Goal: Communication & Community: Answer question/provide support

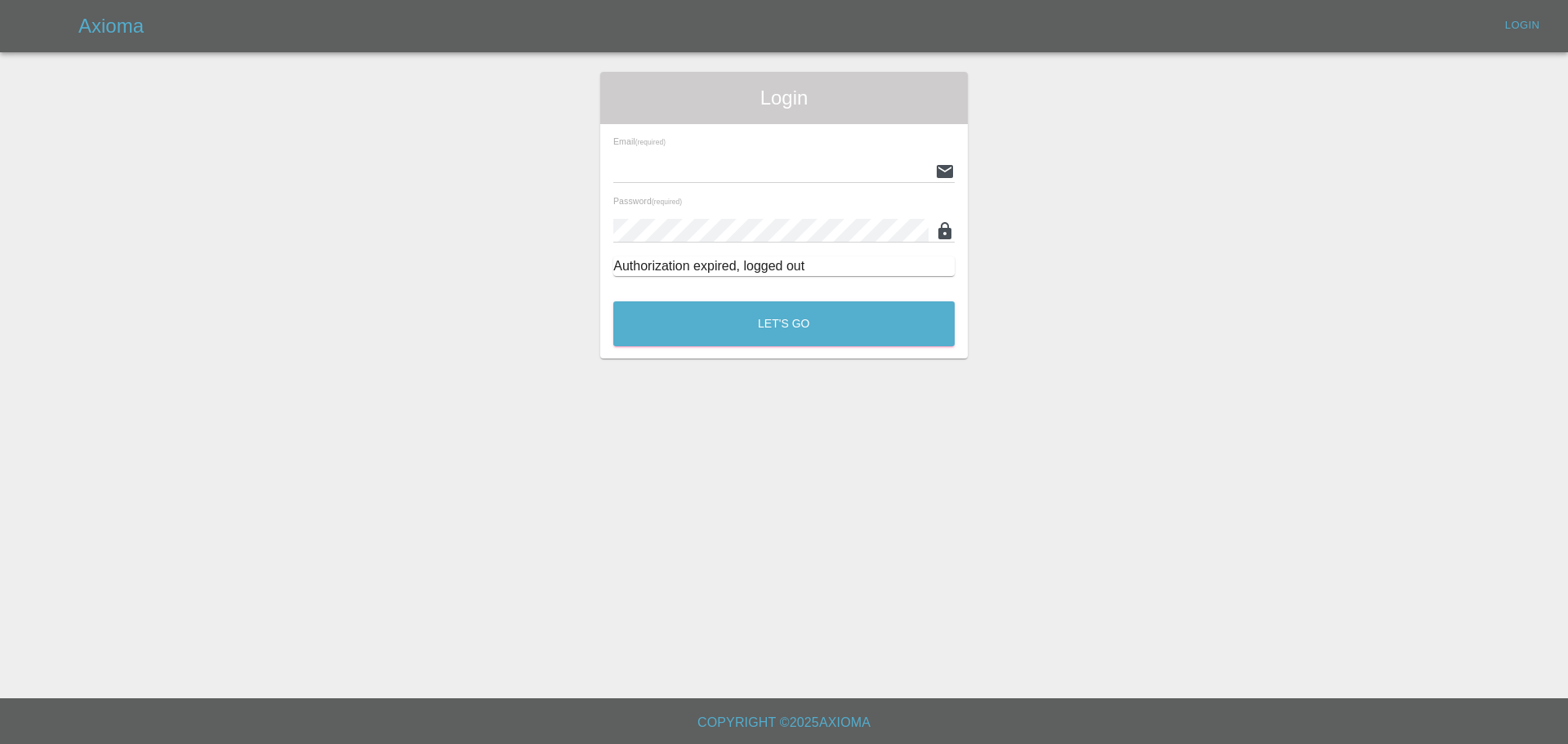
type input "[EMAIL_ADDRESS][PERSON_NAME][DOMAIN_NAME]"
click at [723, 300] on div "Let's Go" at bounding box center [783, 320] width 343 height 61
click at [733, 310] on button "Let's Go" at bounding box center [783, 324] width 341 height 45
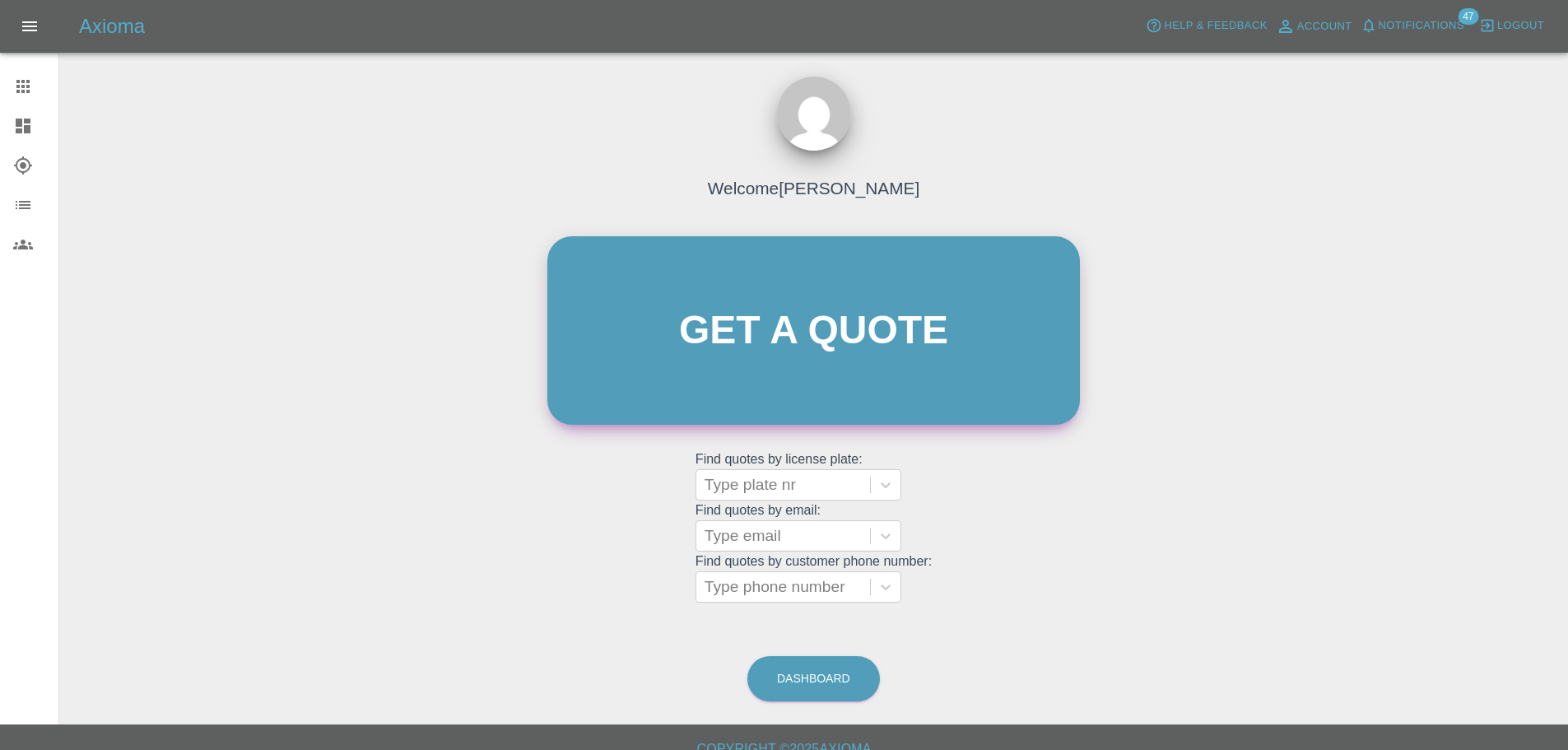
click at [731, 354] on link "Get a quote" at bounding box center [814, 331] width 533 height 189
click at [755, 497] on div "Type plate nr" at bounding box center [783, 484] width 173 height 30
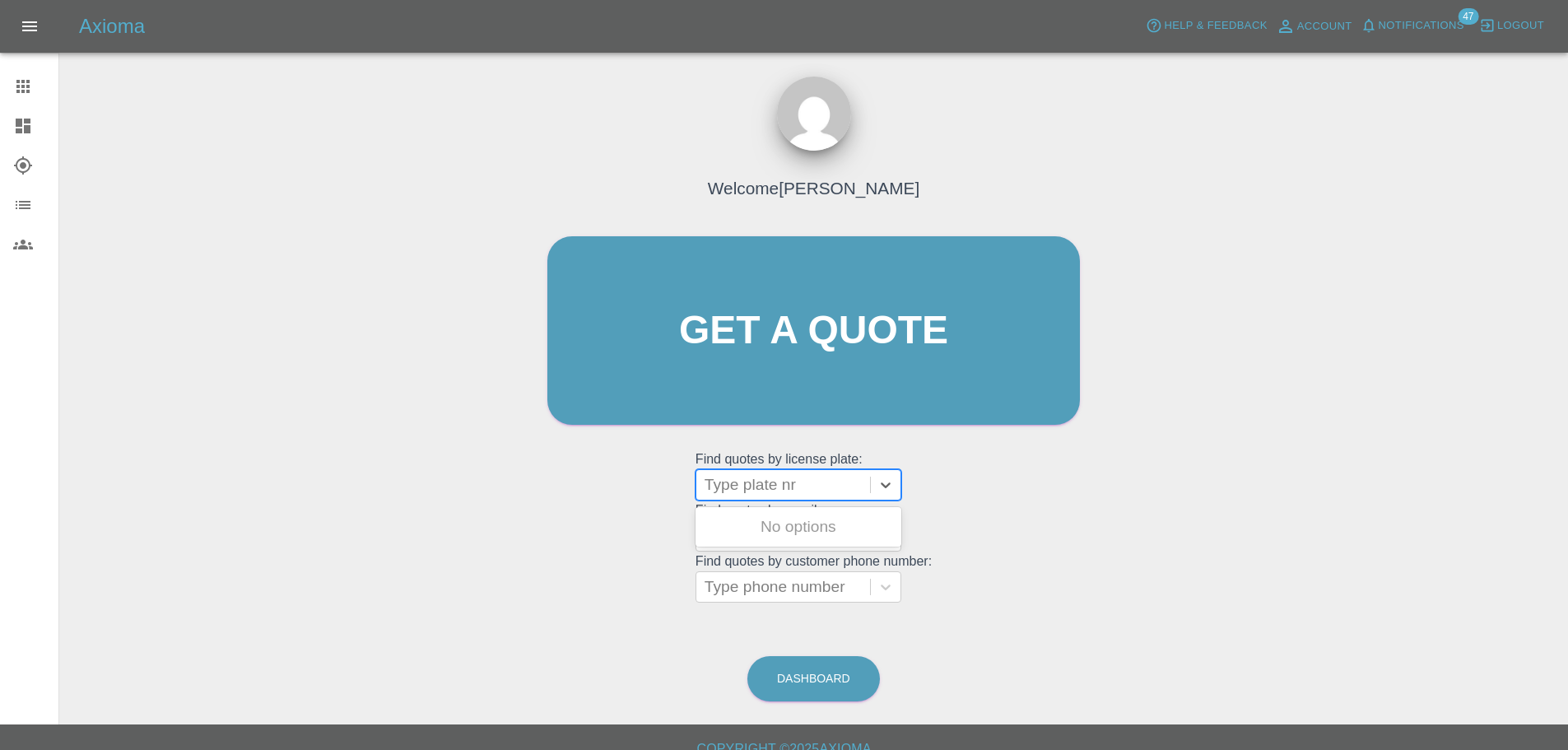
paste input "OW25SFZ"
type input "OW25SFZ"
click at [798, 526] on div "OW25SFZ, Finished" at bounding box center [798, 527] width 206 height 33
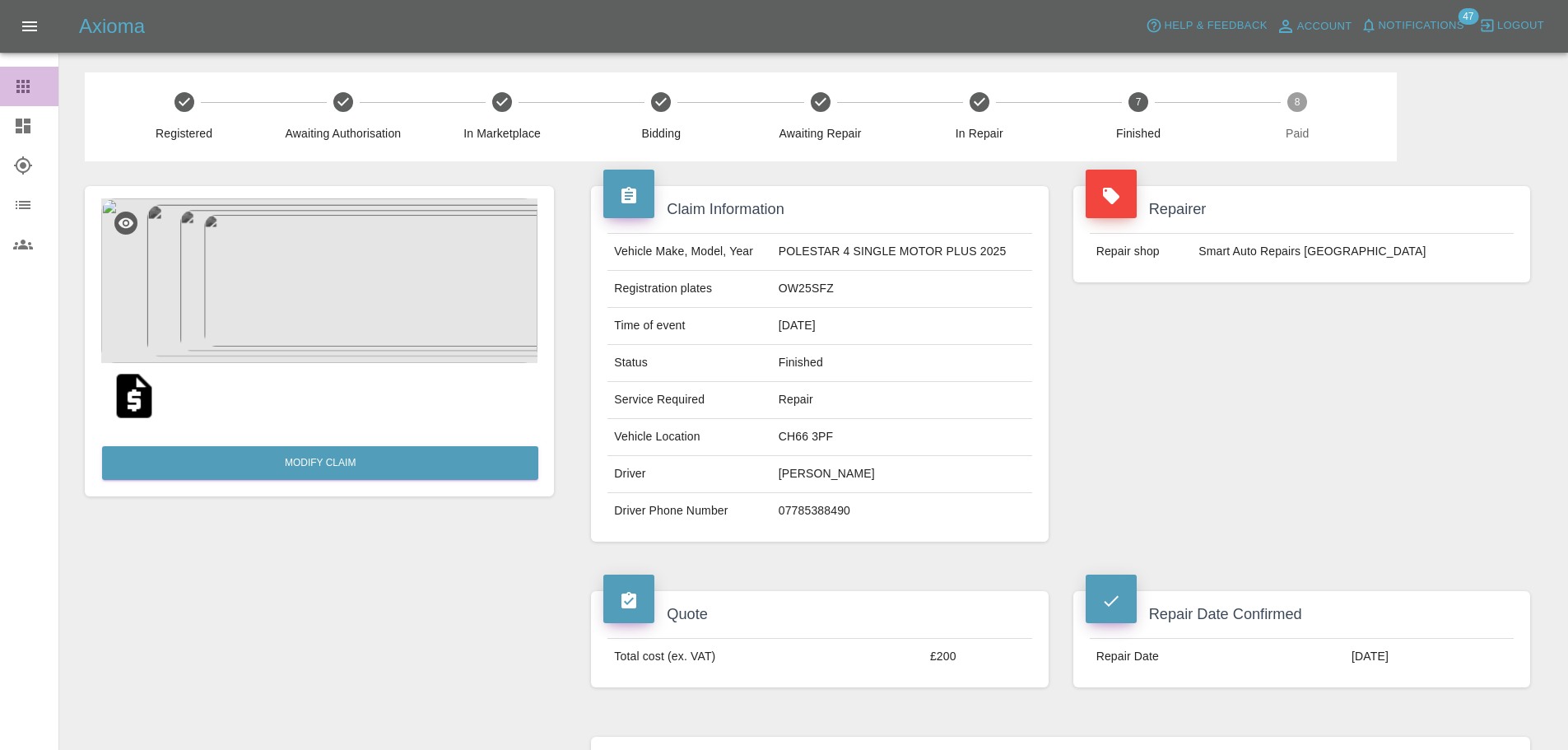
click at [30, 89] on icon at bounding box center [23, 86] width 14 height 14
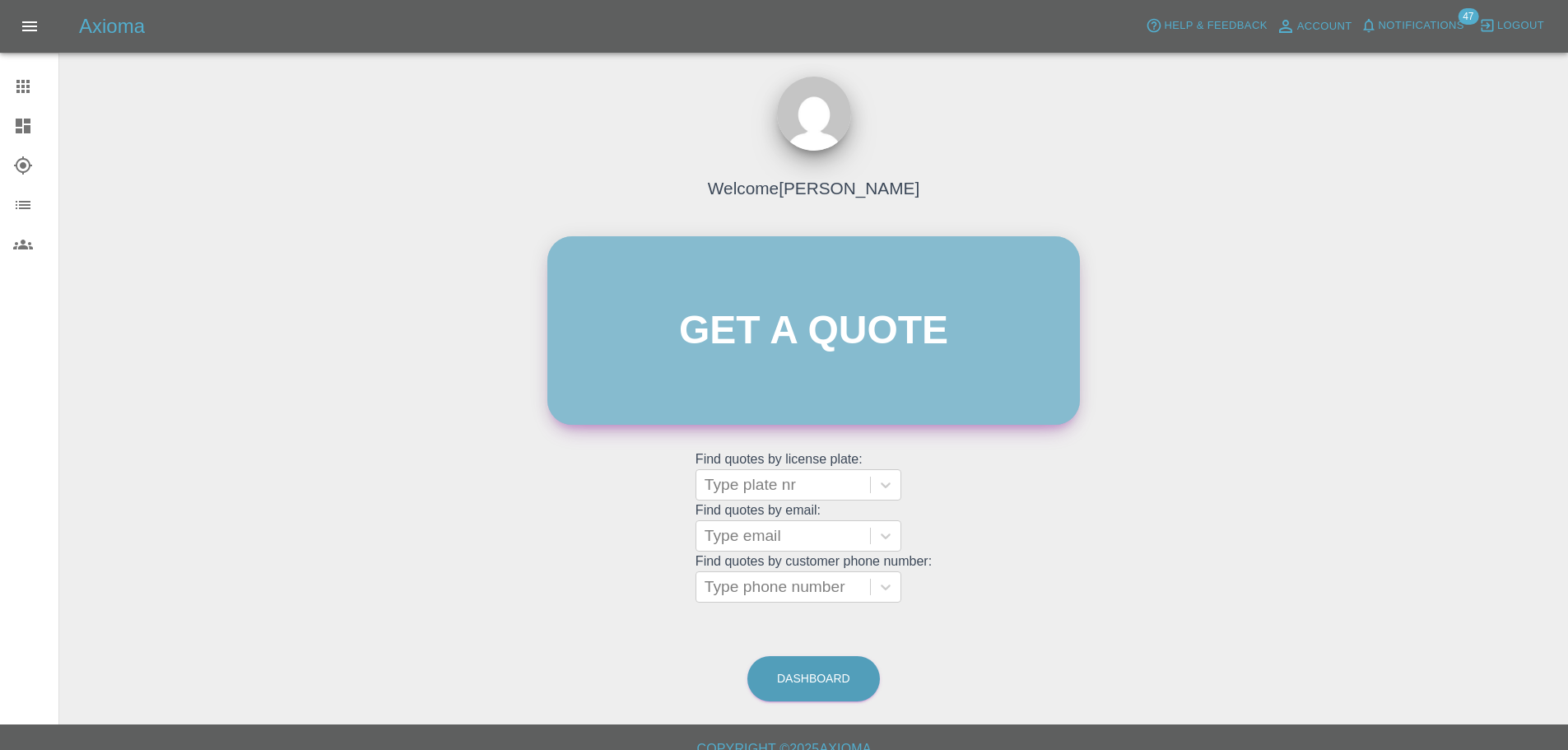
click at [751, 368] on link "Get a quote" at bounding box center [814, 331] width 533 height 189
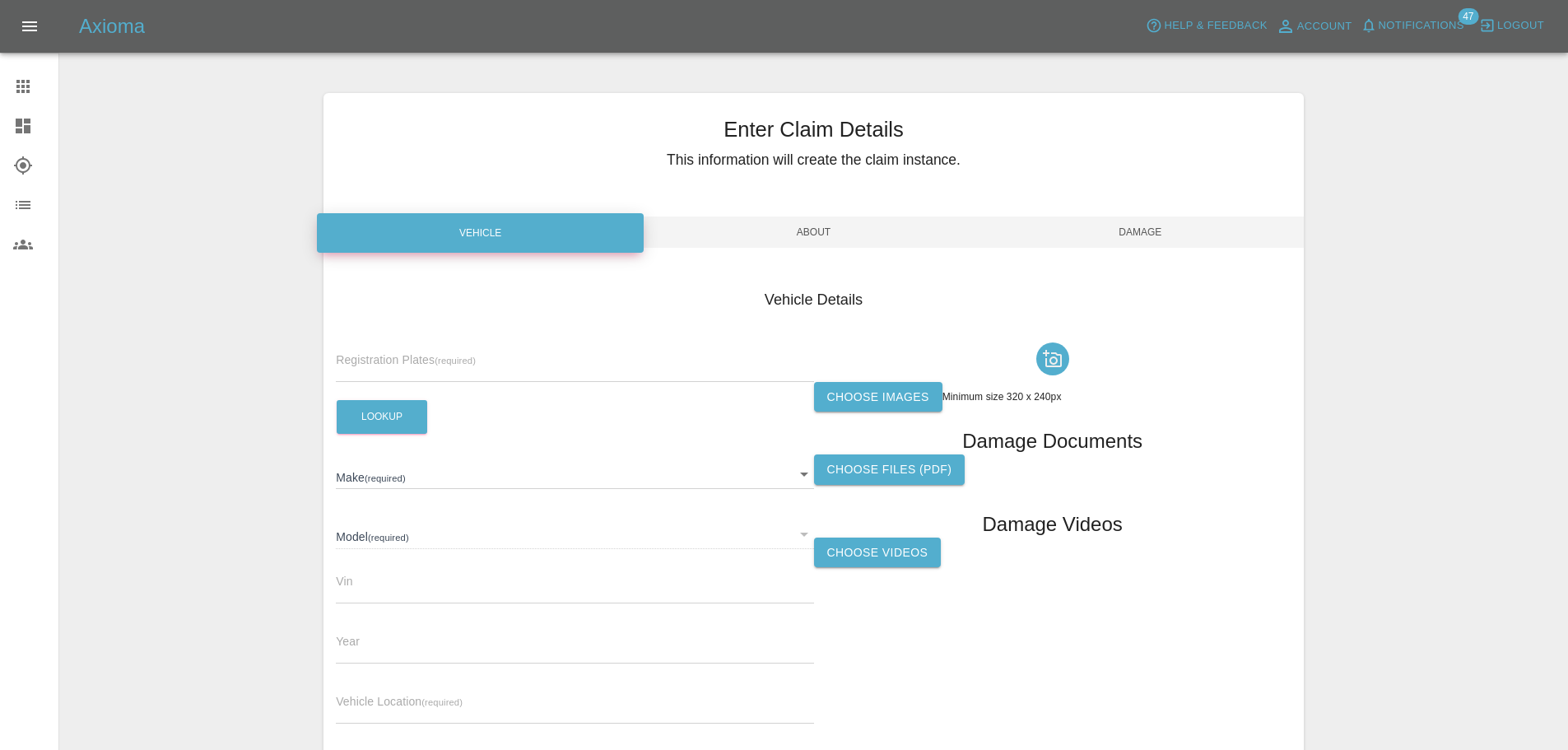
click at [461, 349] on div "Registration Plates (required)" at bounding box center [574, 359] width 478 height 46
click at [434, 367] on input "text" at bounding box center [574, 370] width 478 height 23
paste input "DW25NXE"
type input "DW25NXE"
click at [406, 407] on button "Lookup" at bounding box center [382, 417] width 90 height 33
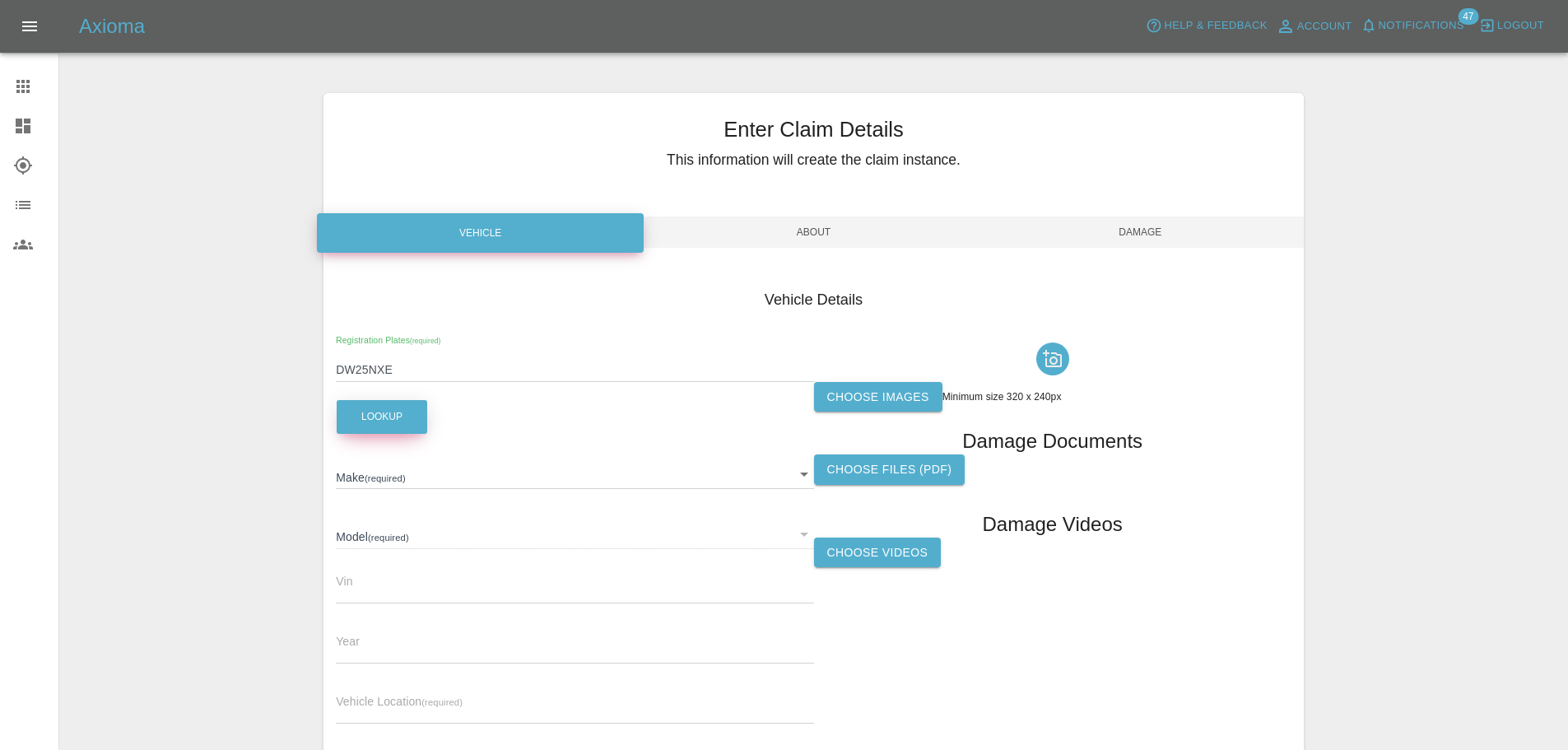
type input "MG"
type input "ZS SE"
type input "2025"
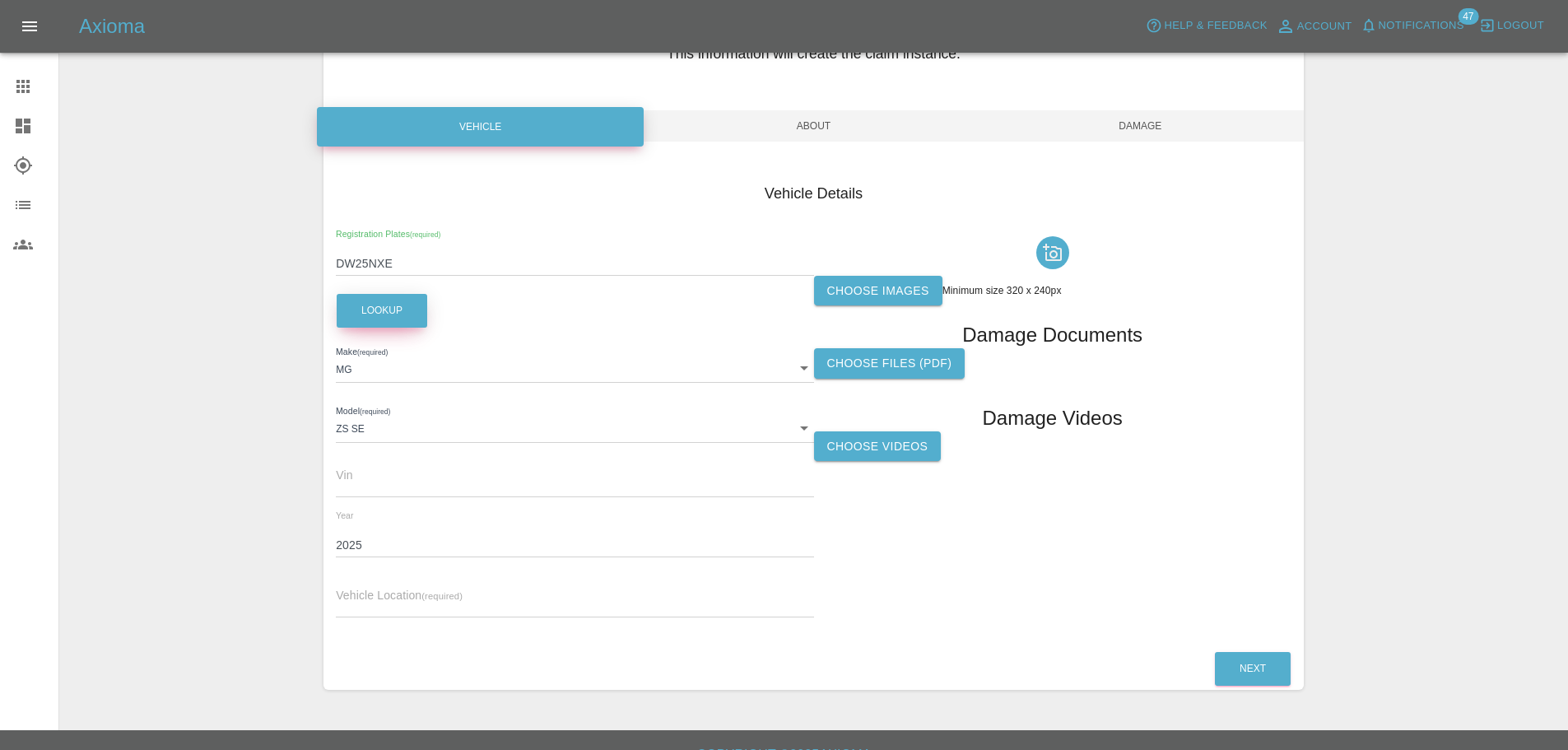
scroll to position [133, 0]
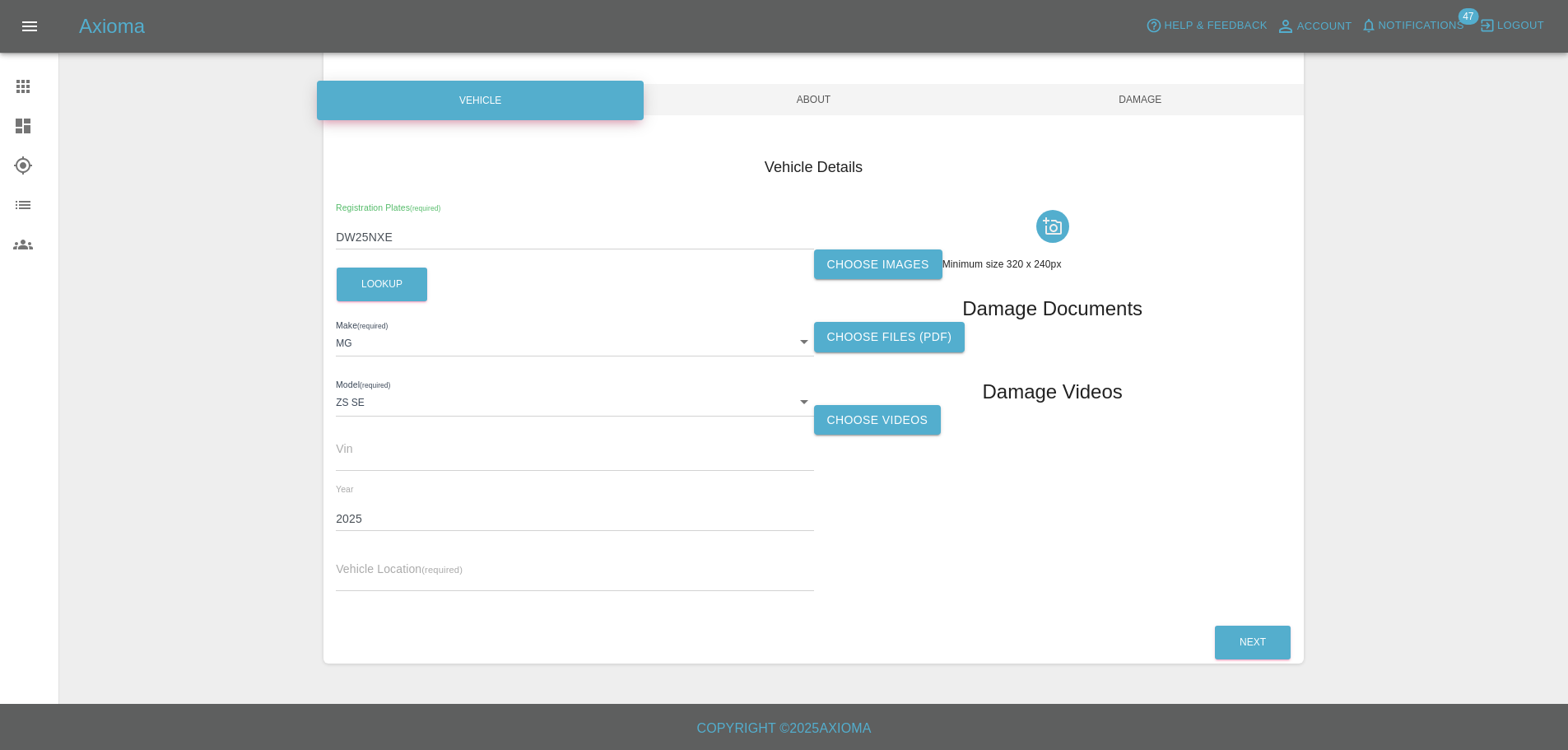
click at [400, 580] on input "text" at bounding box center [574, 579] width 478 height 23
paste input "[PERSON_NAME], Total Motor Care, [STREET_ADDRESS]"
type input "[PERSON_NAME], Total Motor Care, [STREET_ADDRESS]"
click at [896, 261] on label "Choose images" at bounding box center [878, 265] width 128 height 31
click at [0, 0] on input "Choose images" at bounding box center [0, 0] width 0 height 0
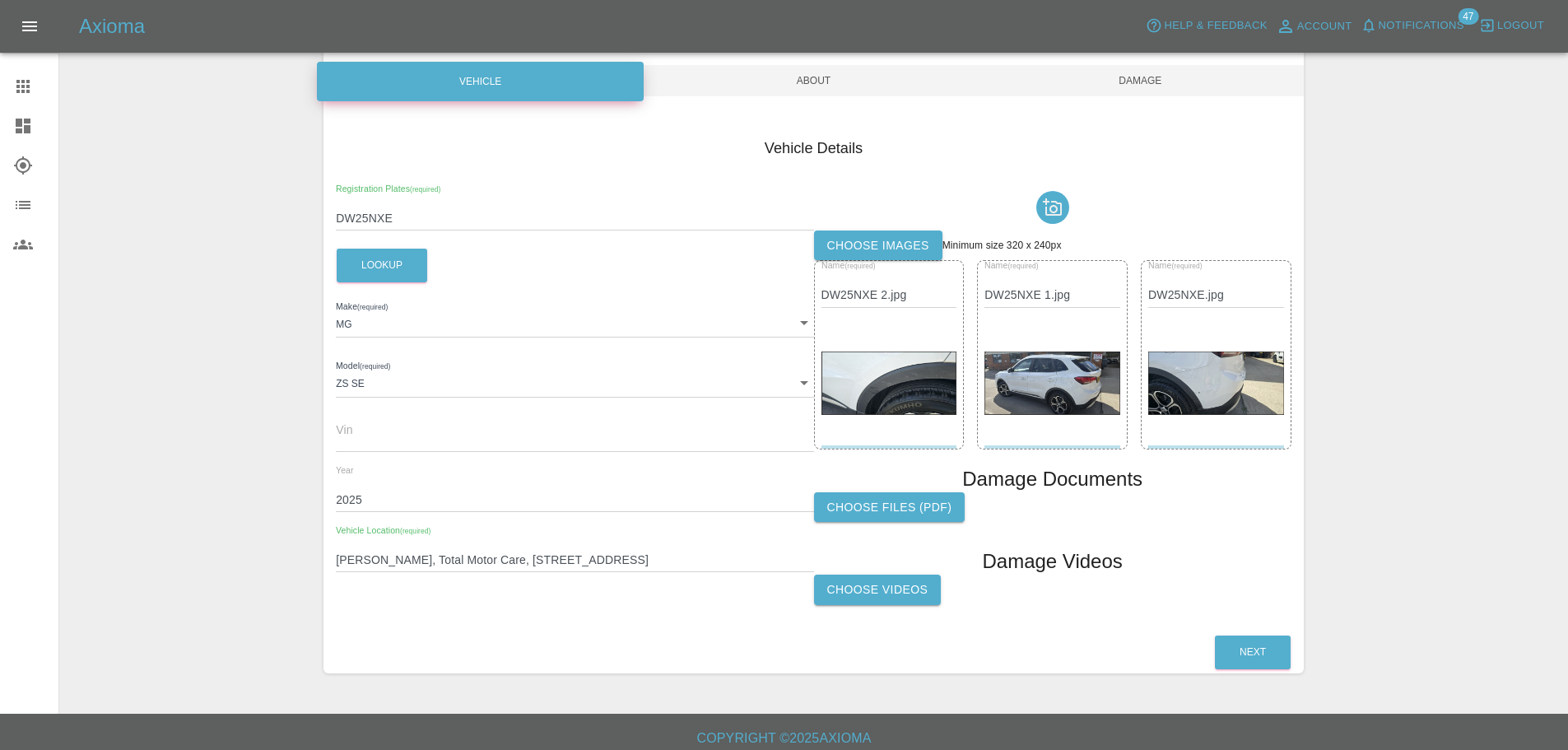
scroll to position [162, 0]
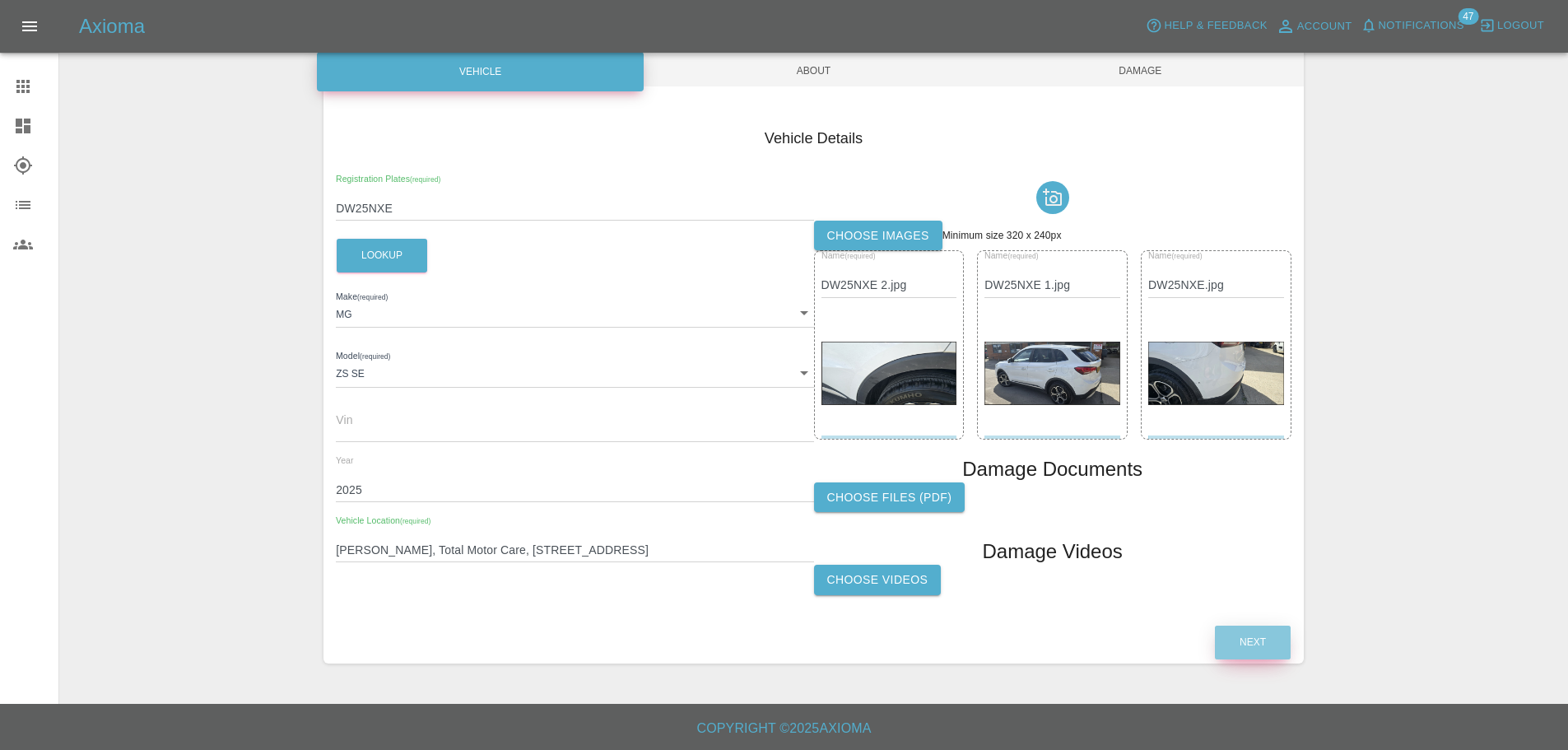
click at [1265, 643] on button "Next" at bounding box center [1253, 642] width 76 height 33
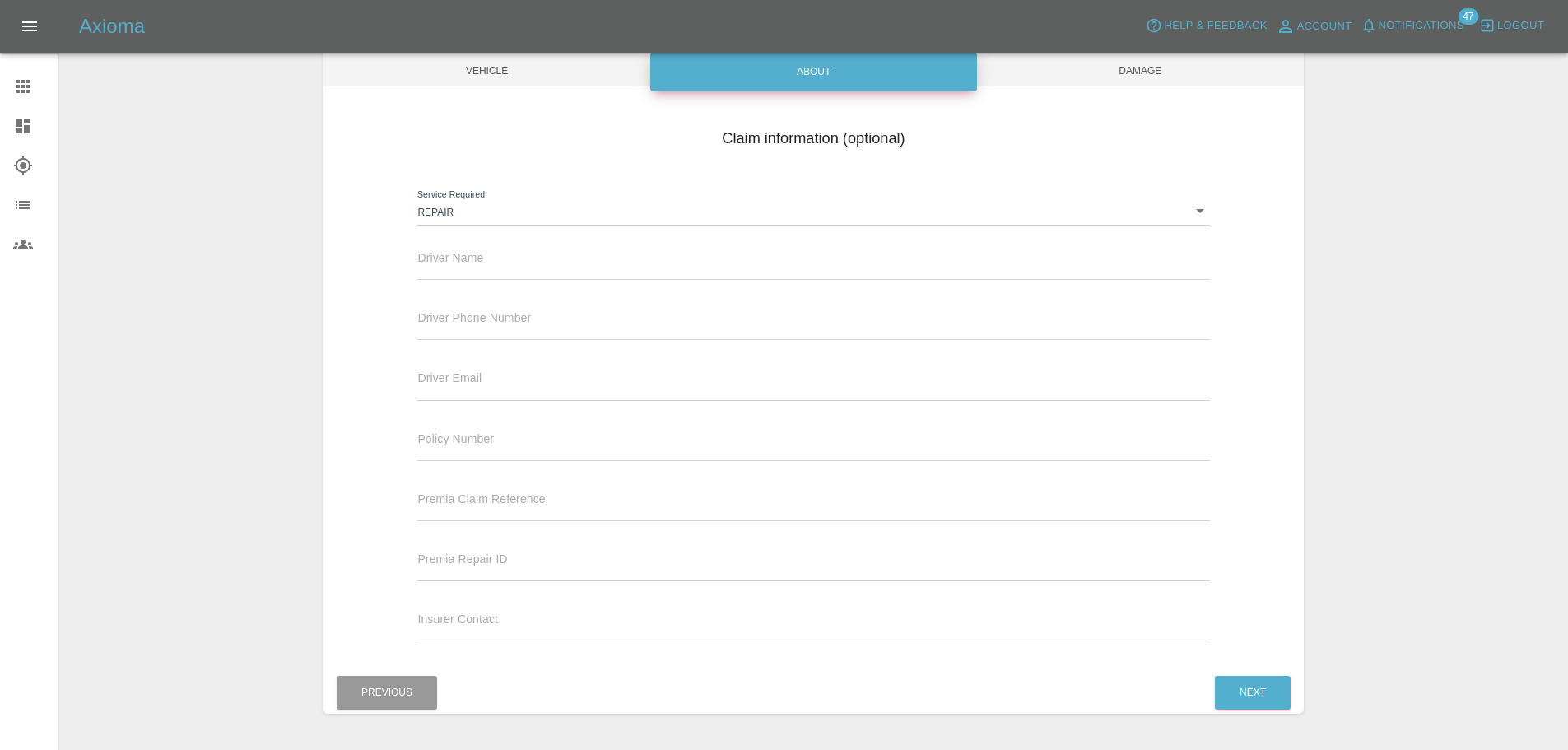
click at [479, 270] on input "text" at bounding box center [813, 267] width 792 height 23
click at [488, 262] on input "text" at bounding box center [813, 267] width 792 height 23
paste input "[PERSON_NAME]"
click at [539, 277] on input "[PERSON_NAME]" at bounding box center [813, 267] width 792 height 23
paste input "[PERSON_NAME]"
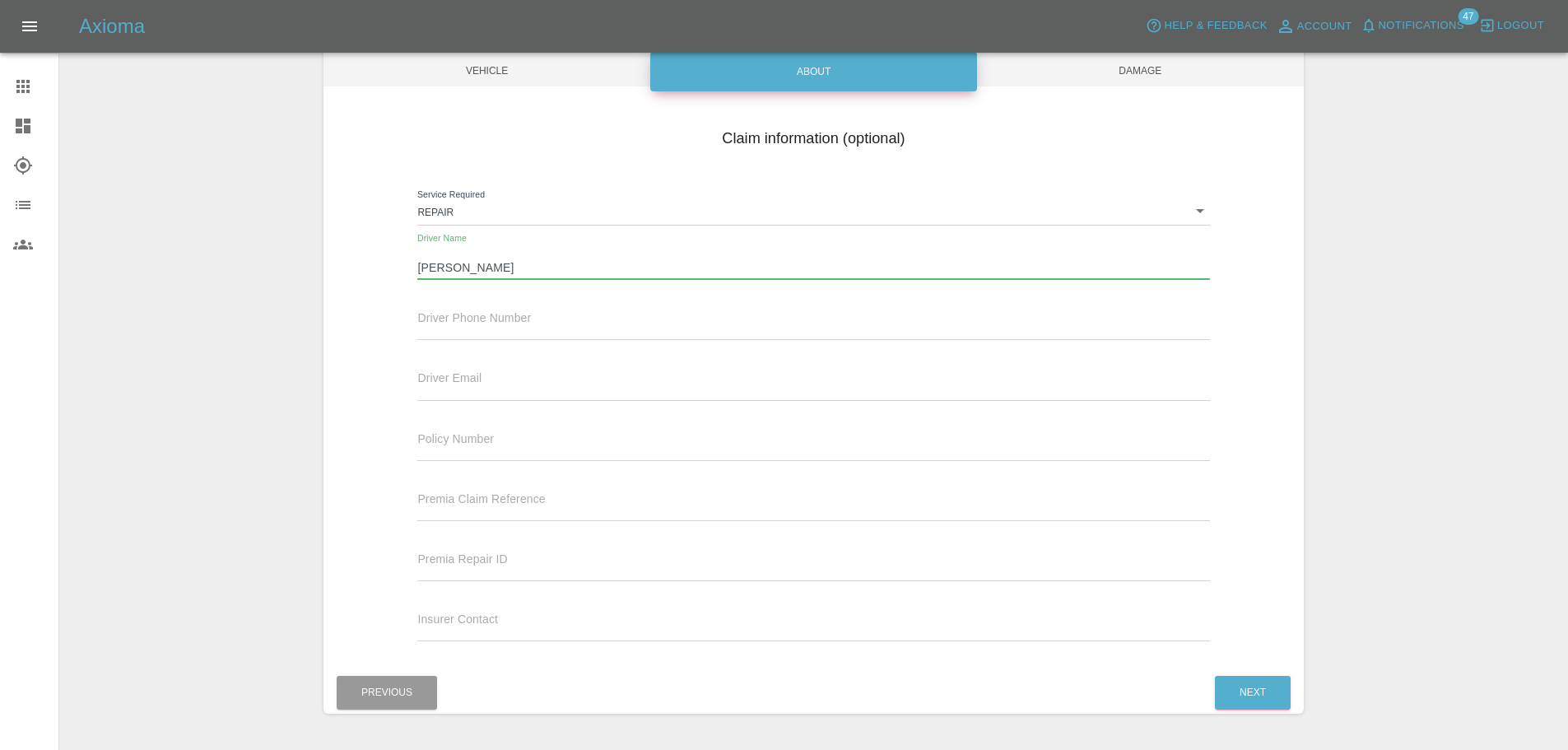
type input "[PERSON_NAME]"
click at [498, 325] on input "text" at bounding box center [813, 328] width 792 height 23
click at [535, 319] on input "text" at bounding box center [813, 328] width 792 height 23
paste input "07801595592"
type input "07801595592"
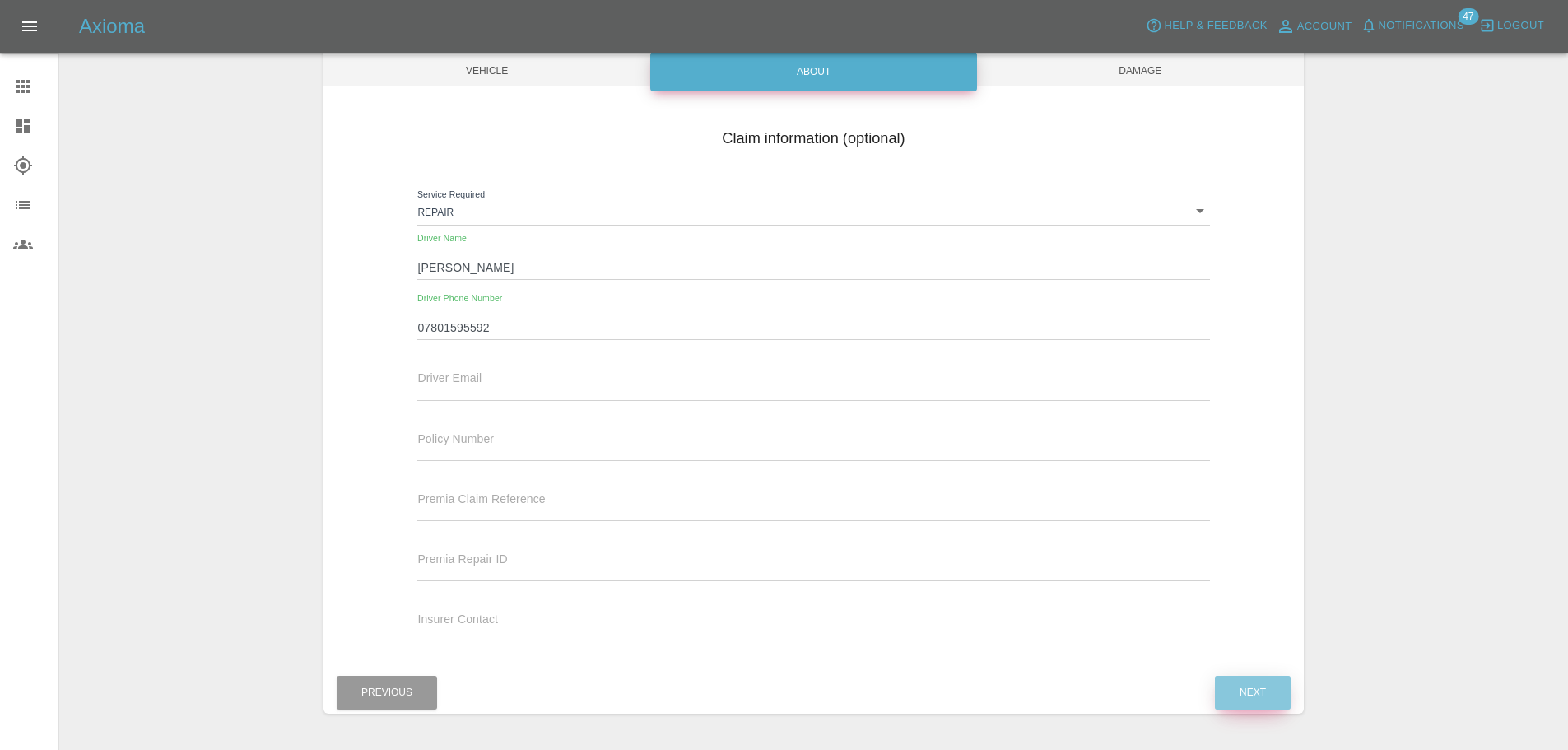
click at [1250, 679] on button "Next" at bounding box center [1253, 692] width 76 height 33
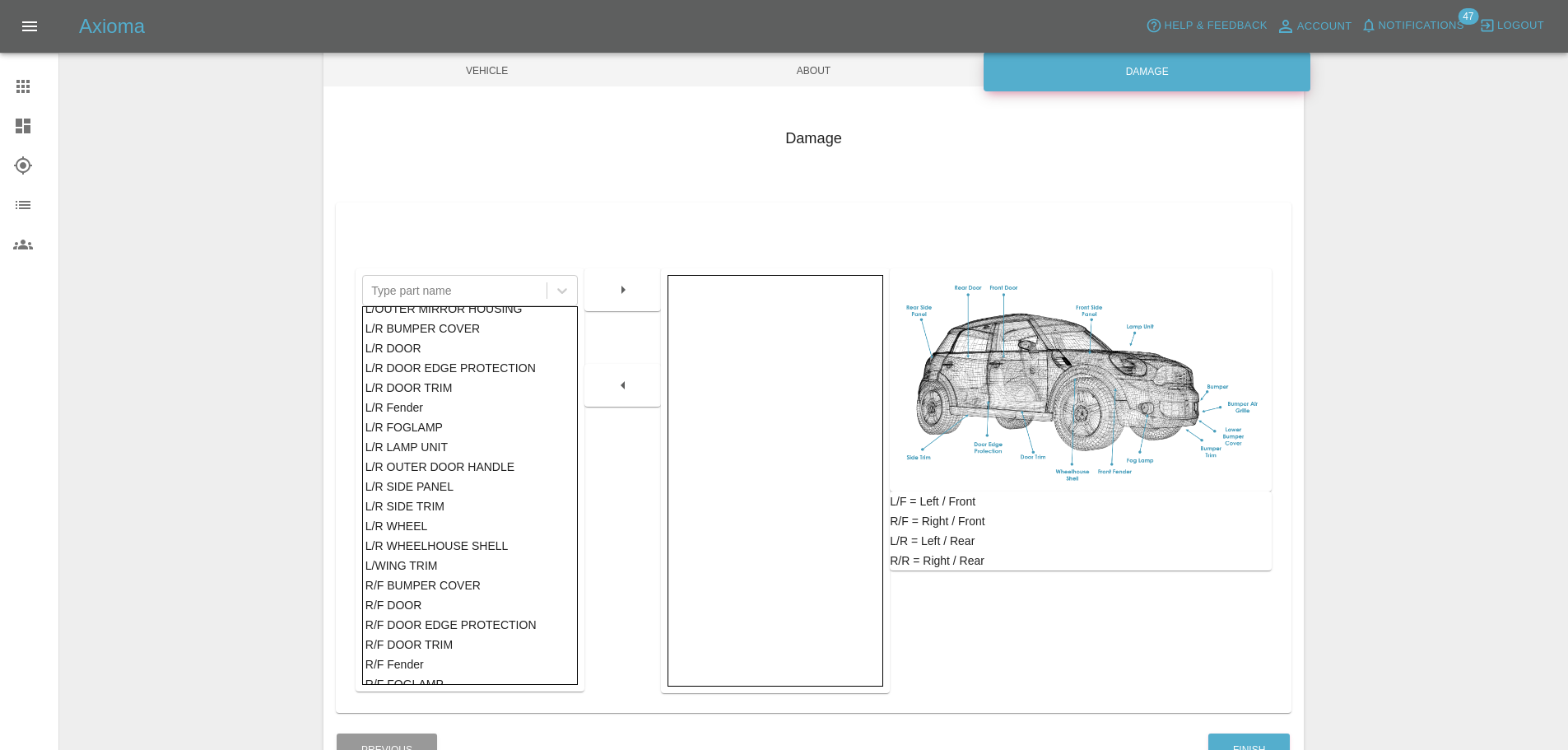
scroll to position [416, 0]
click at [416, 480] on div "L/R SIDE PANEL" at bounding box center [471, 477] width 210 height 20
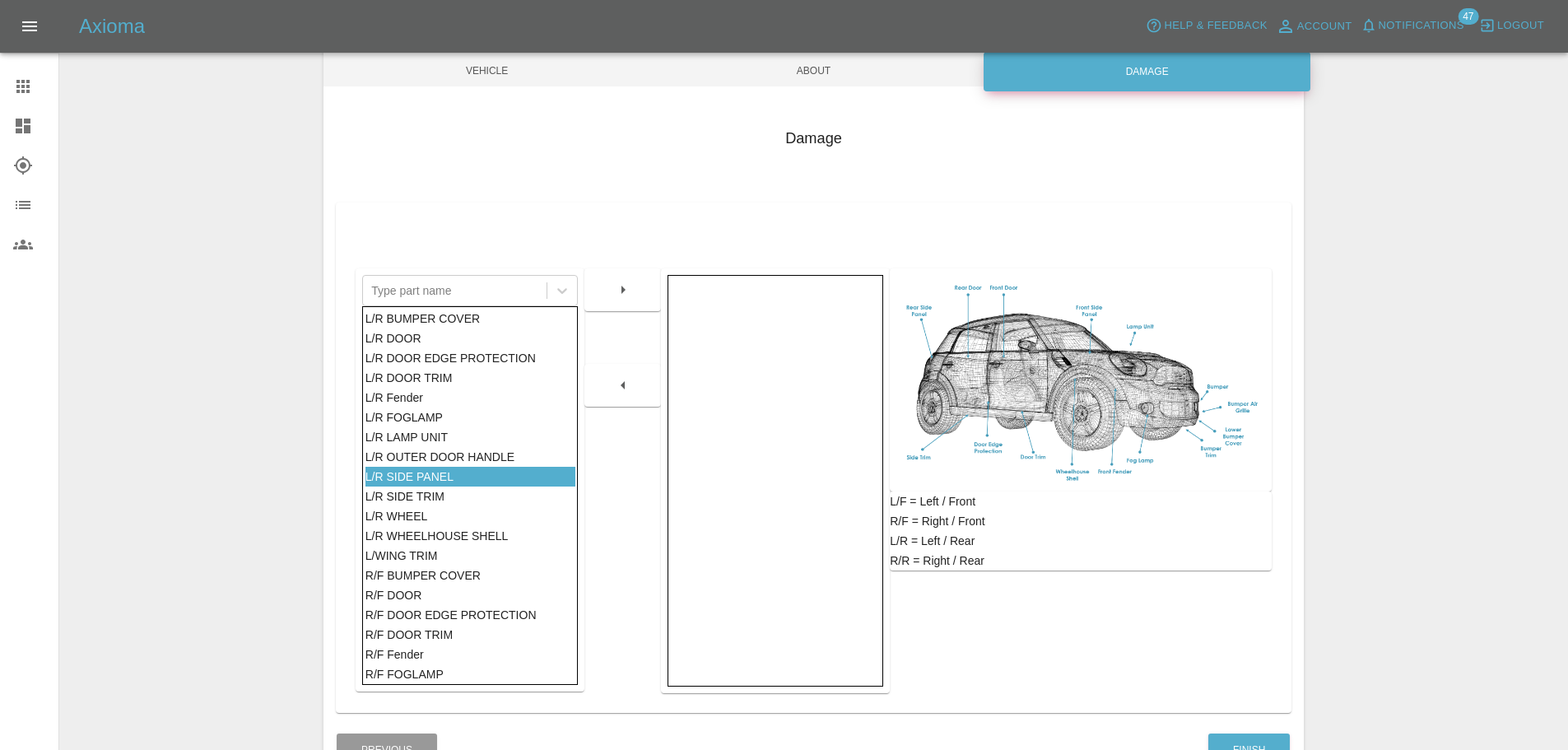
click at [609, 292] on button "button" at bounding box center [623, 289] width 52 height 30
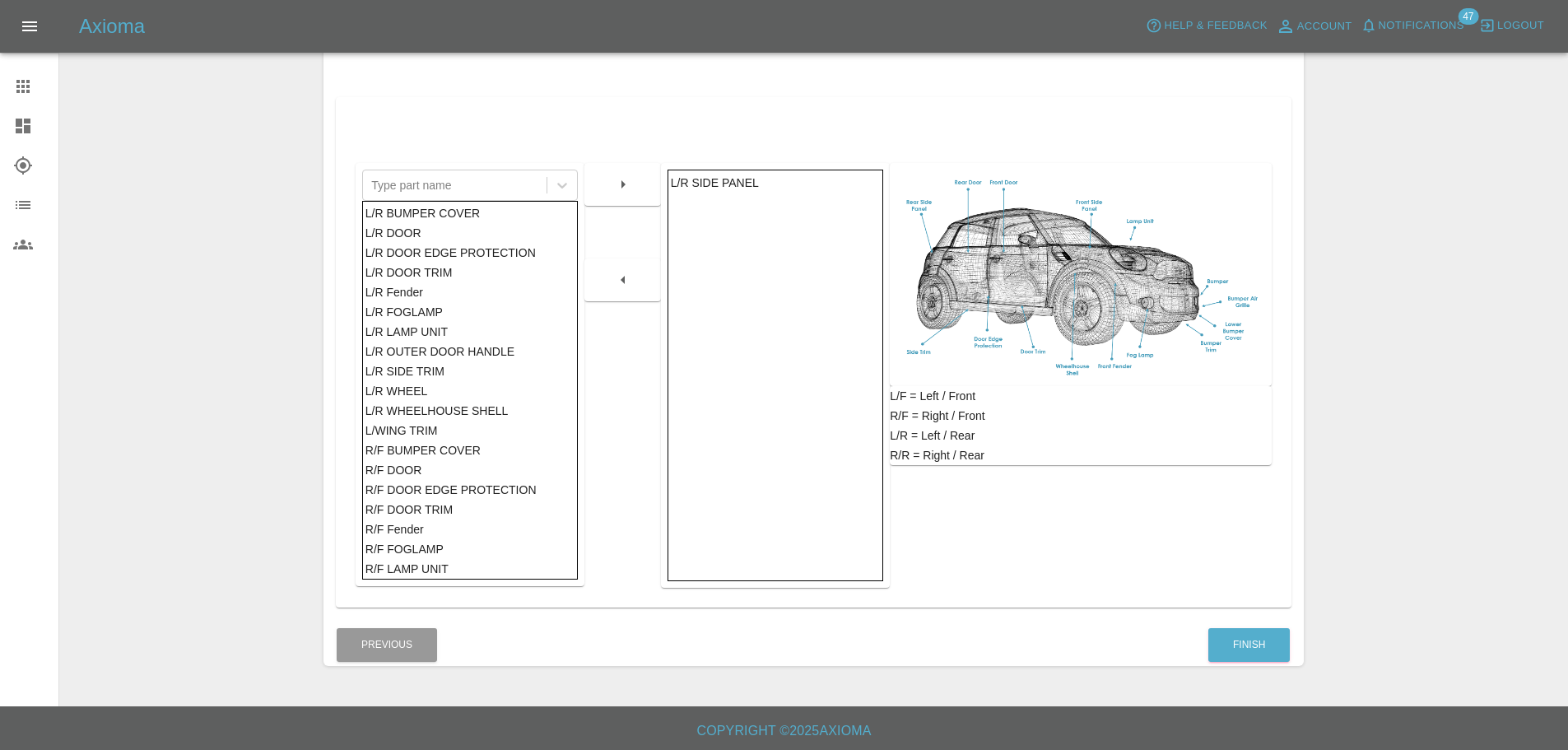
scroll to position [269, 0]
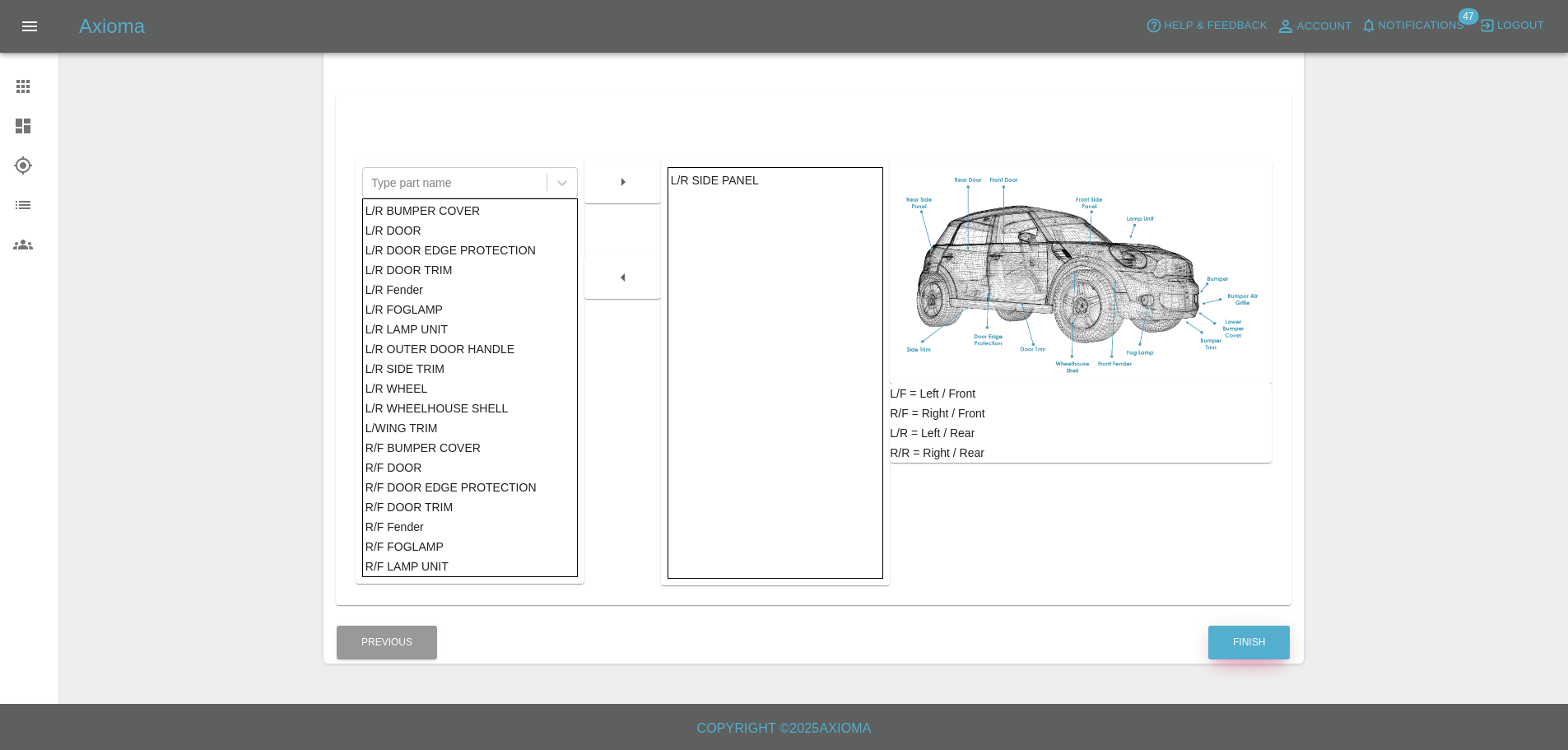
click at [1266, 644] on button "Finish" at bounding box center [1249, 642] width 81 height 33
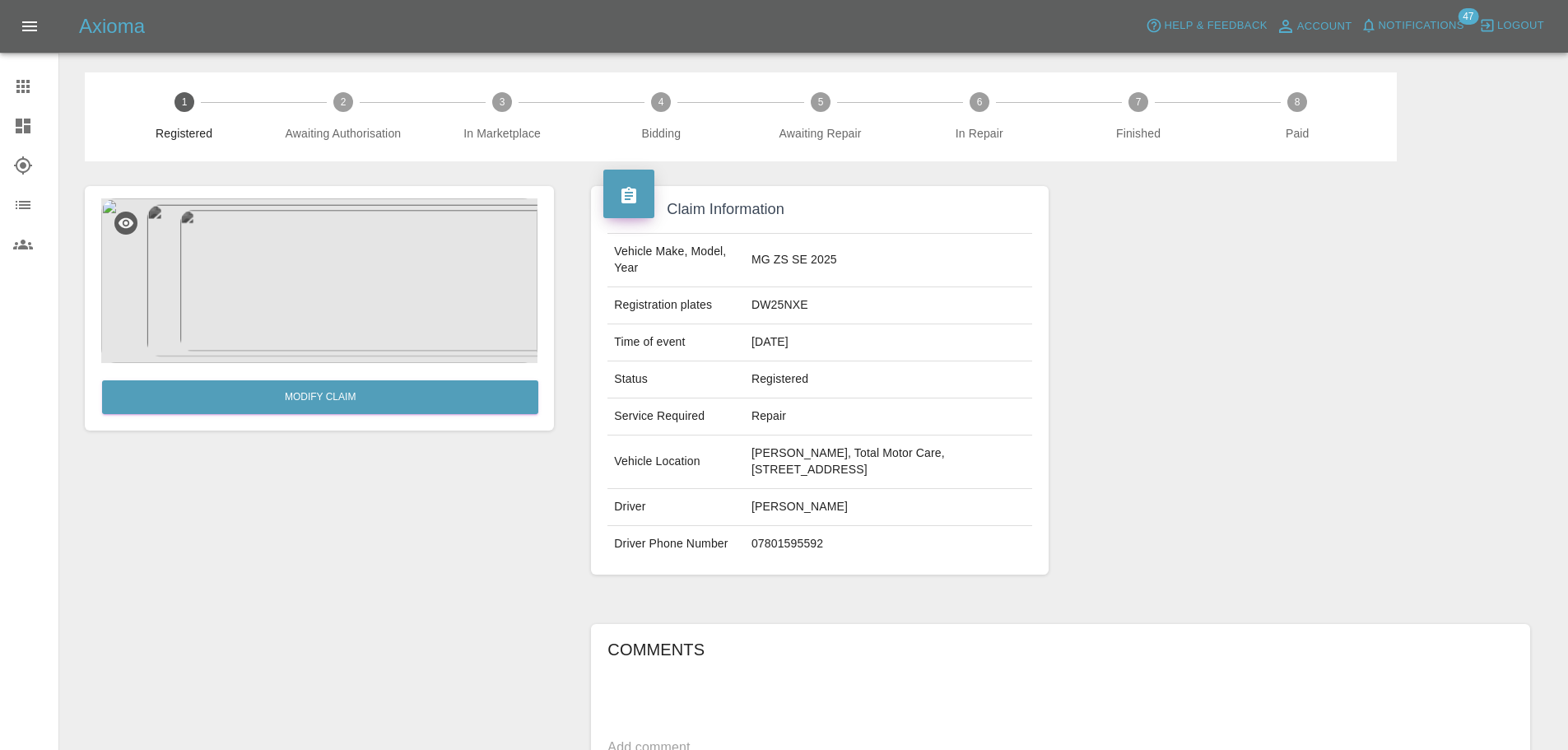
drag, startPoint x: 600, startPoint y: 228, endPoint x: 612, endPoint y: 227, distance: 12.0
click at [600, 228] on div "Vehicle Make, Model, Year MG ZS SE 2025 Registration plates DW25NXE Time of eve…" at bounding box center [819, 398] width 457 height 354
click at [23, 124] on icon at bounding box center [23, 126] width 14 height 14
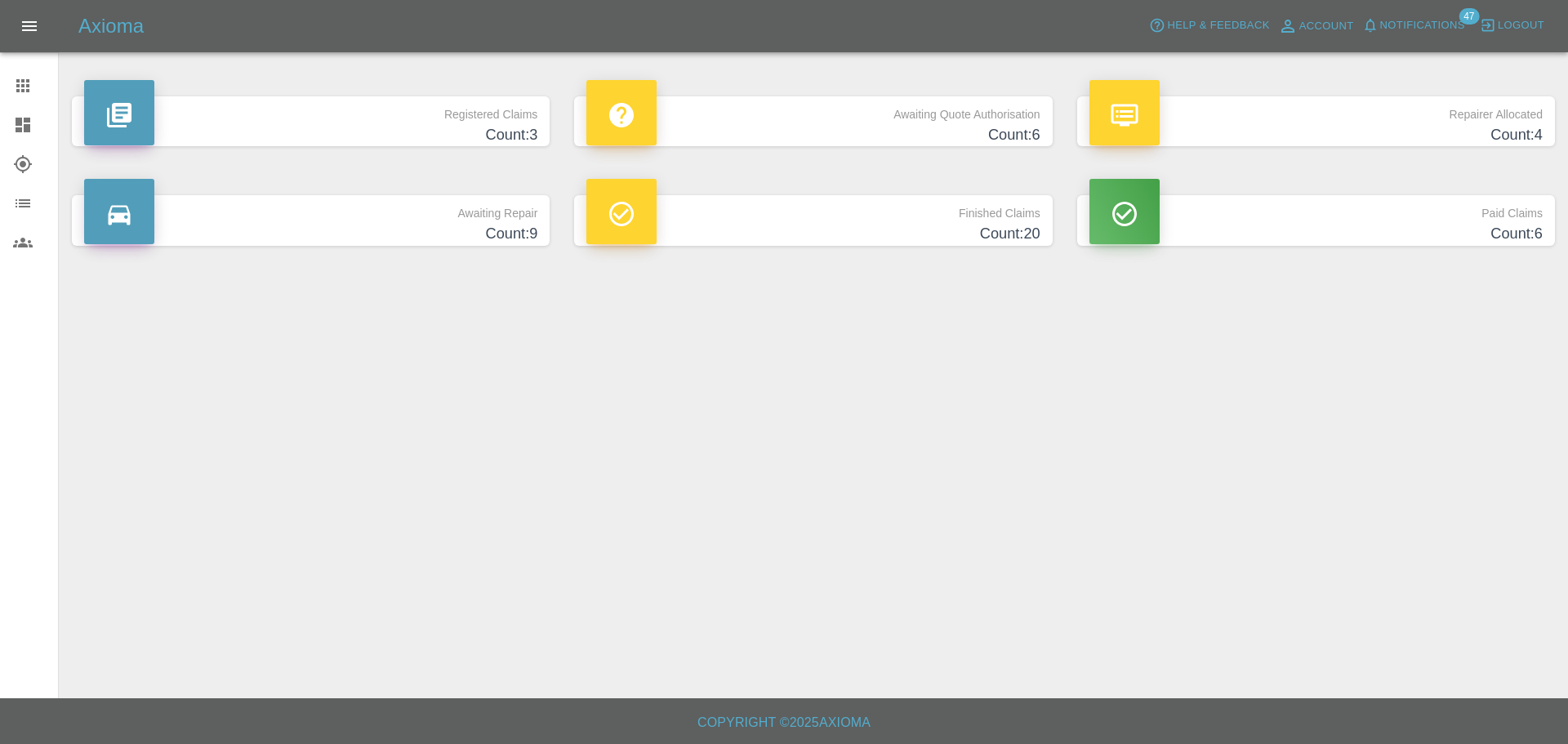
click at [790, 332] on main "Registered Claims Count: 3 Awaiting Quote Authorisation Count: 6 Repairer Alloc…" at bounding box center [784, 349] width 1568 height 698
click at [832, 117] on p "Awaiting Quote Authorisation" at bounding box center [813, 110] width 453 height 28
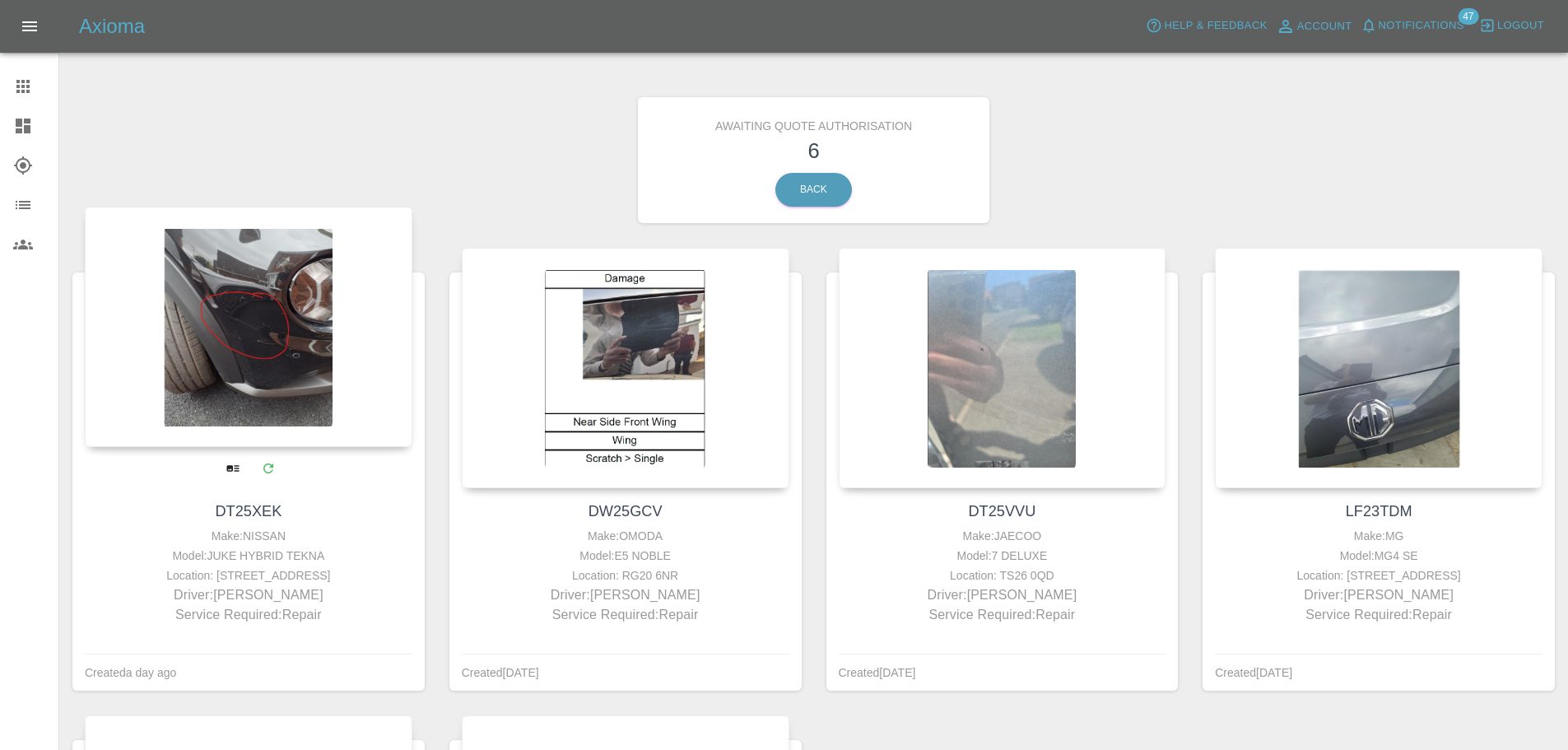
click at [248, 362] on div at bounding box center [248, 327] width 328 height 240
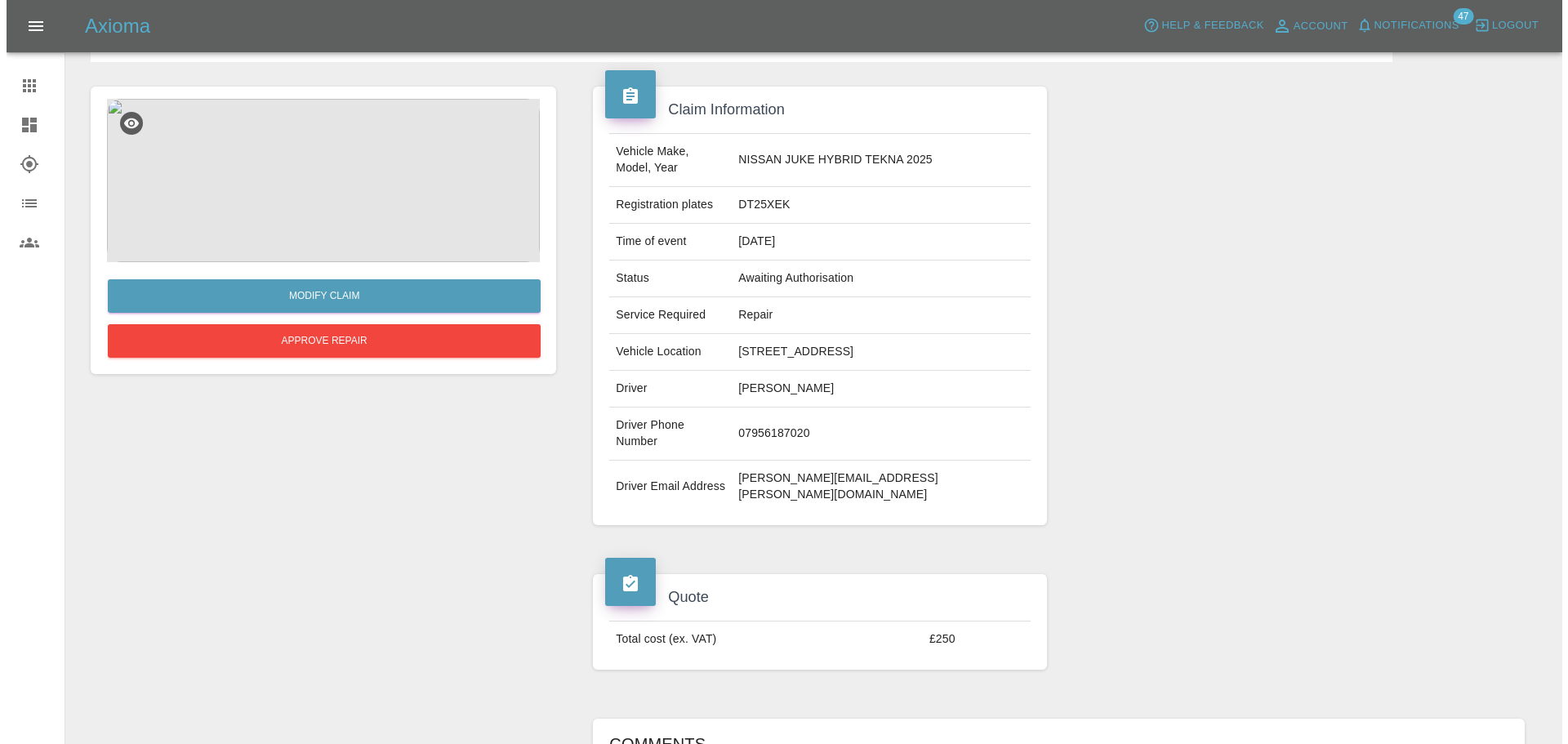
scroll to position [102, 0]
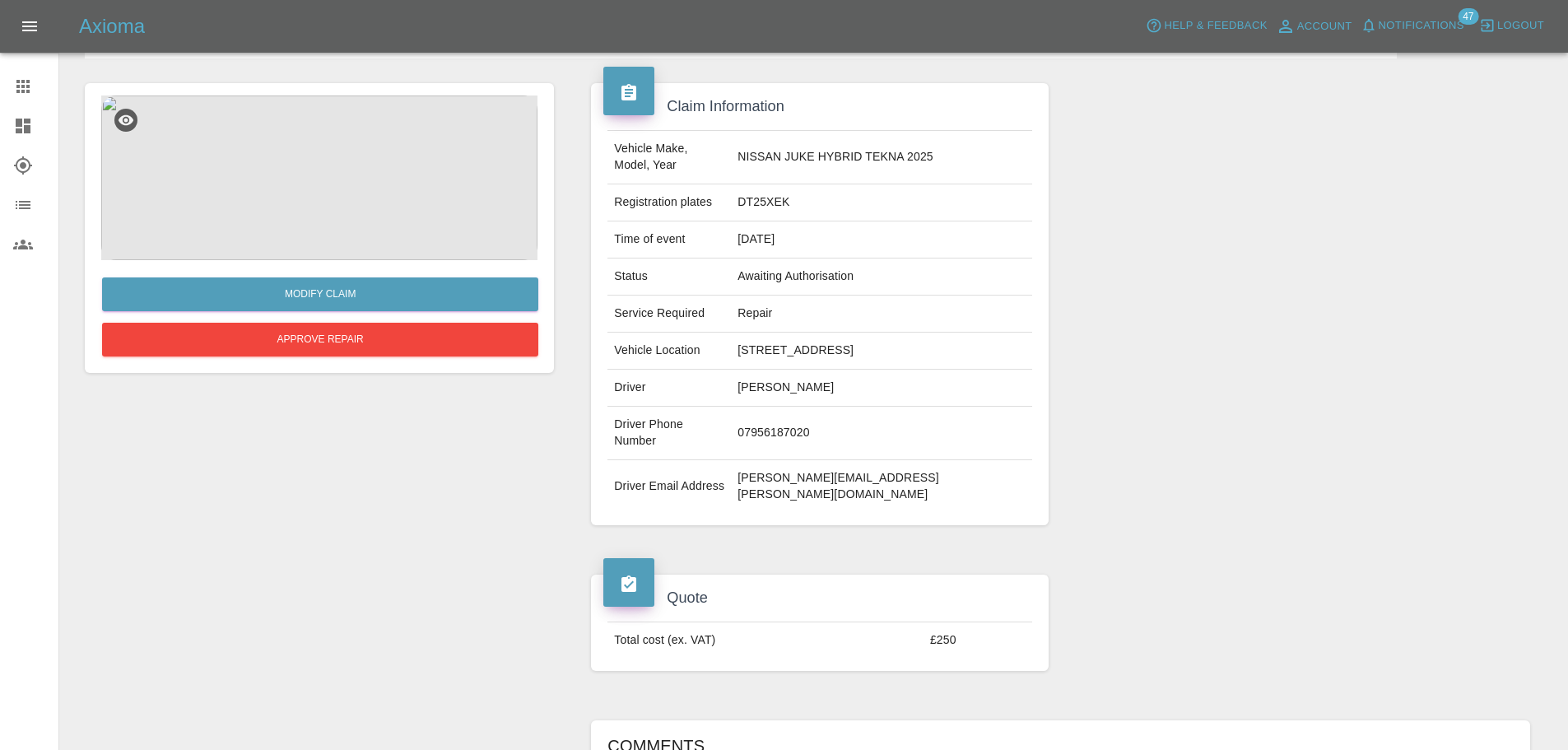
click at [302, 187] on img at bounding box center [319, 178] width 436 height 164
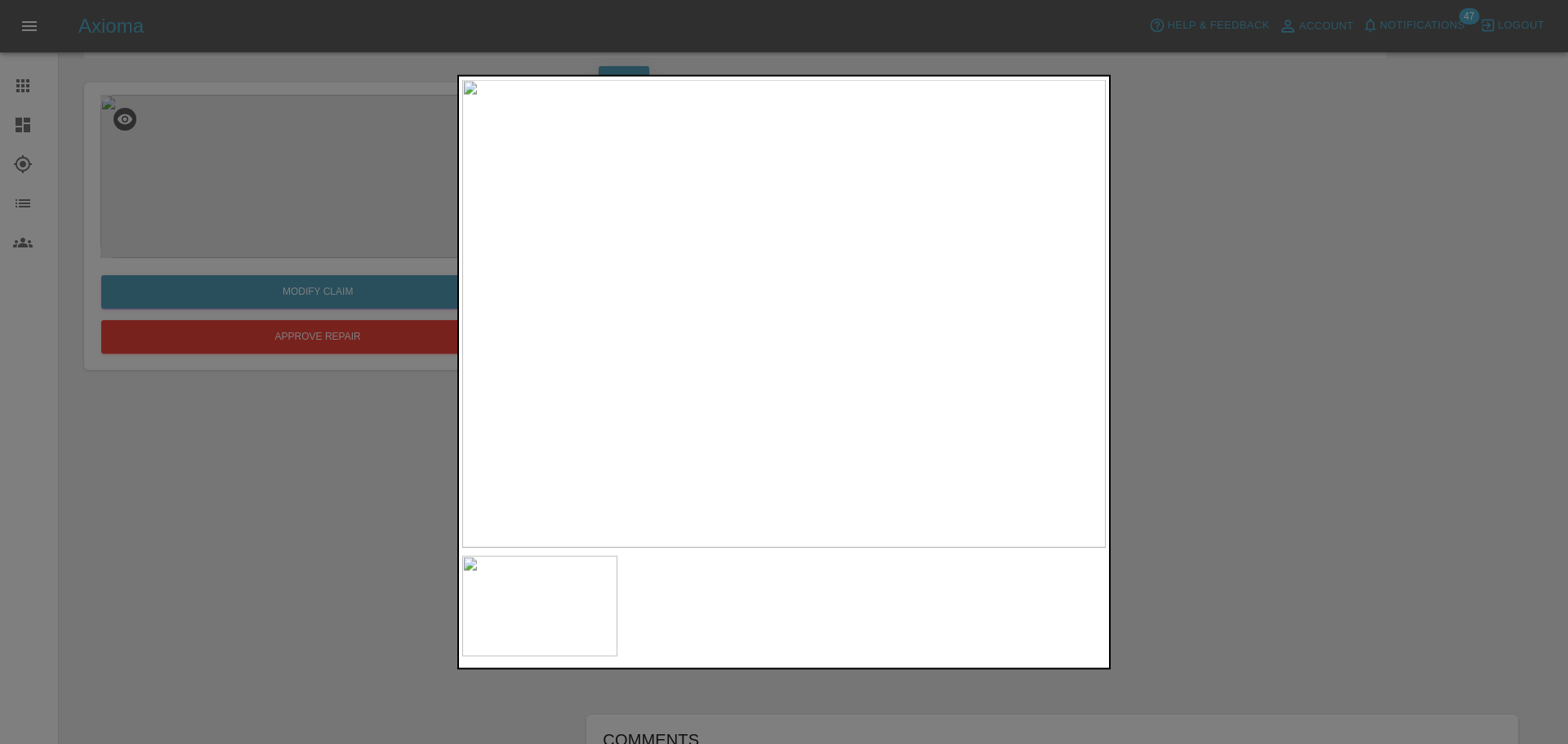
click at [284, 515] on div at bounding box center [784, 372] width 1568 height 744
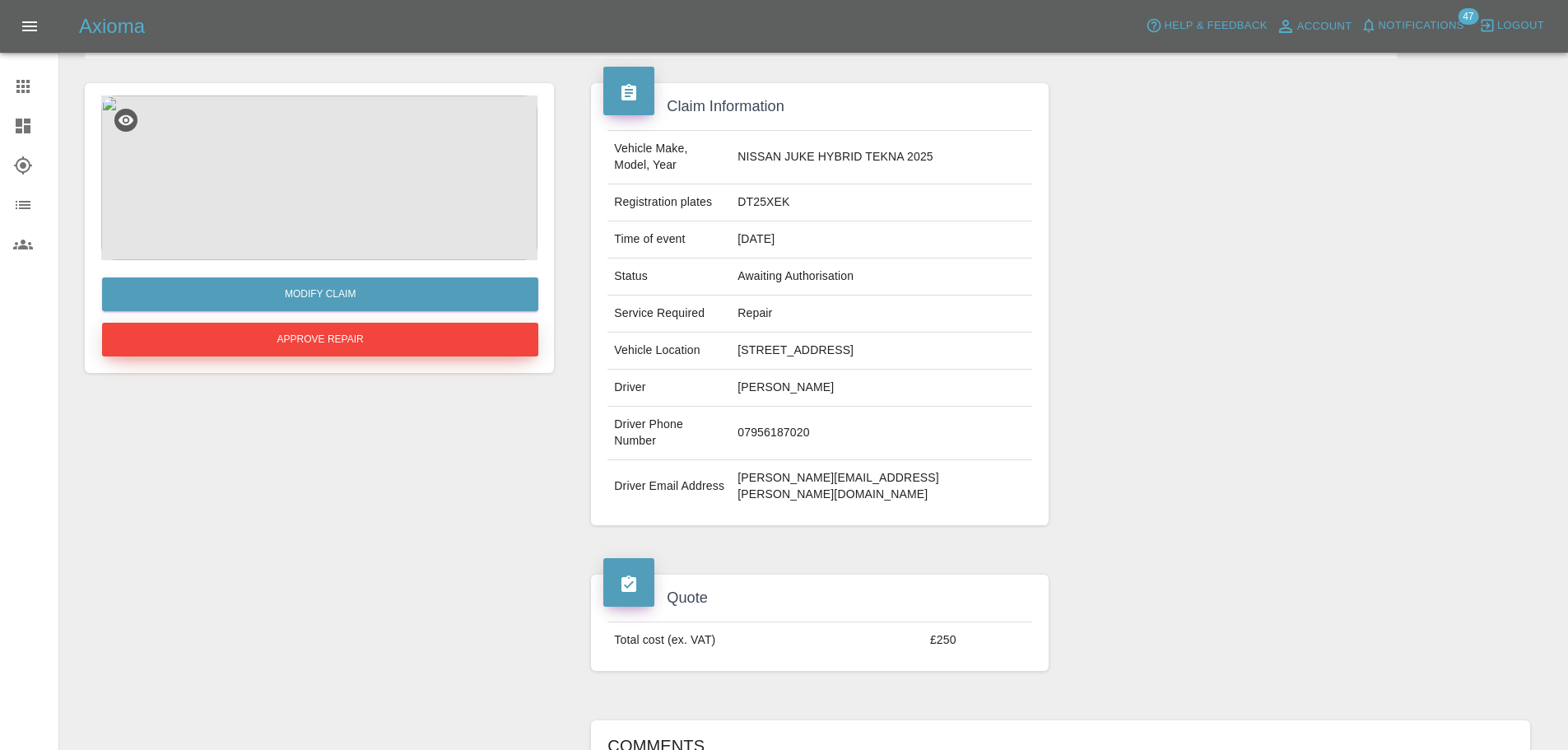
click at [336, 340] on button "Approve Repair" at bounding box center [320, 339] width 436 height 33
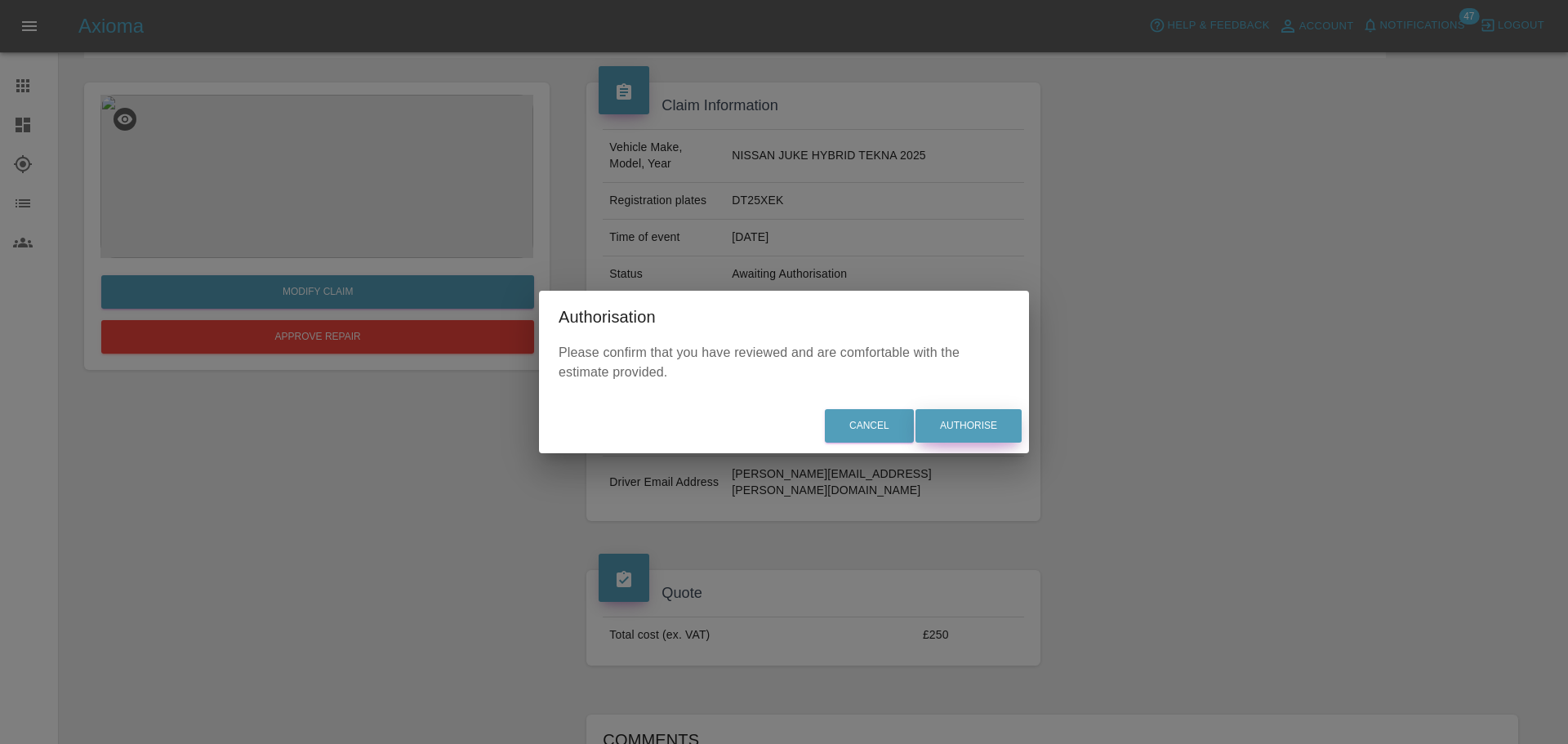
click at [956, 430] on button "Authorise" at bounding box center [969, 426] width 106 height 33
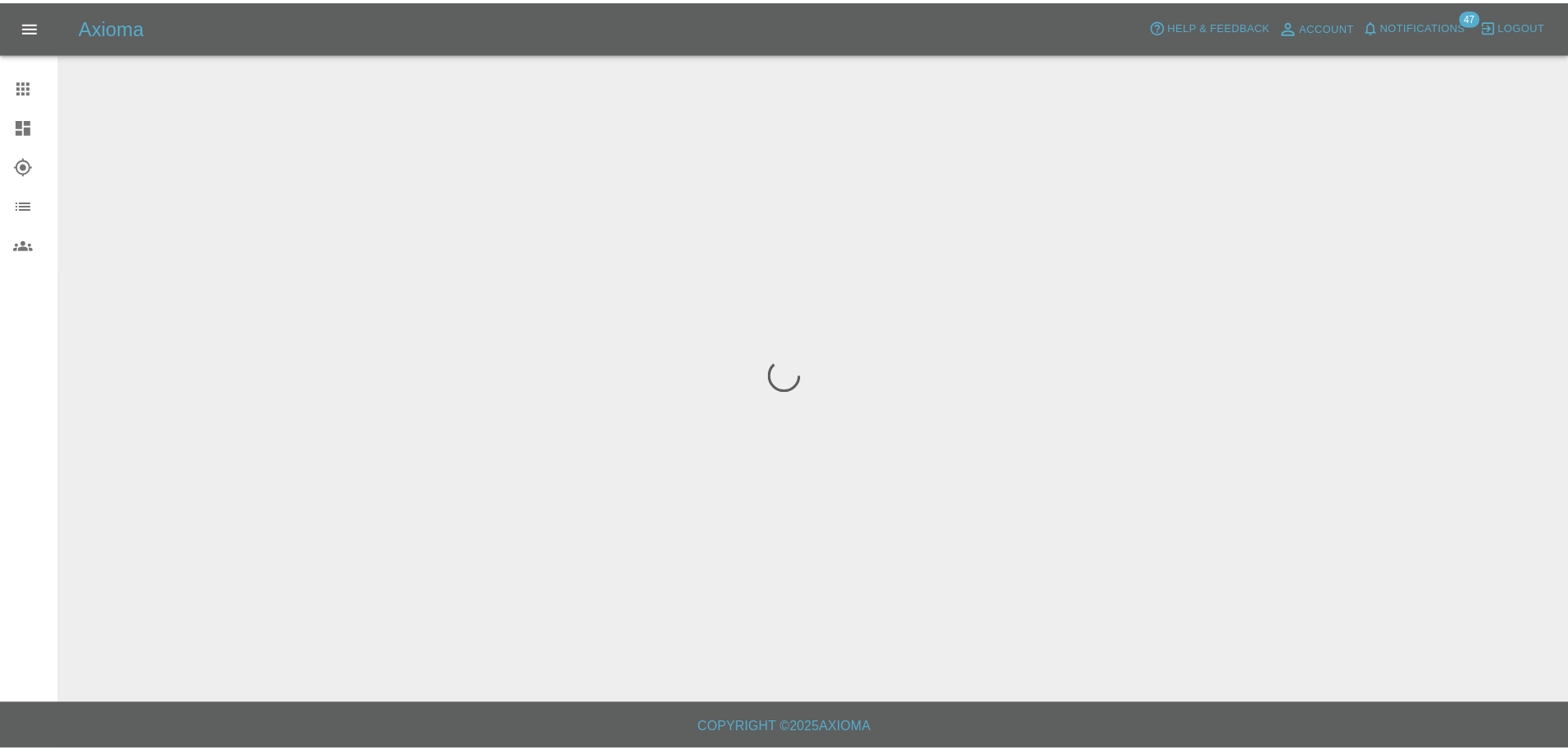
scroll to position [0, 0]
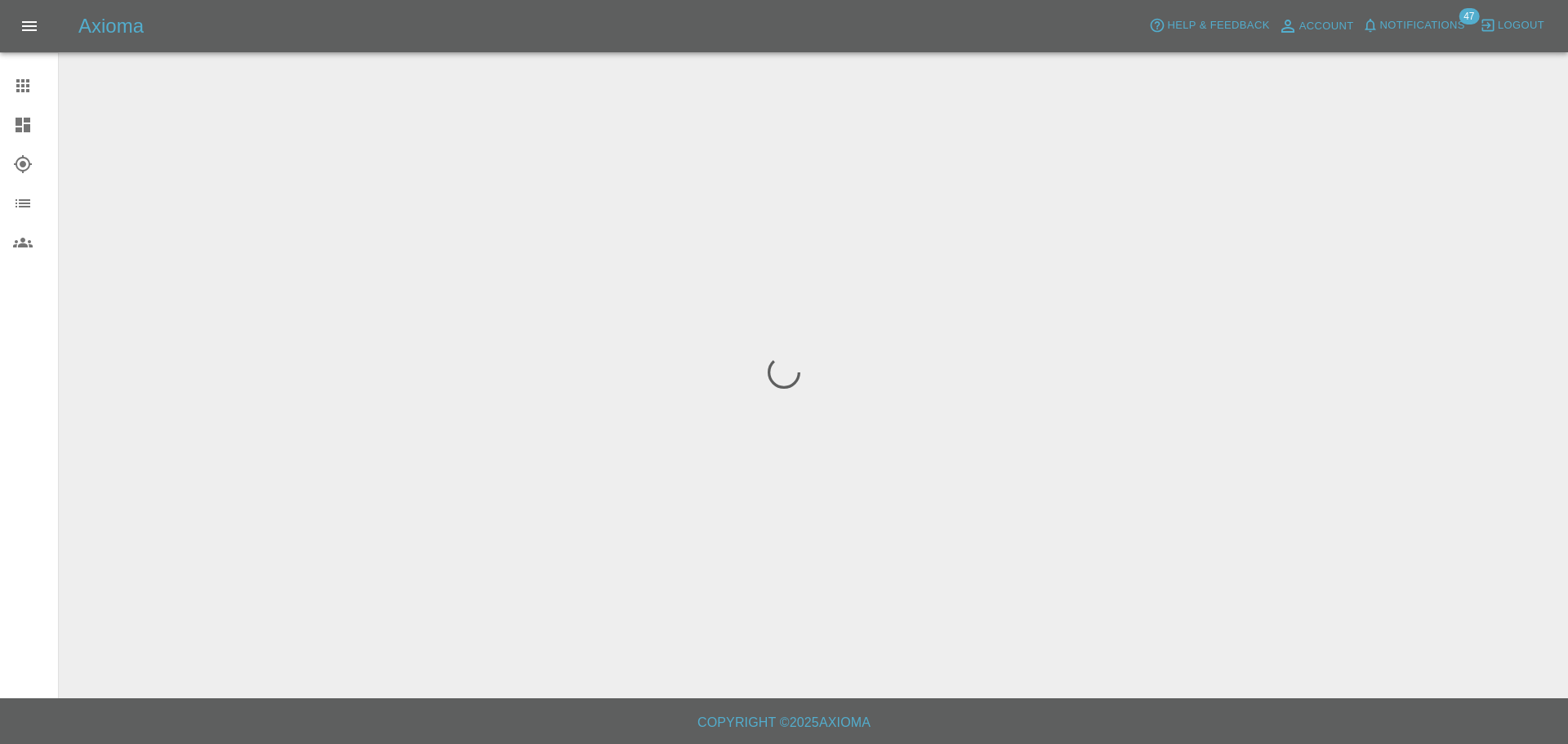
drag, startPoint x: 466, startPoint y: 333, endPoint x: 452, endPoint y: 328, distance: 14.9
click at [461, 332] on div at bounding box center [784, 372] width 1568 height 744
click at [13, 121] on icon at bounding box center [23, 125] width 20 height 20
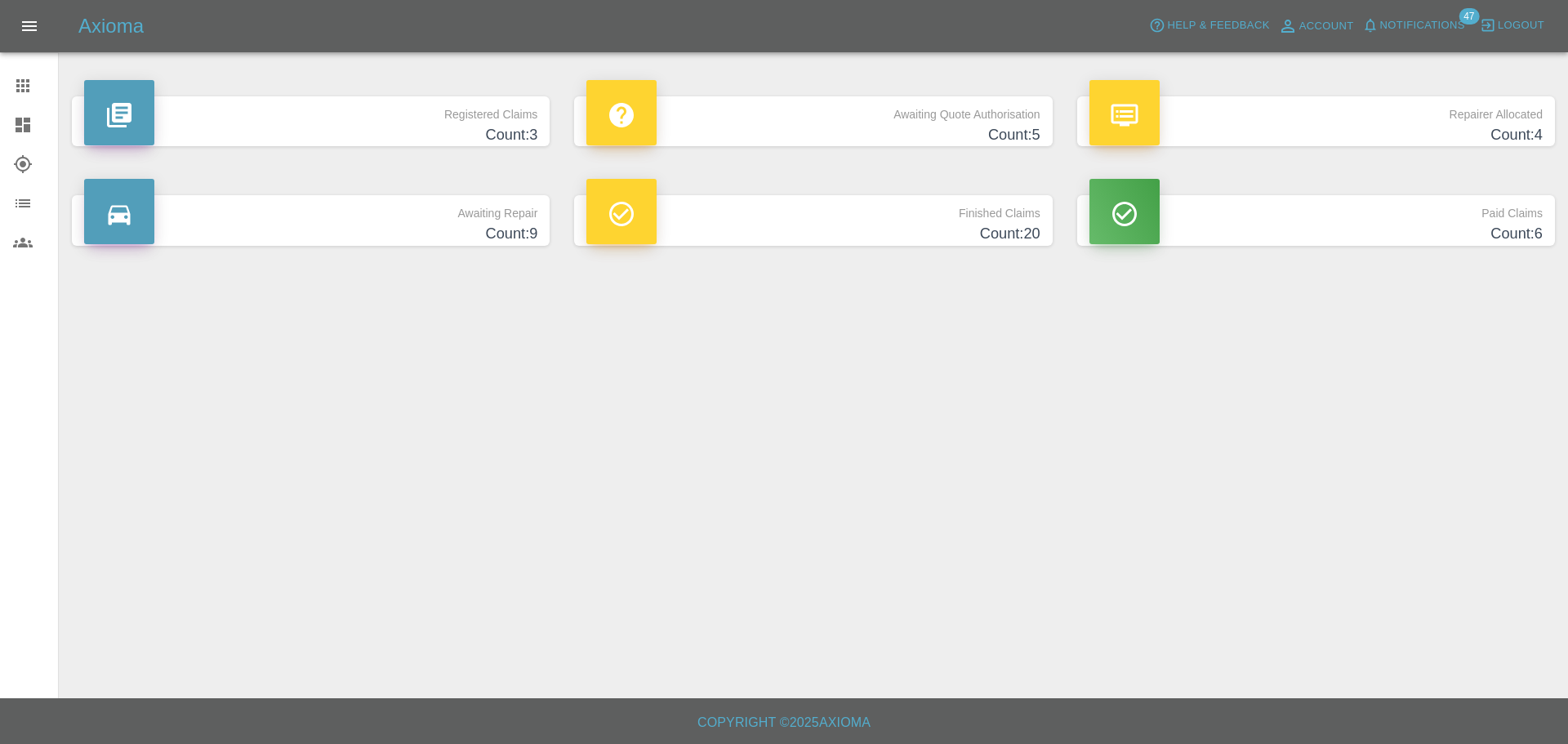
click at [829, 132] on h4 "Count: 5" at bounding box center [813, 135] width 453 height 22
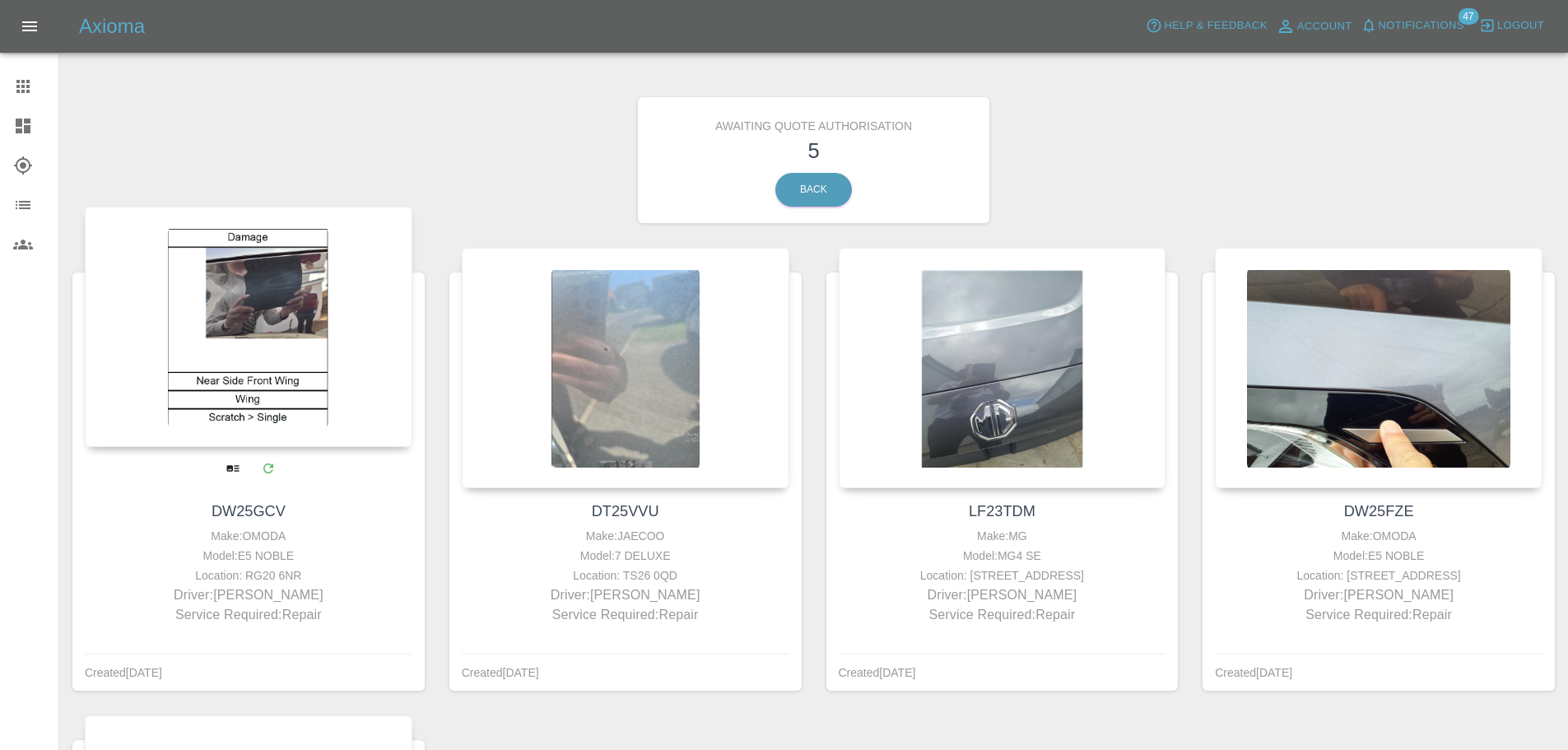
click at [258, 425] on div at bounding box center [248, 327] width 328 height 240
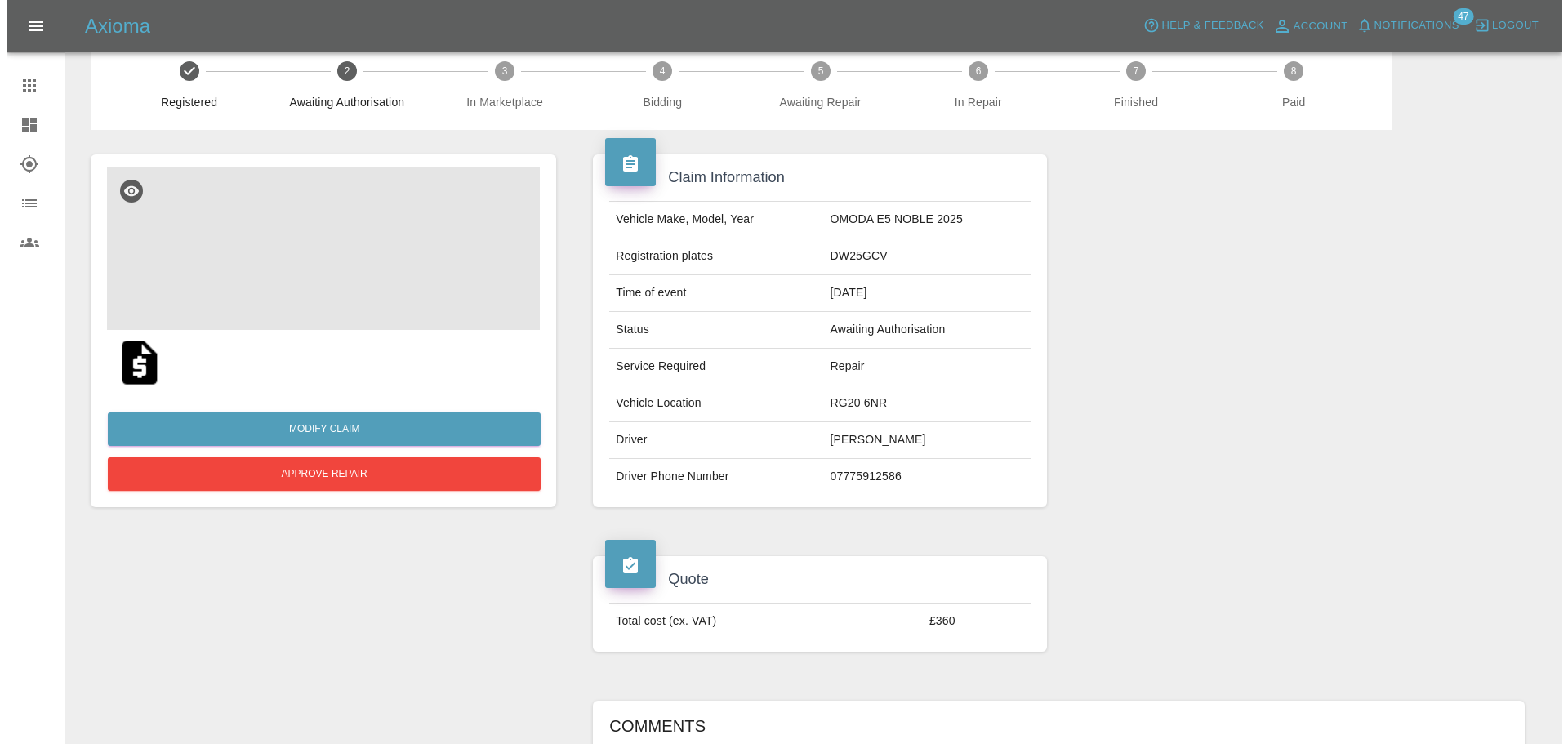
scroll to position [61, 0]
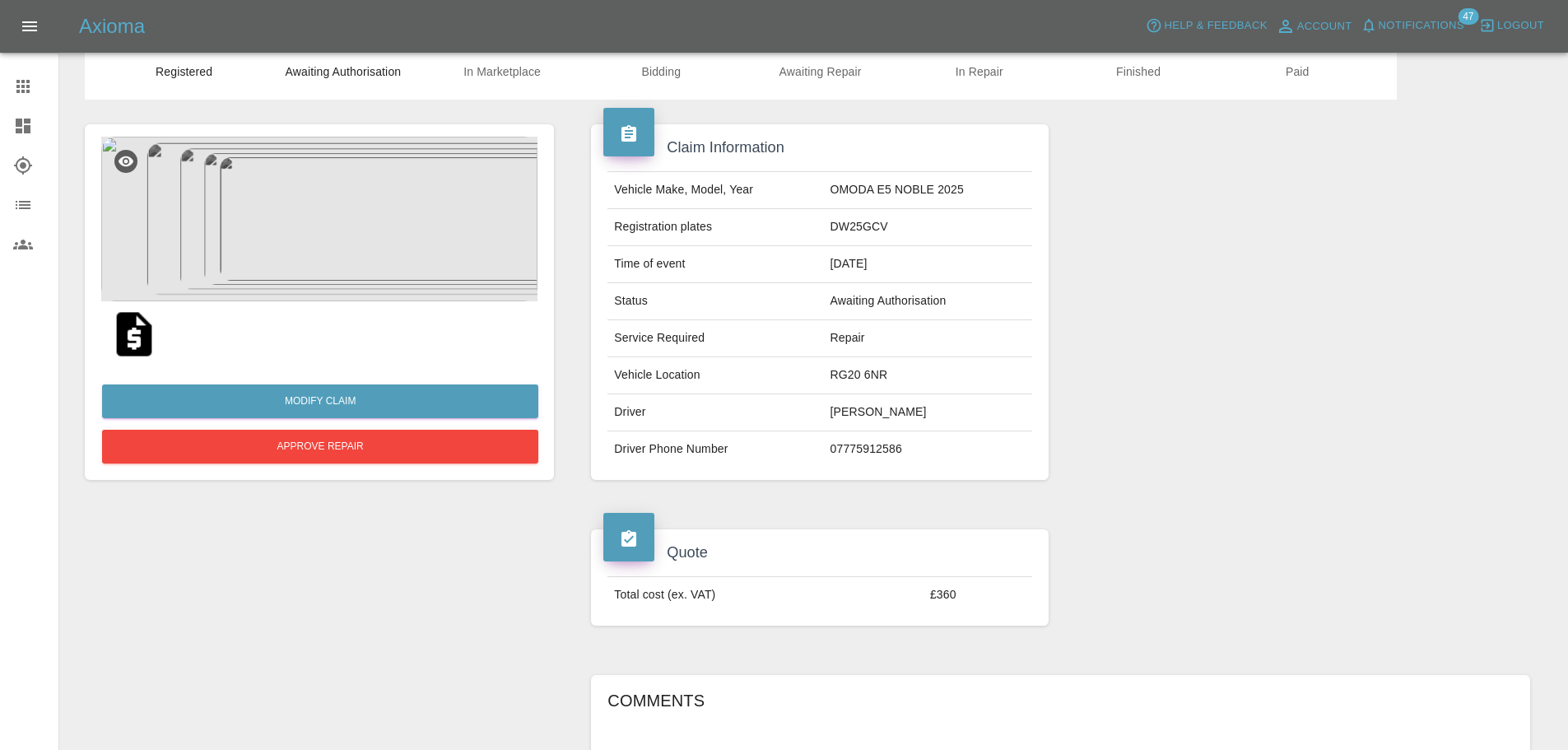
click at [310, 219] on img at bounding box center [319, 219] width 436 height 164
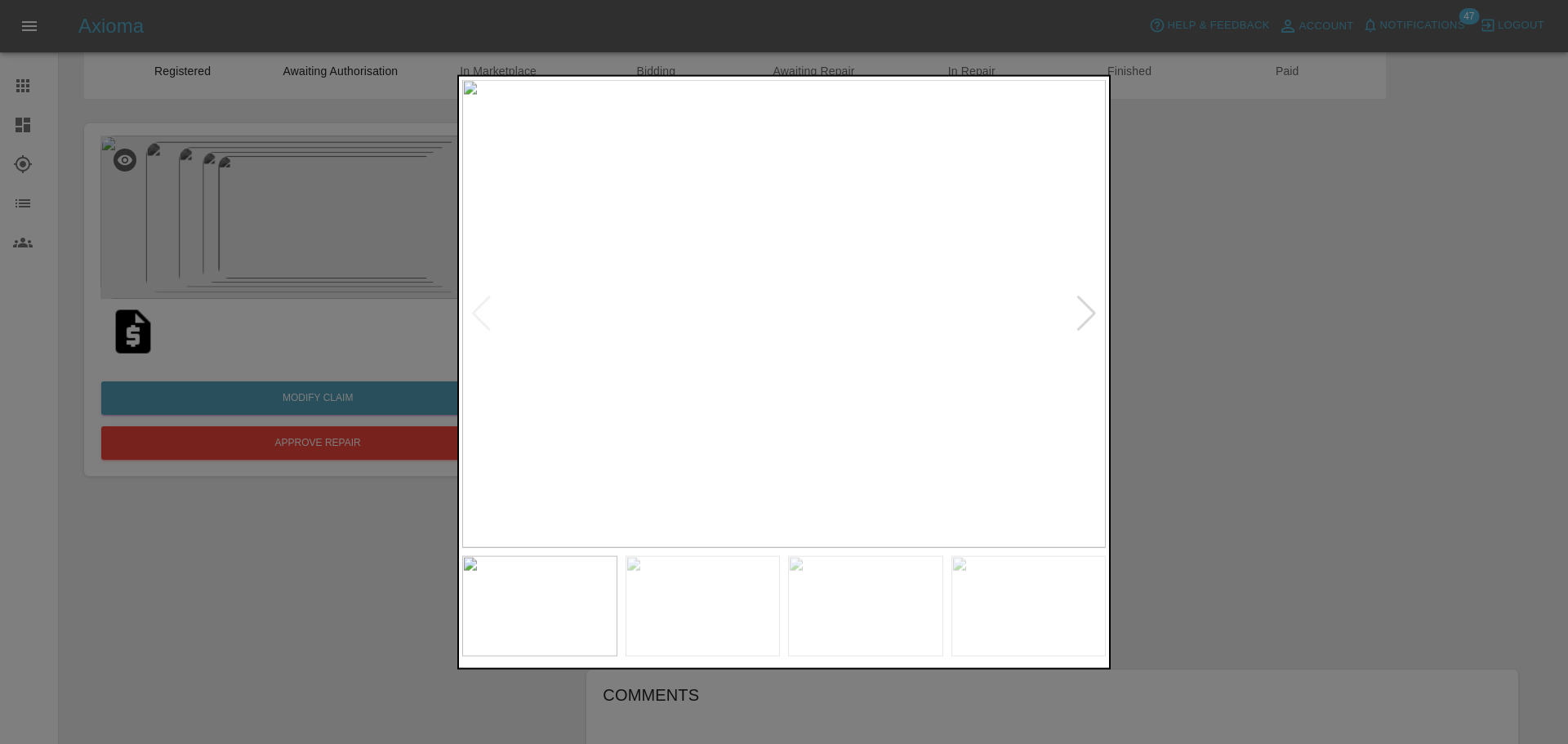
click at [1079, 314] on div at bounding box center [1086, 314] width 22 height 36
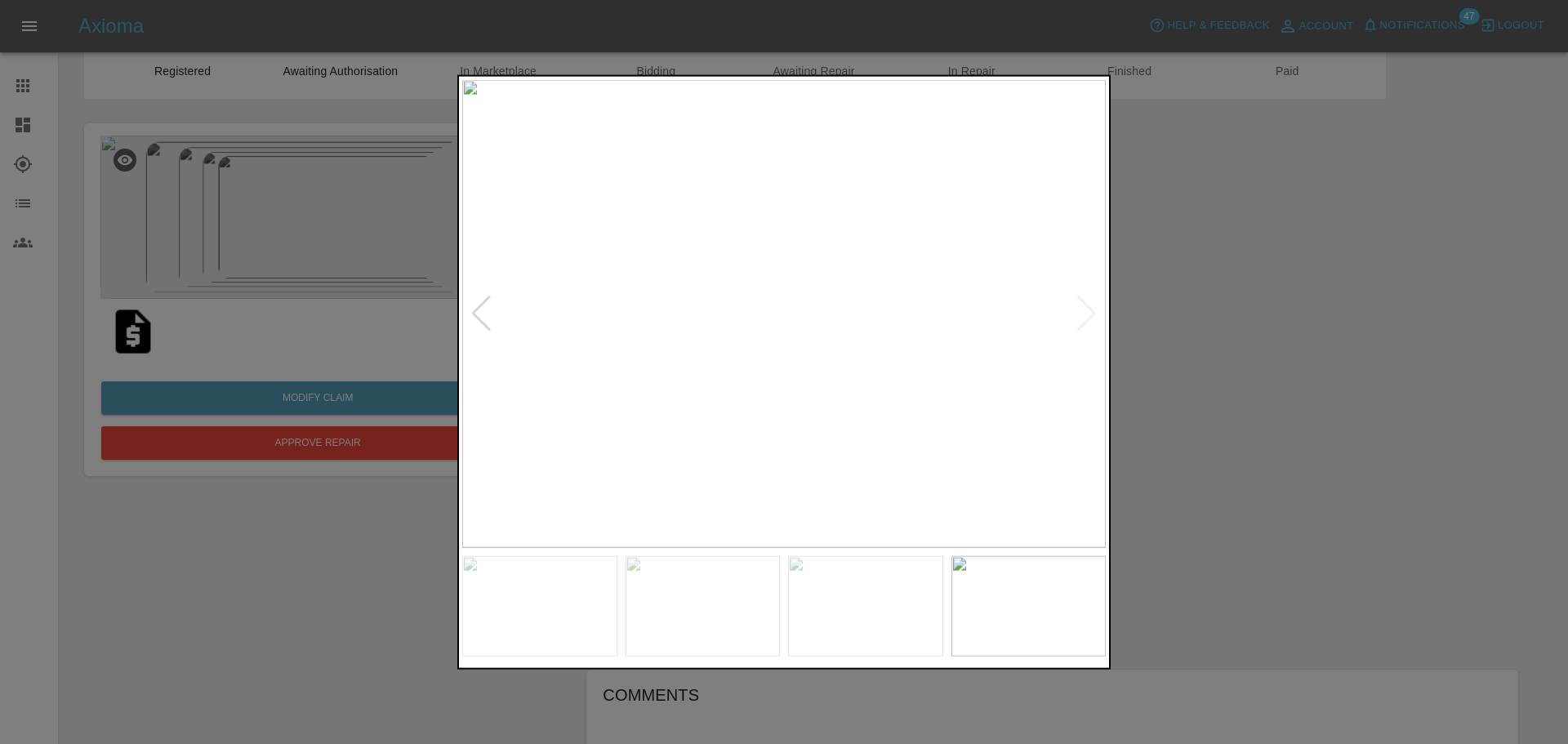
click at [1079, 314] on img at bounding box center [784, 313] width 643 height 468
click at [1246, 318] on div at bounding box center [784, 372] width 1568 height 744
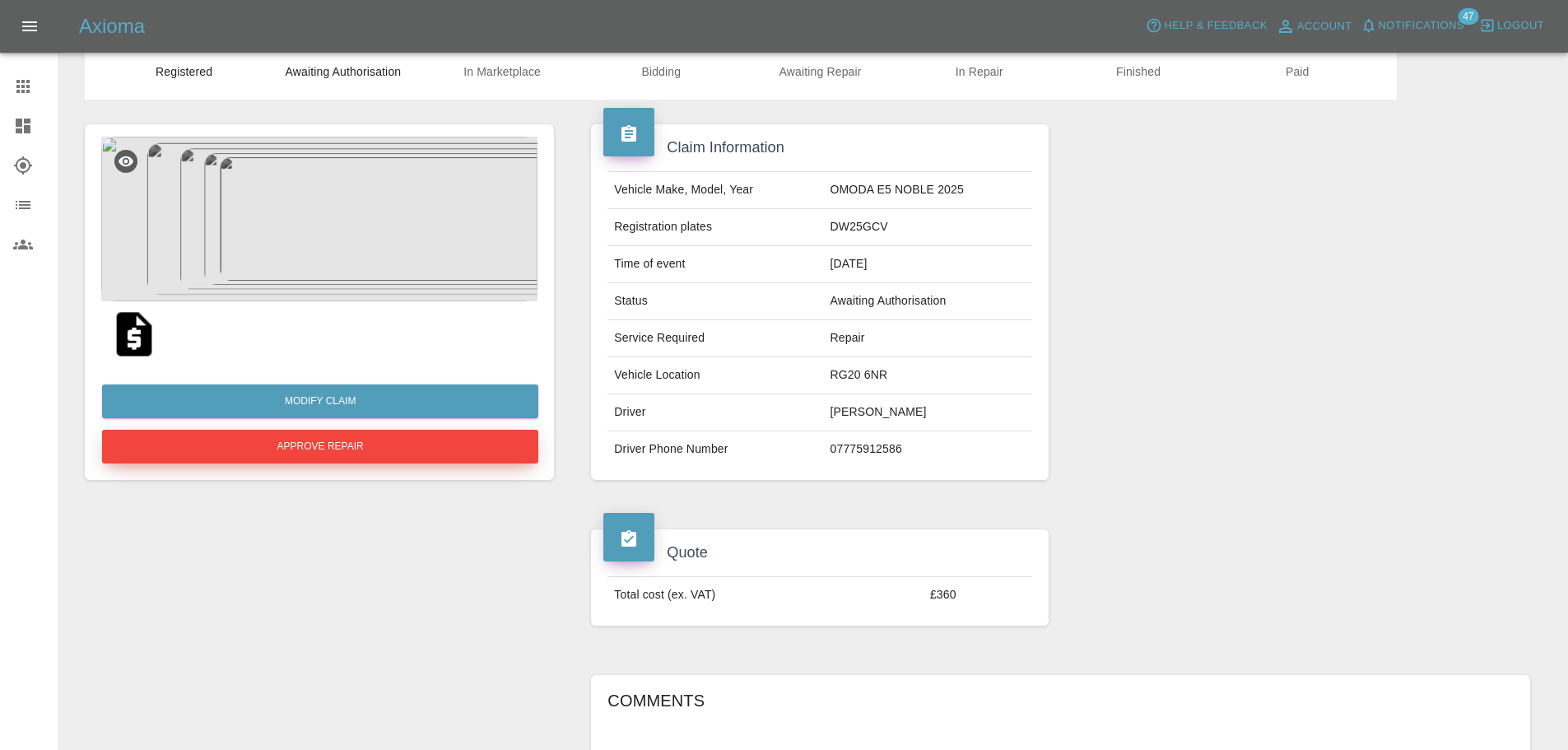
click at [377, 442] on button "Approve Repair" at bounding box center [320, 446] width 436 height 33
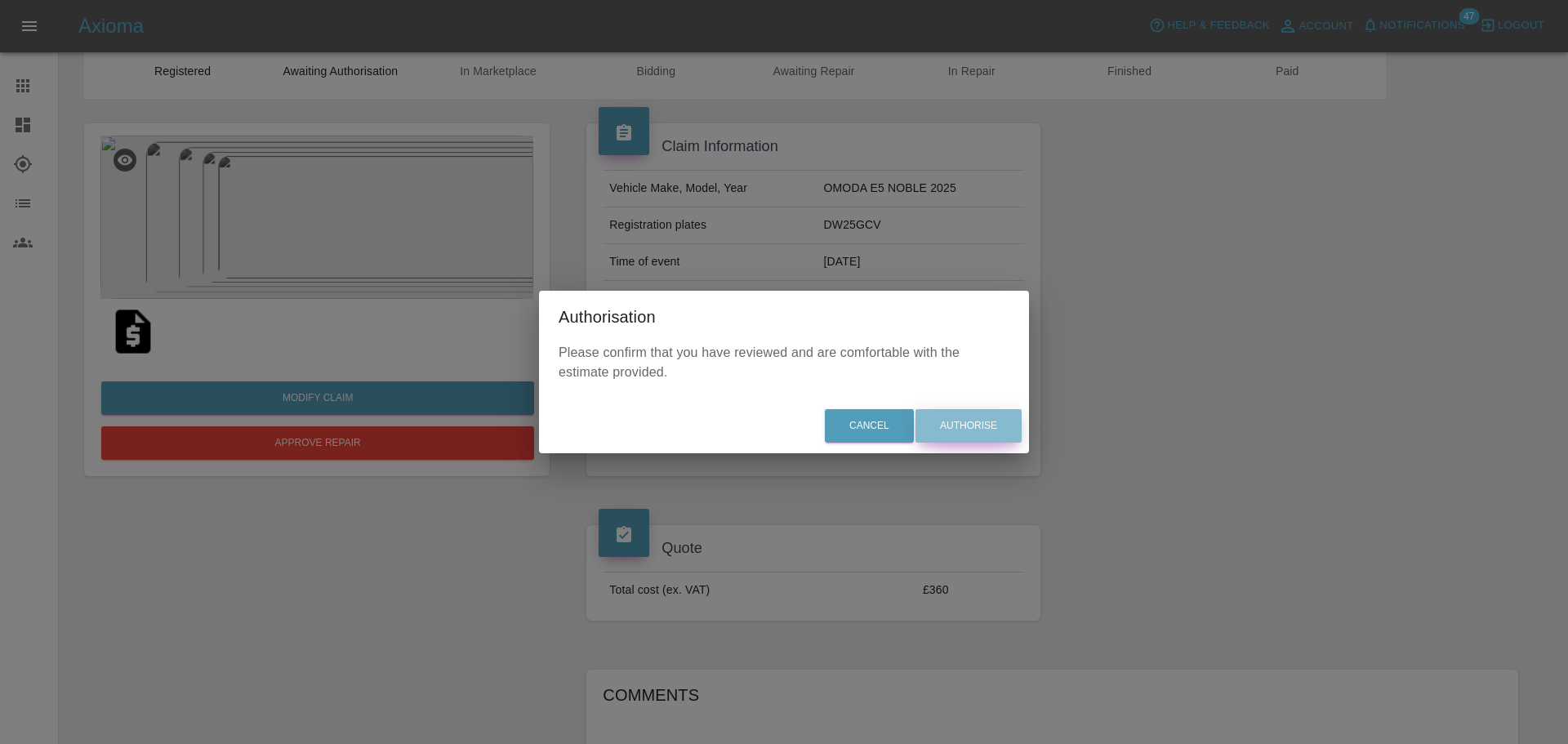
click at [938, 428] on button "Authorise" at bounding box center [969, 426] width 106 height 33
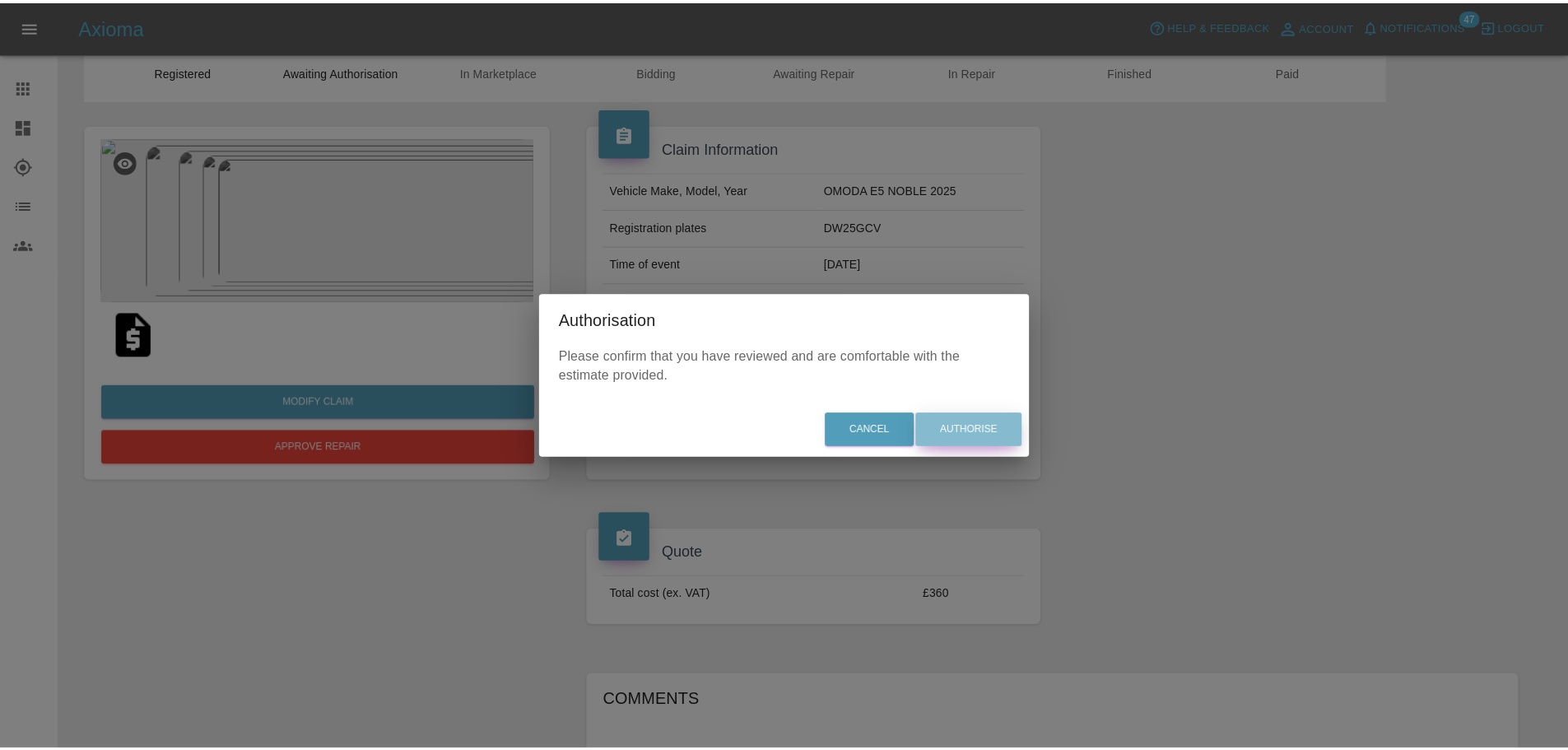
scroll to position [0, 0]
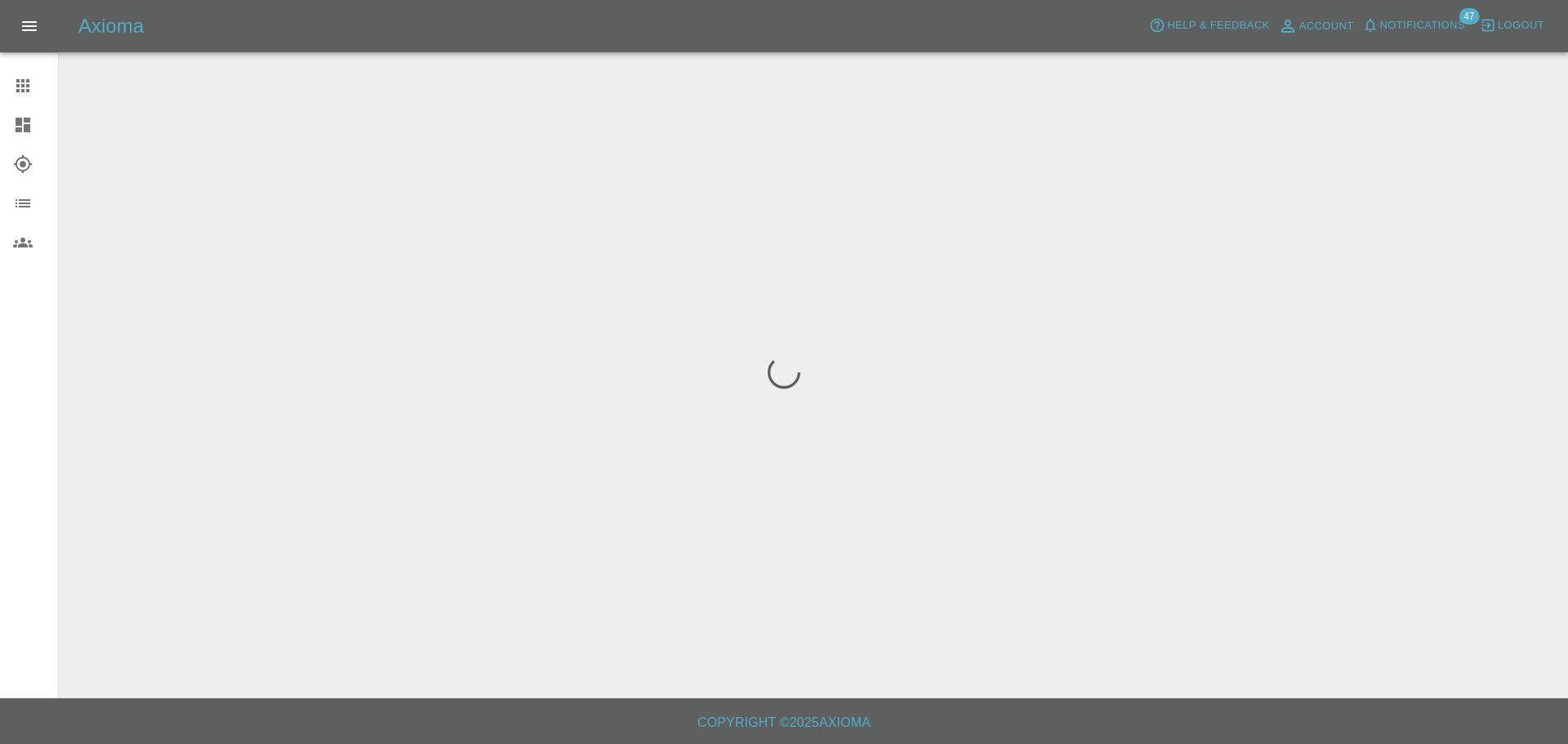
click at [419, 396] on div at bounding box center [784, 372] width 1568 height 744
click at [30, 125] on icon at bounding box center [22, 125] width 14 height 14
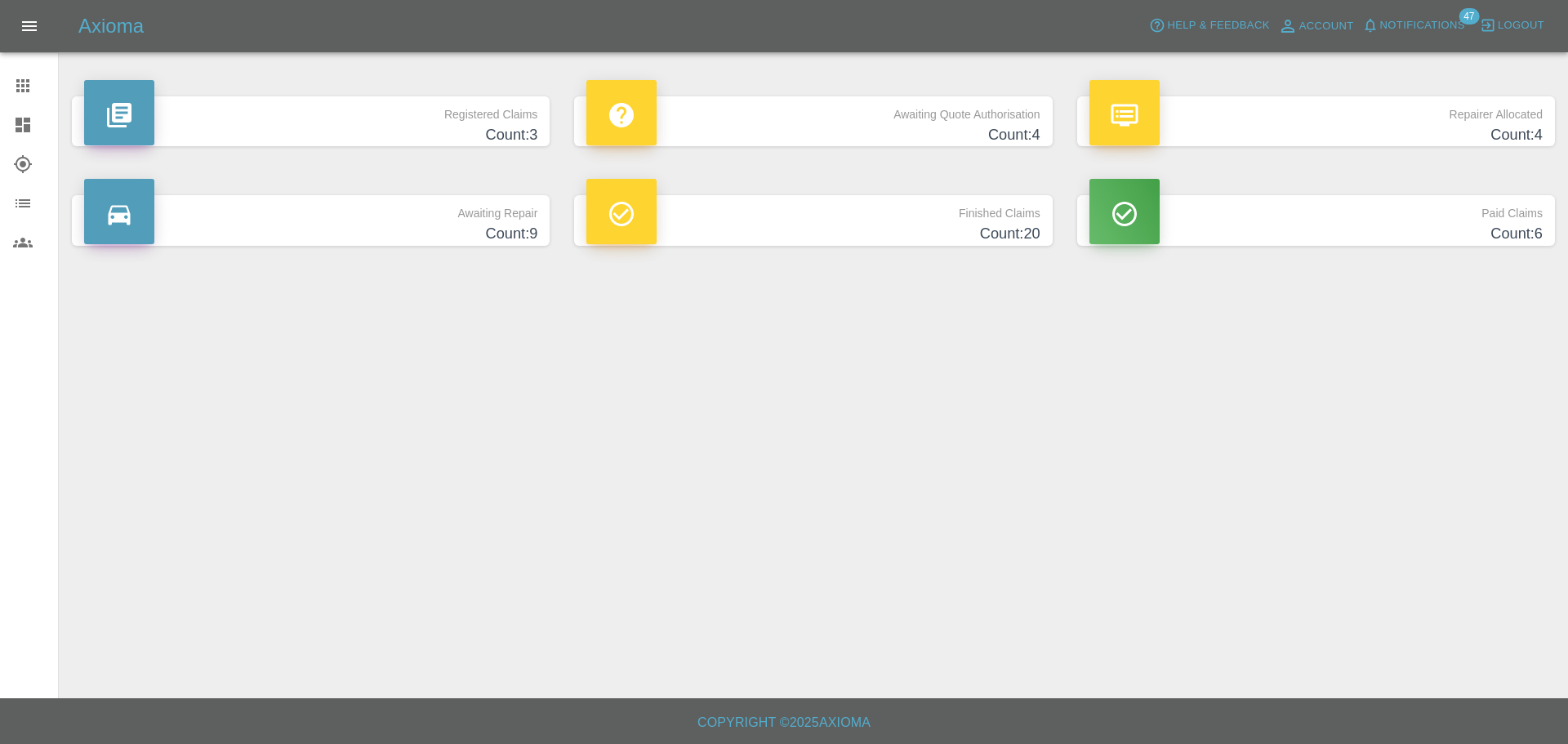
click at [879, 105] on p "Awaiting Quote Authorisation" at bounding box center [813, 110] width 453 height 28
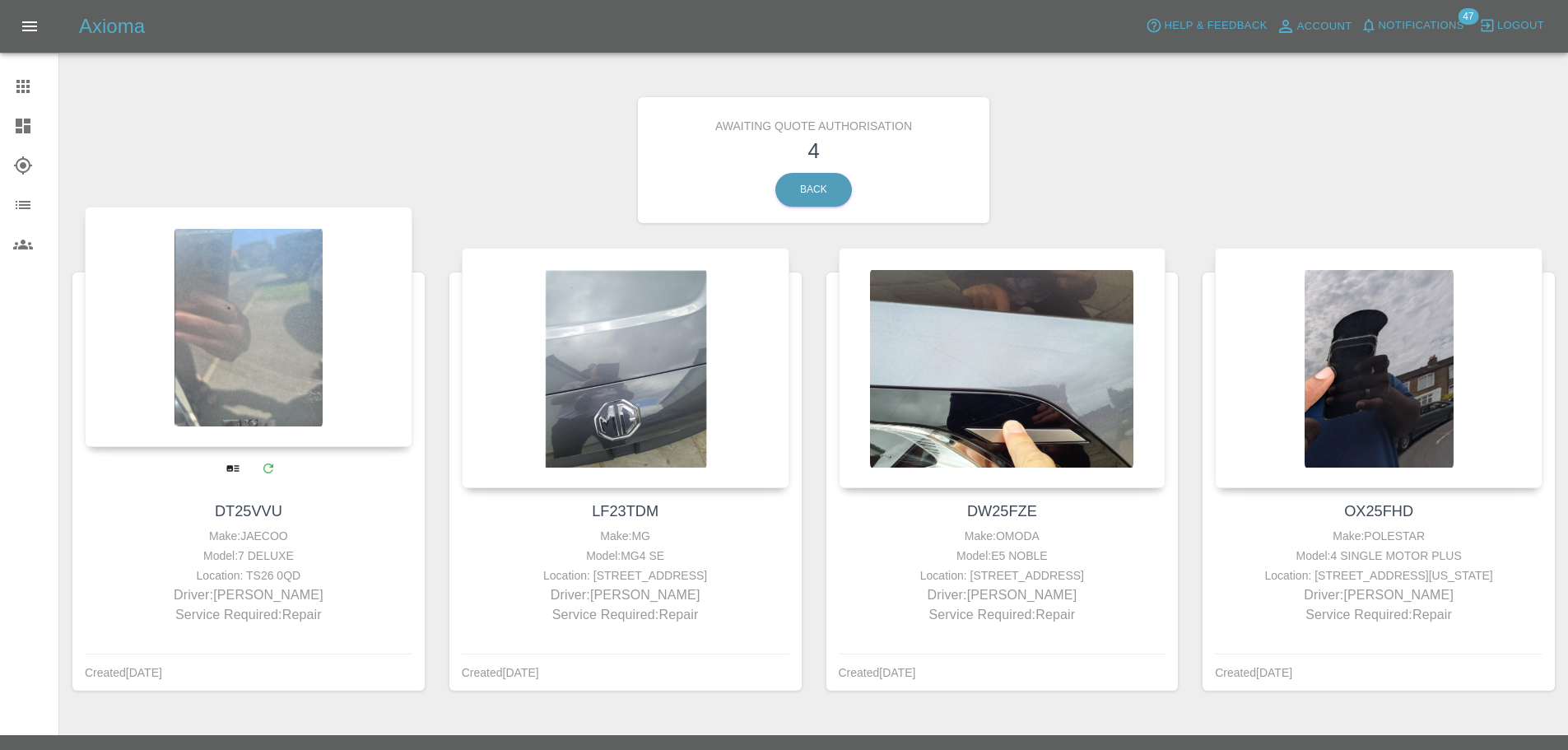
click at [291, 408] on div at bounding box center [248, 327] width 328 height 240
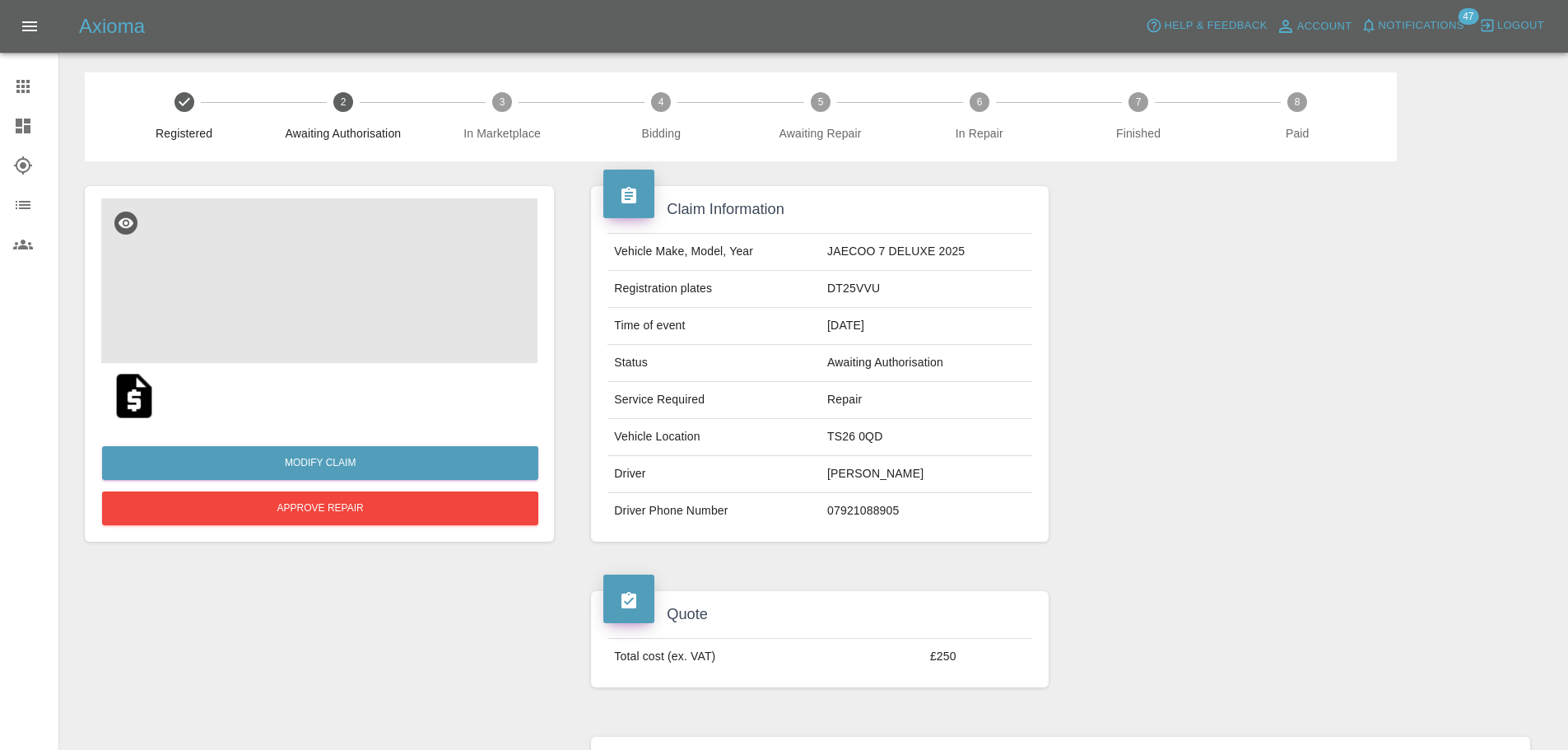
click at [331, 296] on img at bounding box center [319, 281] width 436 height 164
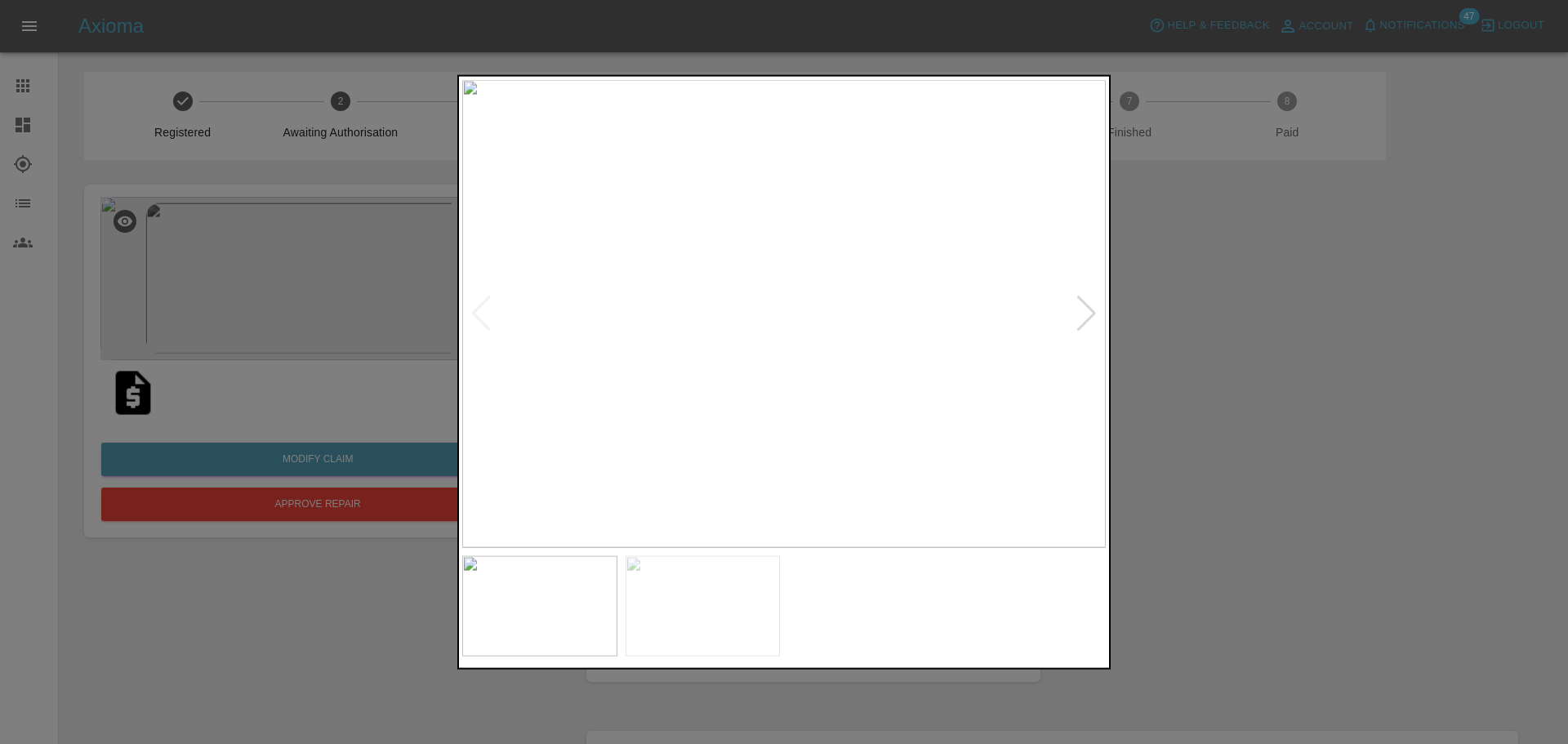
click at [1081, 314] on div at bounding box center [1086, 314] width 22 height 36
click at [1081, 314] on img at bounding box center [784, 313] width 643 height 468
click at [464, 316] on img at bounding box center [784, 313] width 643 height 468
click at [496, 316] on img at bounding box center [784, 313] width 643 height 468
click at [482, 316] on div at bounding box center [481, 314] width 22 height 36
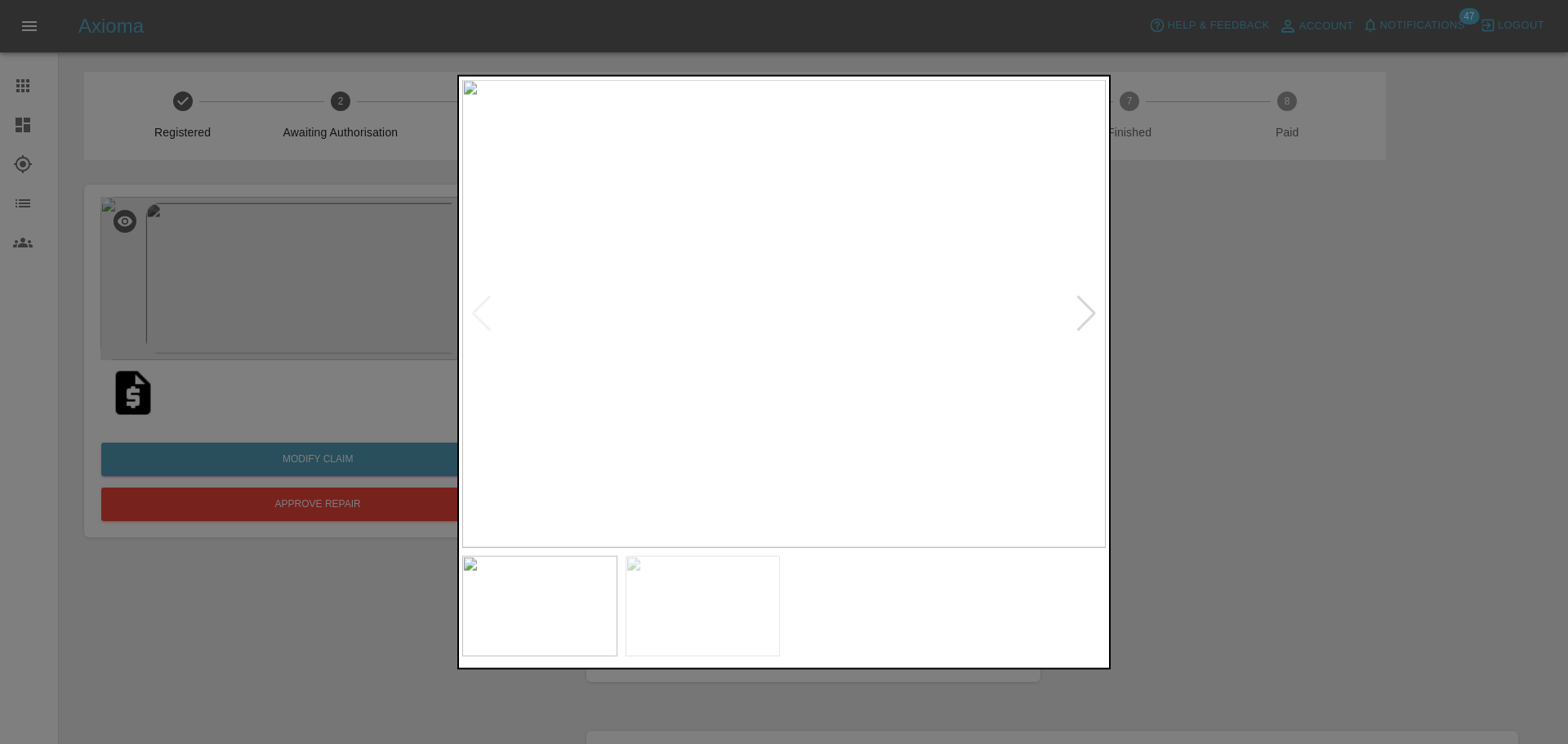
click at [1081, 310] on div at bounding box center [1086, 314] width 22 height 36
click at [1391, 396] on div at bounding box center [784, 372] width 1568 height 744
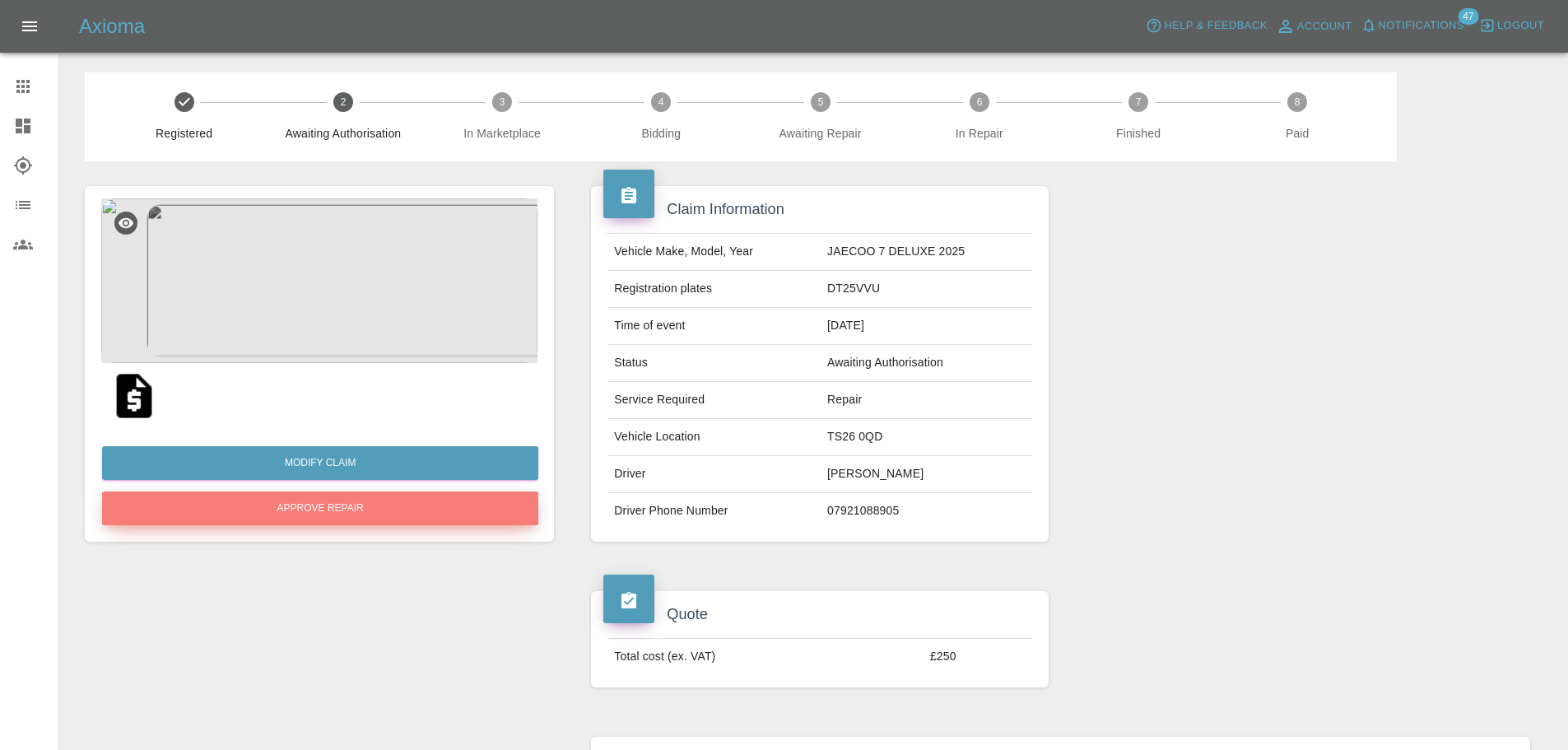
click at [404, 514] on button "Approve Repair" at bounding box center [320, 508] width 436 height 33
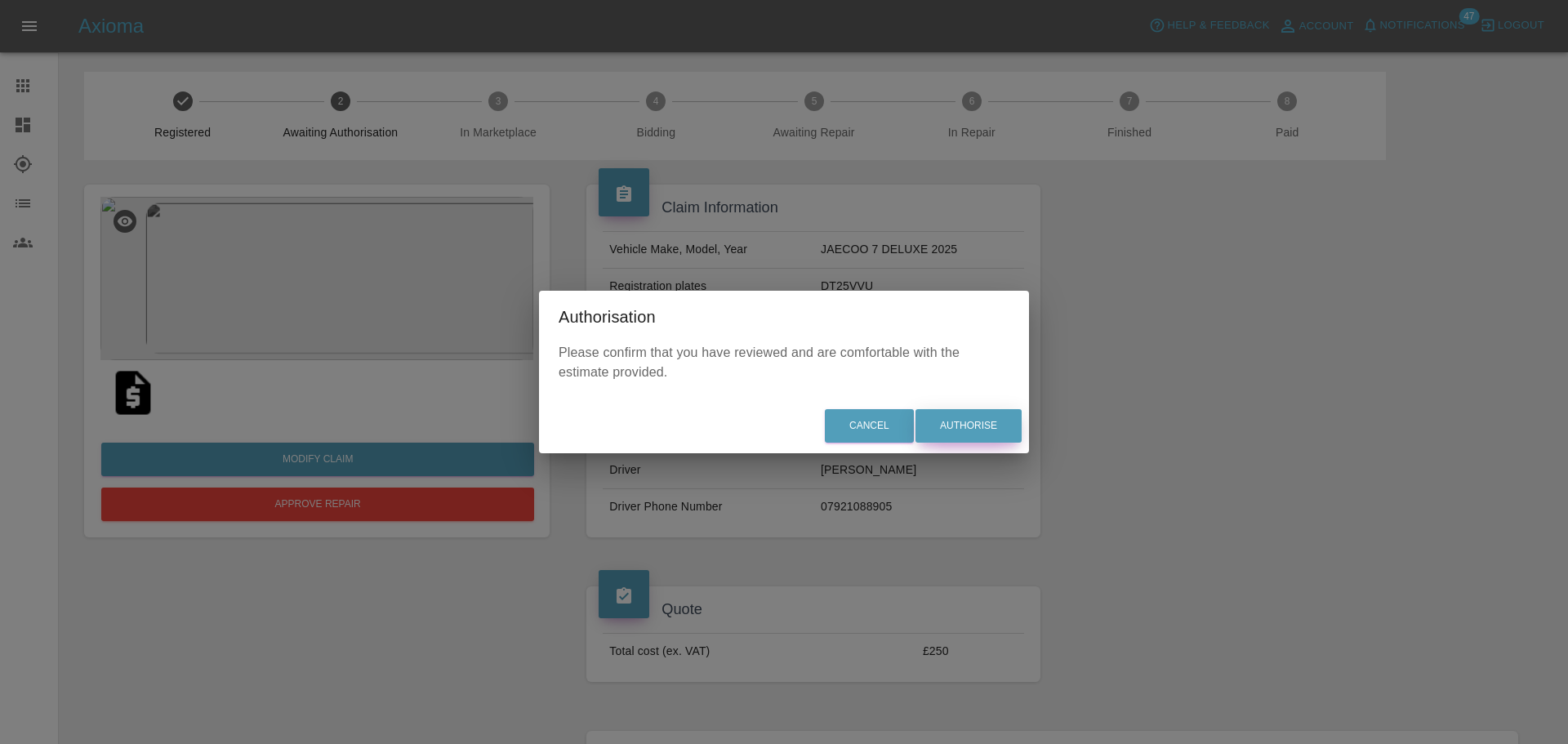
click at [981, 420] on button "Authorise" at bounding box center [969, 426] width 106 height 33
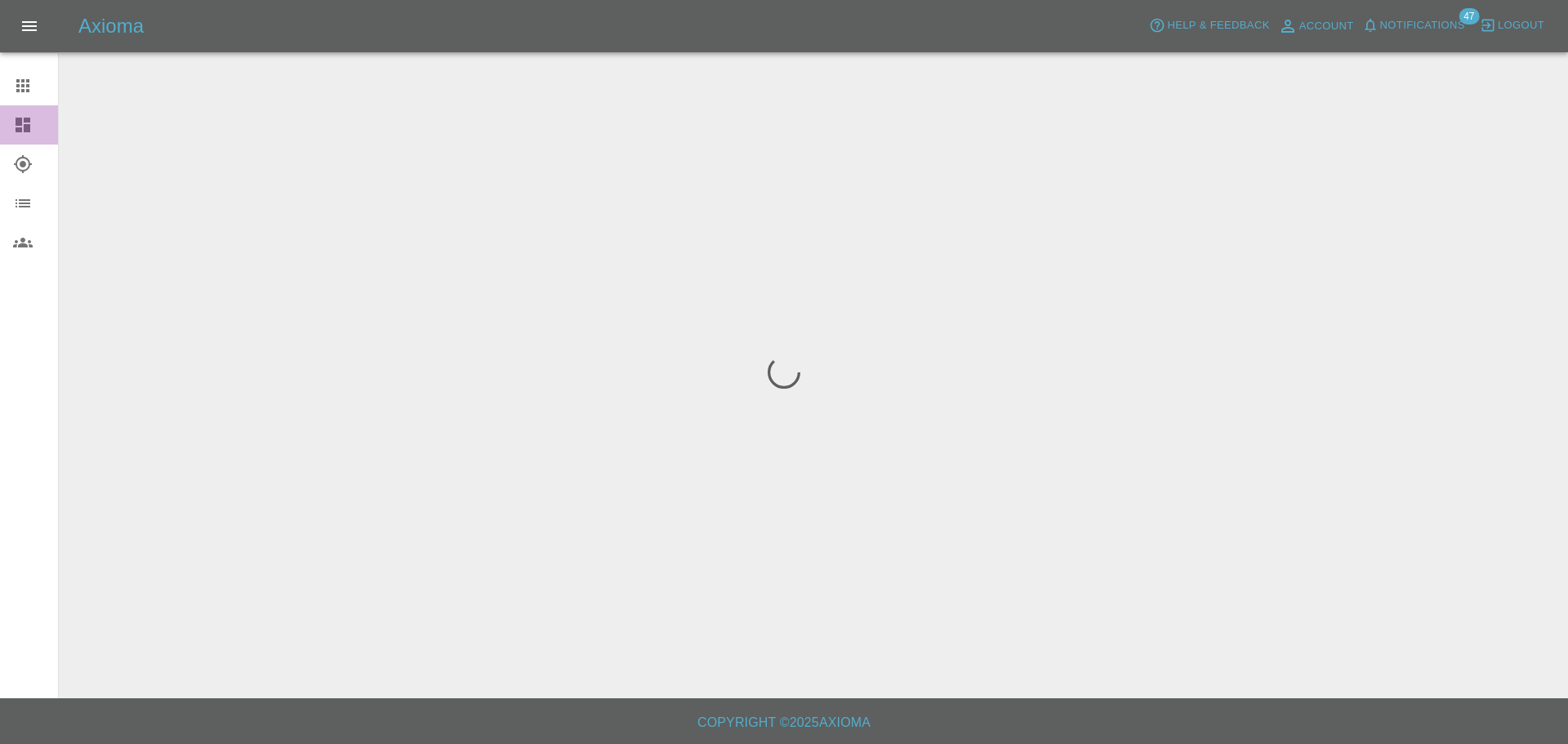
click at [23, 125] on icon at bounding box center [23, 125] width 20 height 20
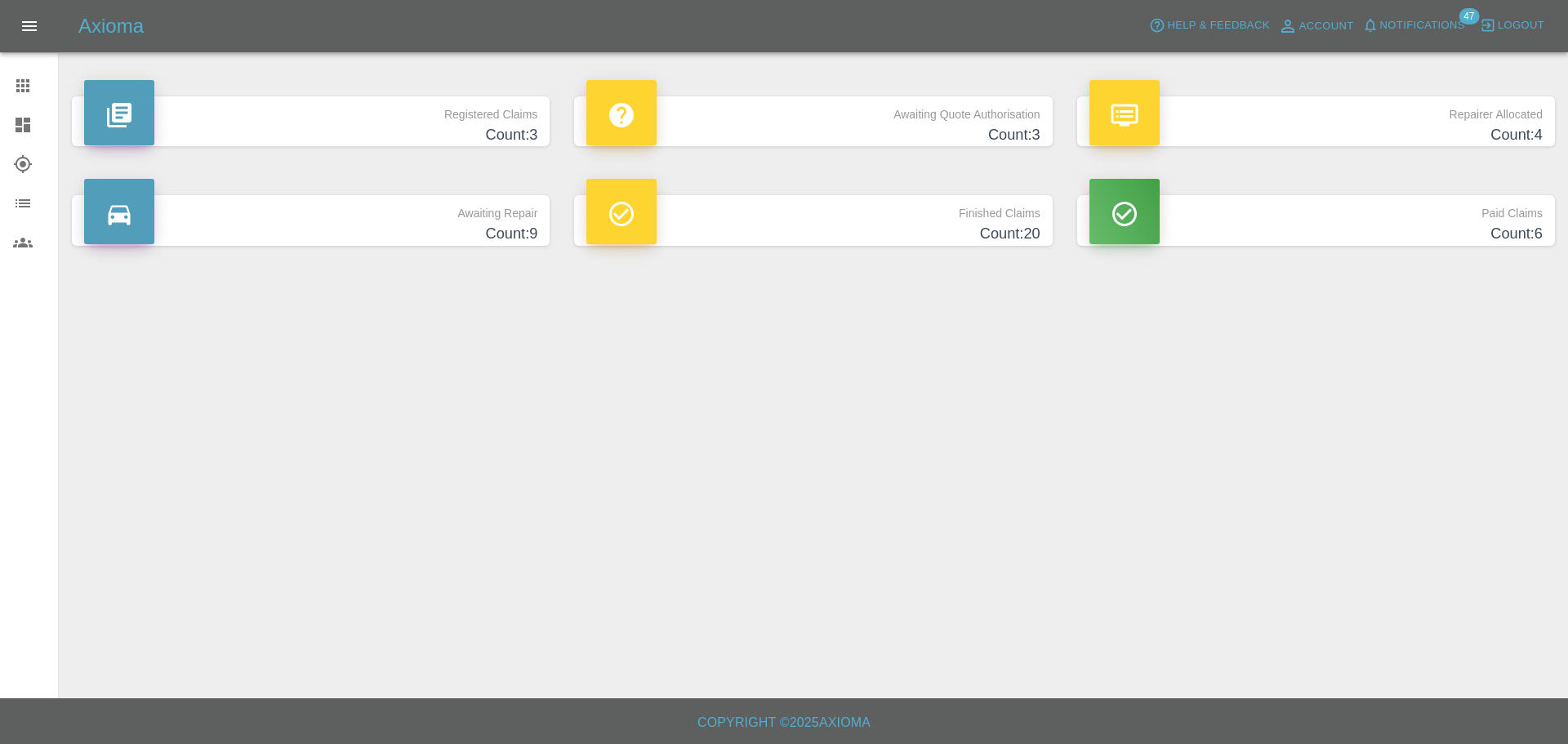
click at [863, 140] on h4 "Count: 3" at bounding box center [813, 135] width 453 height 22
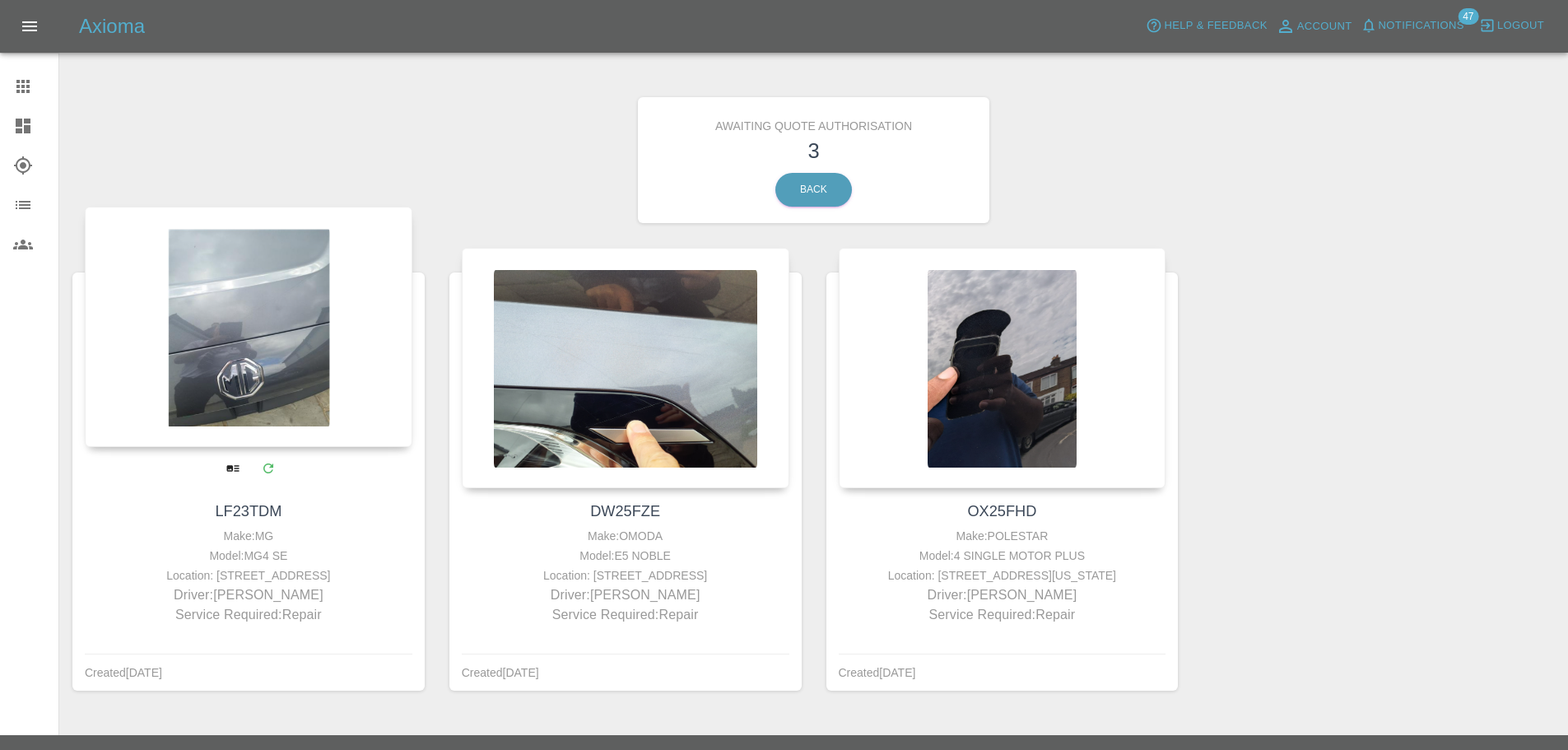
click at [293, 445] on div at bounding box center [248, 327] width 328 height 240
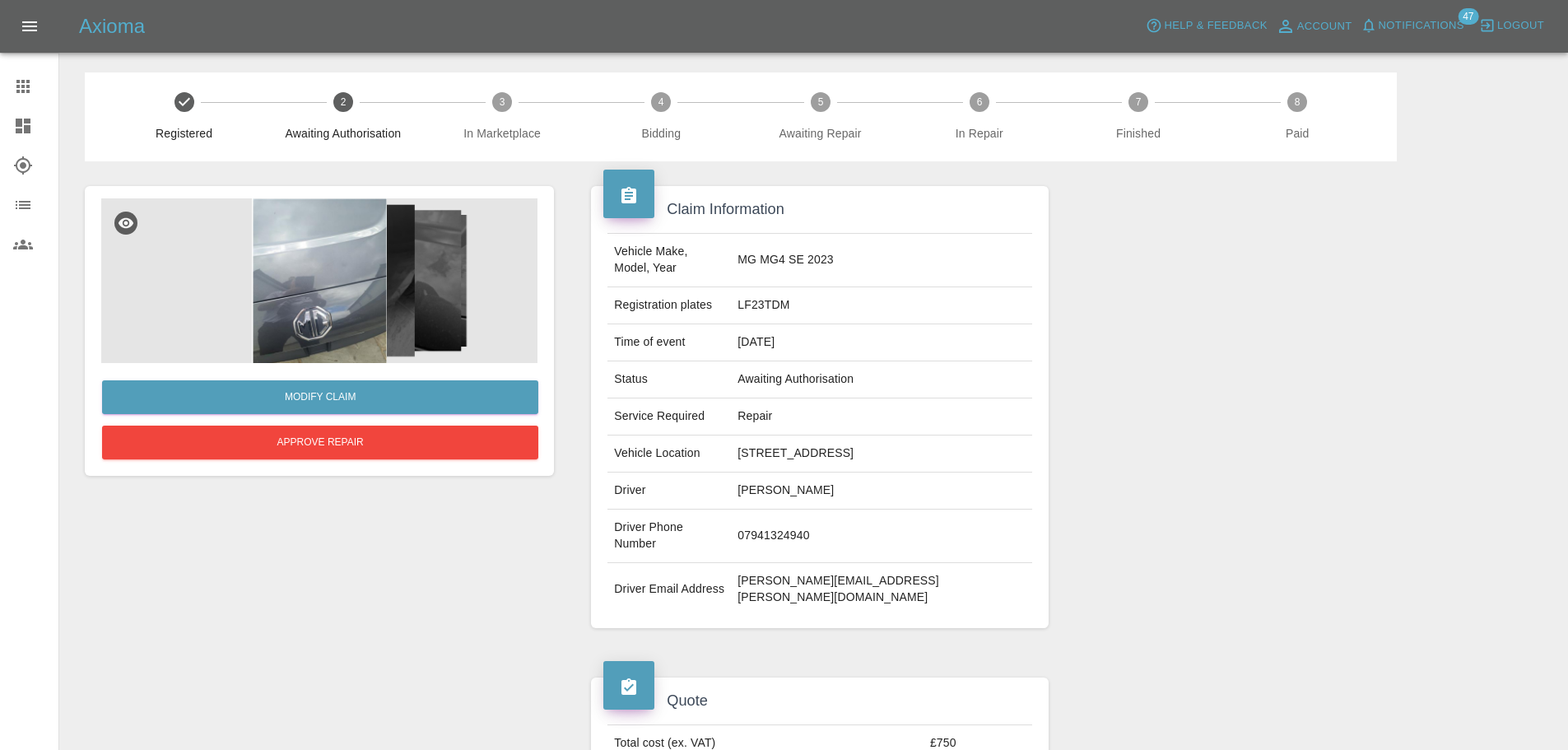
click at [312, 282] on img at bounding box center [319, 281] width 436 height 164
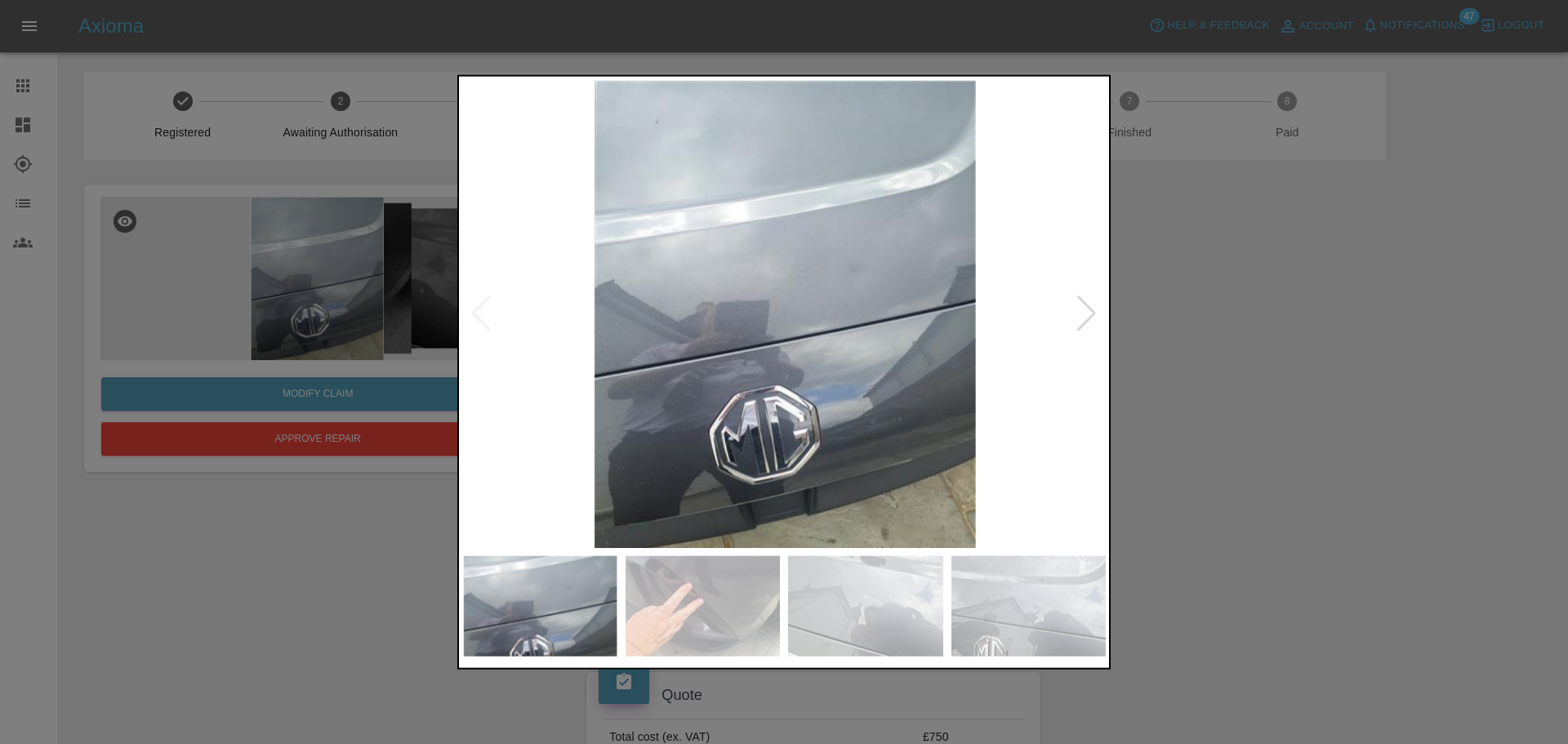
click at [1090, 317] on div at bounding box center [1086, 314] width 22 height 36
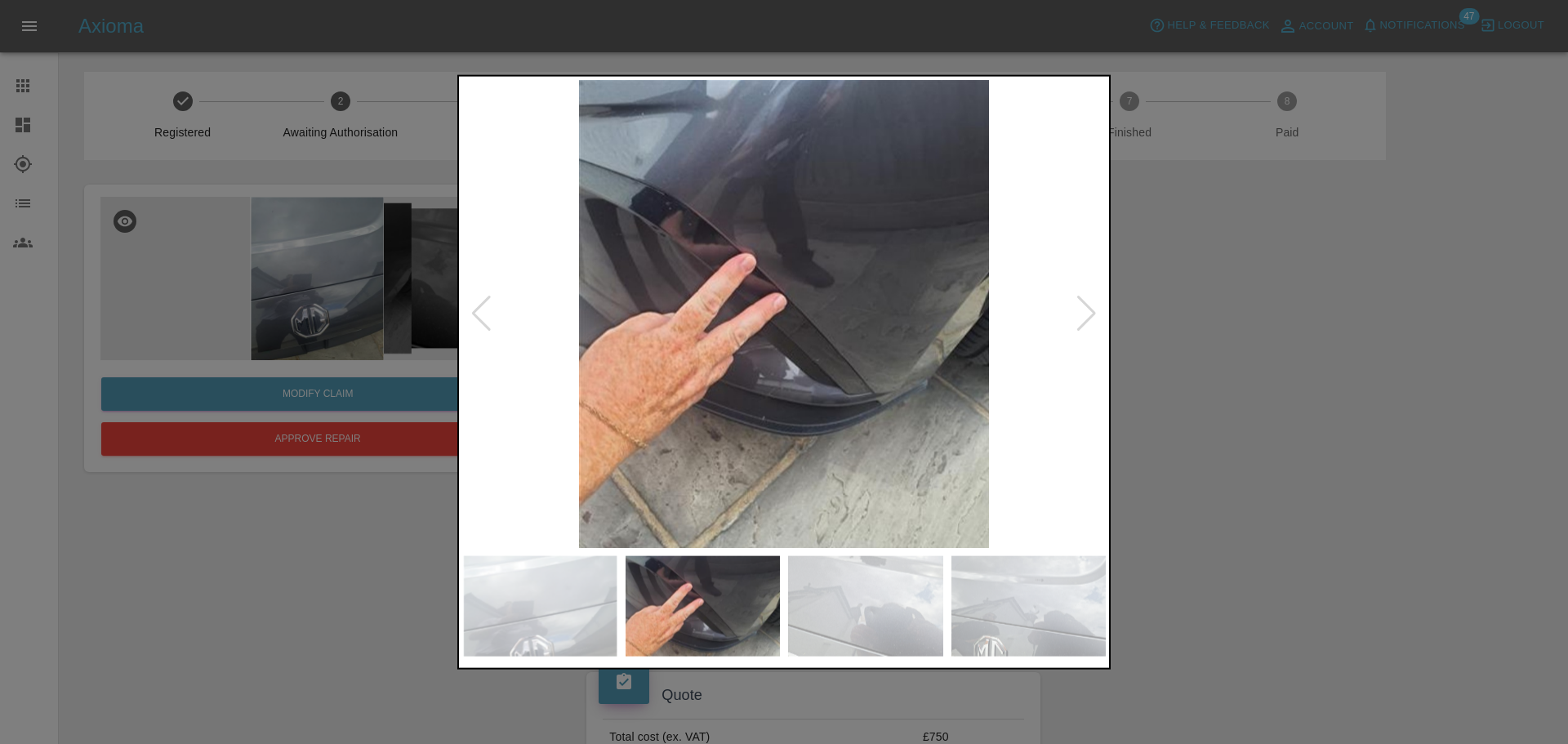
click at [1090, 317] on div at bounding box center [1086, 314] width 22 height 36
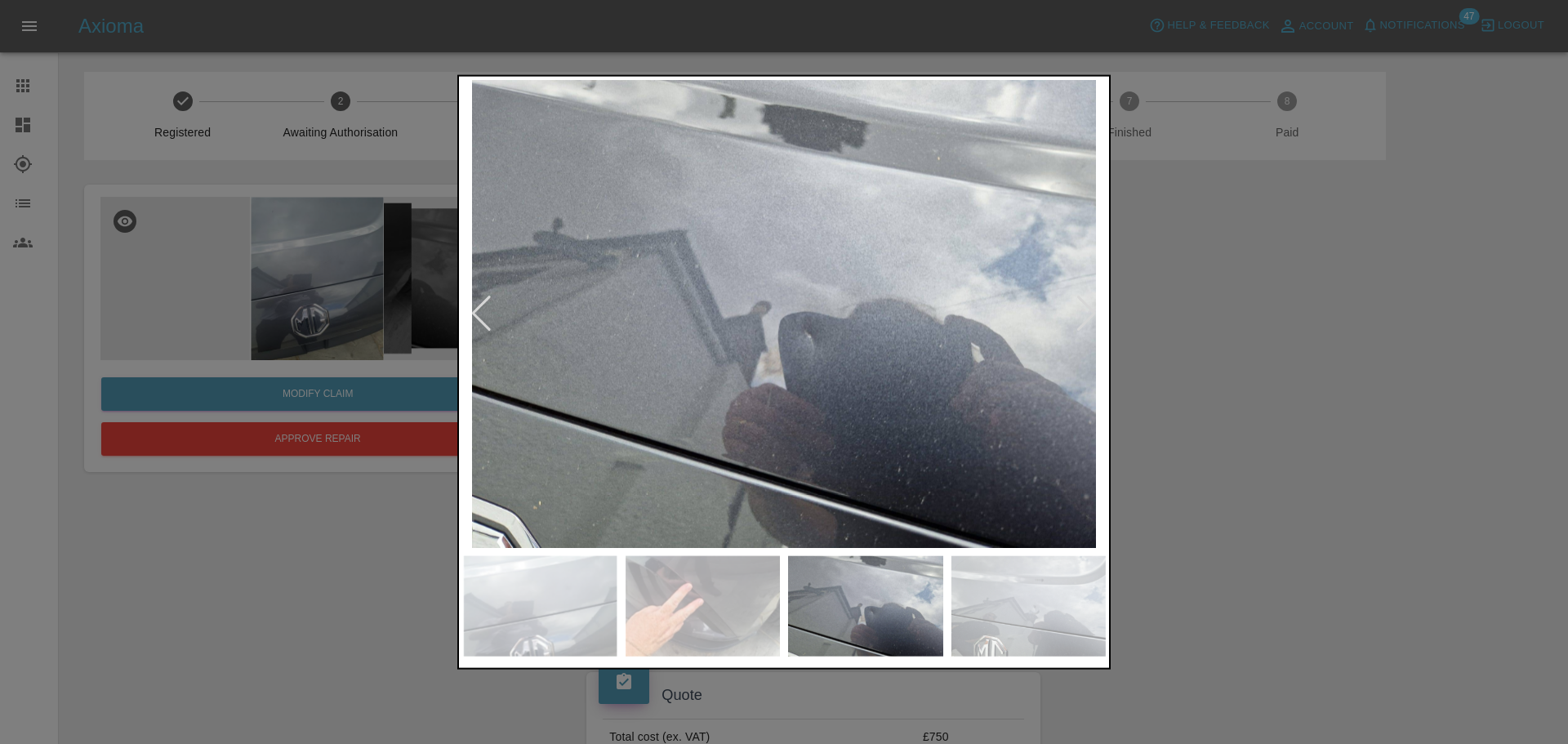
click at [1090, 317] on div at bounding box center [1086, 314] width 22 height 36
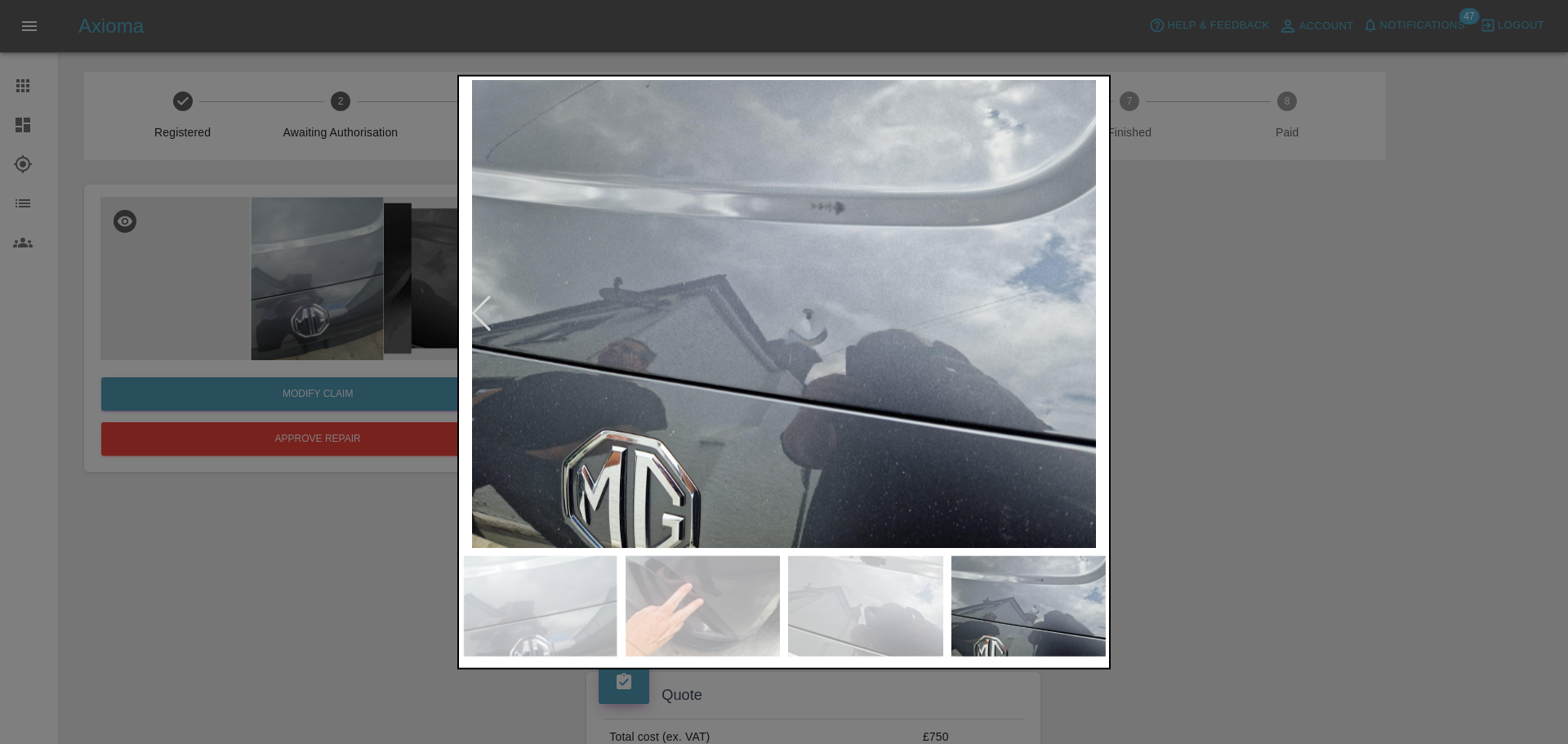
click at [1073, 293] on img at bounding box center [784, 313] width 643 height 468
click at [1082, 294] on img at bounding box center [784, 313] width 643 height 468
click at [478, 321] on div at bounding box center [481, 314] width 22 height 36
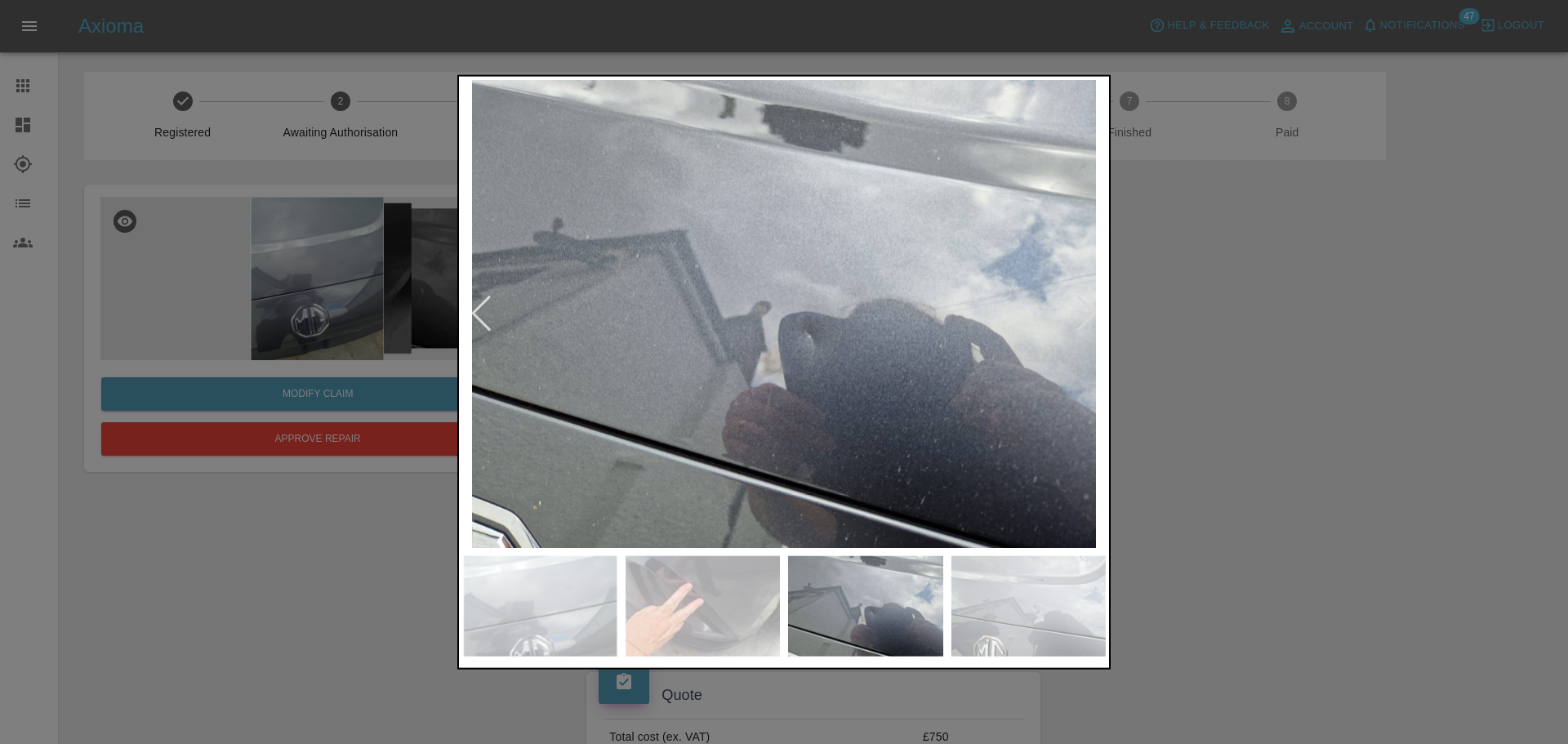
click at [478, 321] on div at bounding box center [481, 314] width 22 height 36
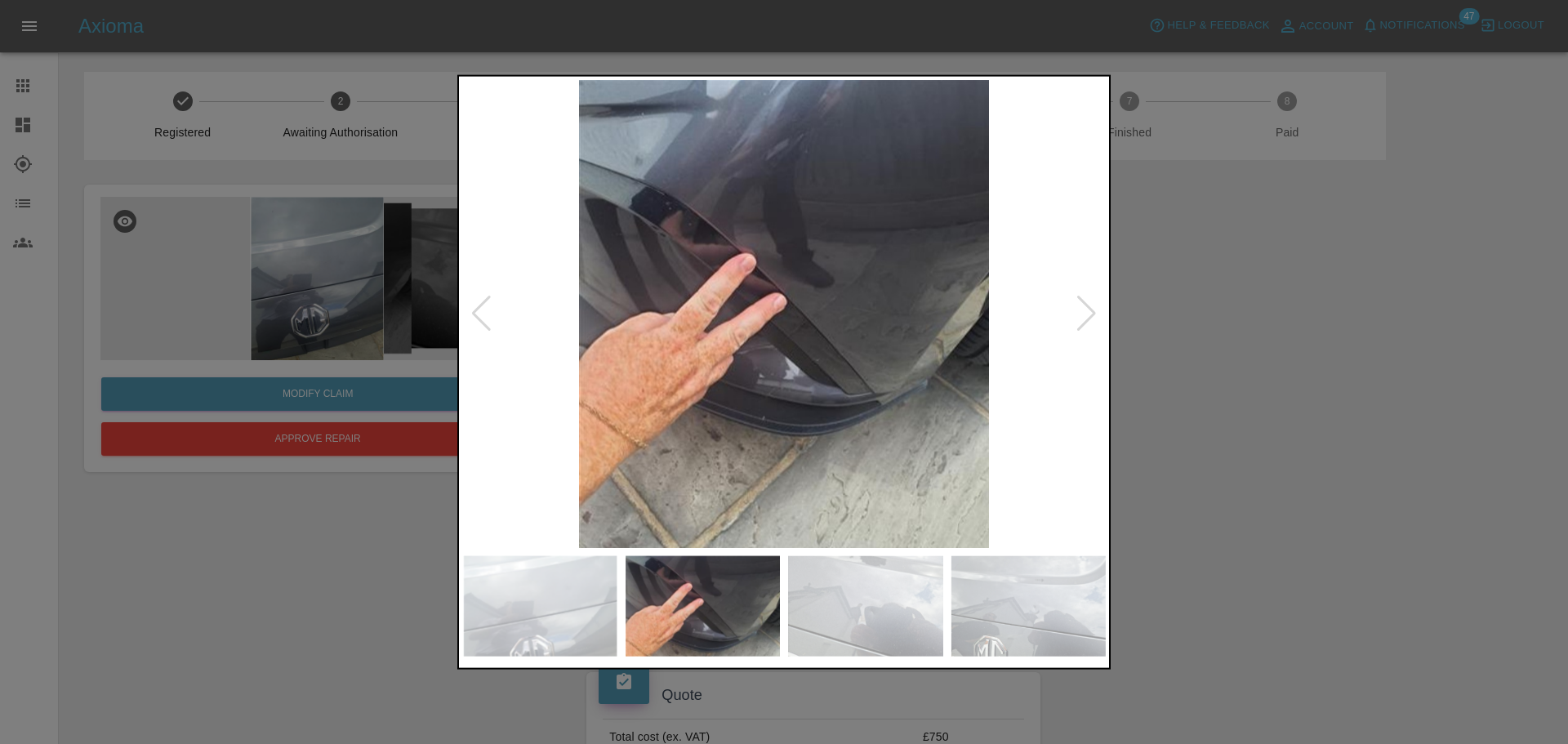
click at [353, 534] on div at bounding box center [784, 372] width 1568 height 744
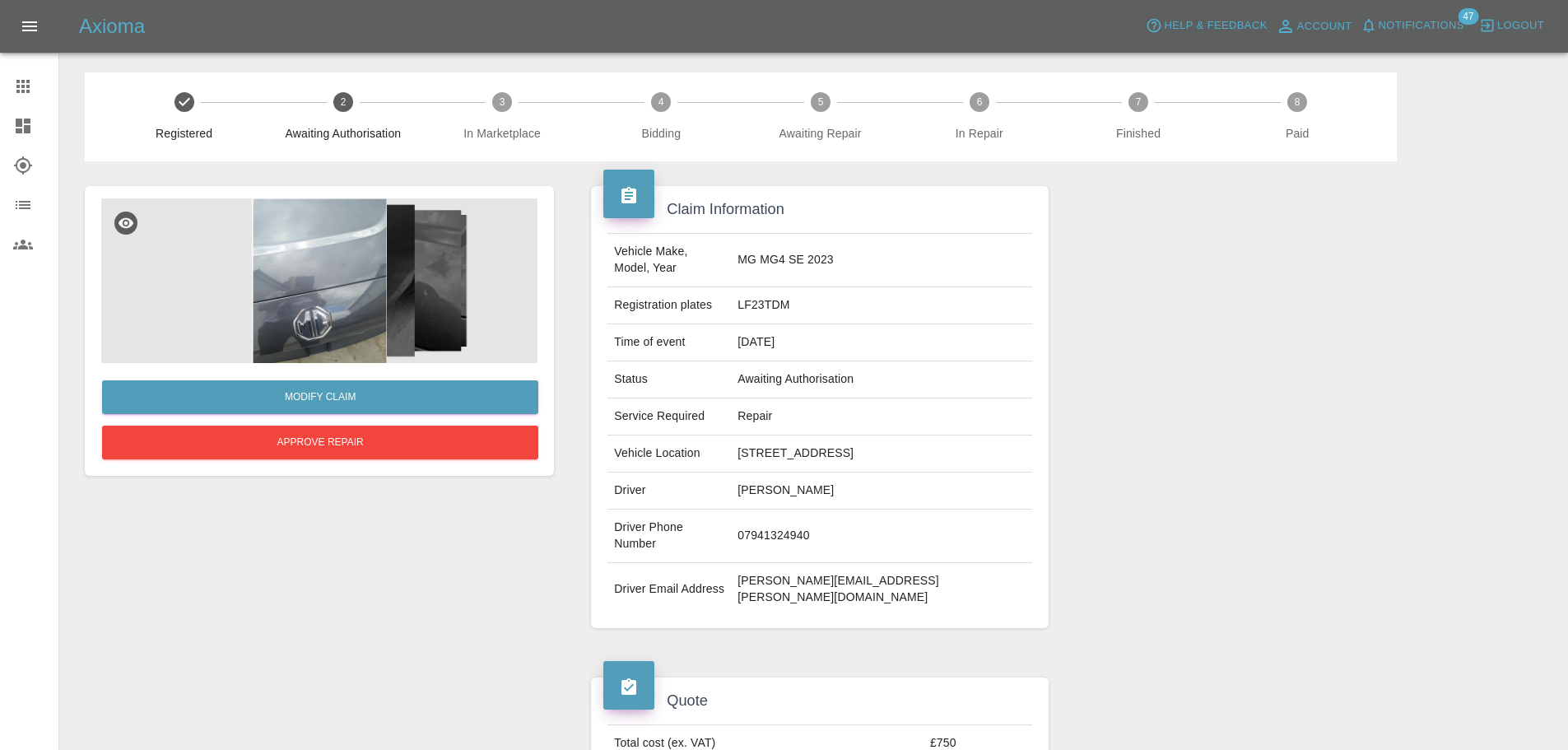
click at [789, 289] on td "LF23TDM" at bounding box center [881, 305] width 301 height 37
copy td "LF23TDM"
click at [354, 428] on button "Approve Repair" at bounding box center [320, 442] width 436 height 33
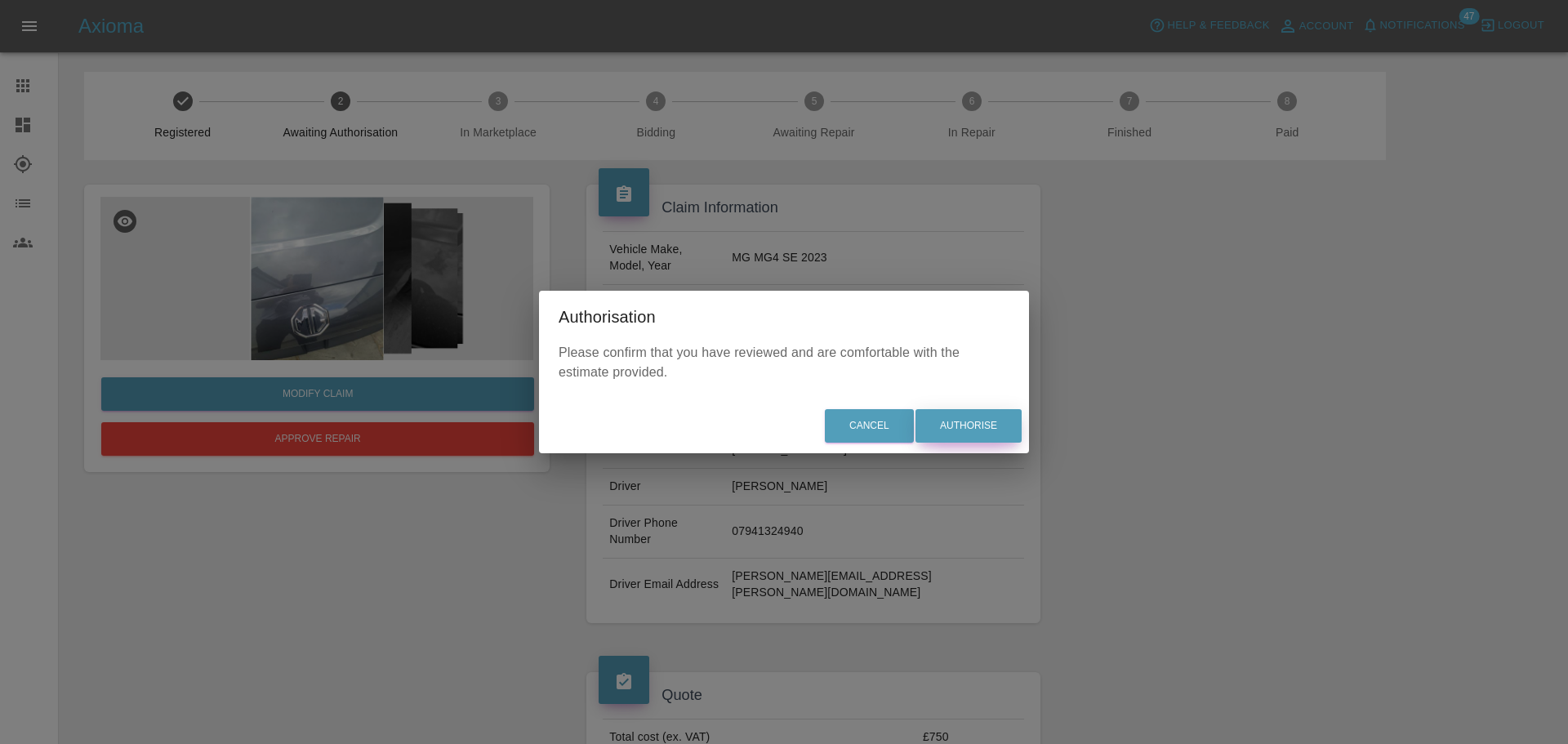
click at [962, 420] on button "Authorise" at bounding box center [969, 426] width 106 height 33
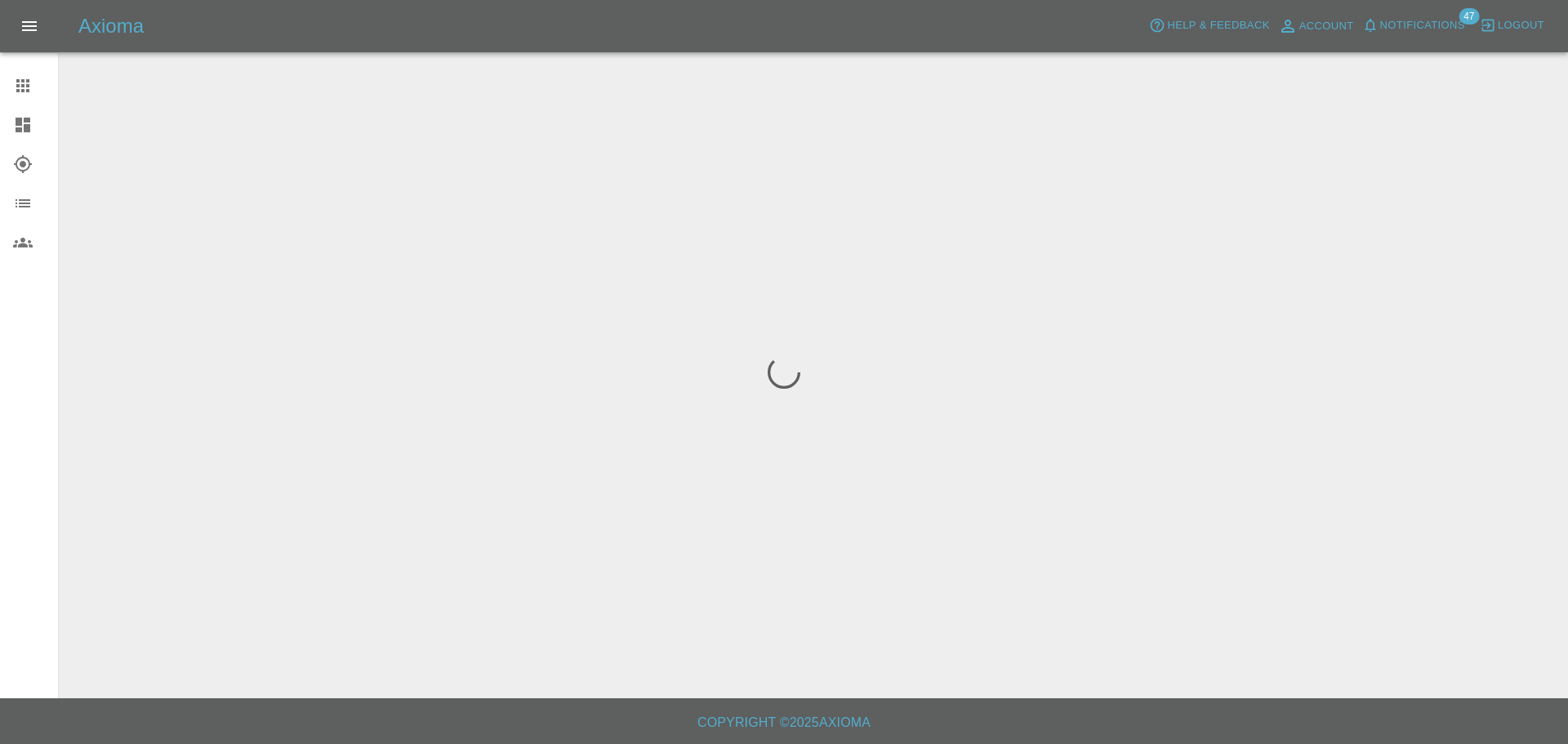
drag, startPoint x: 51, startPoint y: 123, endPoint x: 40, endPoint y: 124, distance: 11.0
click at [50, 124] on div at bounding box center [36, 125] width 46 height 20
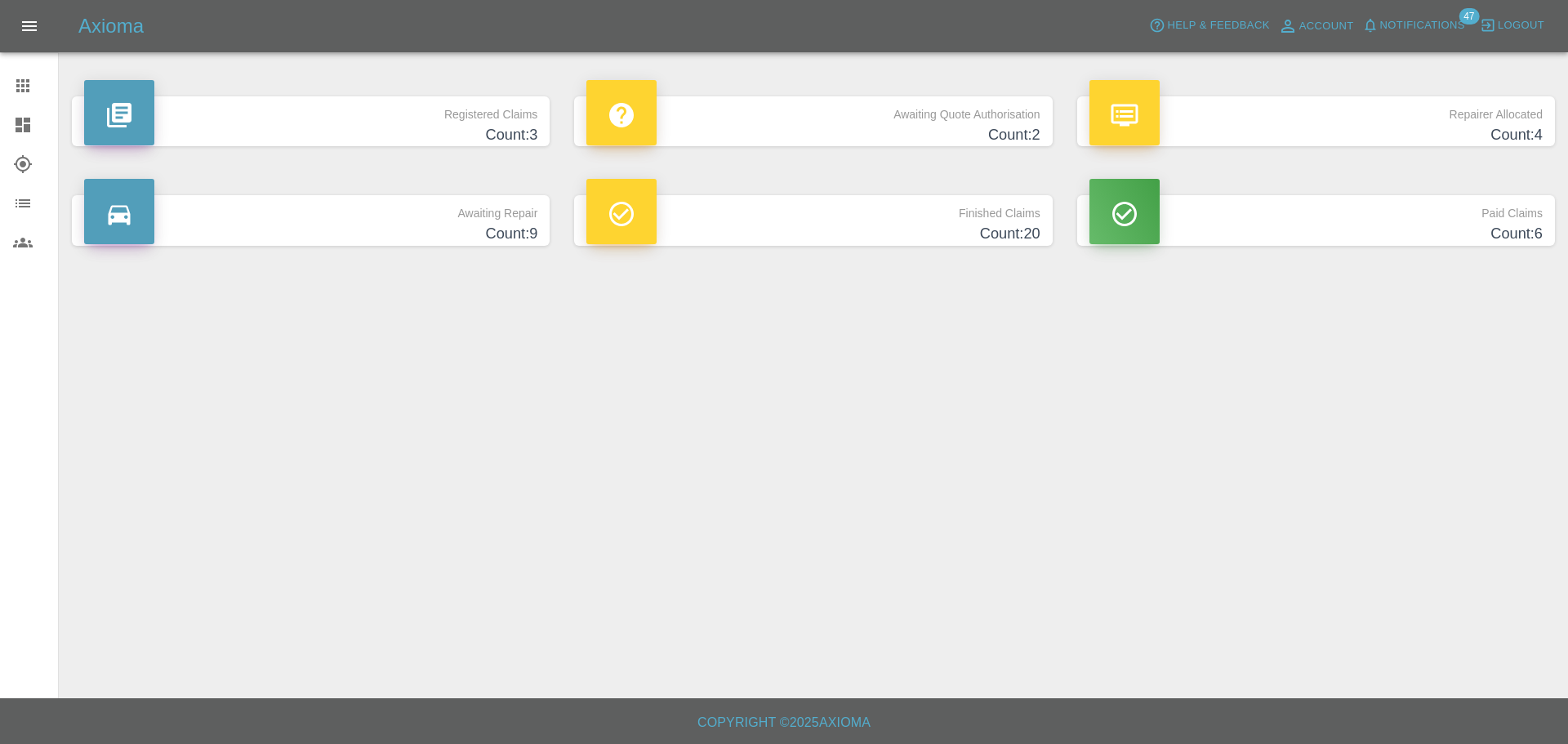
click at [808, 152] on div "Awaiting Quote Authorisation Count: 2" at bounding box center [813, 121] width 502 height 99
click at [816, 131] on h4 "Count: 2" at bounding box center [813, 135] width 453 height 22
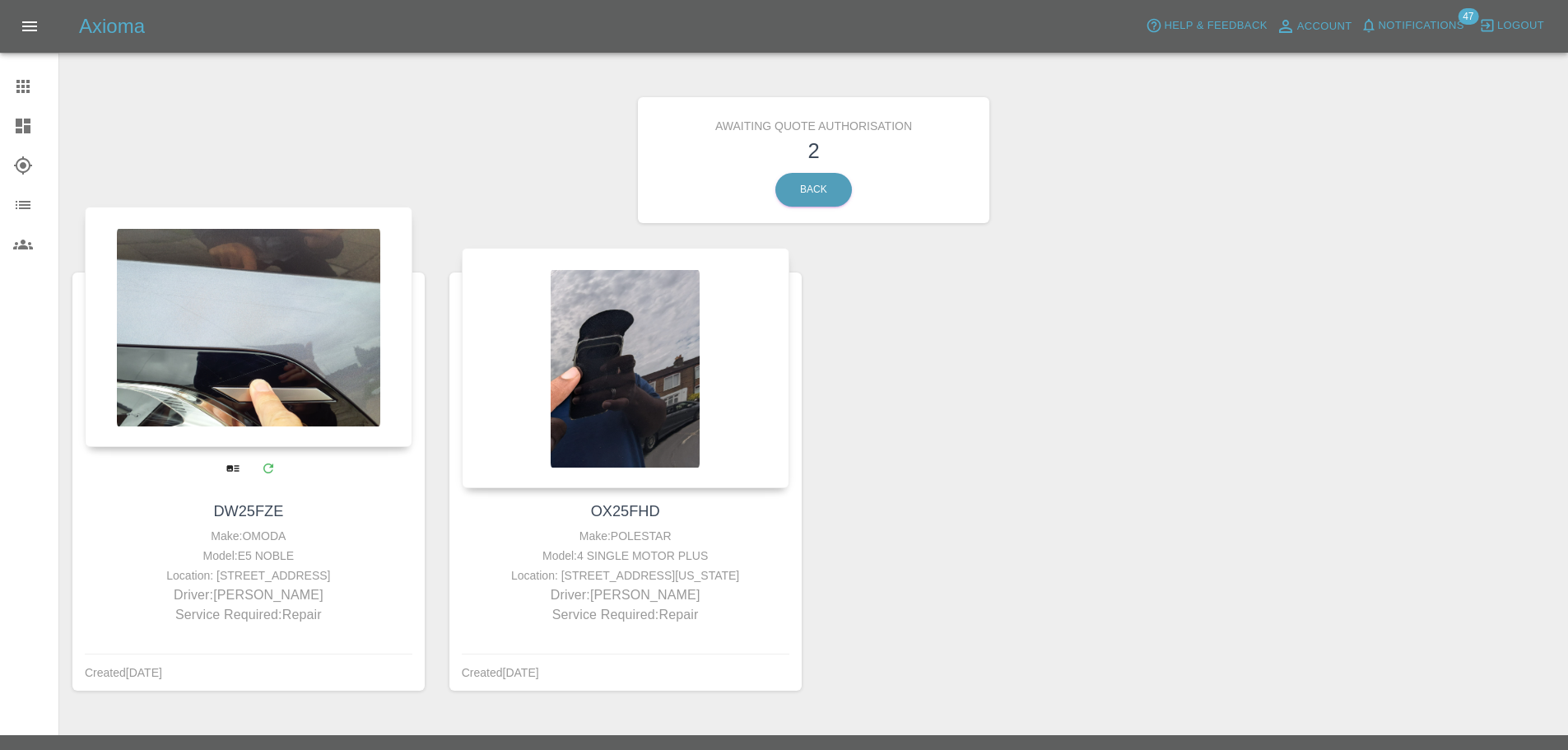
click at [312, 413] on div at bounding box center [248, 327] width 328 height 240
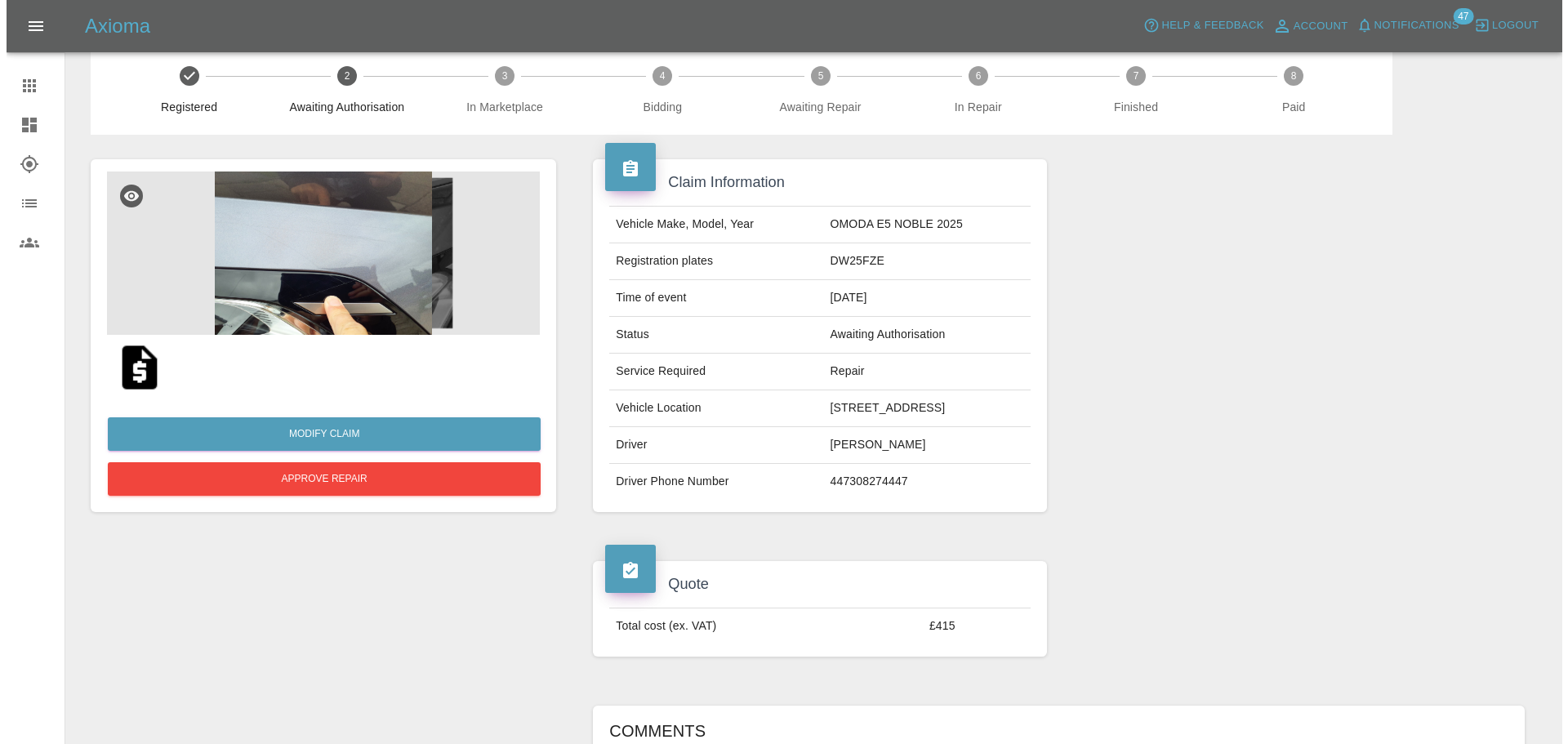
scroll to position [41, 0]
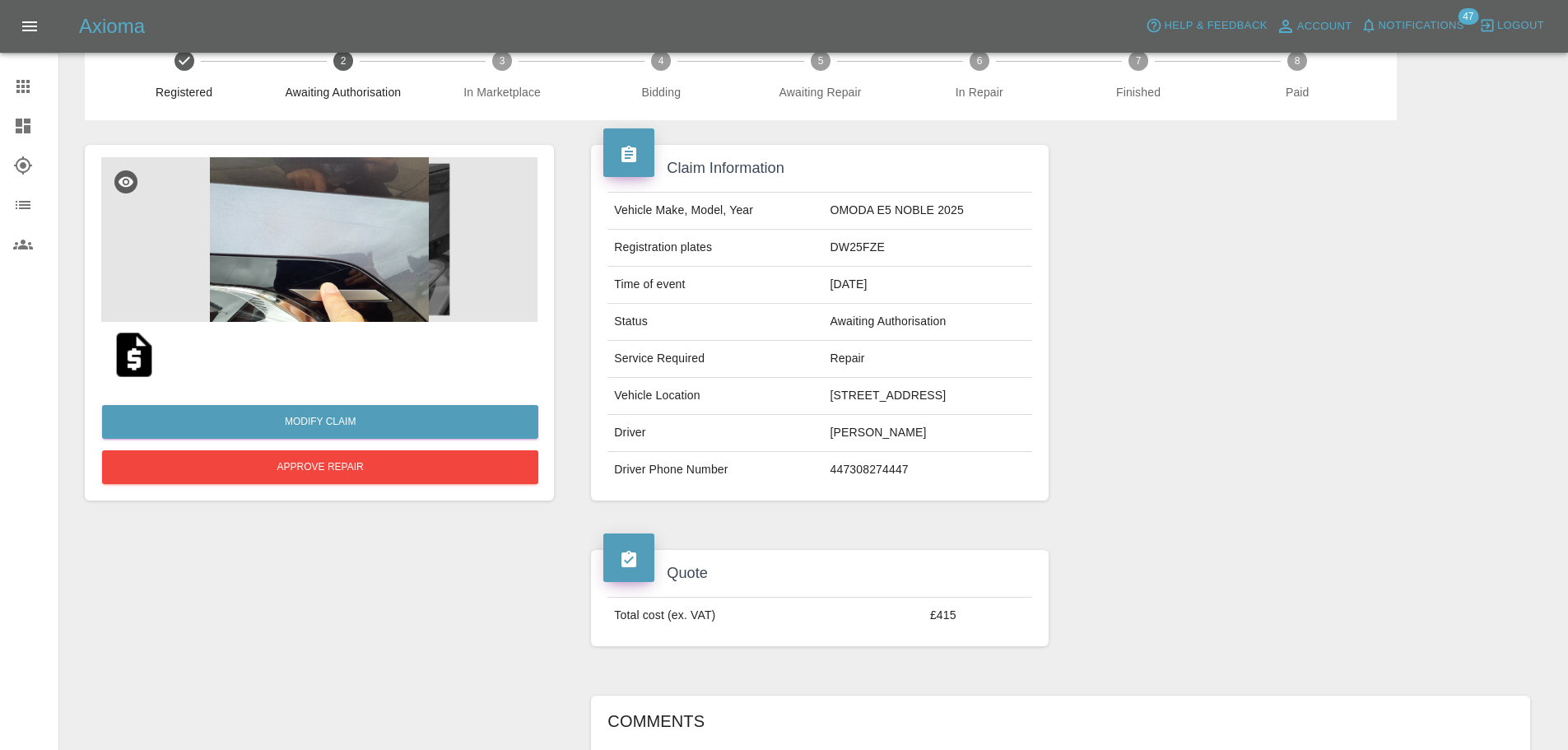
click at [314, 244] on img at bounding box center [319, 239] width 436 height 164
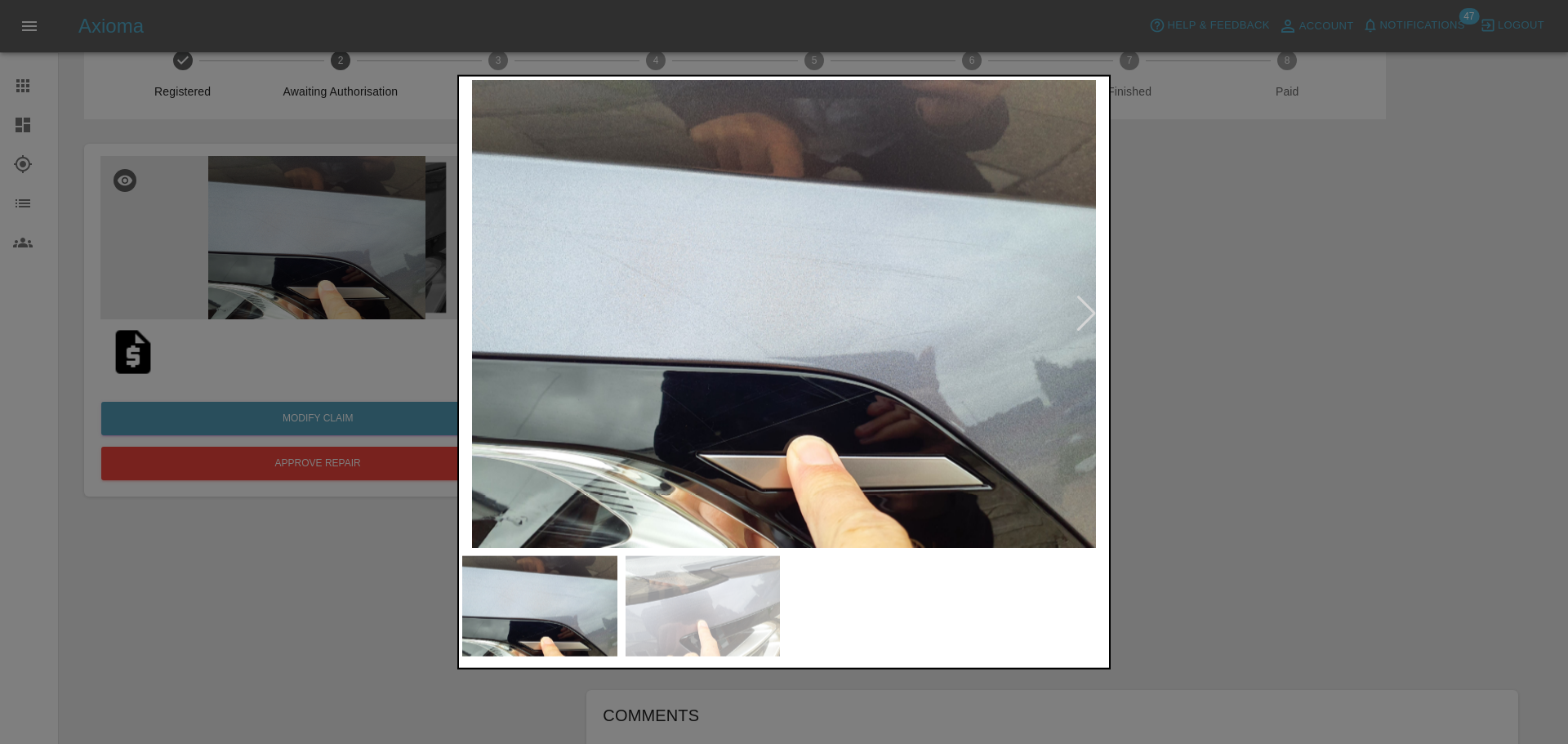
click at [1088, 322] on div at bounding box center [1086, 314] width 22 height 36
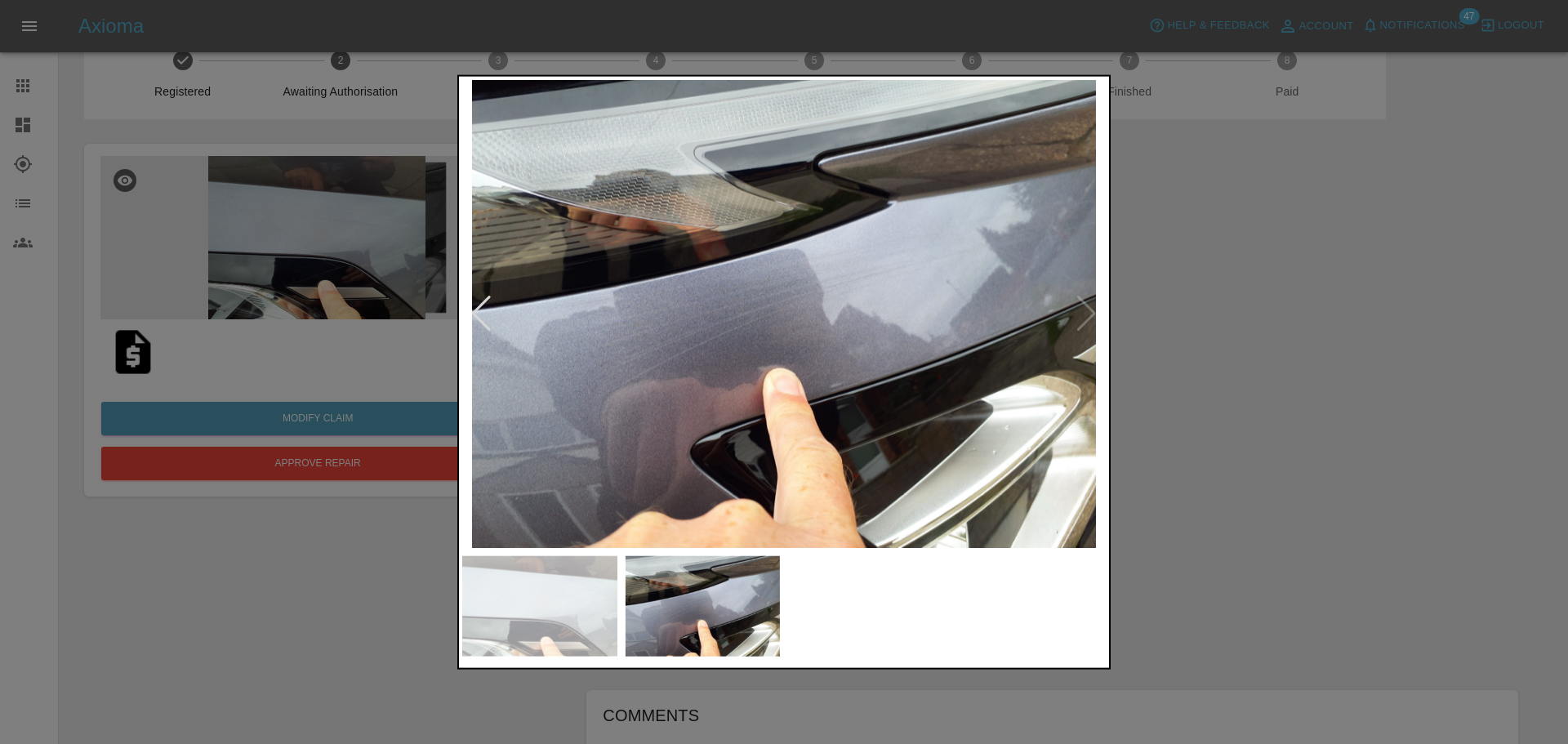
click at [1087, 322] on img at bounding box center [784, 313] width 643 height 468
click at [485, 311] on div at bounding box center [481, 314] width 22 height 36
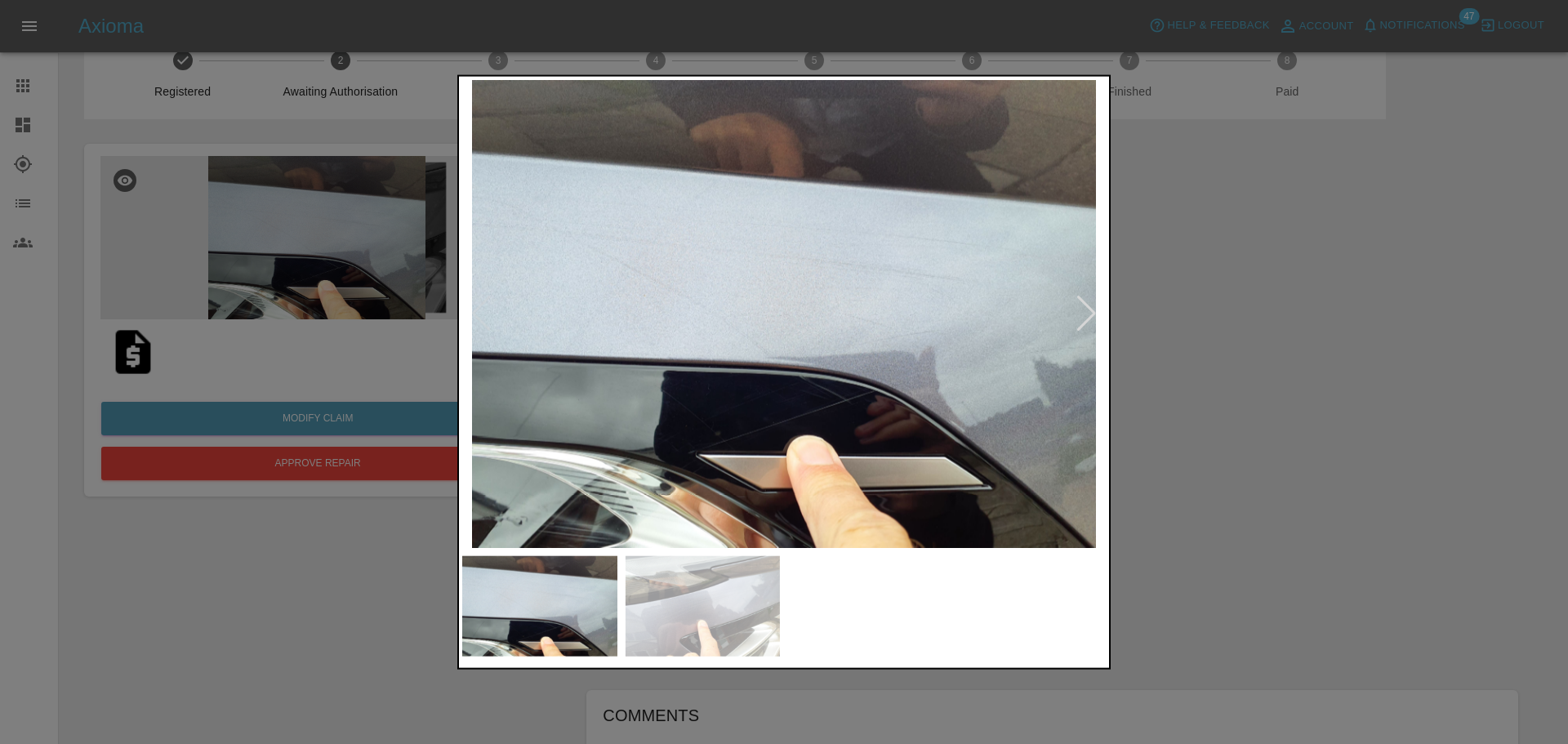
click at [1073, 308] on img at bounding box center [784, 313] width 643 height 468
click at [1084, 308] on div at bounding box center [1086, 314] width 22 height 36
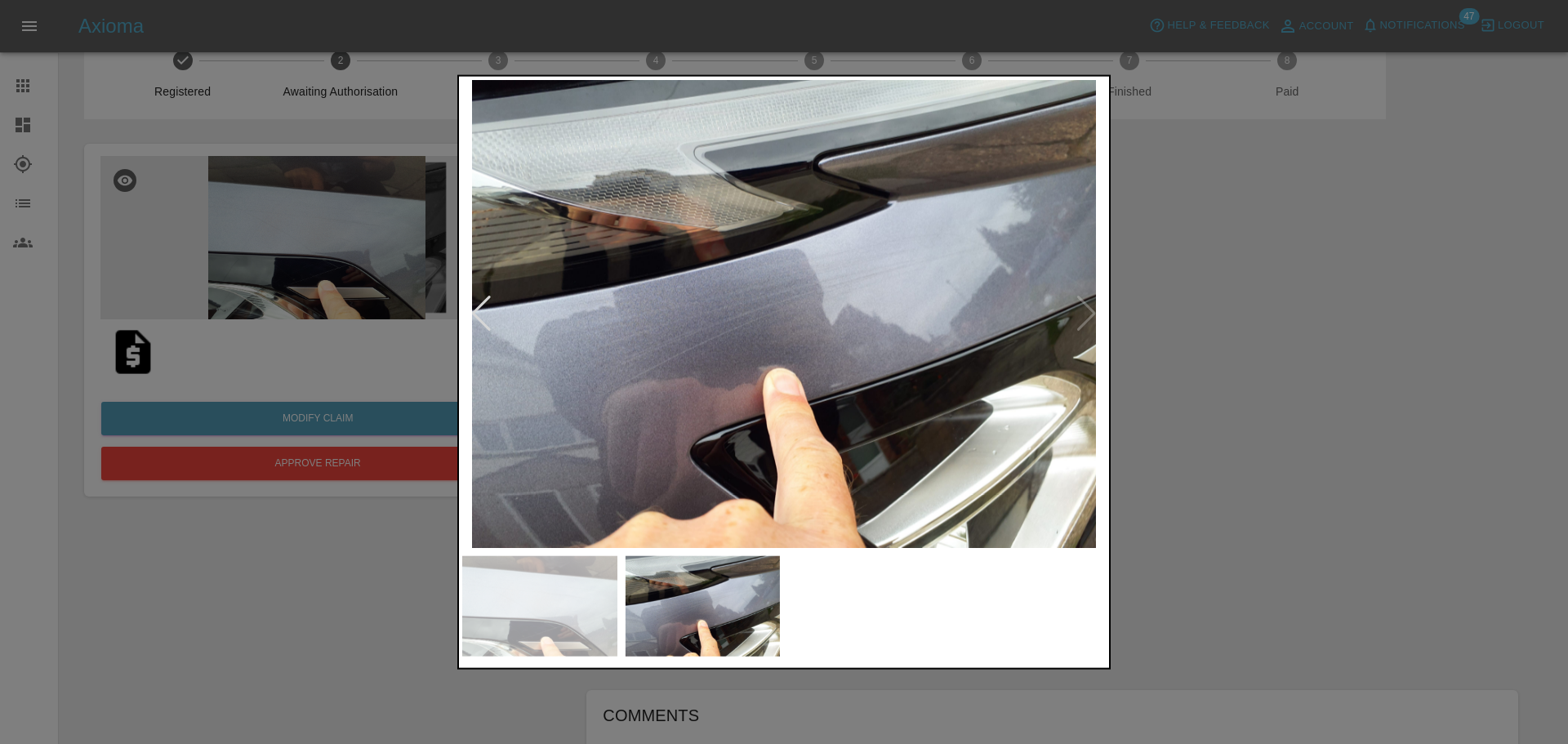
click at [480, 311] on div at bounding box center [481, 314] width 22 height 36
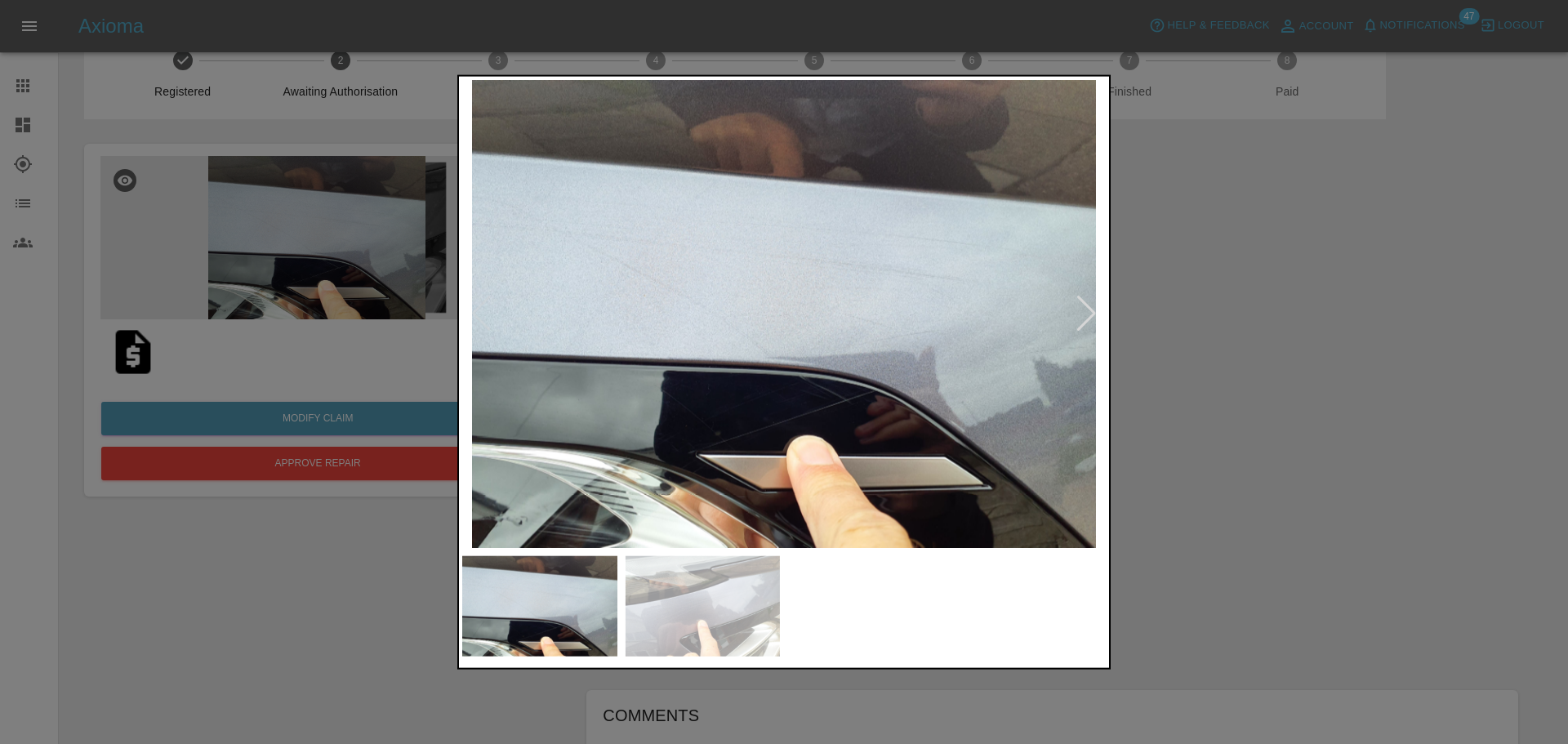
click at [379, 575] on div at bounding box center [784, 372] width 1568 height 744
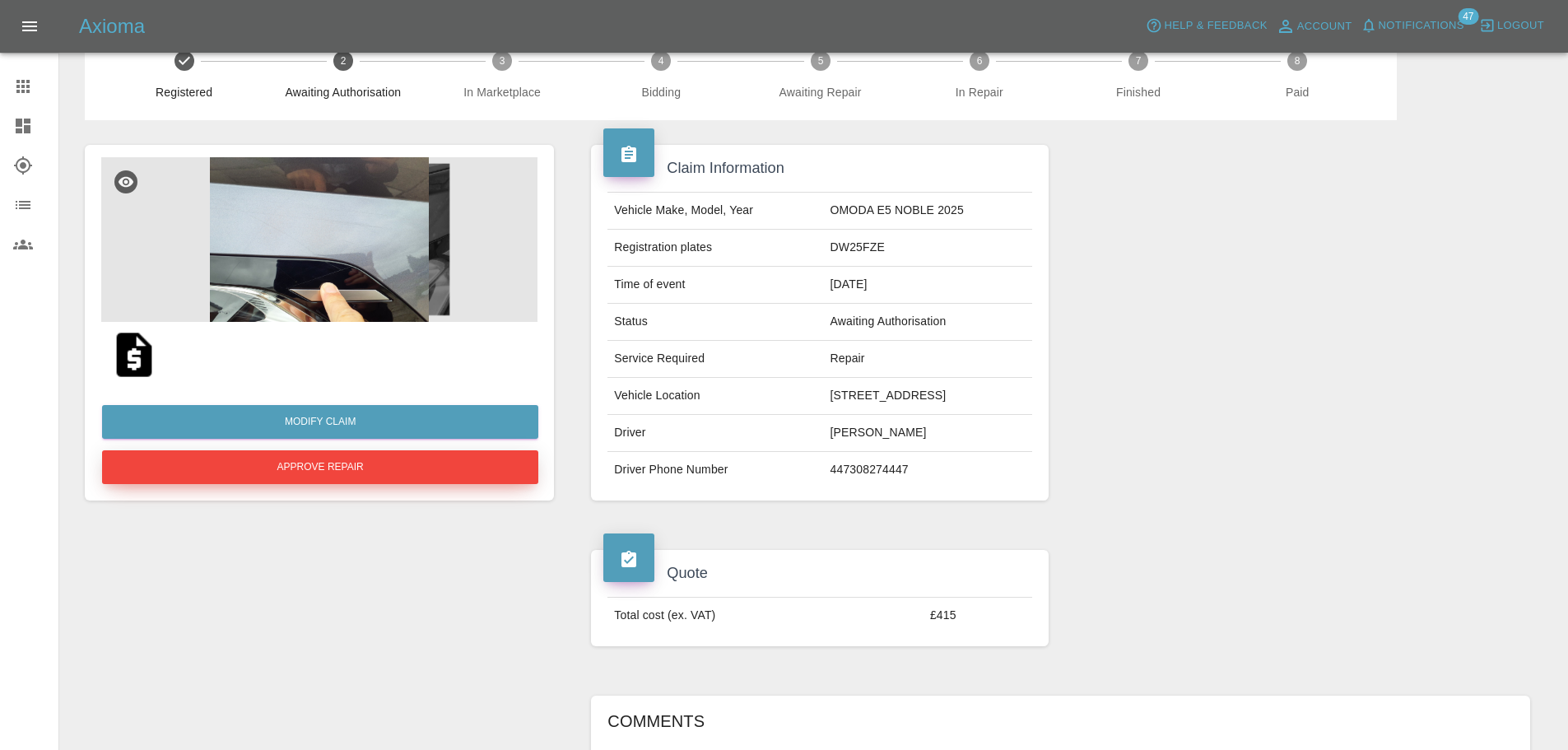
click at [368, 469] on button "Approve Repair" at bounding box center [320, 466] width 436 height 33
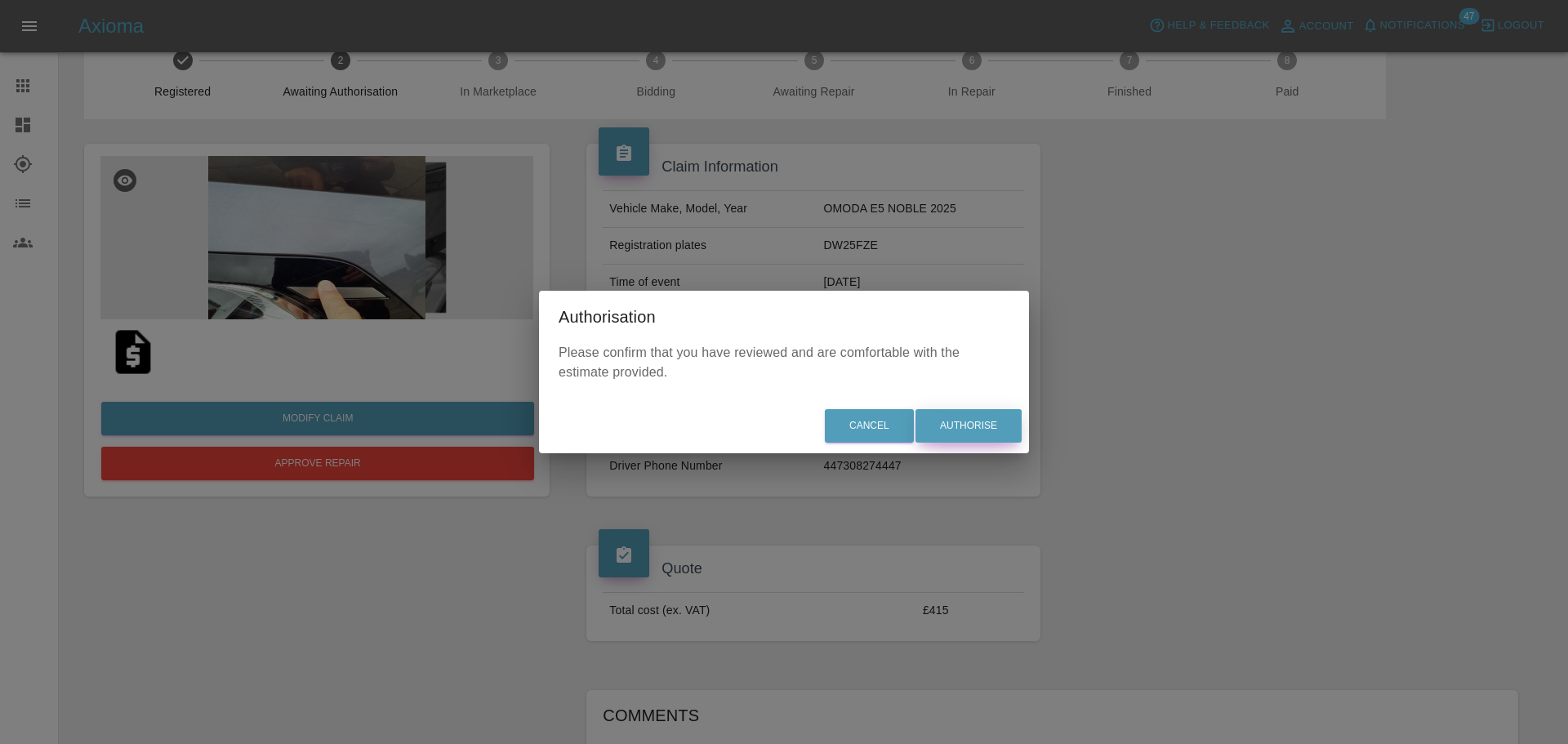
click at [983, 427] on button "Authorise" at bounding box center [969, 426] width 106 height 33
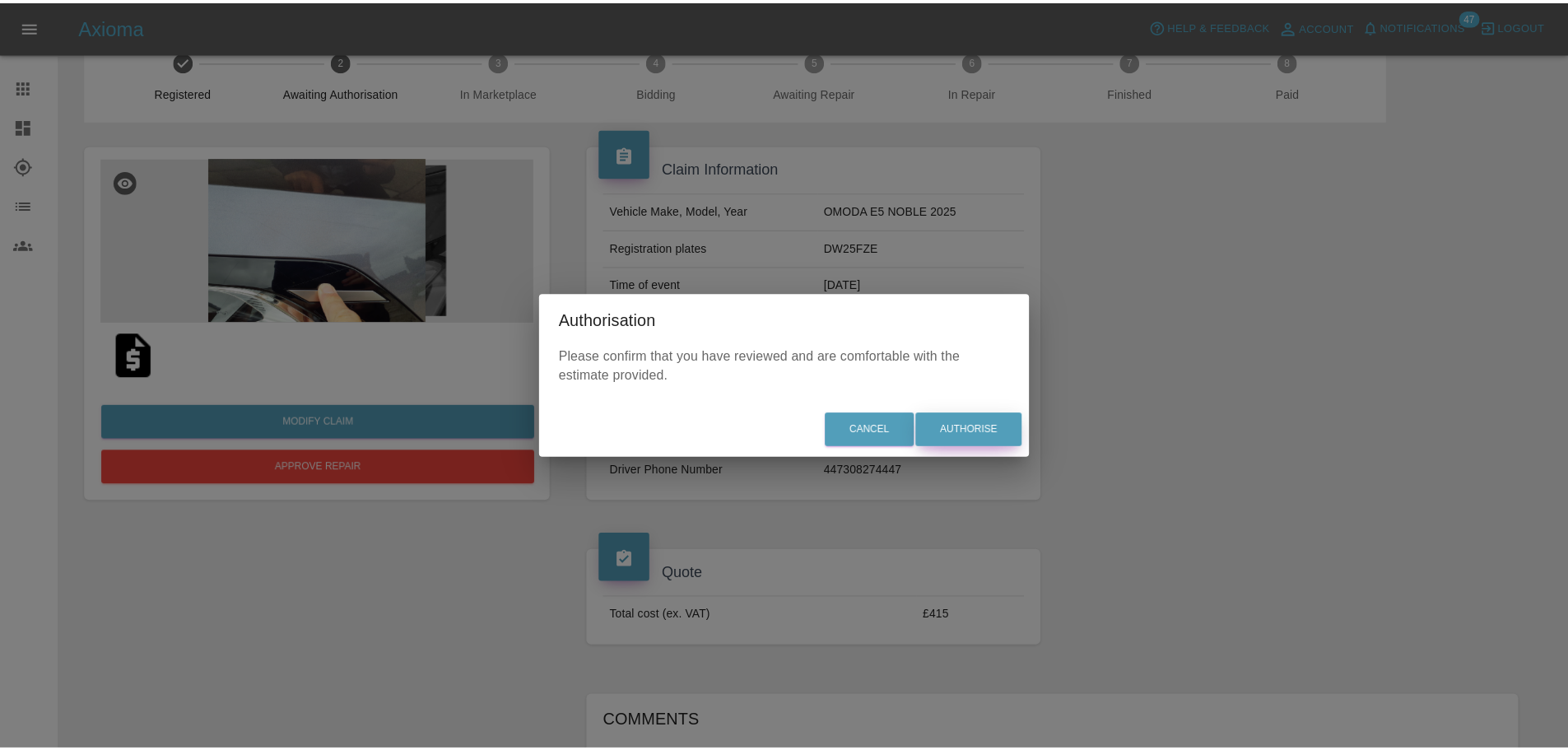
scroll to position [0, 0]
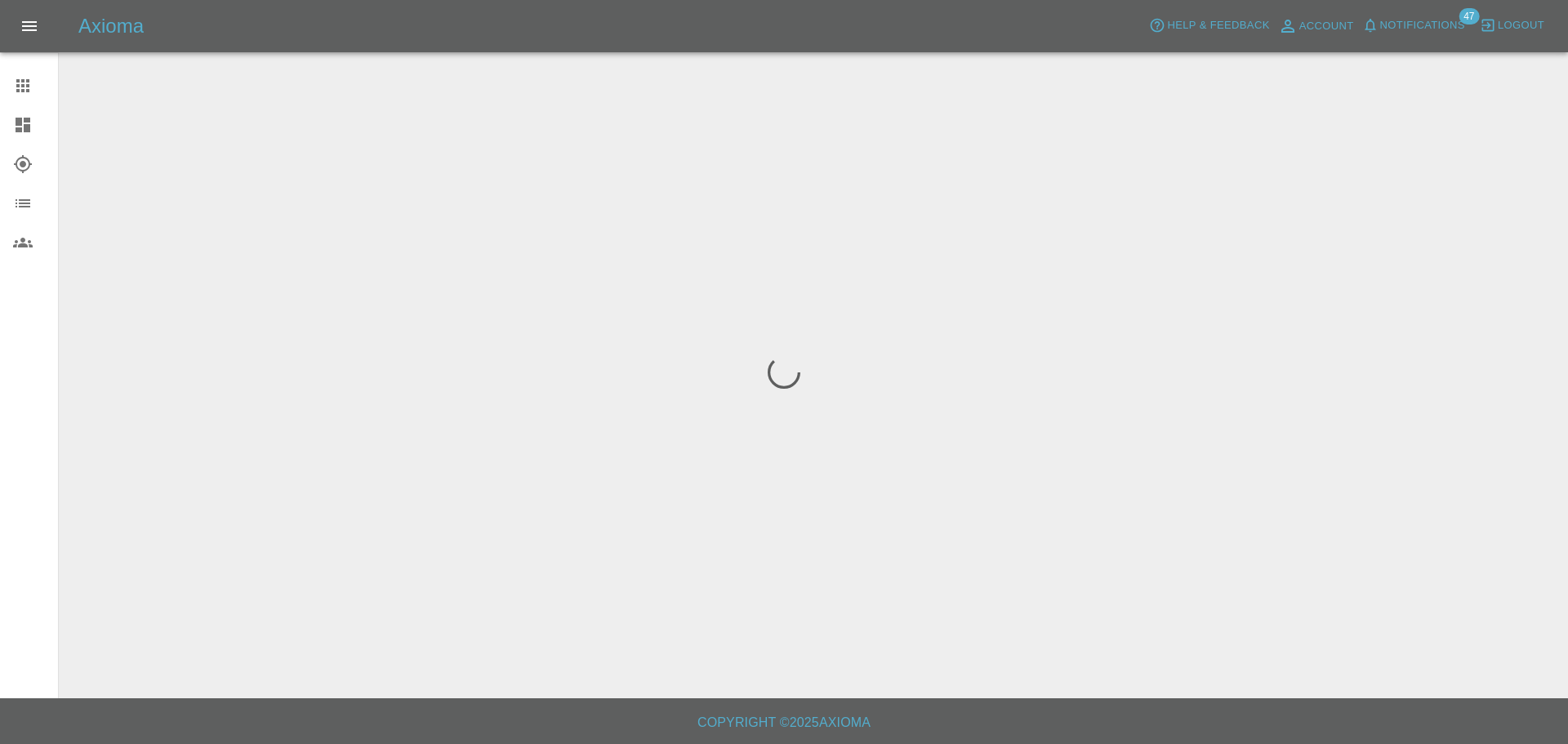
click at [29, 125] on icon at bounding box center [22, 125] width 14 height 14
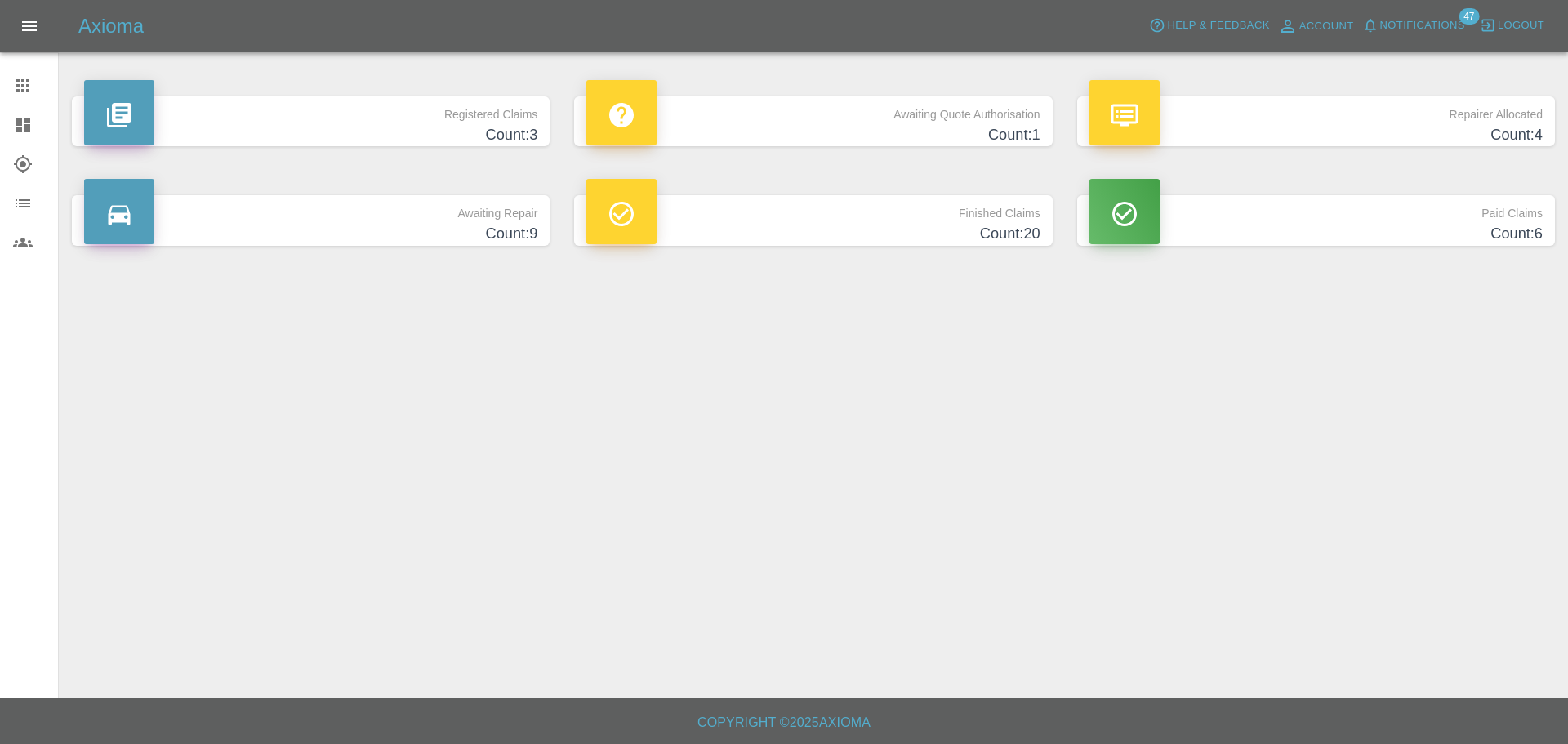
click at [857, 150] on div "Awaiting Quote Authorisation Count: 1" at bounding box center [813, 121] width 502 height 99
click at [851, 125] on h4 "Count: 1" at bounding box center [813, 135] width 453 height 22
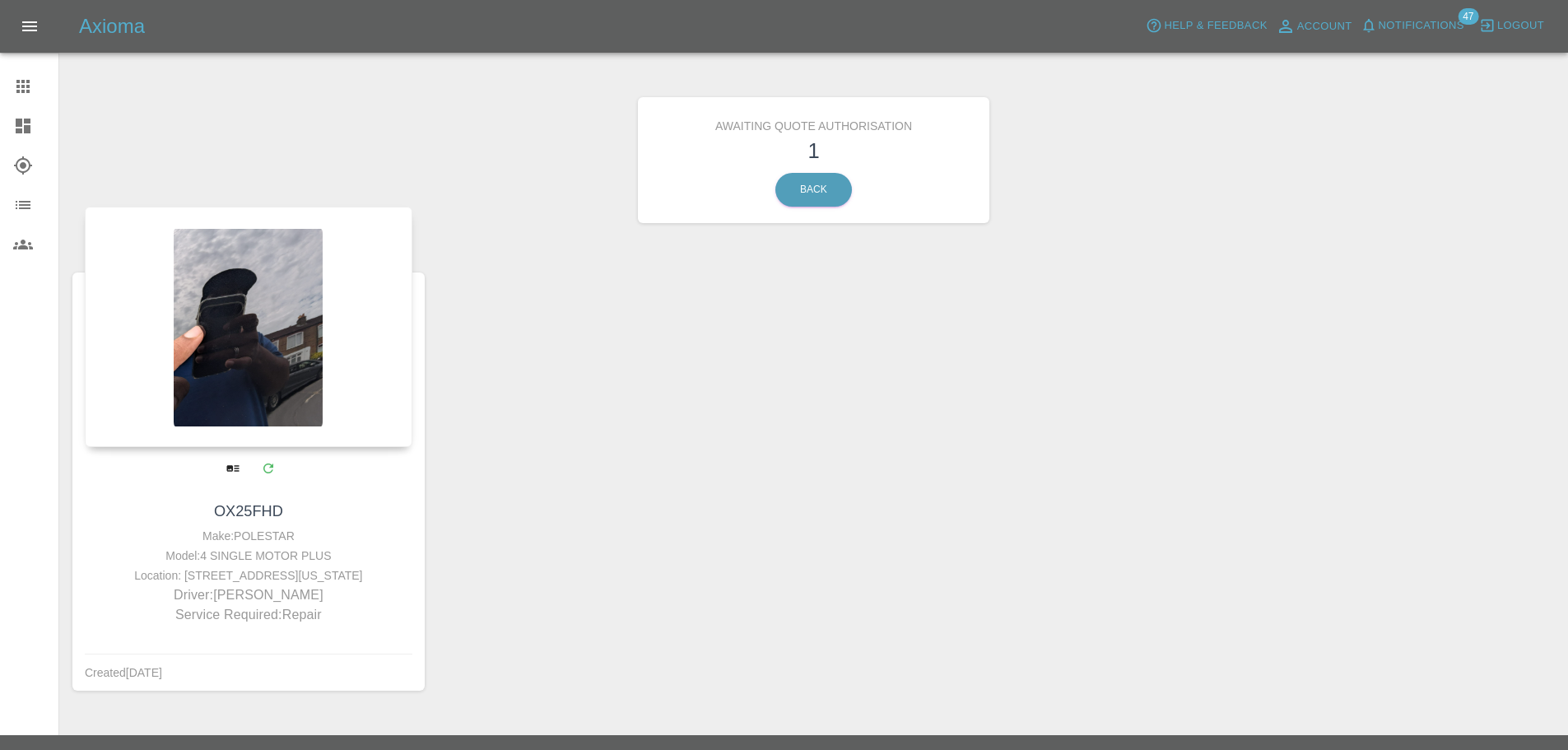
click at [261, 423] on div at bounding box center [248, 327] width 328 height 240
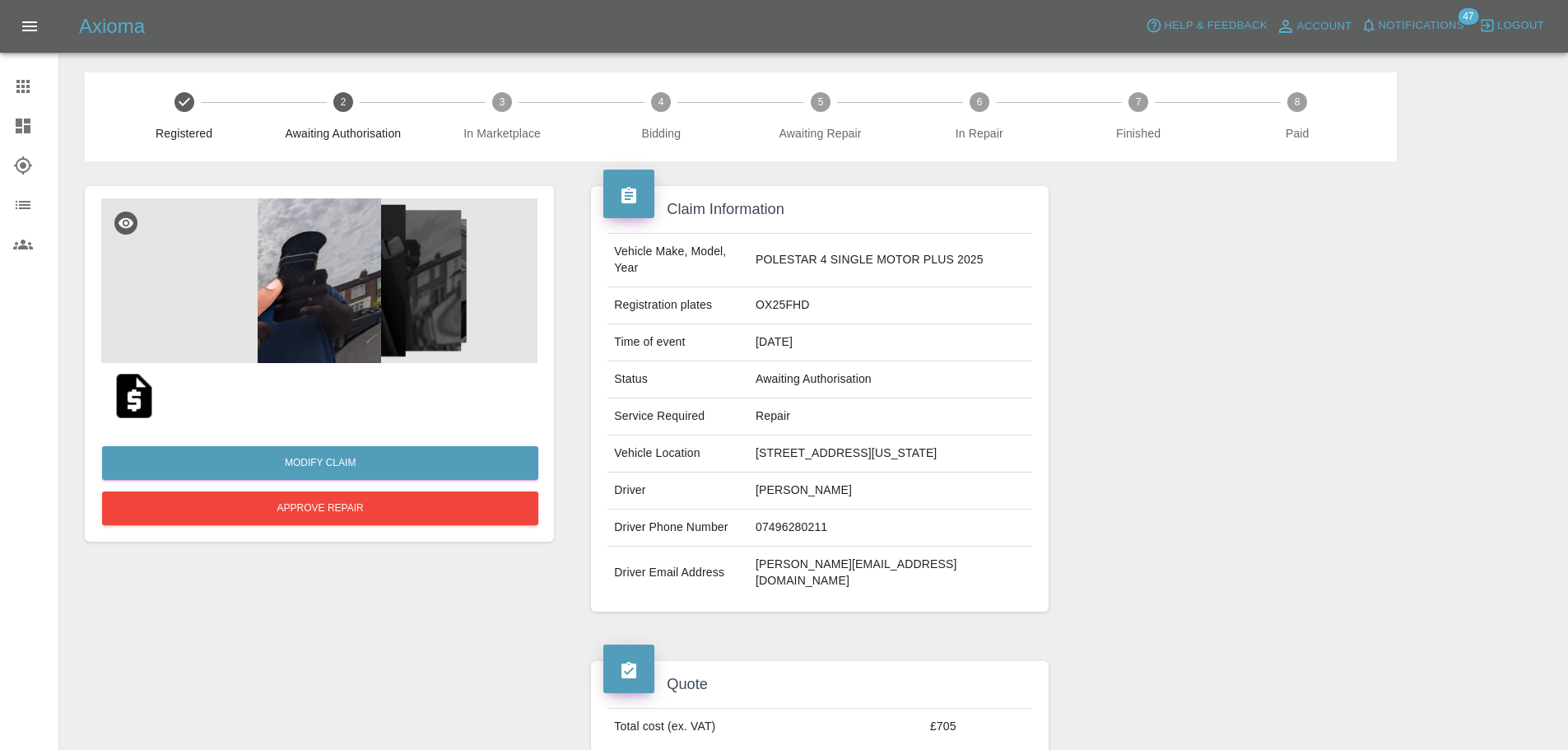
click at [345, 267] on img at bounding box center [319, 281] width 436 height 164
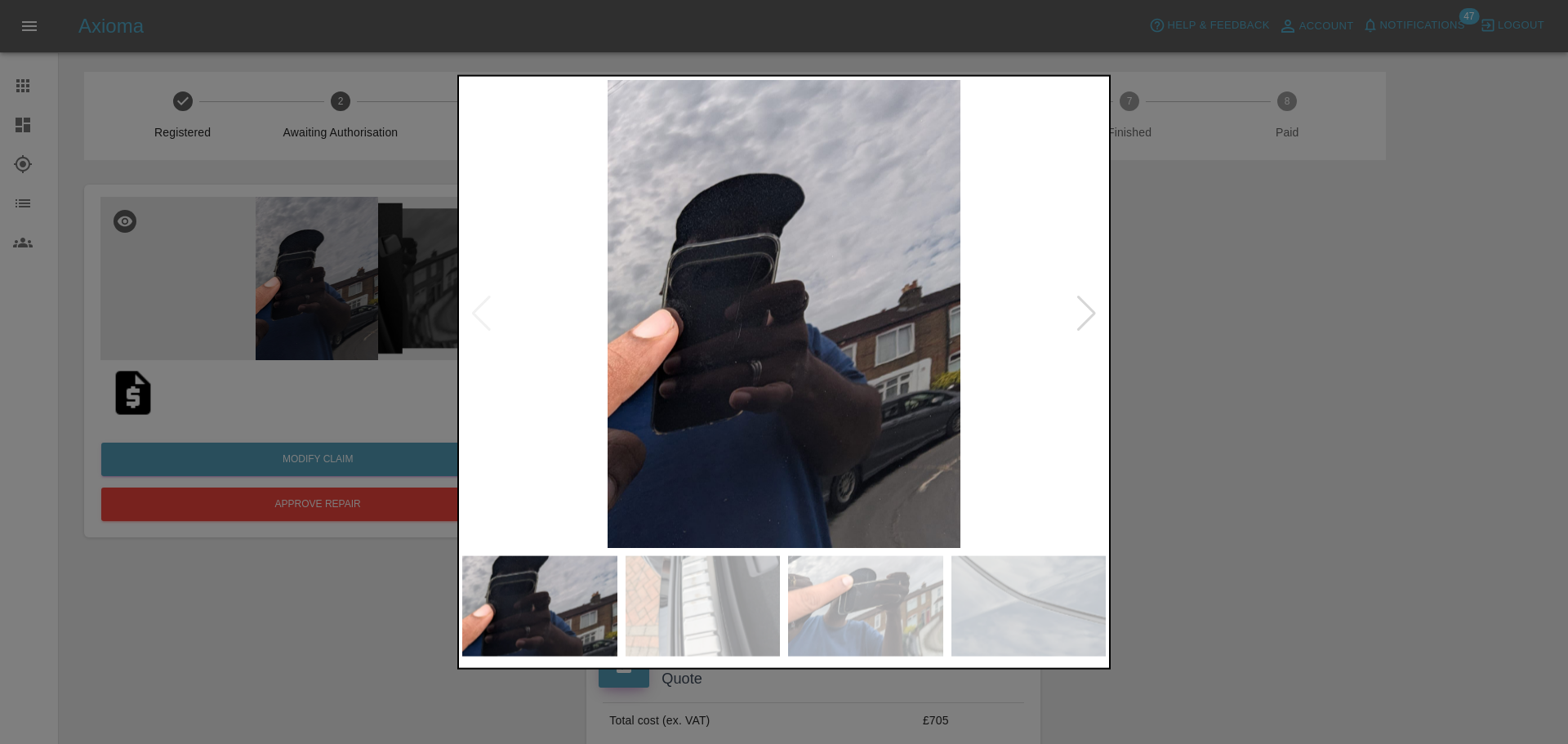
click at [1082, 319] on div at bounding box center [1086, 314] width 22 height 36
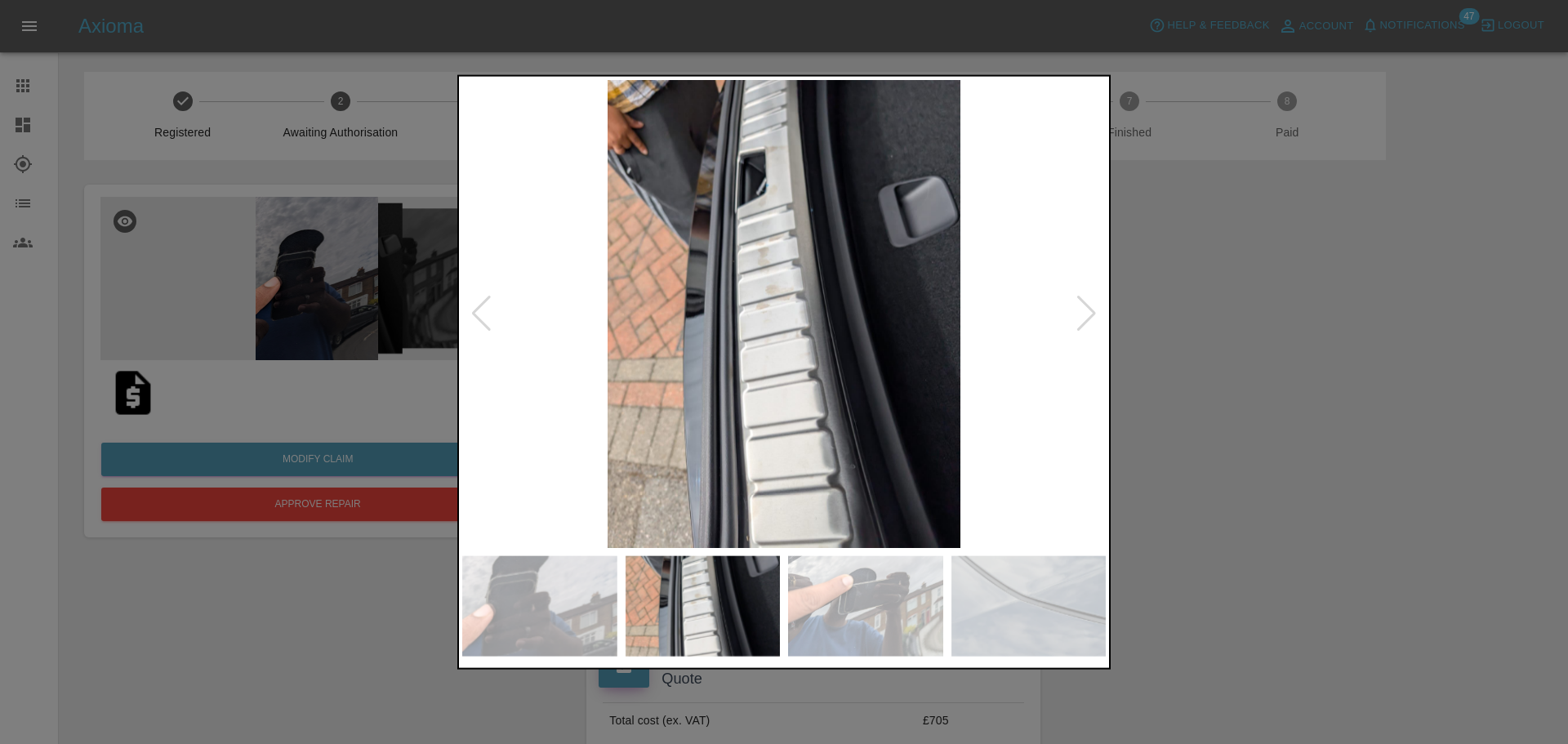
click at [1082, 319] on div at bounding box center [1086, 314] width 22 height 36
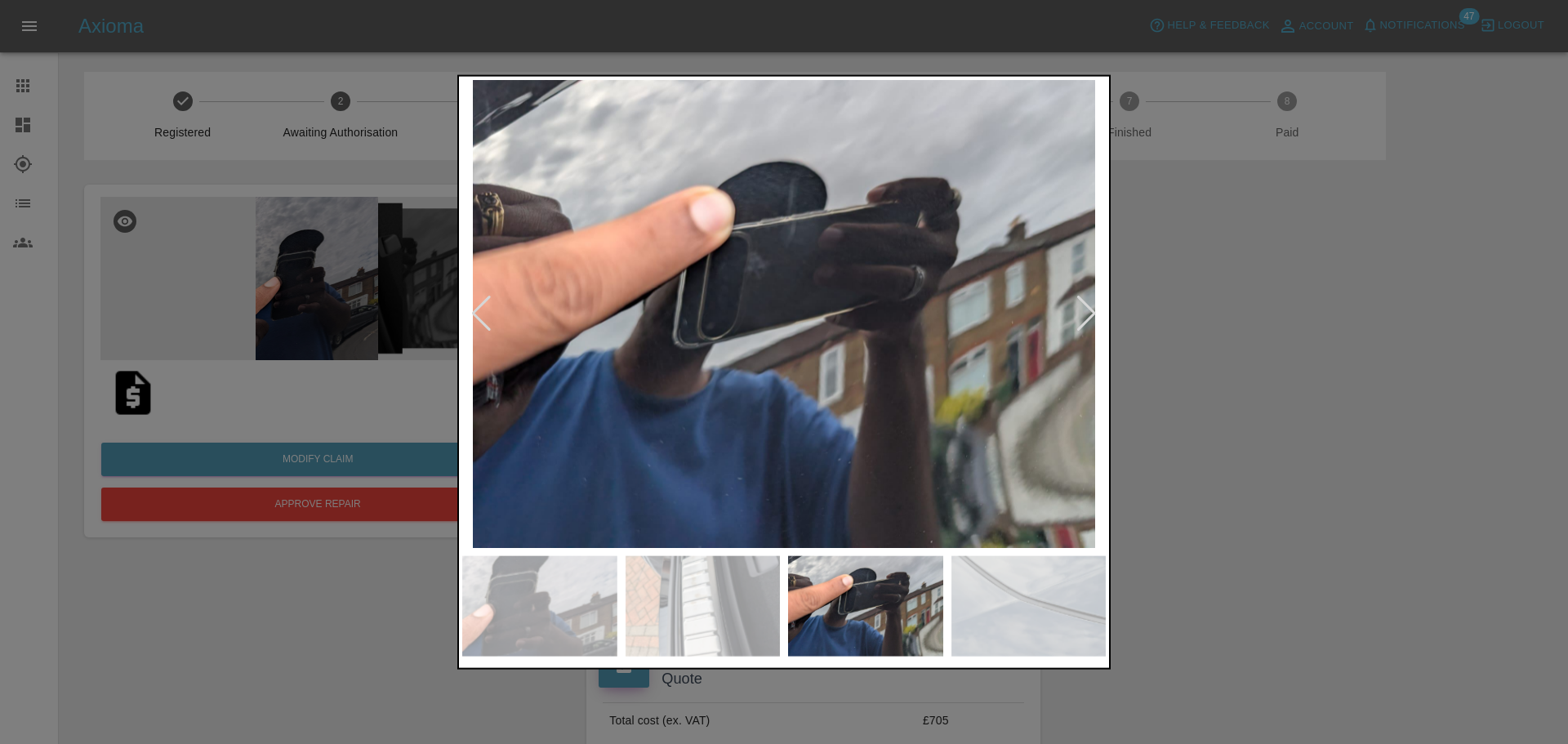
click at [1082, 319] on div at bounding box center [1086, 314] width 22 height 36
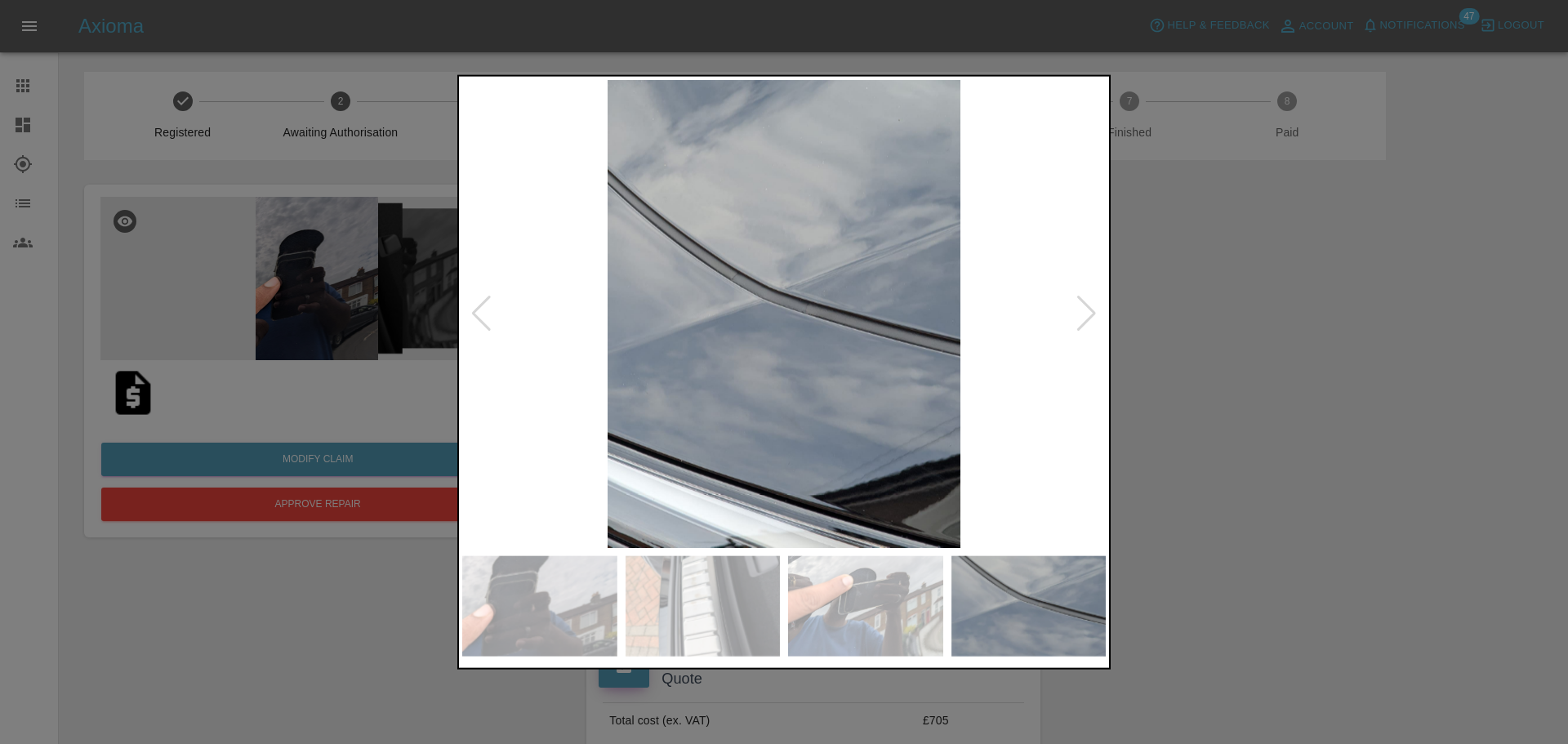
click at [1082, 319] on div at bounding box center [1086, 314] width 22 height 36
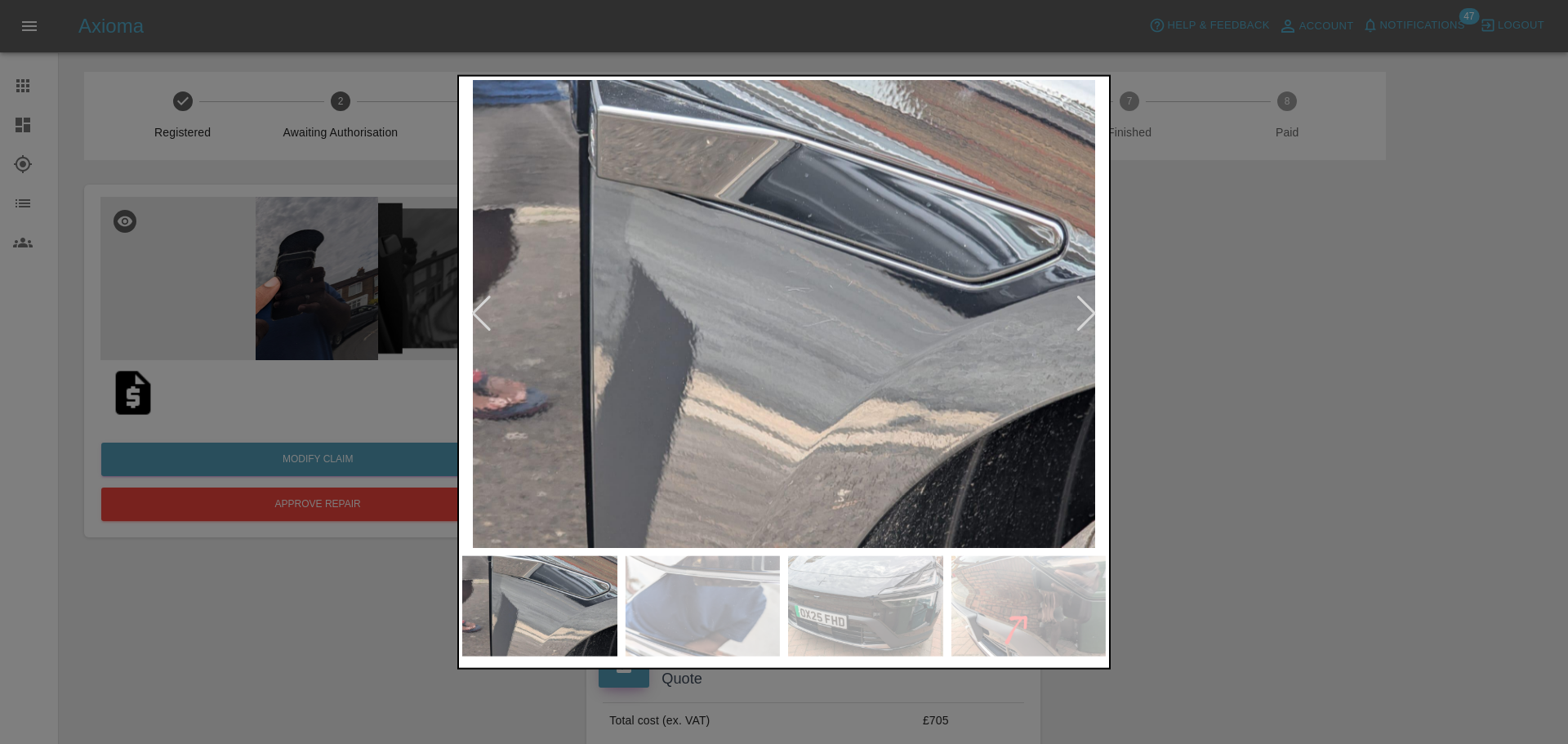
click at [1082, 319] on div at bounding box center [1086, 314] width 22 height 36
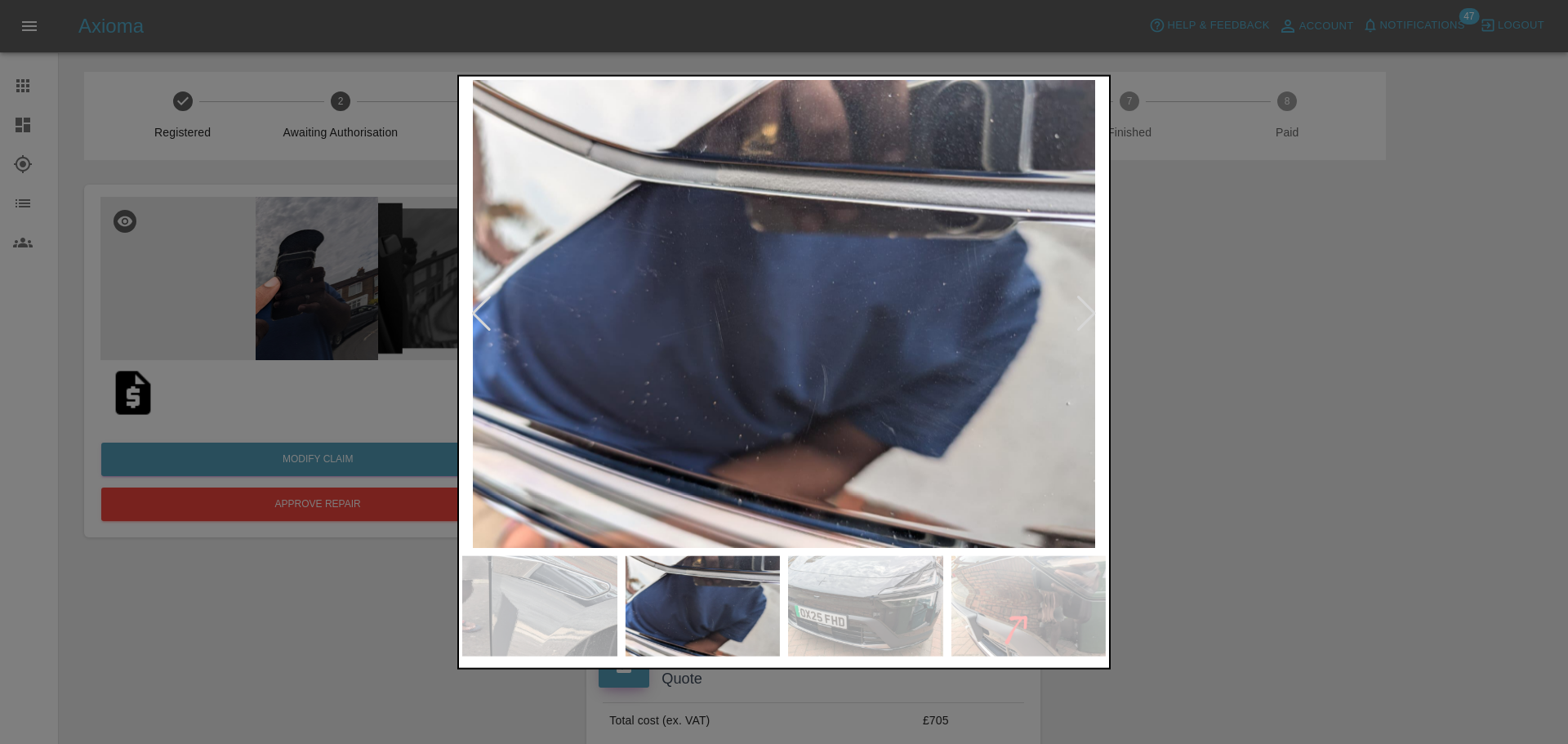
click at [1082, 319] on div at bounding box center [1086, 314] width 22 height 36
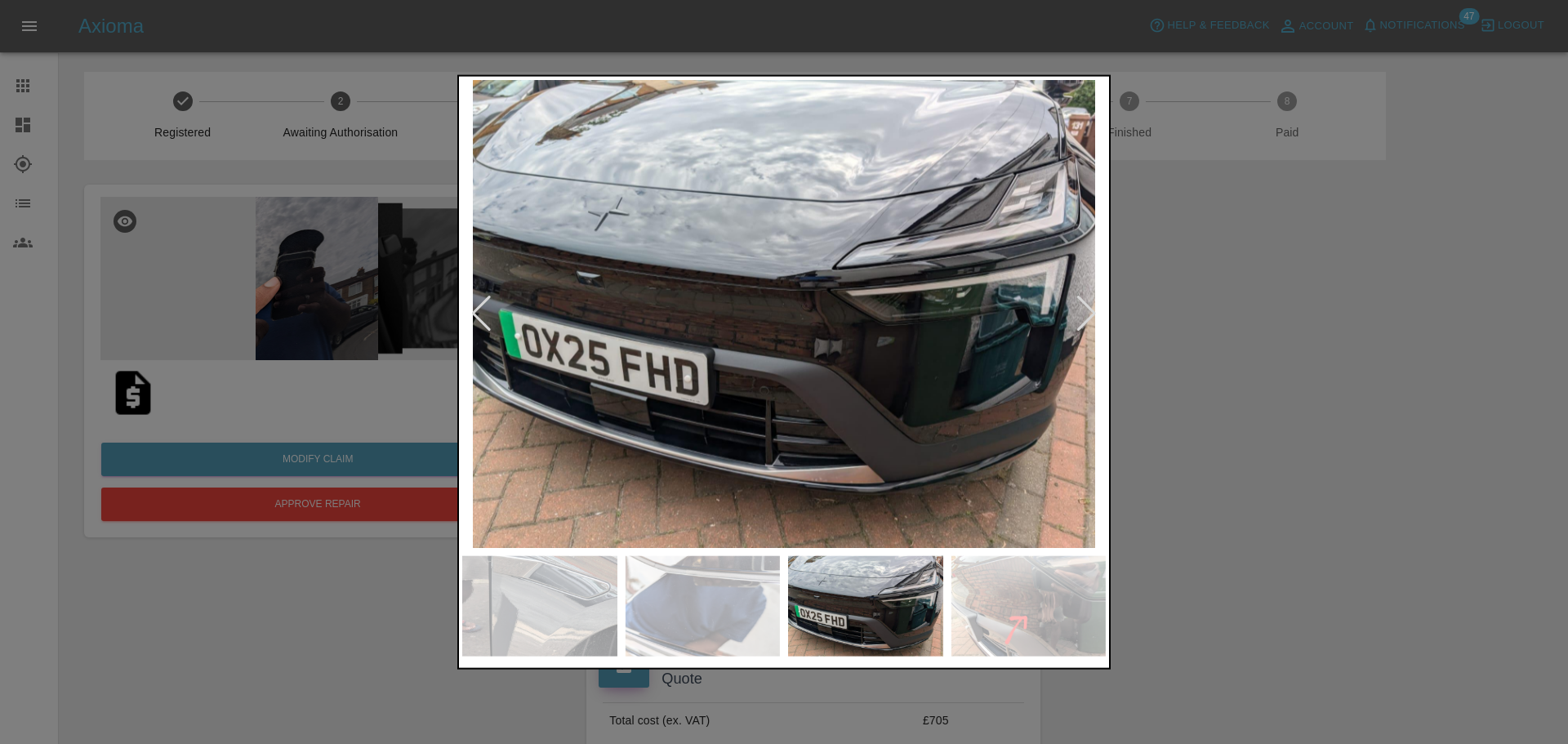
click at [1082, 319] on div at bounding box center [1086, 314] width 22 height 36
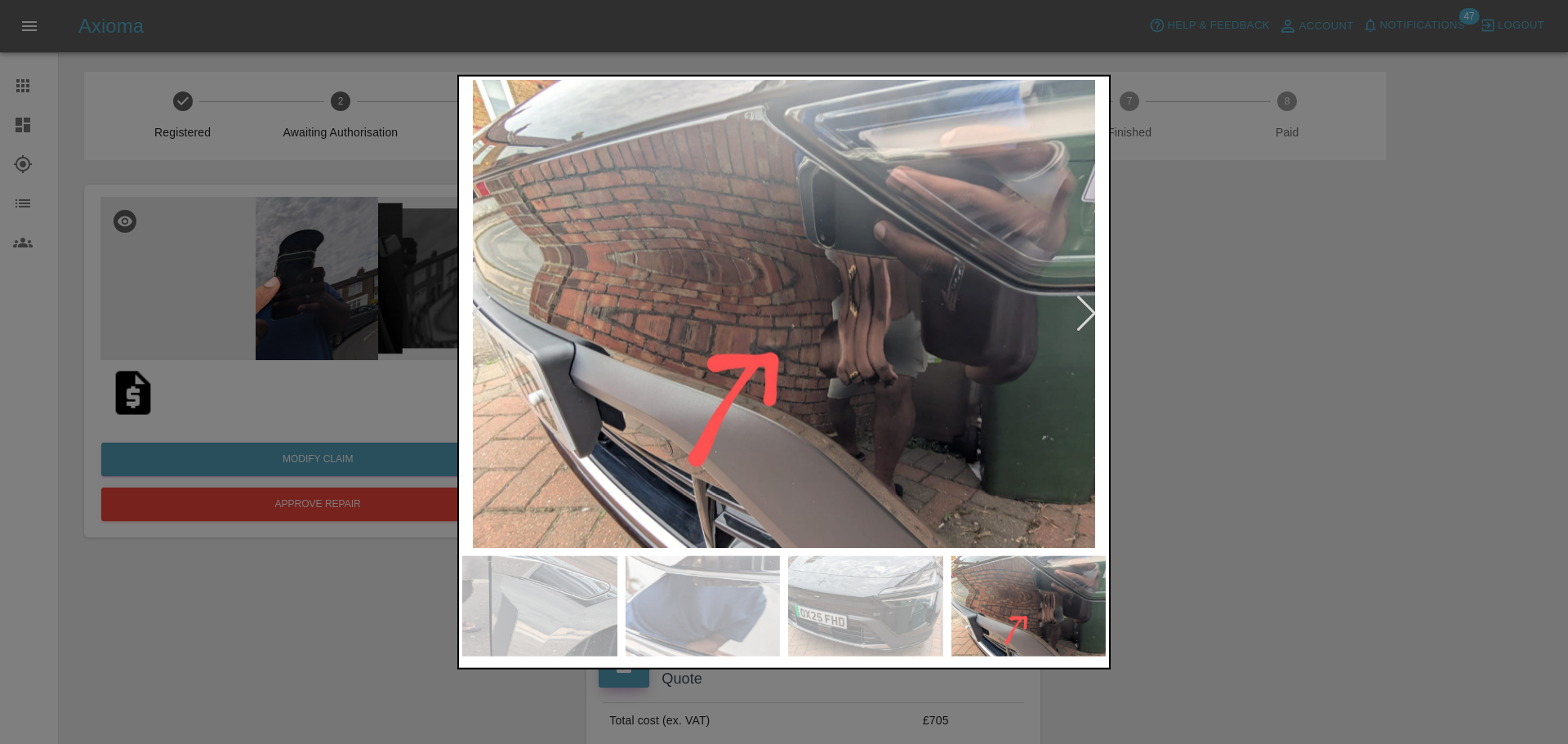
click at [1082, 319] on div at bounding box center [1086, 314] width 22 height 36
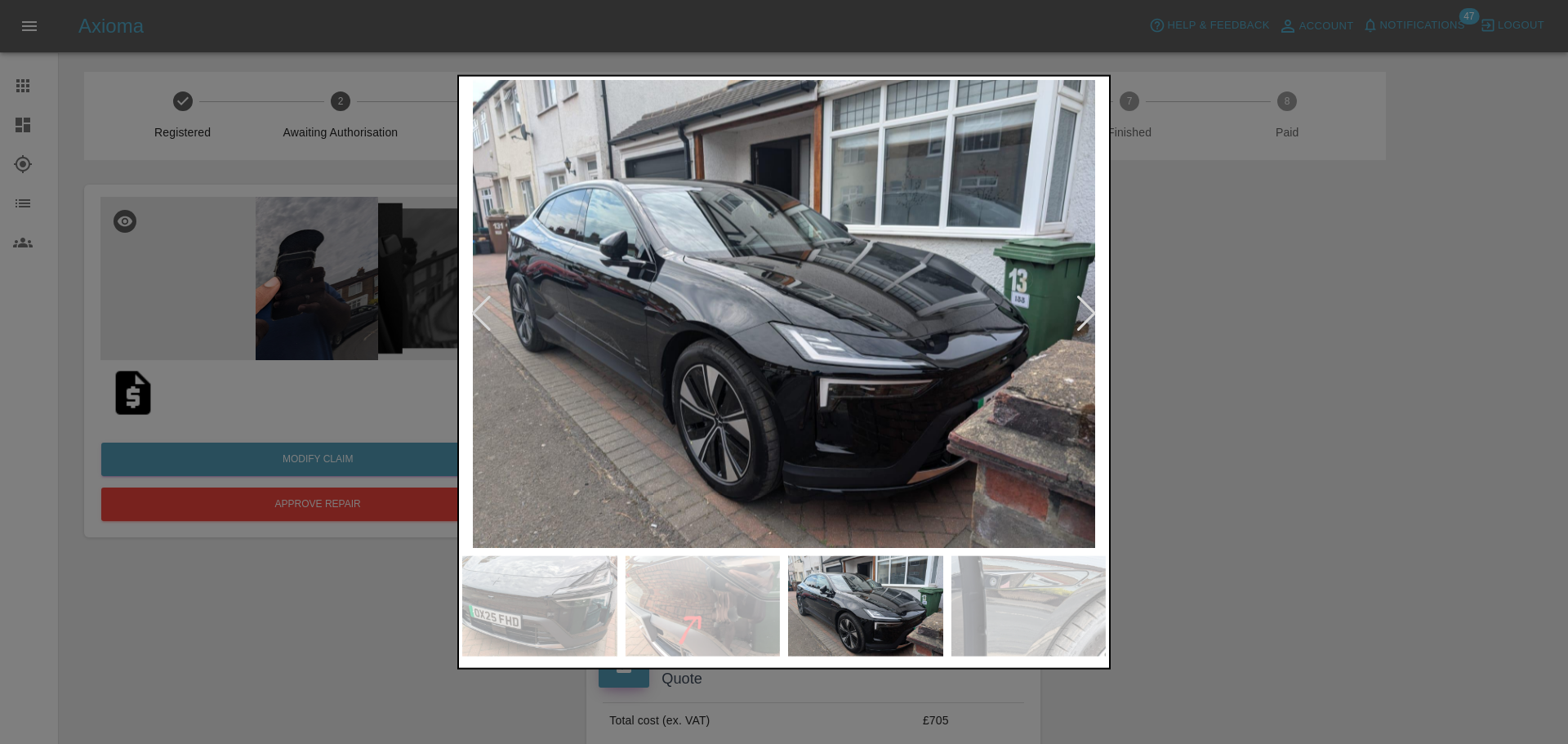
click at [1082, 319] on div at bounding box center [1086, 314] width 22 height 36
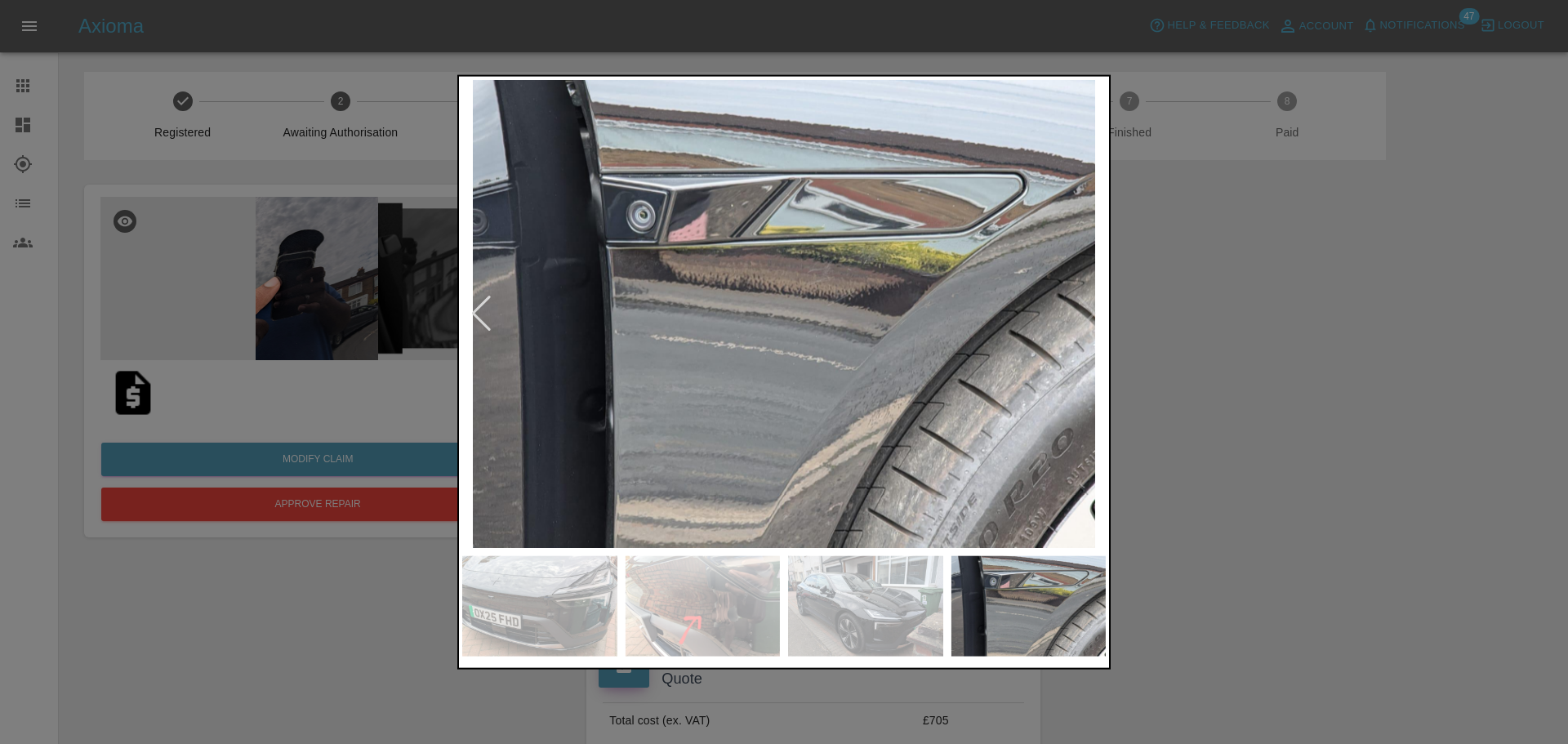
click at [1082, 319] on img at bounding box center [784, 313] width 643 height 468
click at [448, 640] on div at bounding box center [784, 372] width 1568 height 744
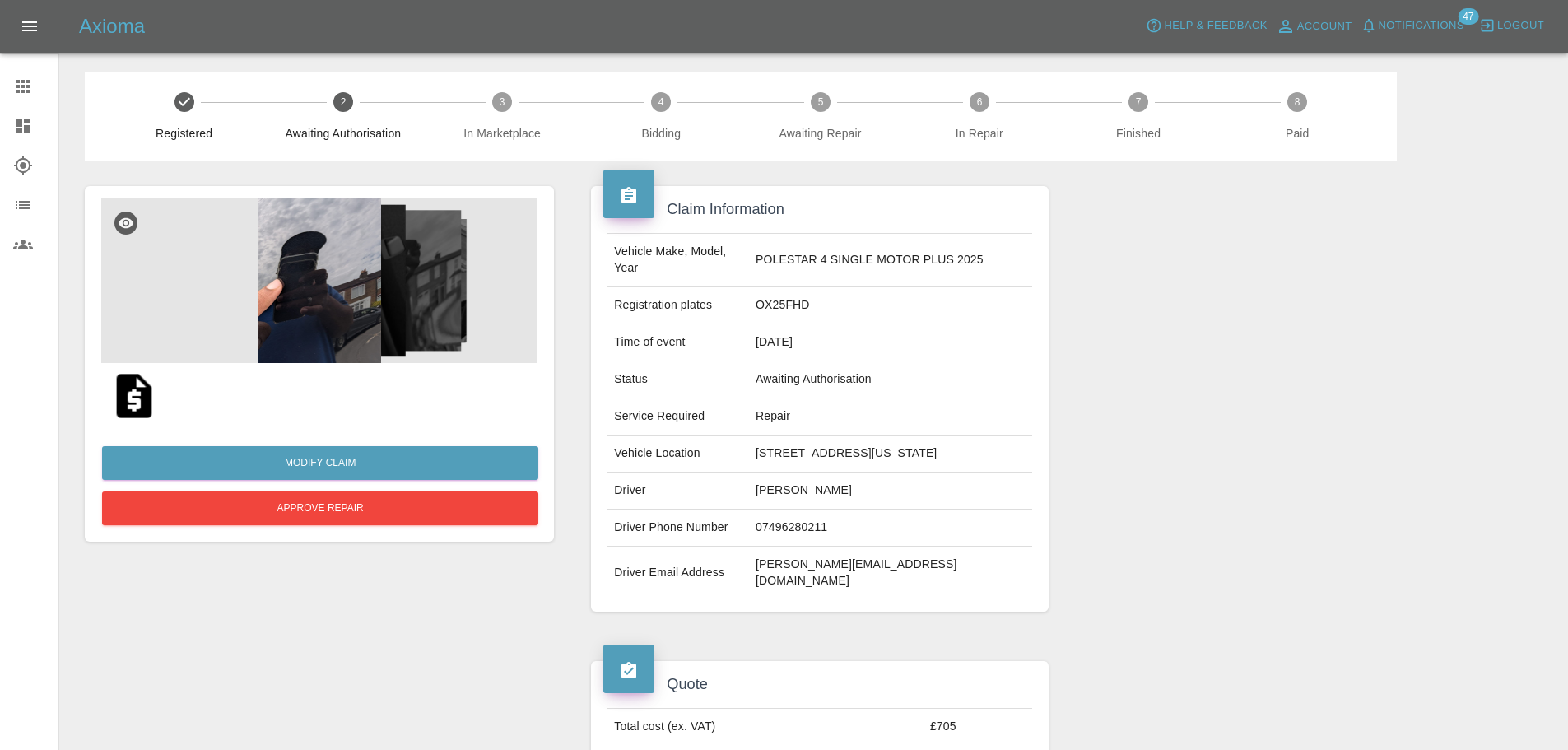
click at [795, 303] on td "OX25FHD" at bounding box center [890, 305] width 283 height 37
copy td "OX25FHD"
click at [336, 266] on img at bounding box center [319, 281] width 436 height 164
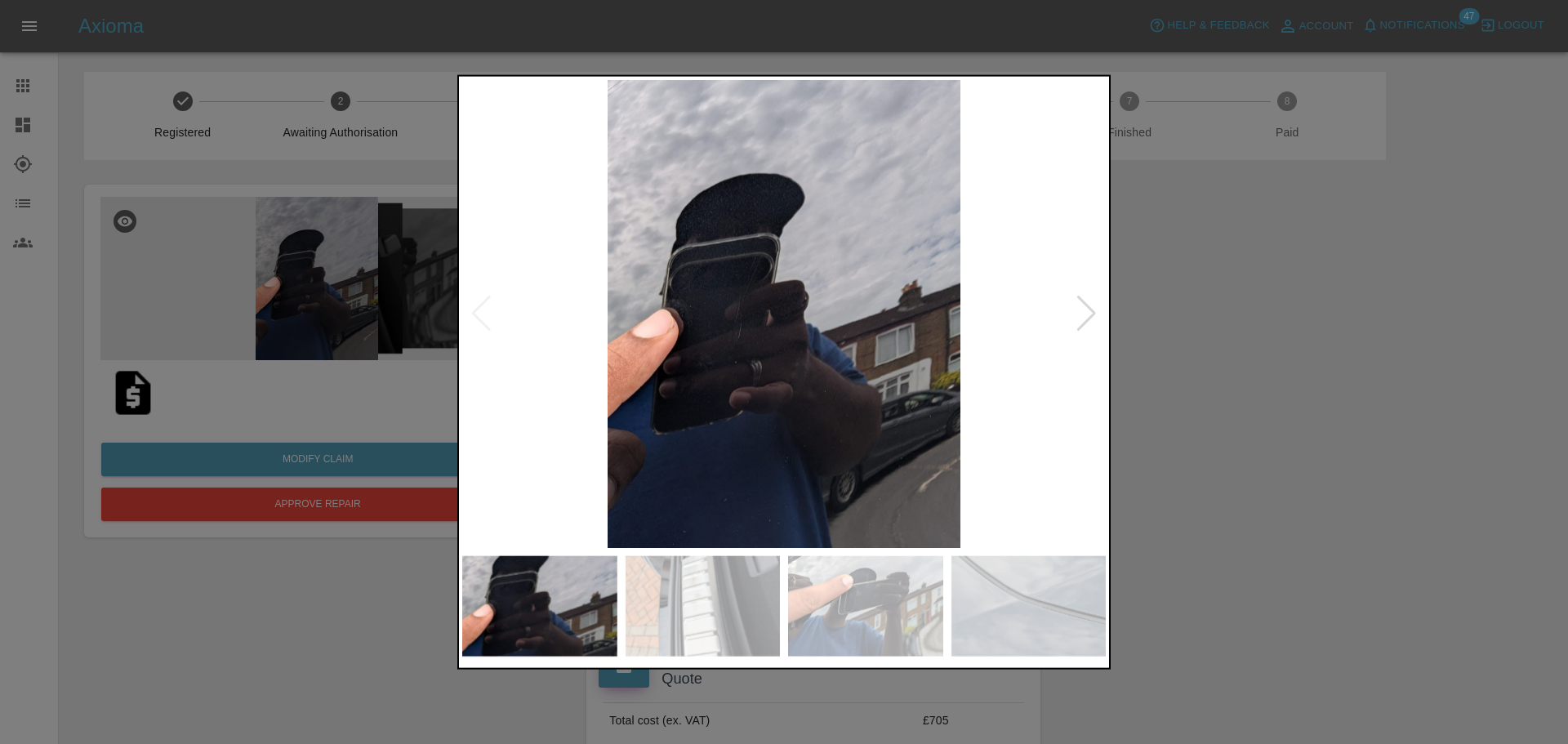
click at [1086, 317] on div at bounding box center [1086, 314] width 22 height 36
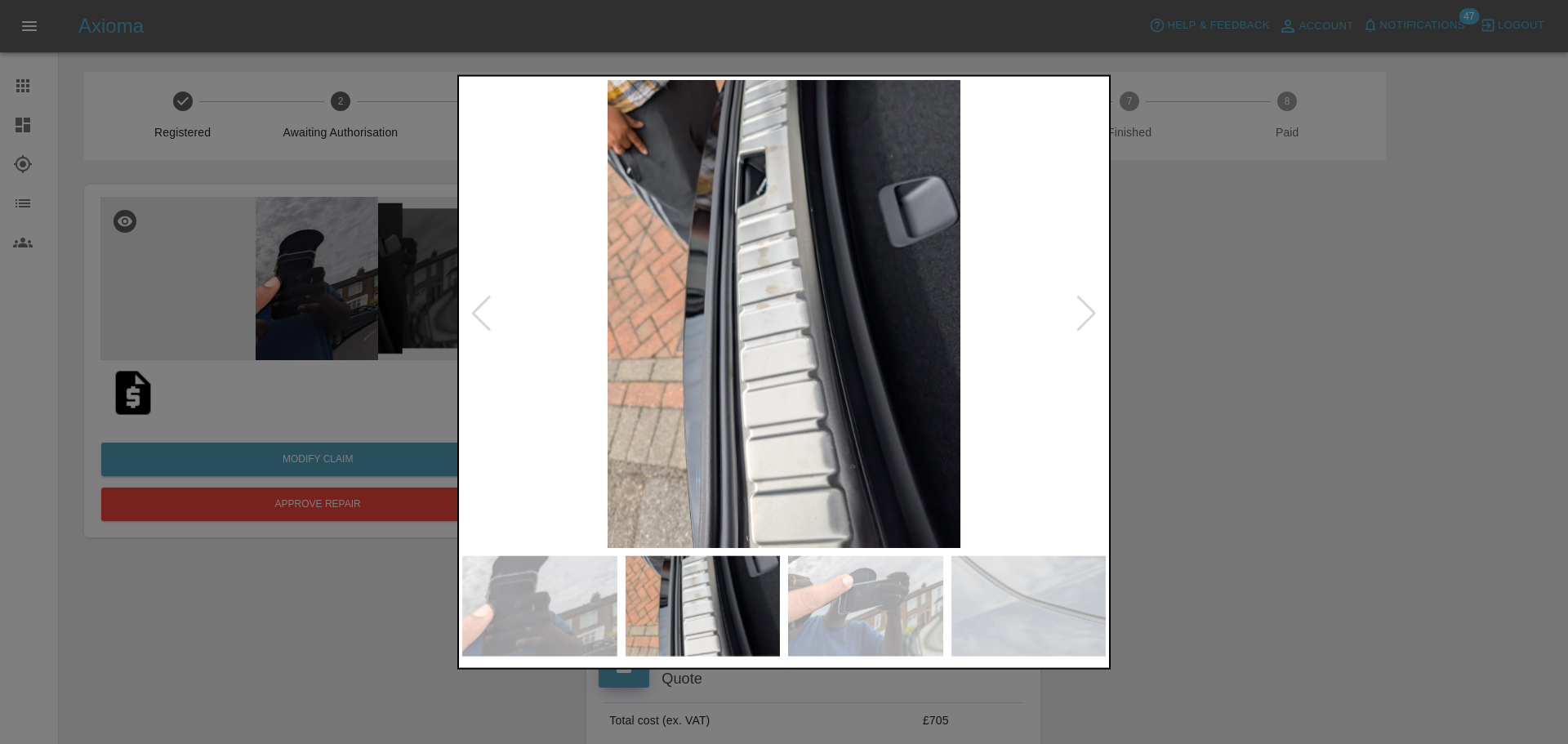
click at [1085, 317] on div at bounding box center [1086, 314] width 22 height 36
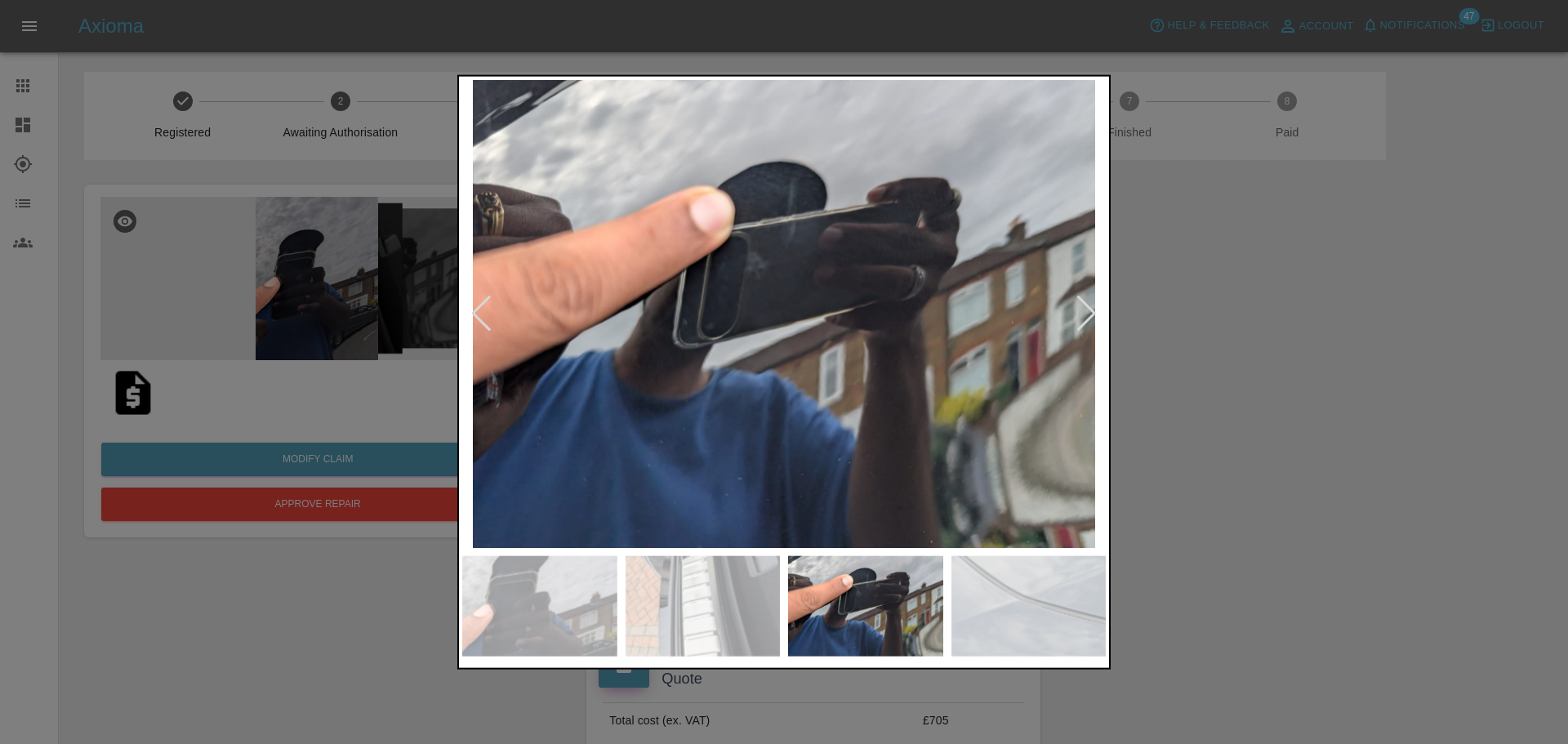
click at [1085, 317] on div at bounding box center [1086, 314] width 22 height 36
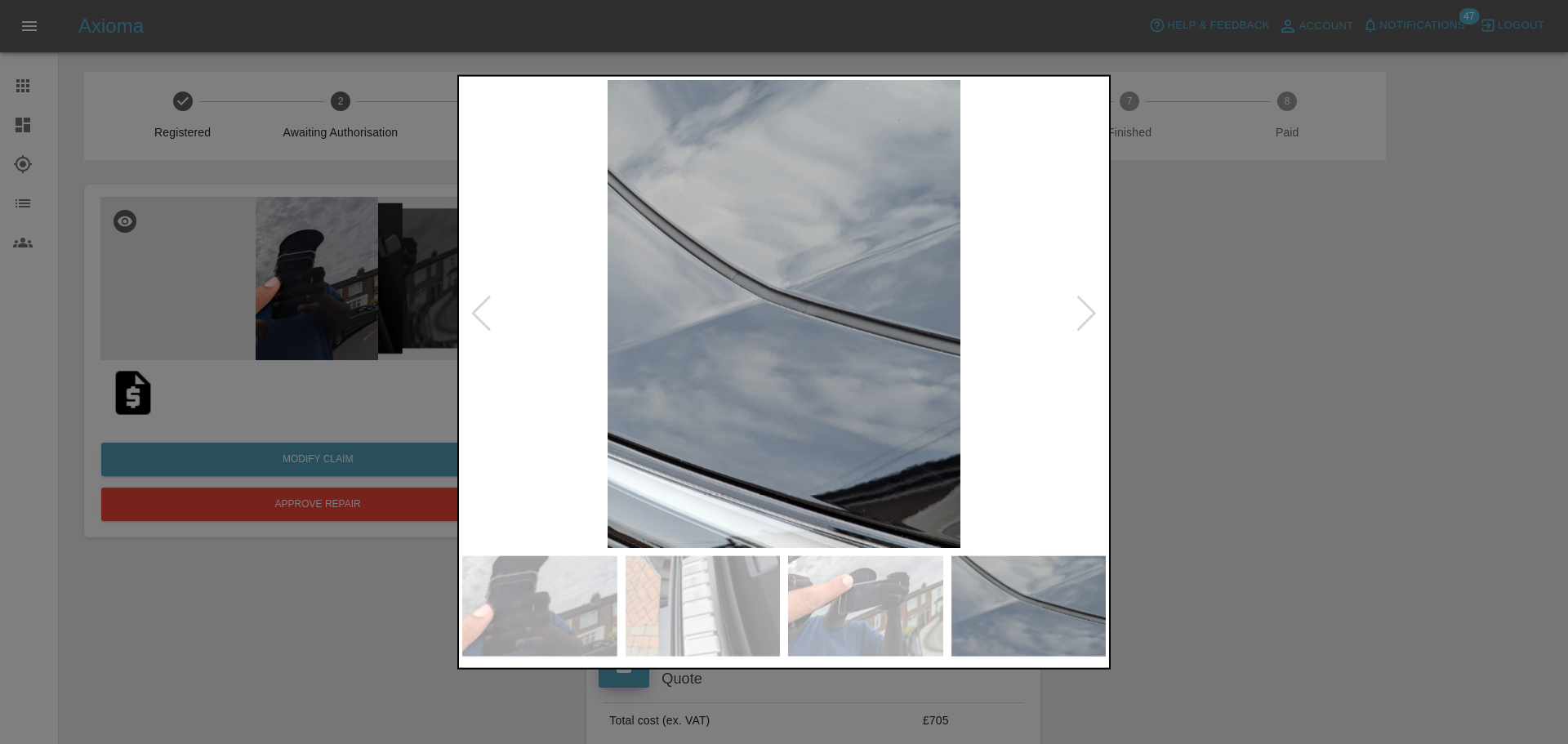
click at [1084, 317] on div at bounding box center [1086, 314] width 22 height 36
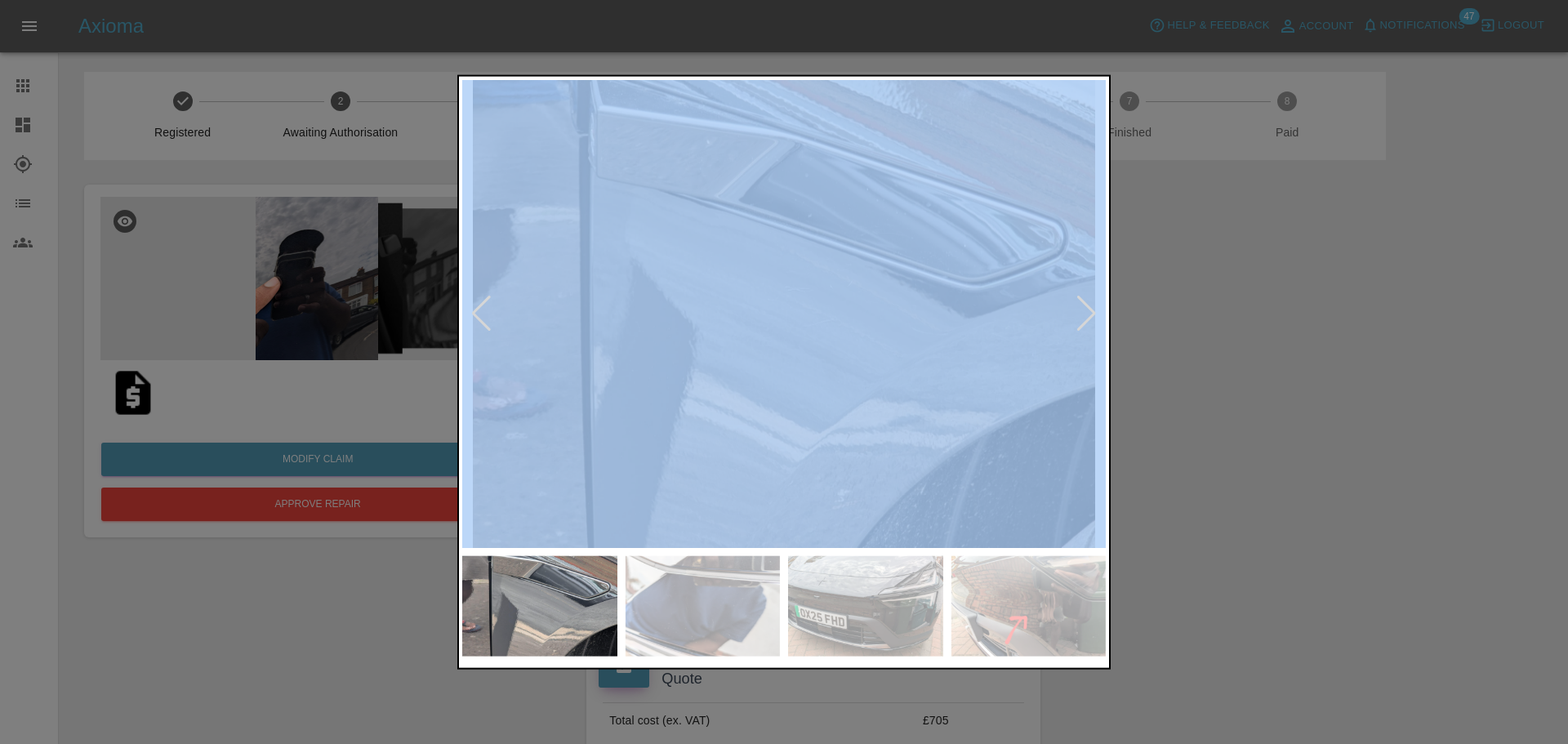
click at [1084, 317] on div at bounding box center [1086, 314] width 22 height 36
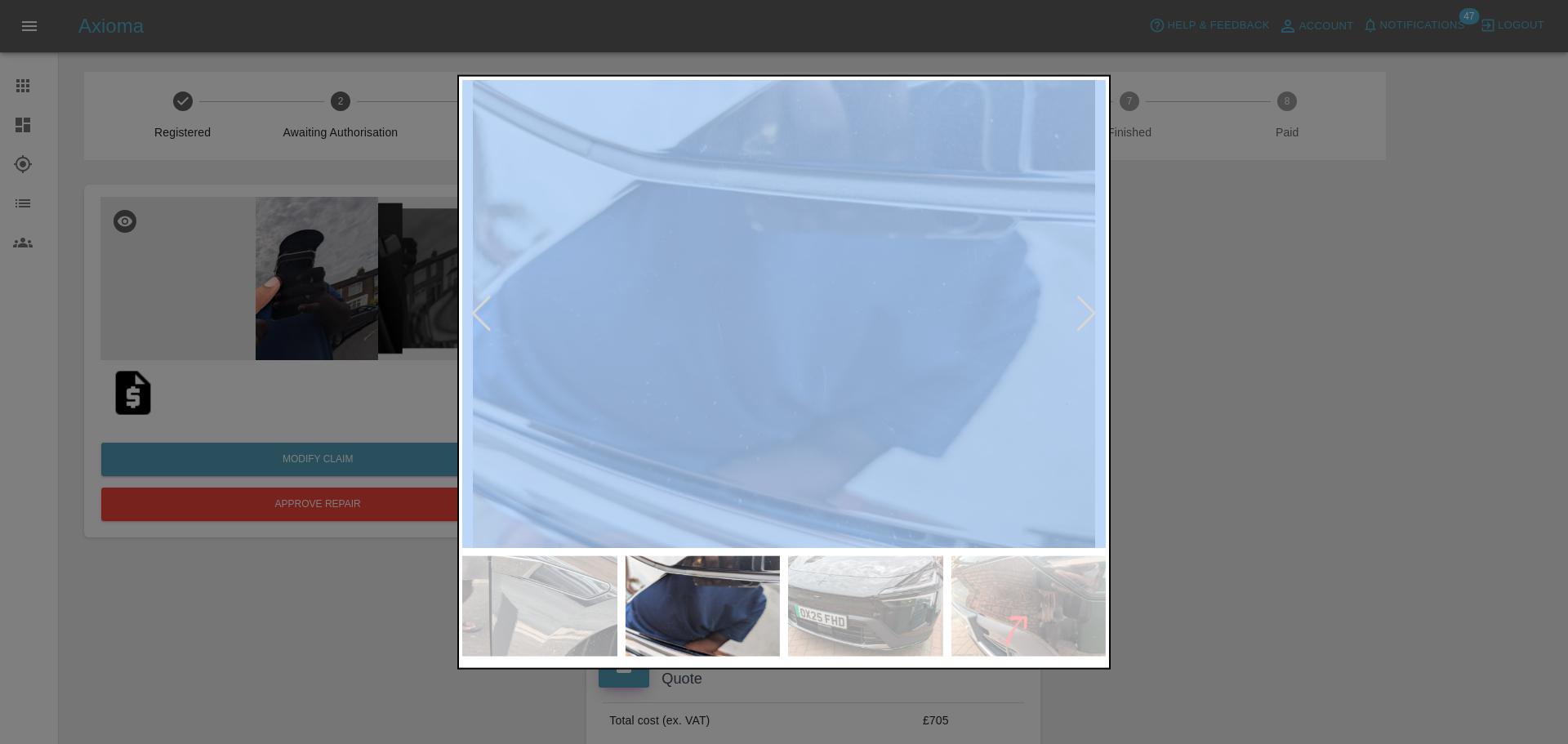
click at [1084, 317] on div at bounding box center [1086, 314] width 22 height 36
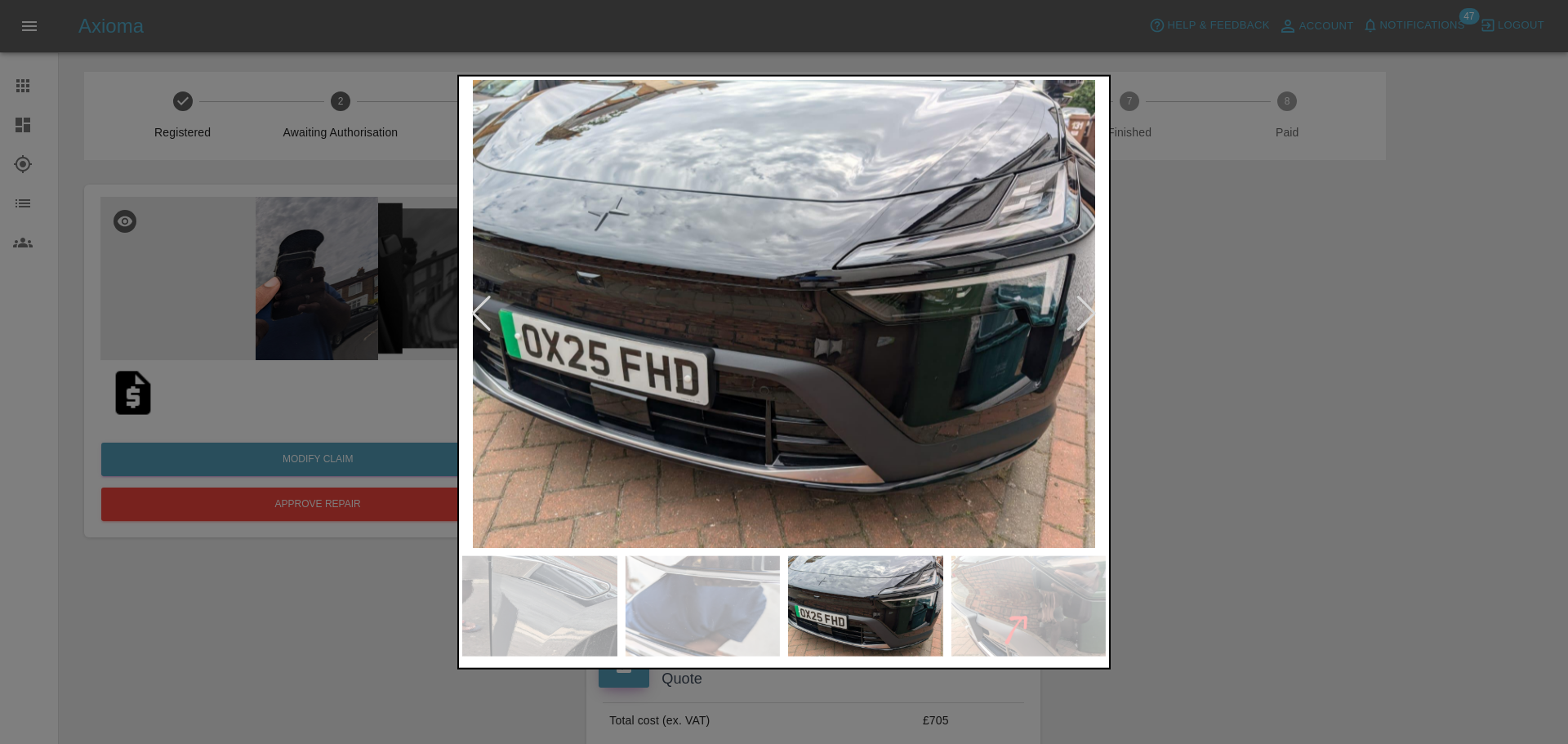
click at [1089, 312] on div at bounding box center [1086, 314] width 22 height 36
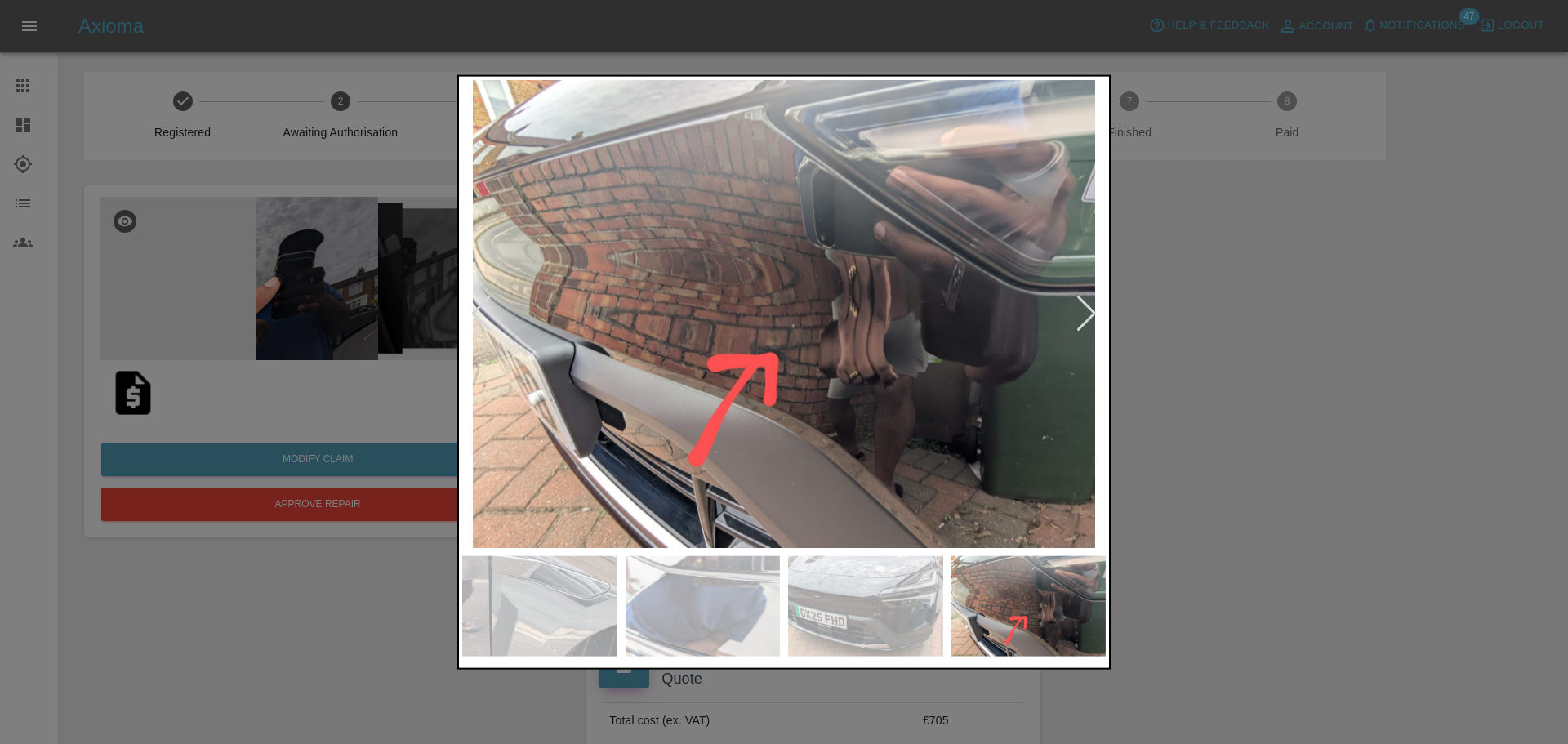
click at [1086, 320] on div at bounding box center [1086, 314] width 22 height 36
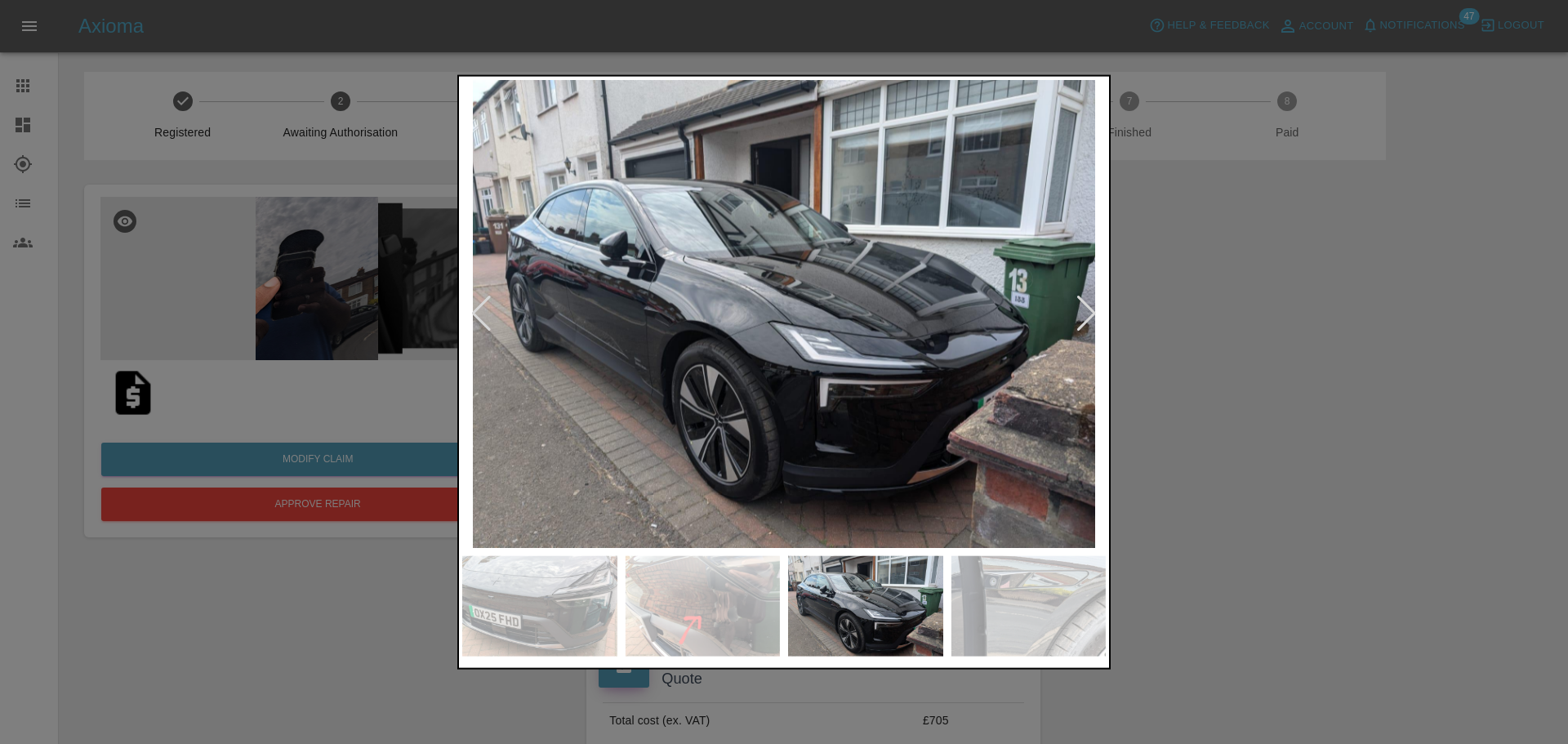
click at [1081, 318] on div at bounding box center [1086, 314] width 22 height 36
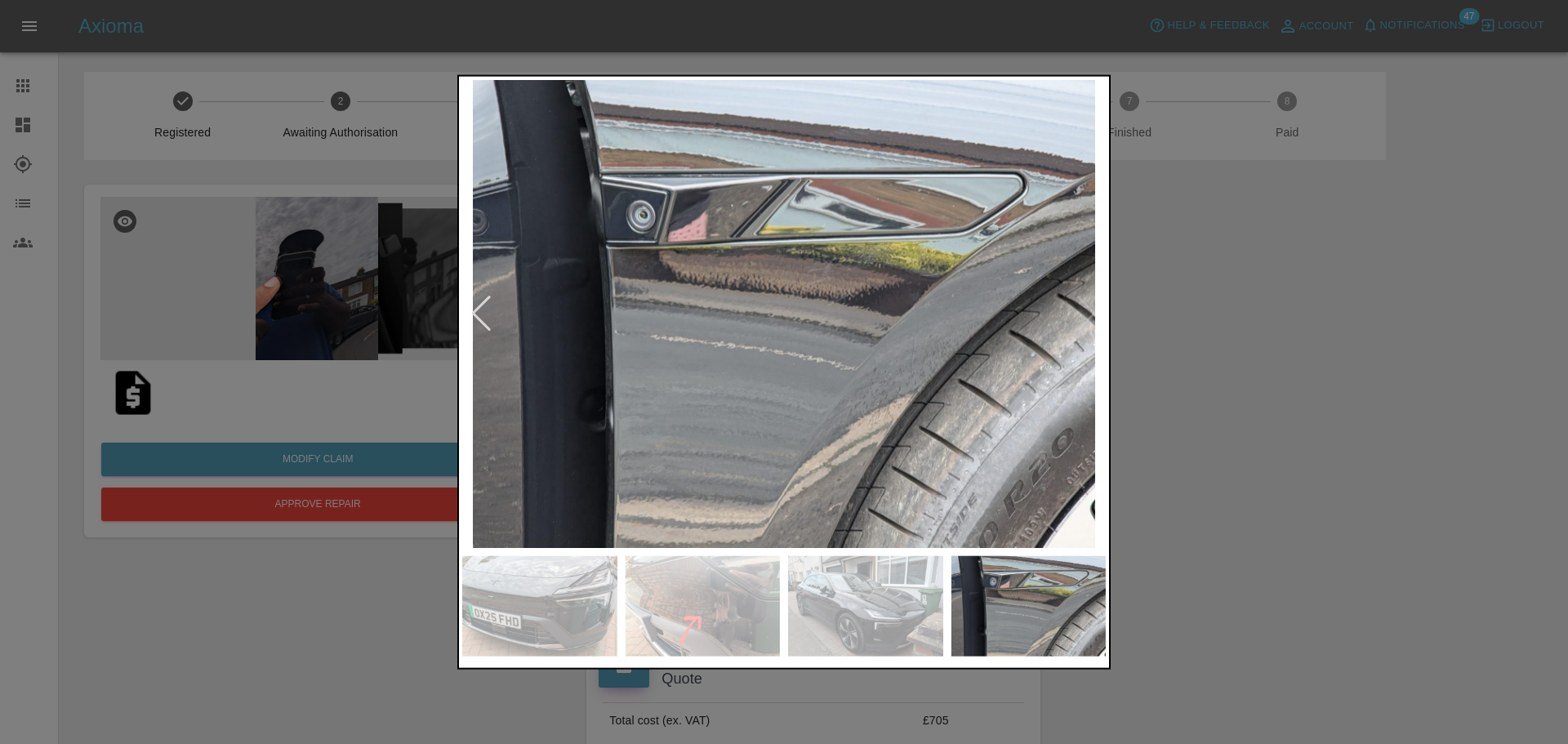
click at [1271, 372] on div at bounding box center [784, 372] width 1568 height 744
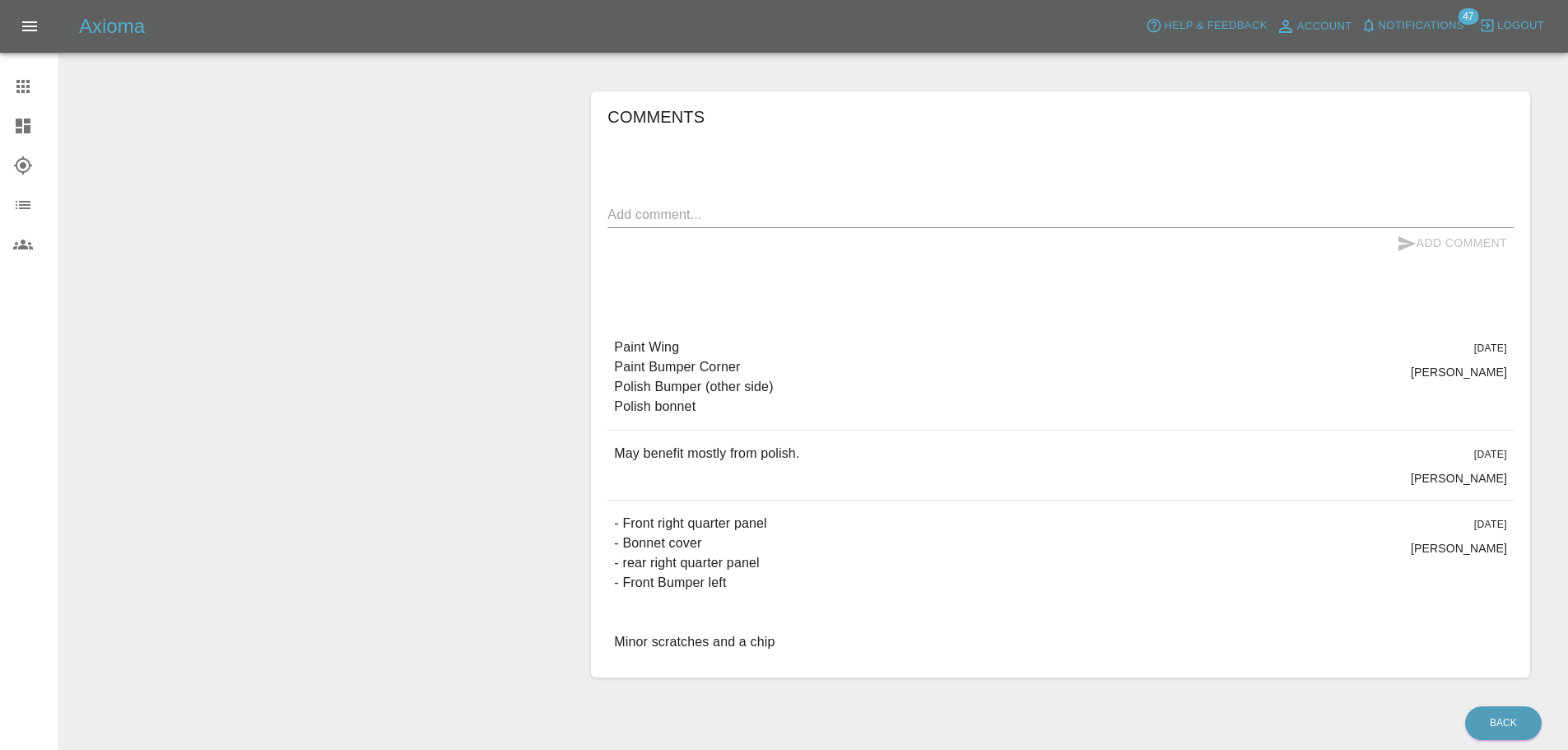
scroll to position [720, 0]
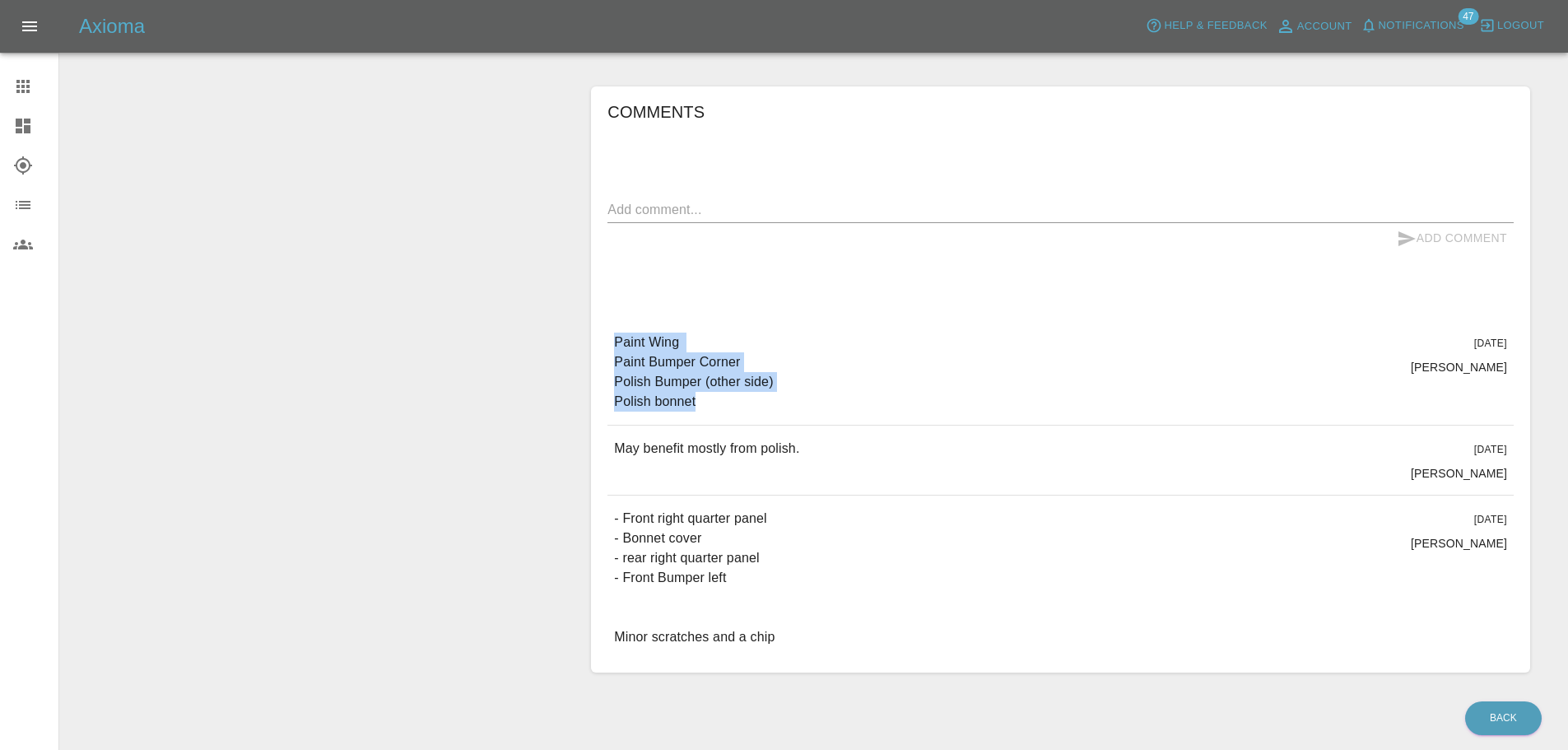
drag, startPoint x: 710, startPoint y: 408, endPoint x: 606, endPoint y: 343, distance: 122.6
click at [606, 343] on div "Comments x Add Comment Paint Wing Paint Bumper Corner Polish Bumper (other side…" at bounding box center [1060, 380] width 939 height 586
click at [763, 405] on p "Paint Wing Paint Bumper Corner Polish Bumper (other side) Polish bonnet" at bounding box center [694, 371] width 159 height 79
drag, startPoint x: 294, startPoint y: 439, endPoint x: 196, endPoint y: 253, distance: 210.2
click at [296, 438] on div "Modify Claim Approve Repair" at bounding box center [319, 69] width 494 height 1257
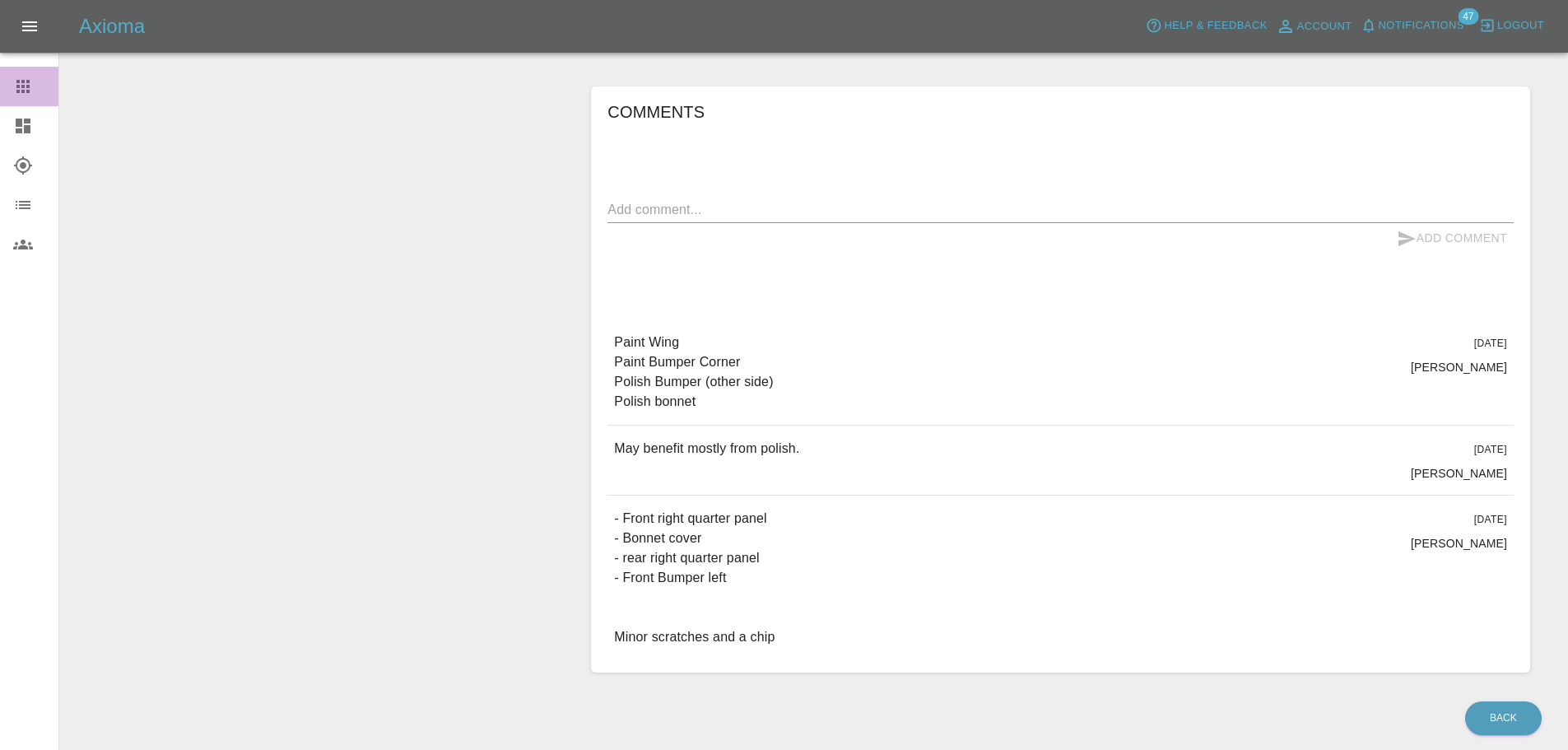
click at [23, 93] on icon at bounding box center [23, 86] width 14 height 14
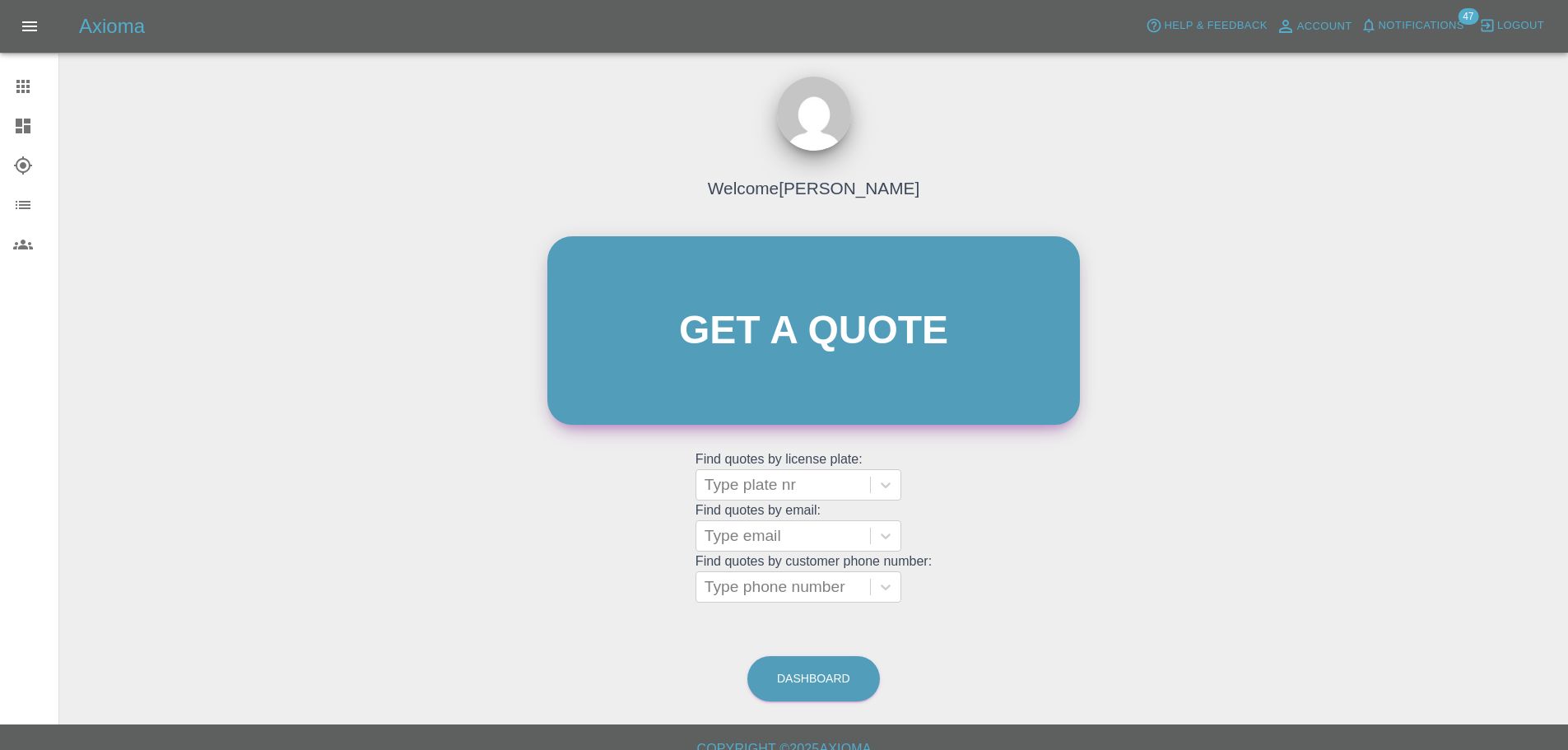
click at [835, 314] on link "Get a quote" at bounding box center [814, 331] width 533 height 189
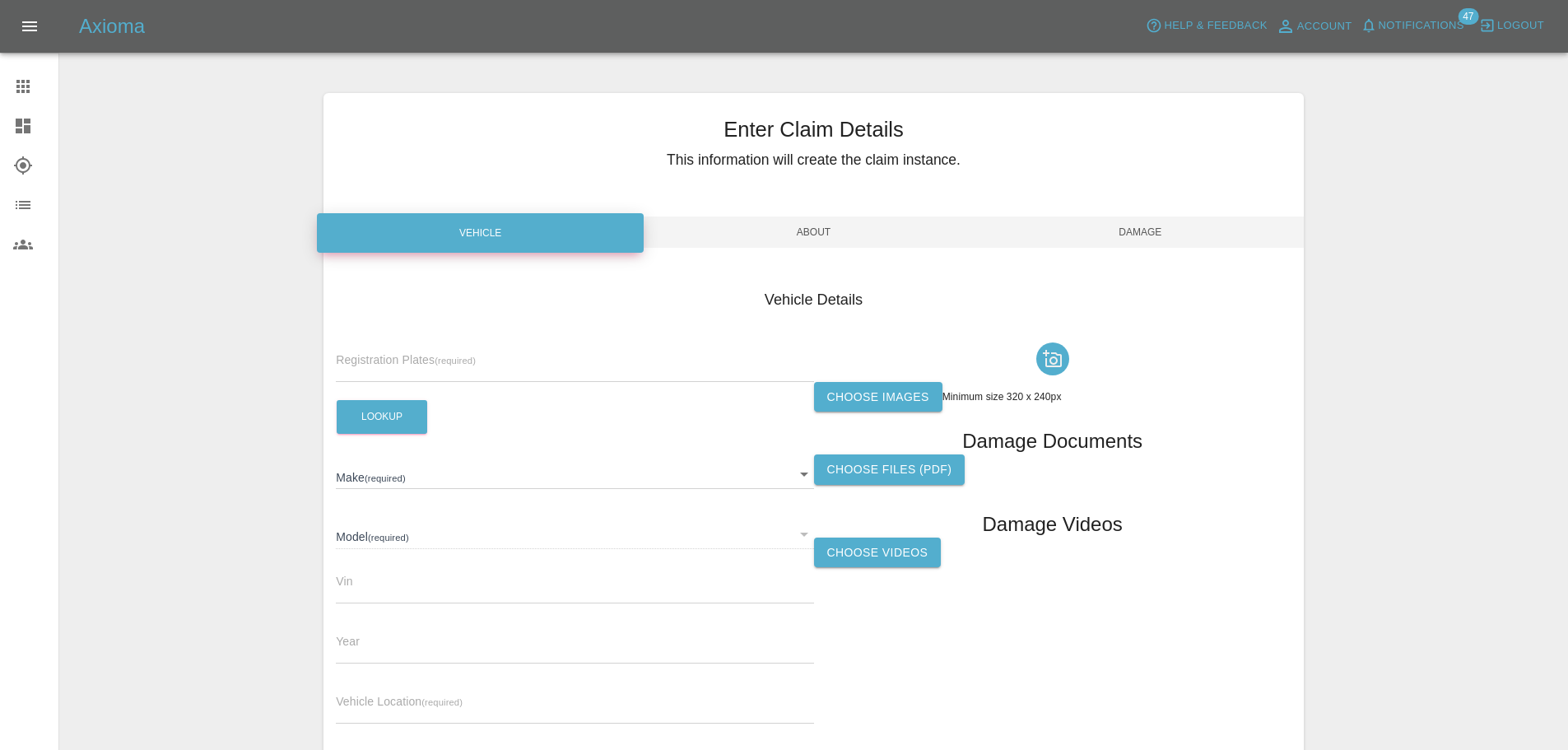
click at [415, 357] on span "Registration Plates (required)" at bounding box center [406, 360] width 140 height 14
click at [415, 380] on input "text" at bounding box center [574, 370] width 478 height 23
paste input "DY25OCZ"
type input "DY25OCZ"
click at [408, 419] on button "Lookup" at bounding box center [382, 417] width 90 height 33
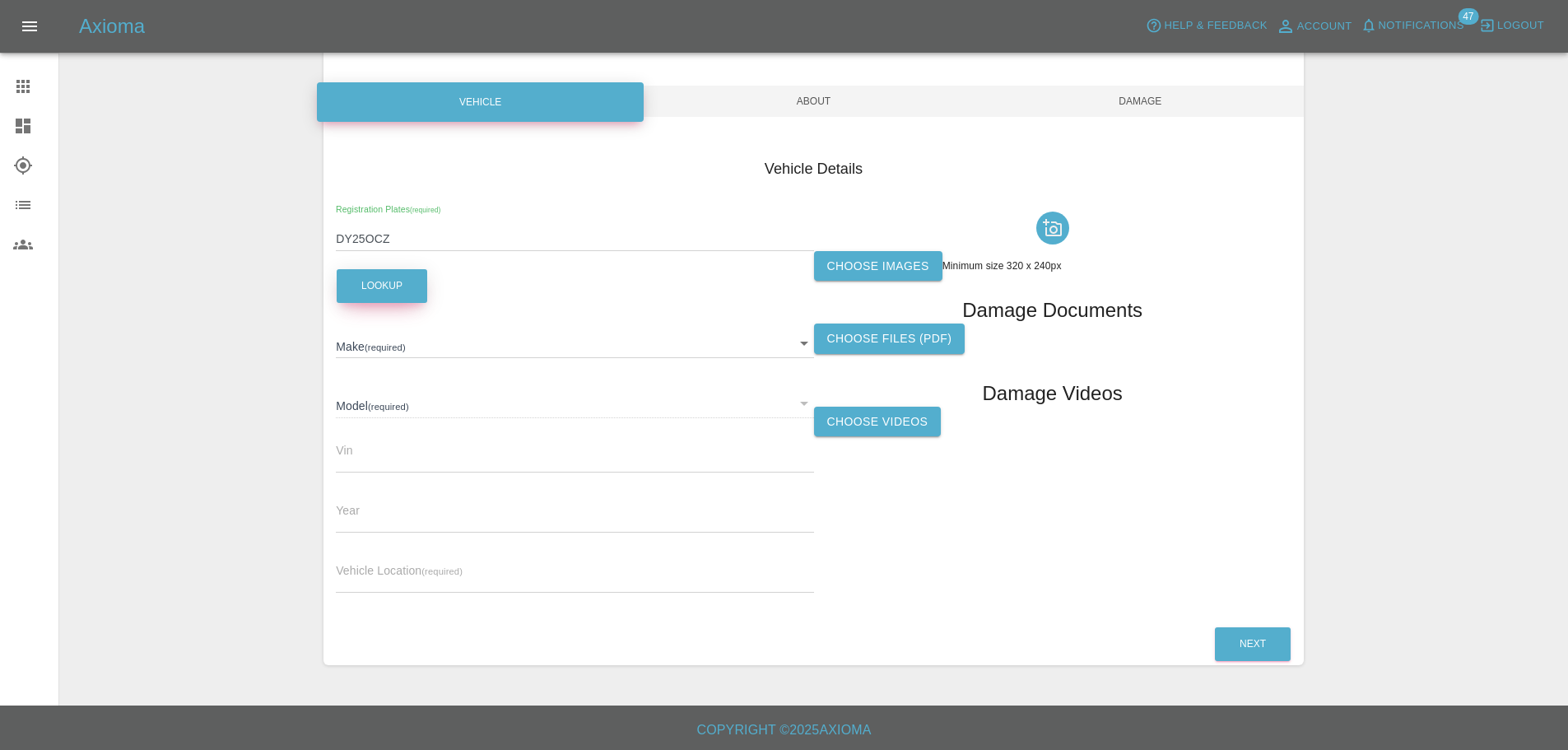
scroll to position [133, 0]
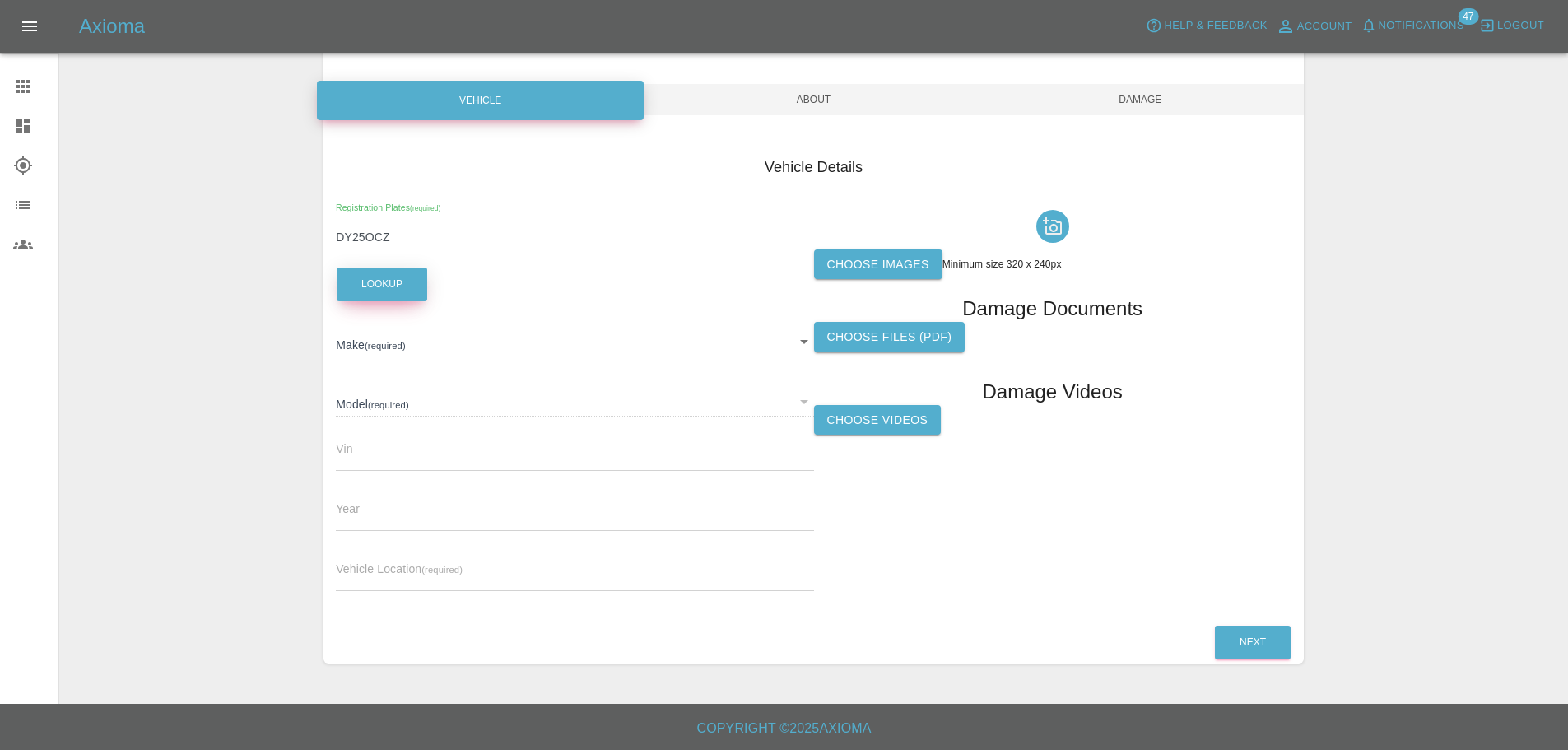
type input "FORD"
type input "CAPRI PREMIUM EXTENDED RANGE"
type input "2025"
click at [901, 264] on label "Choose images" at bounding box center [878, 265] width 128 height 31
click at [0, 0] on input "Choose images" at bounding box center [0, 0] width 0 height 0
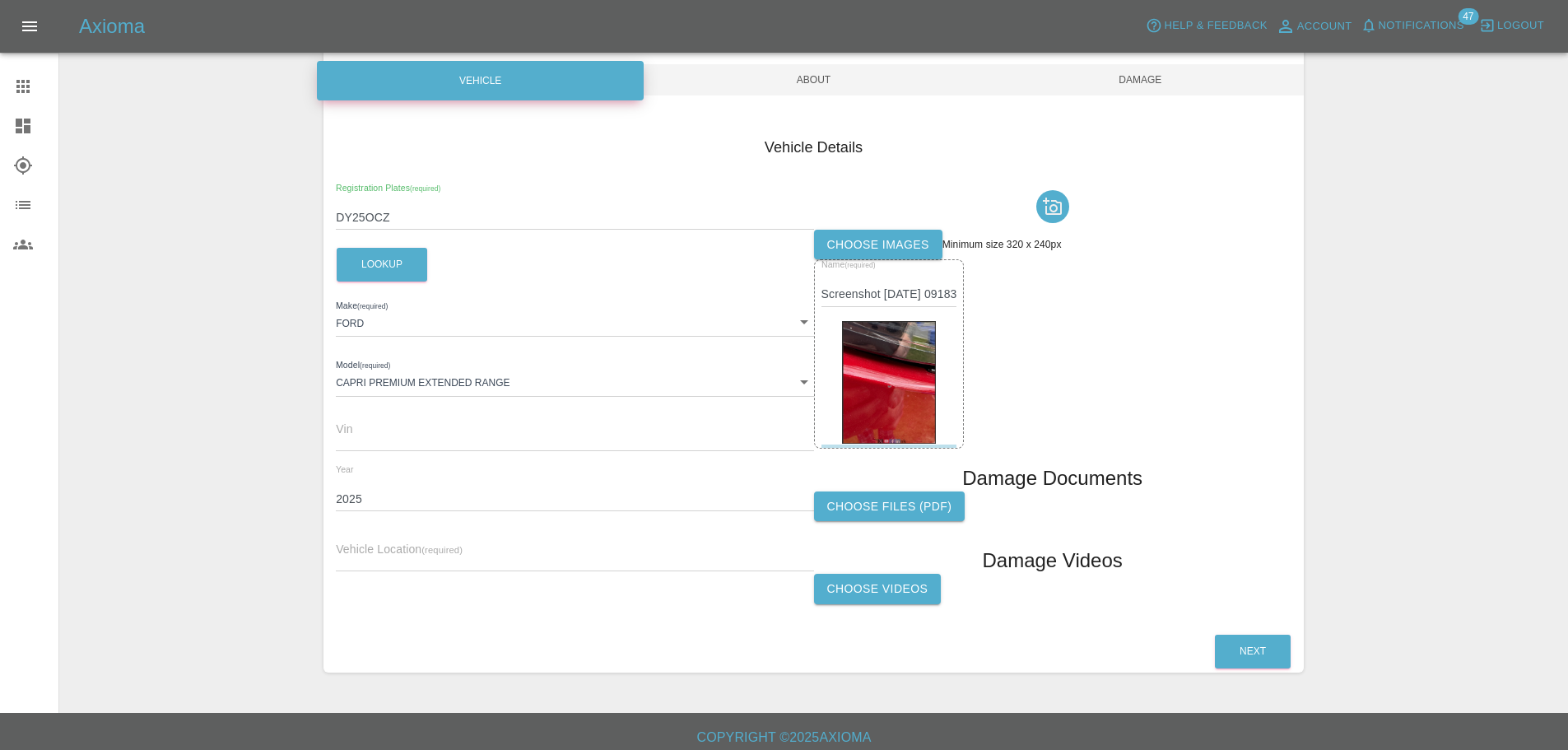
scroll to position [162, 0]
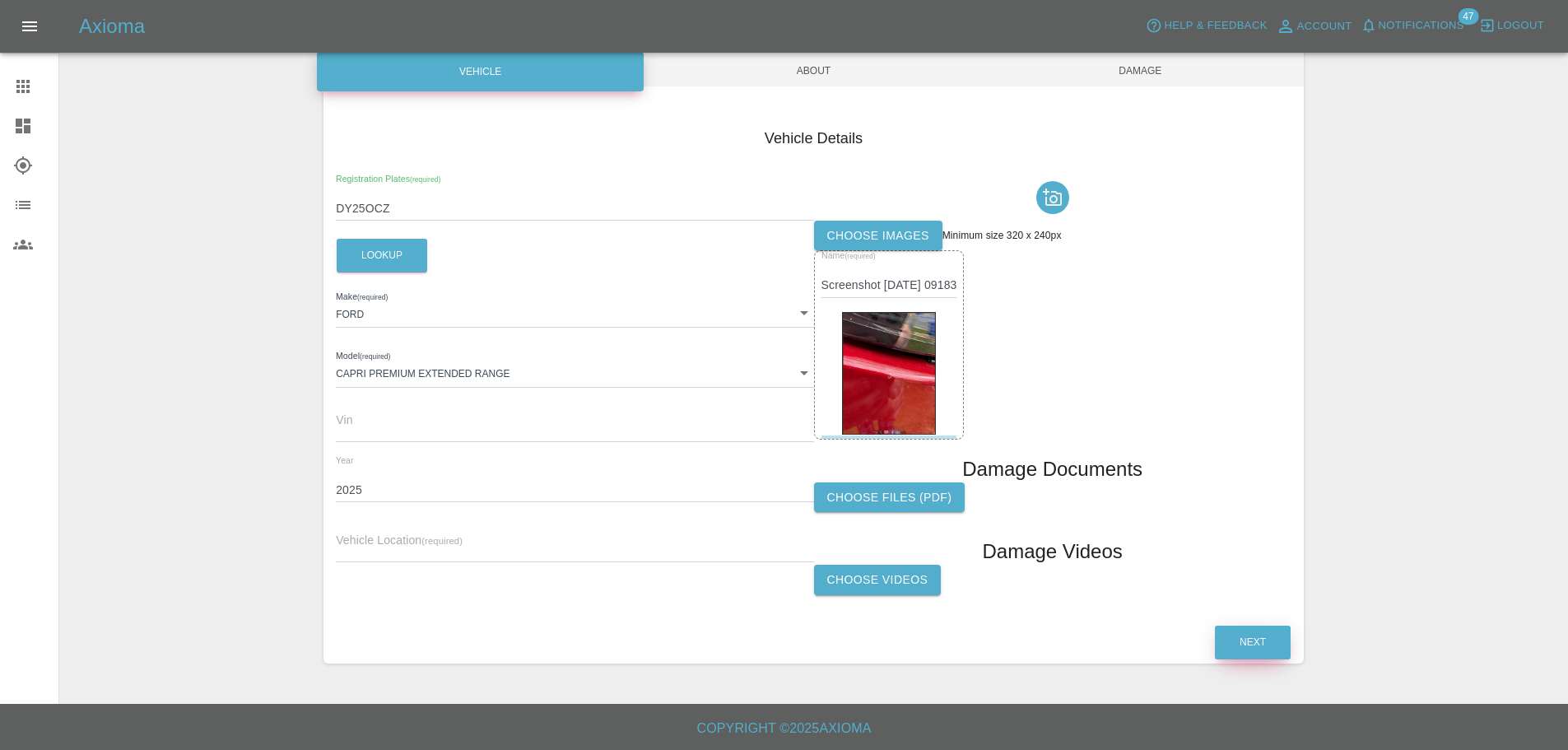
click at [1263, 635] on button "Next" at bounding box center [1253, 642] width 76 height 33
click at [417, 554] on input "text" at bounding box center [574, 550] width 478 height 23
click at [446, 542] on input "text" at bounding box center [574, 550] width 478 height 23
paste input "[PERSON_NAME], [STREET_ADDRESS][PERSON_NAME]"
type input "[PERSON_NAME], [STREET_ADDRESS][PERSON_NAME]"
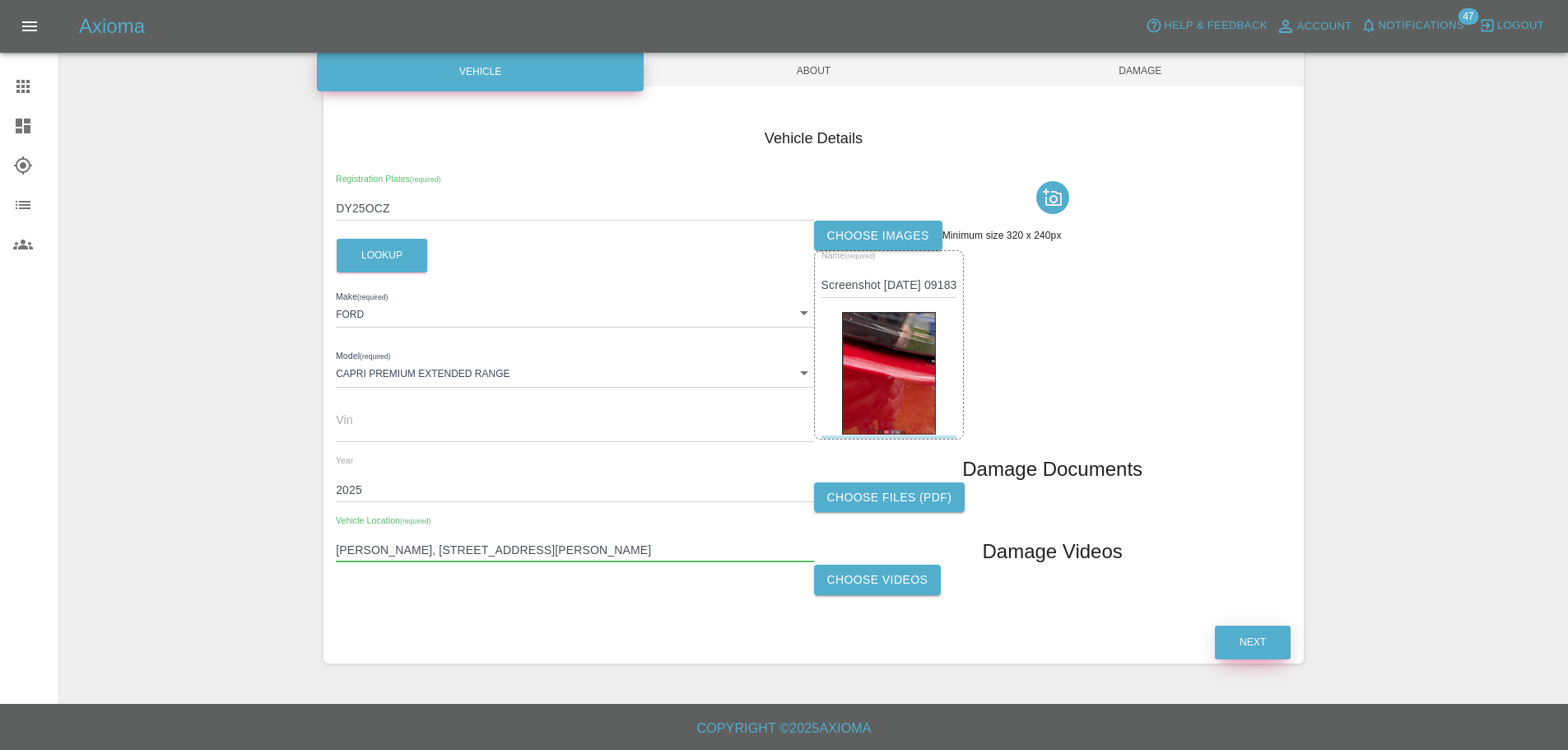
click at [1232, 643] on button "Next" at bounding box center [1253, 642] width 76 height 33
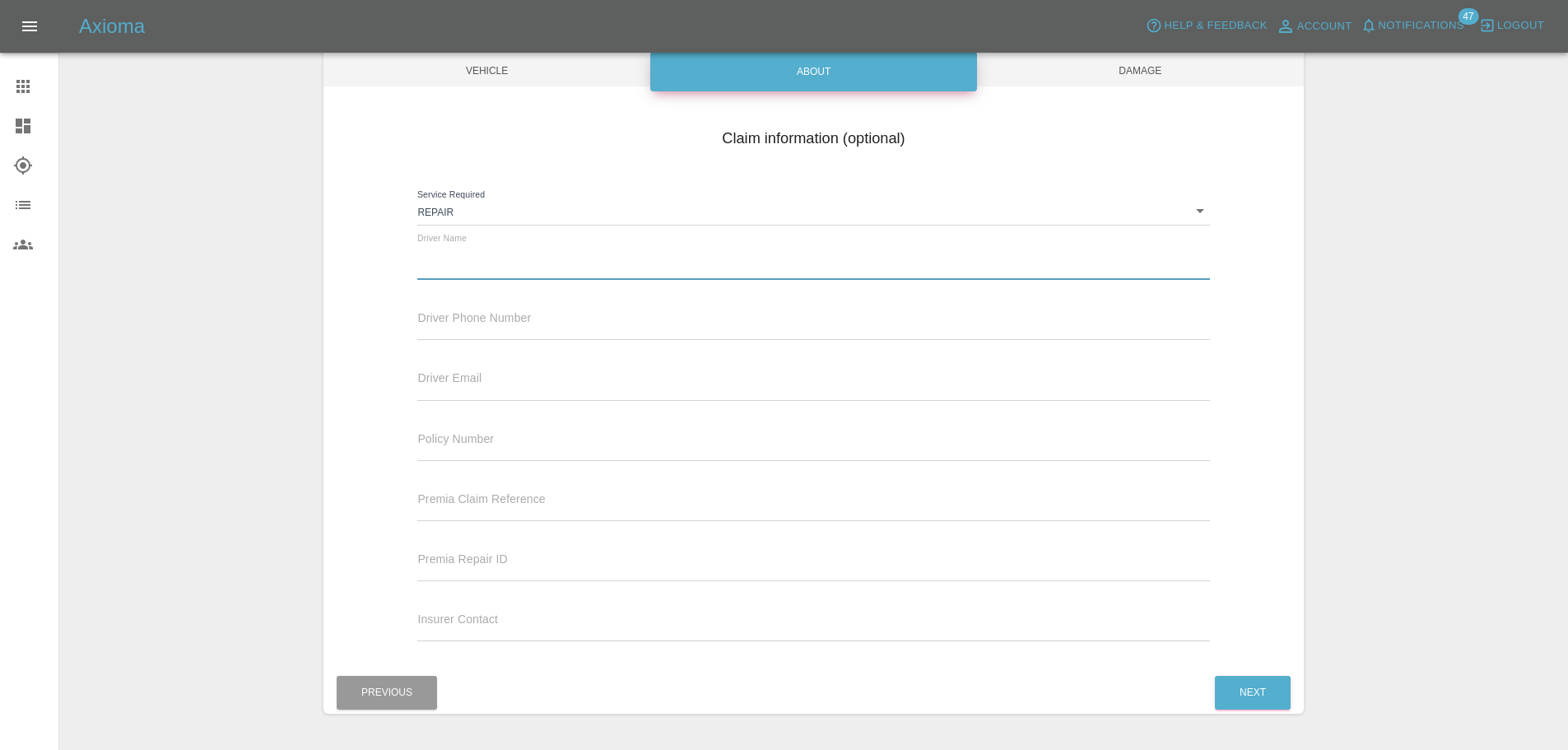
click at [501, 265] on input "text" at bounding box center [813, 267] width 792 height 23
paste input "[PERSON_NAME], [STREET_ADDRESS][PERSON_NAME]"
drag, startPoint x: 794, startPoint y: 270, endPoint x: 558, endPoint y: 280, distance: 236.2
click at [558, 280] on input "[PERSON_NAME], [STREET_ADDRESS][PERSON_NAME]" at bounding box center [813, 267] width 792 height 23
type input "[PERSON_NAME]"
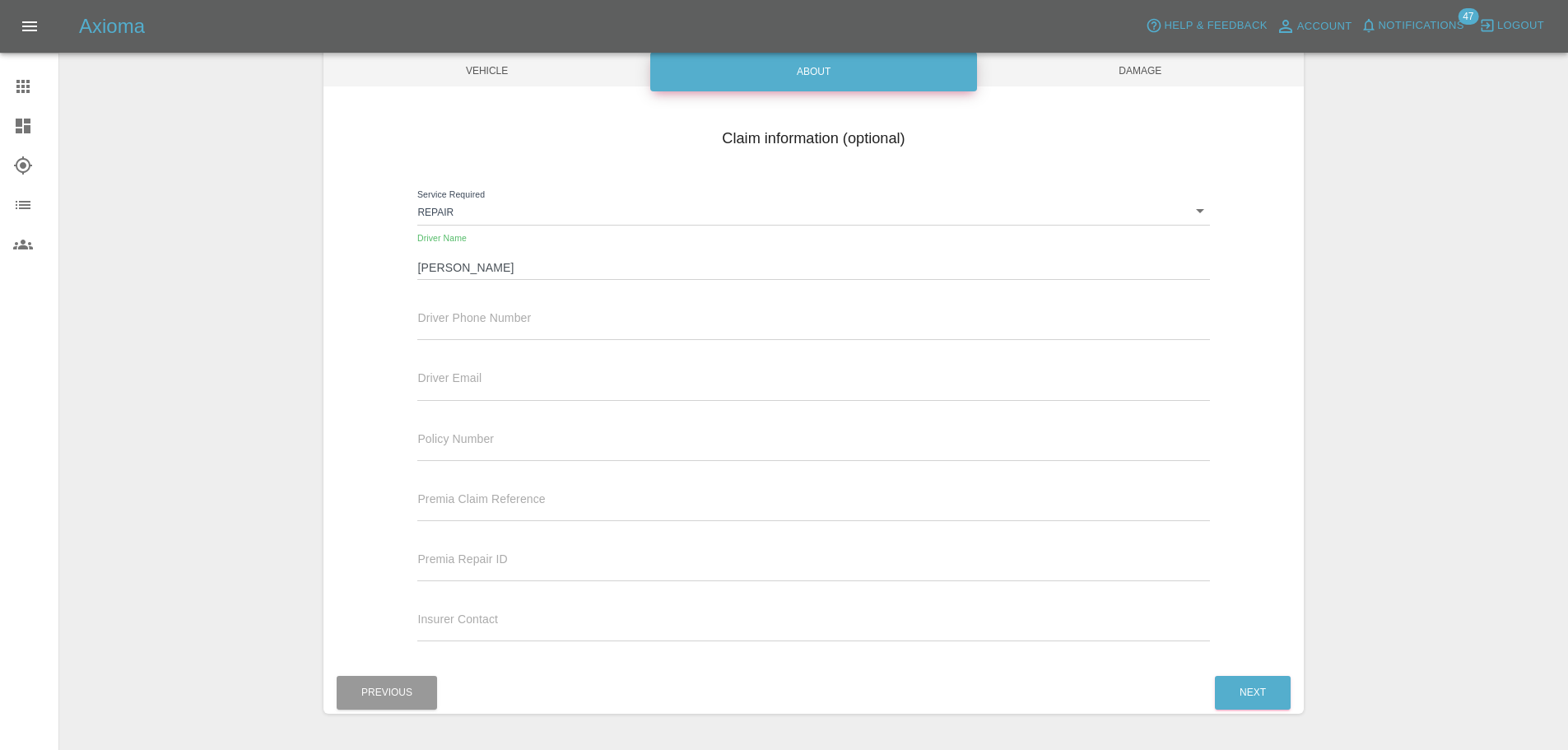
click at [536, 316] on input "text" at bounding box center [813, 328] width 792 height 23
paste input "07737460592"
type input "07737460592"
click at [1264, 689] on button "Next" at bounding box center [1253, 692] width 76 height 33
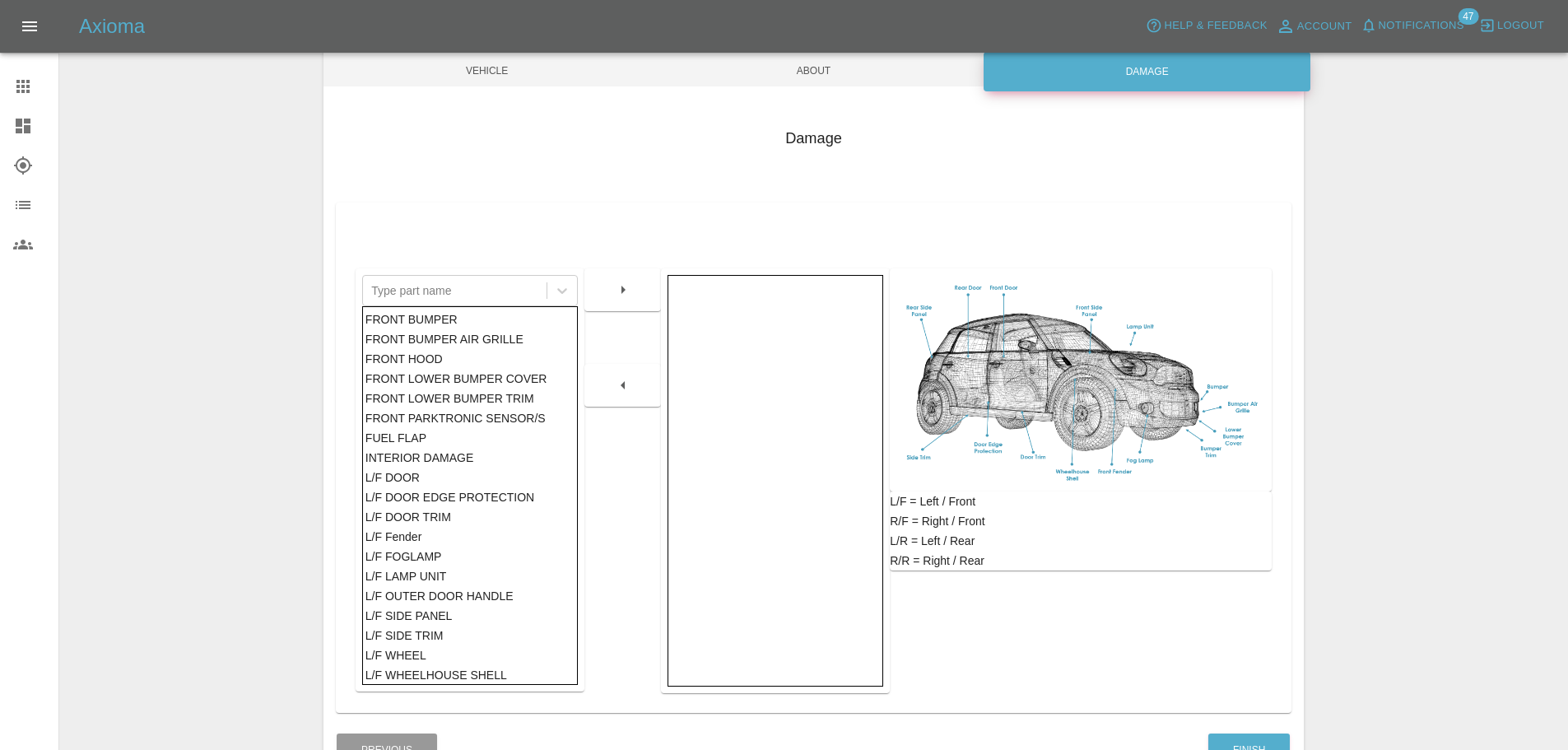
click at [428, 323] on div "FRONT BUMPER" at bounding box center [471, 320] width 210 height 20
click at [639, 281] on button "button" at bounding box center [623, 289] width 52 height 30
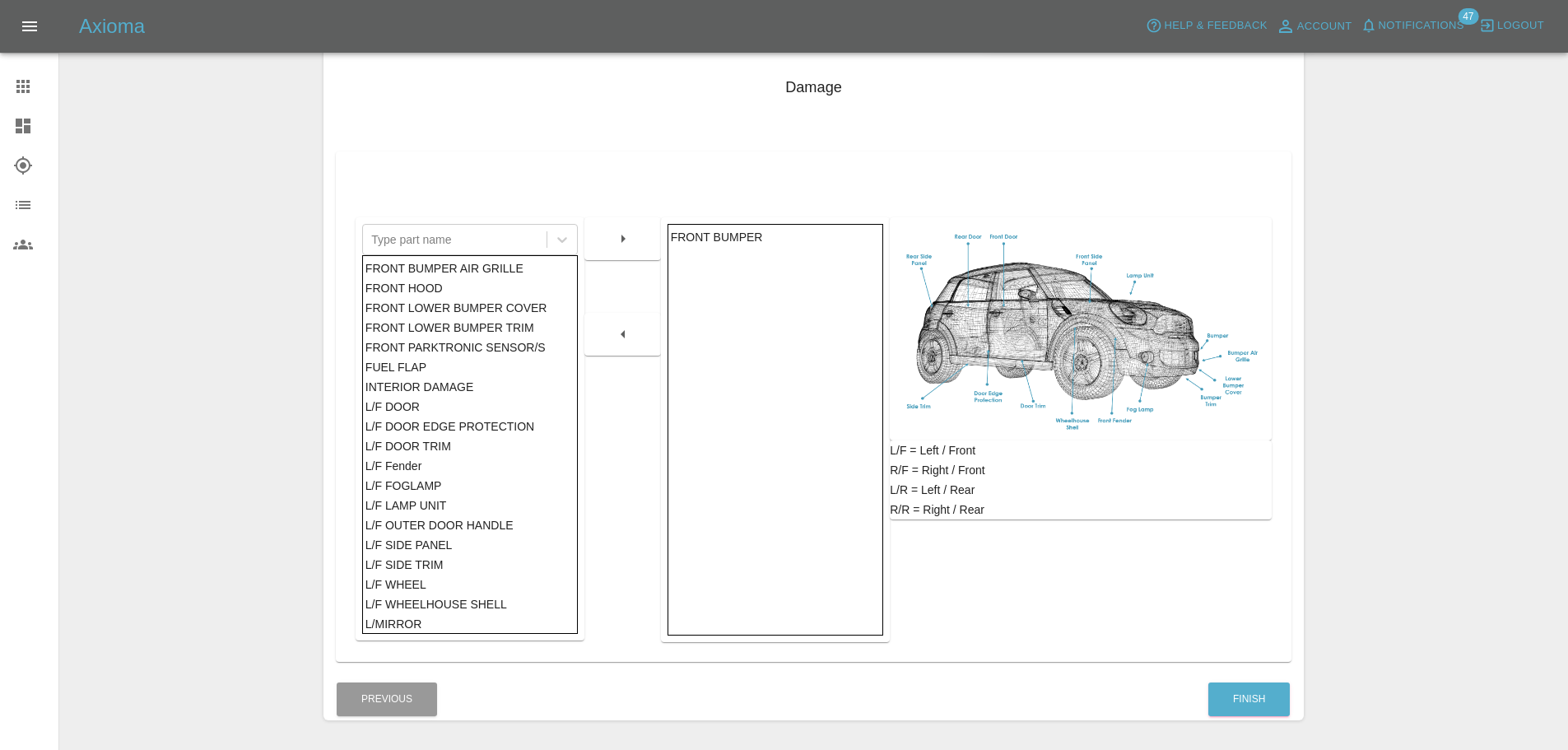
scroll to position [269, 0]
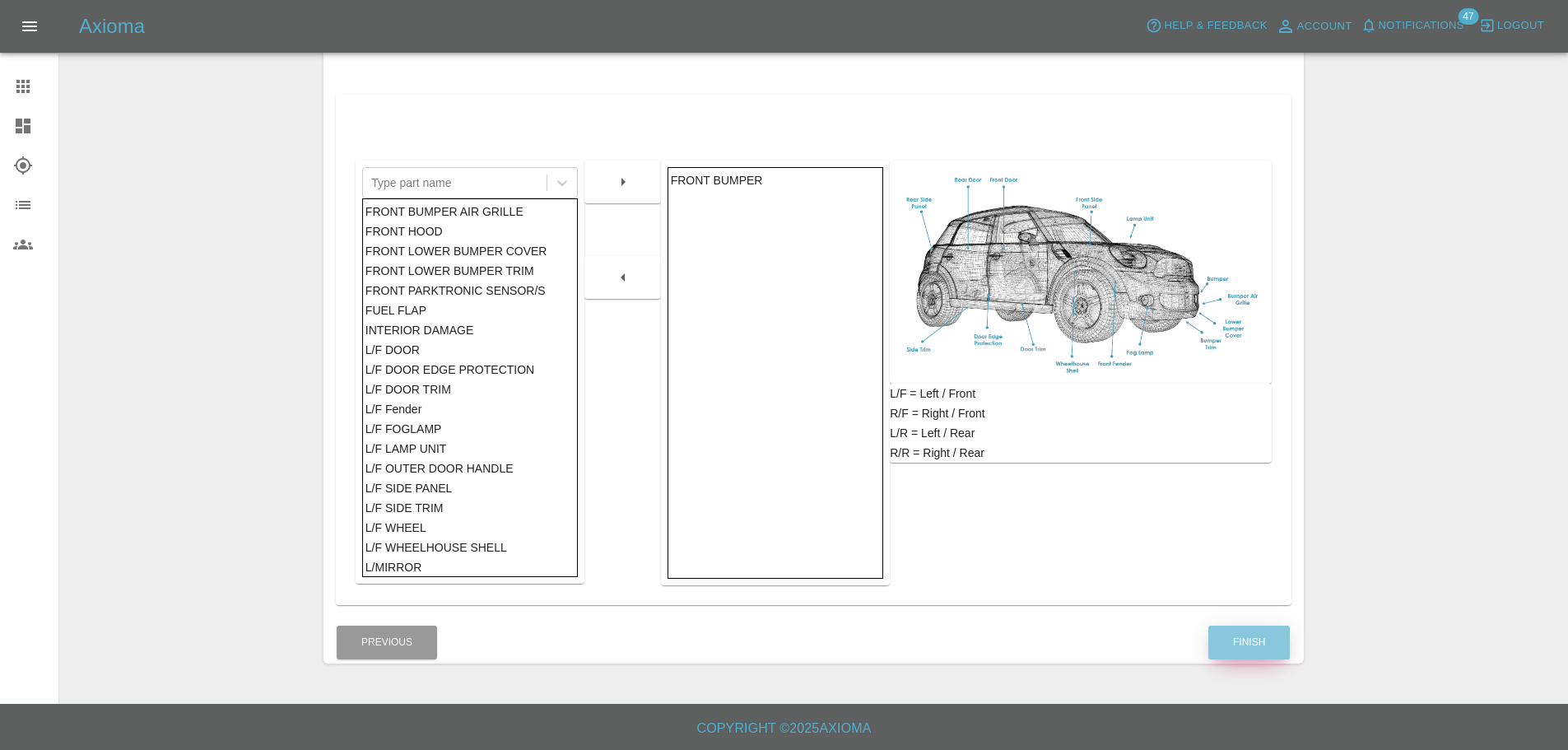
click at [1255, 651] on button "Finish" at bounding box center [1249, 642] width 81 height 33
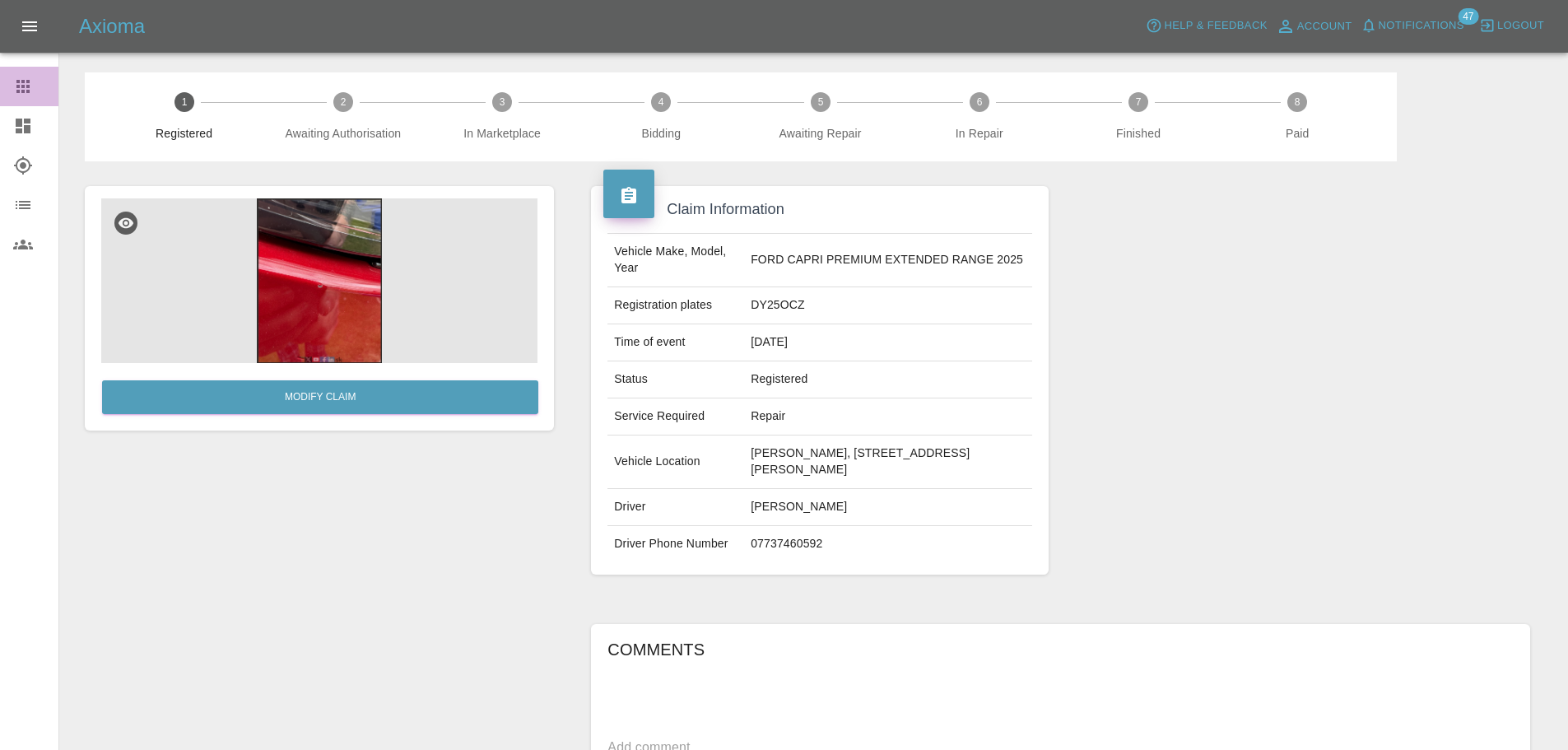
click at [35, 95] on div at bounding box center [36, 87] width 46 height 20
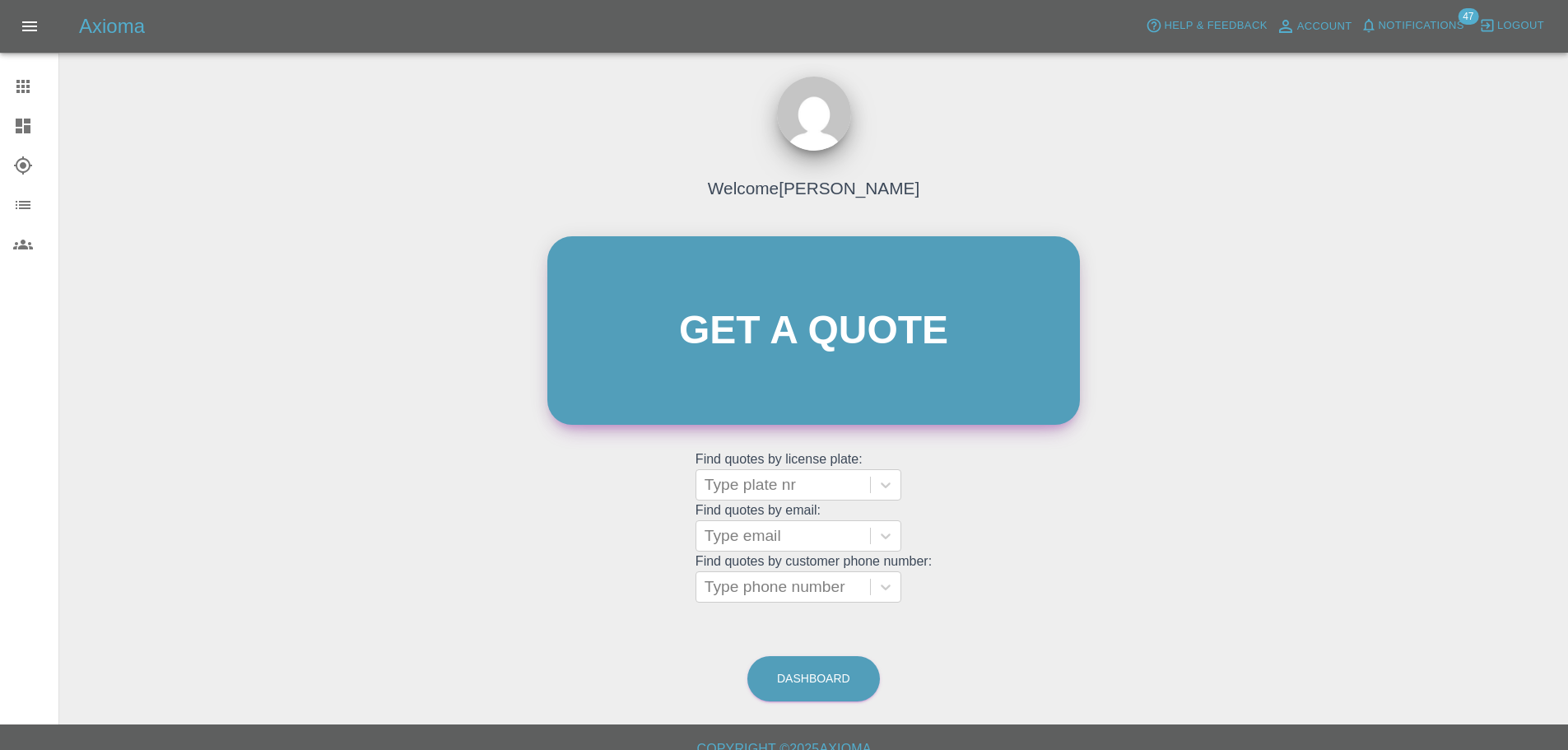
click at [771, 336] on link "Get a quote" at bounding box center [814, 331] width 533 height 189
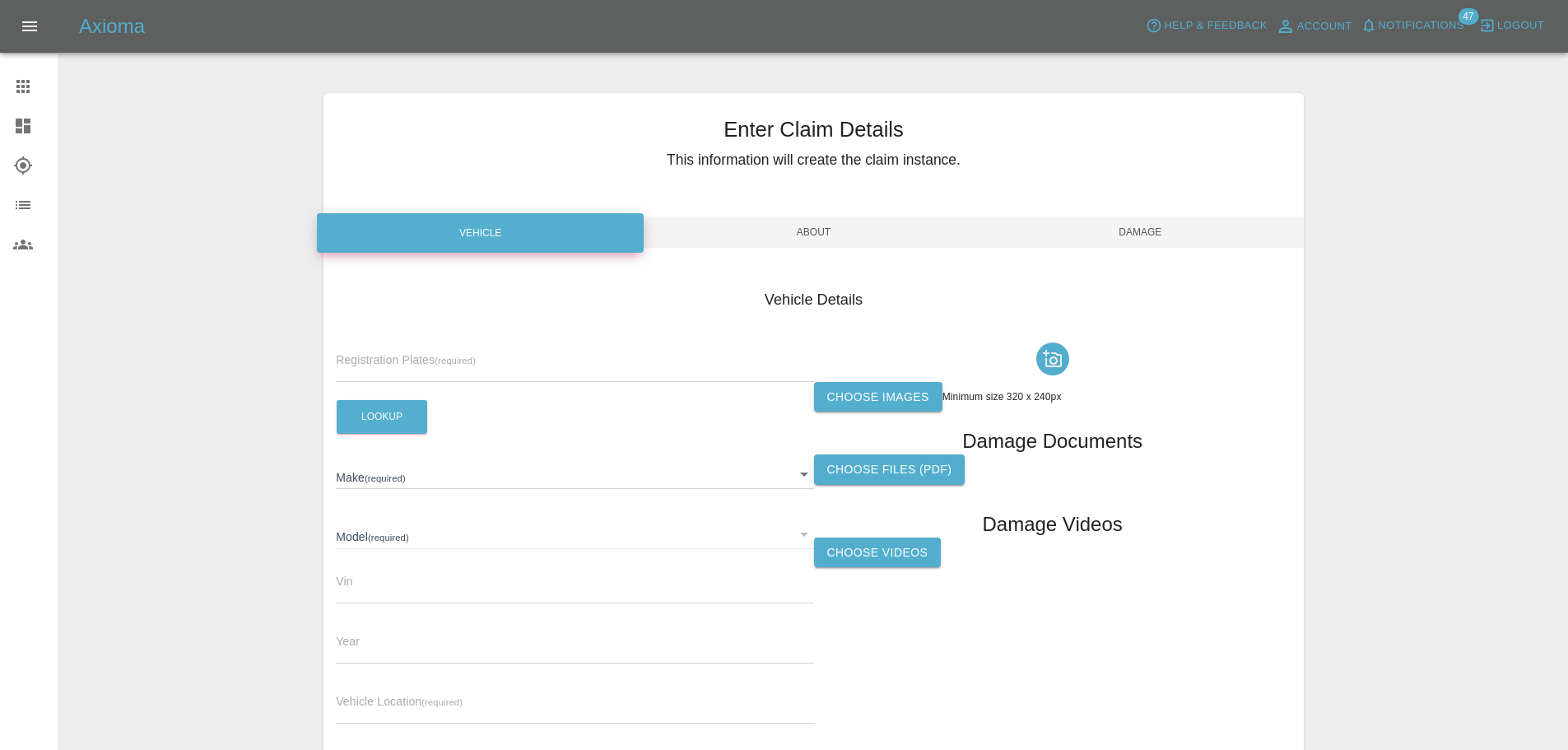
click at [441, 358] on input "text" at bounding box center [574, 370] width 478 height 23
paste input "DT25JMX"
type input "DT25JMX"
click at [397, 425] on button "Lookup" at bounding box center [382, 417] width 90 height 33
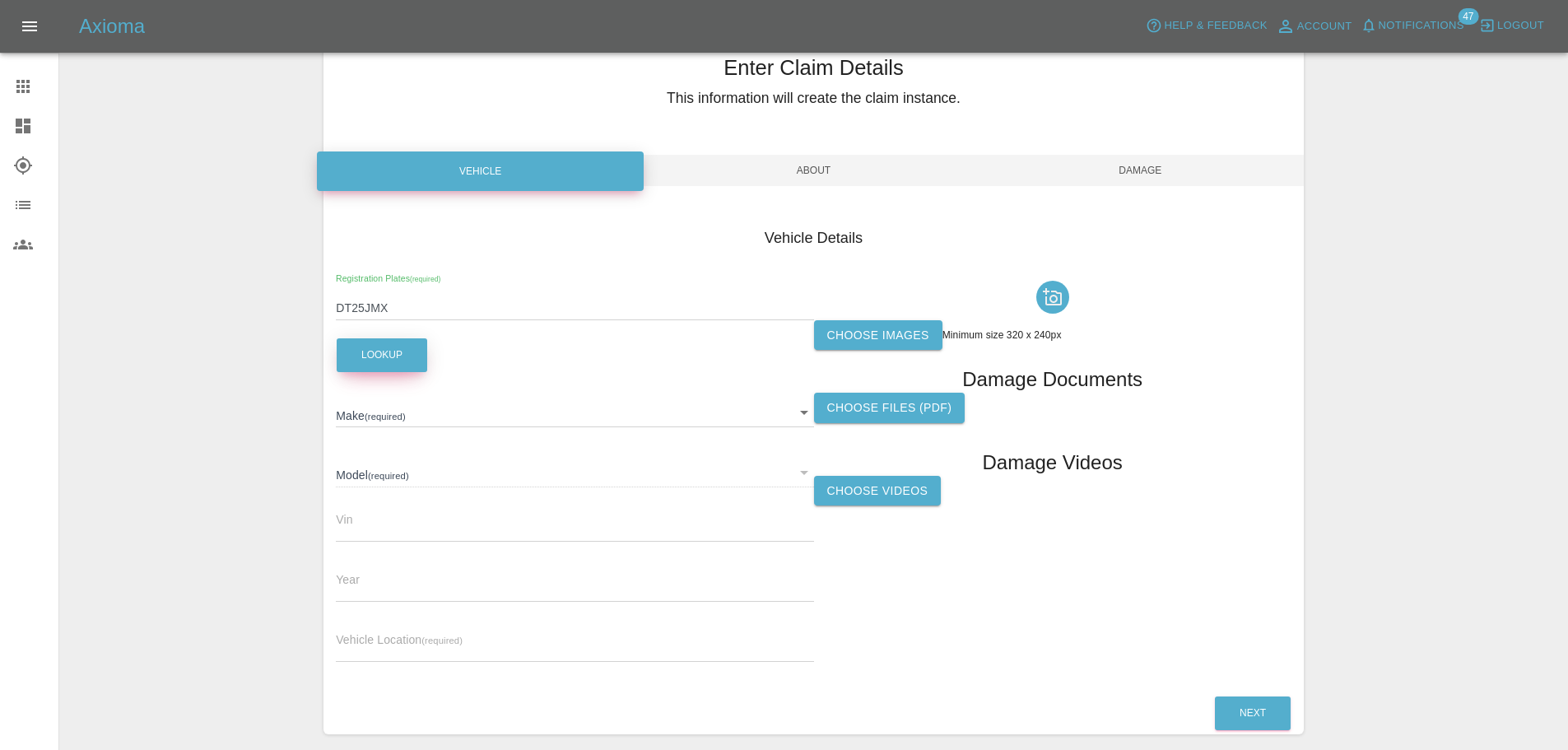
scroll to position [133, 0]
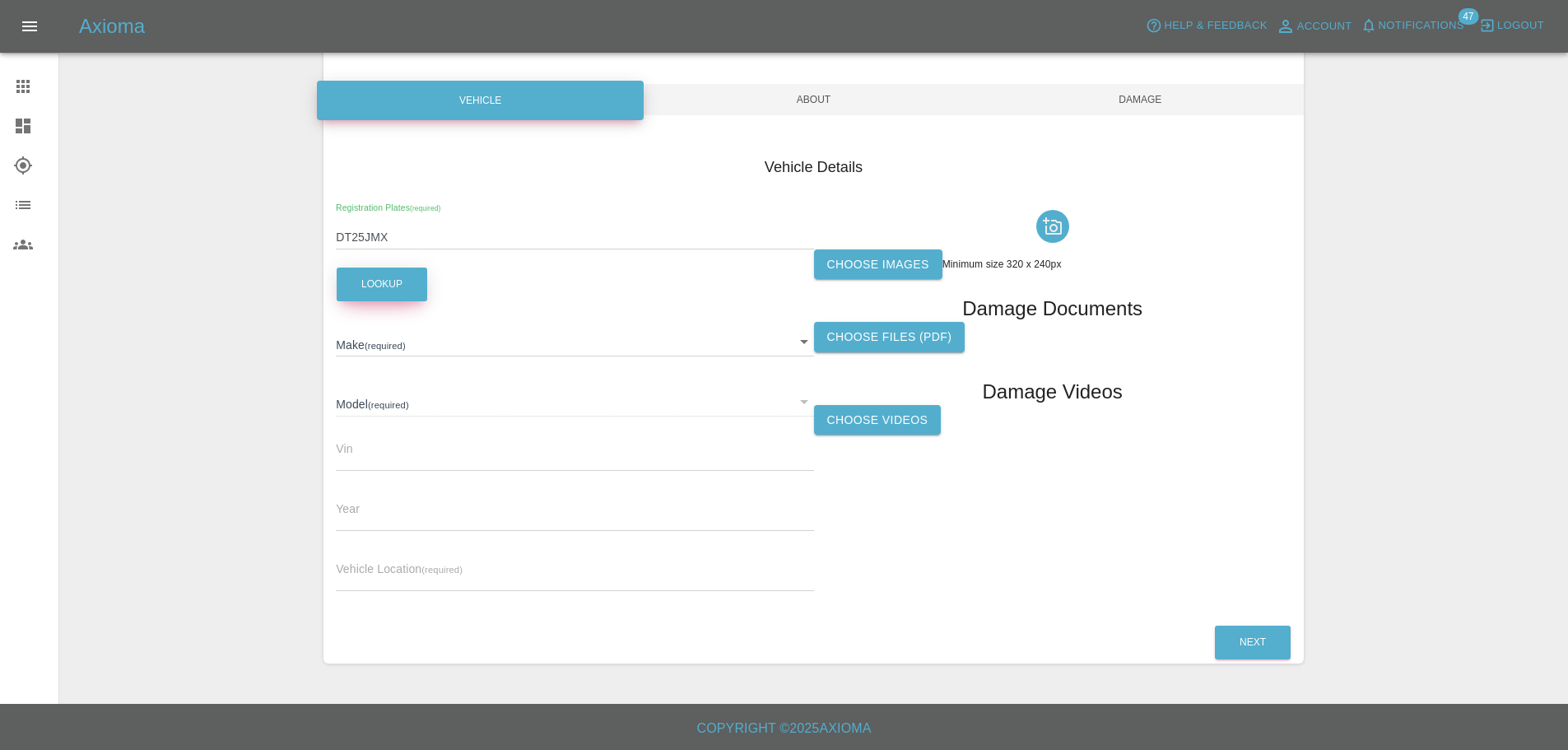
type input "JAECOO"
type input "7 PHEV LUXURY"
type input "[US_VEHICLE_IDENTIFICATION_NUMBER]"
type input "2025"
click at [844, 265] on label "Choose images" at bounding box center [878, 265] width 128 height 31
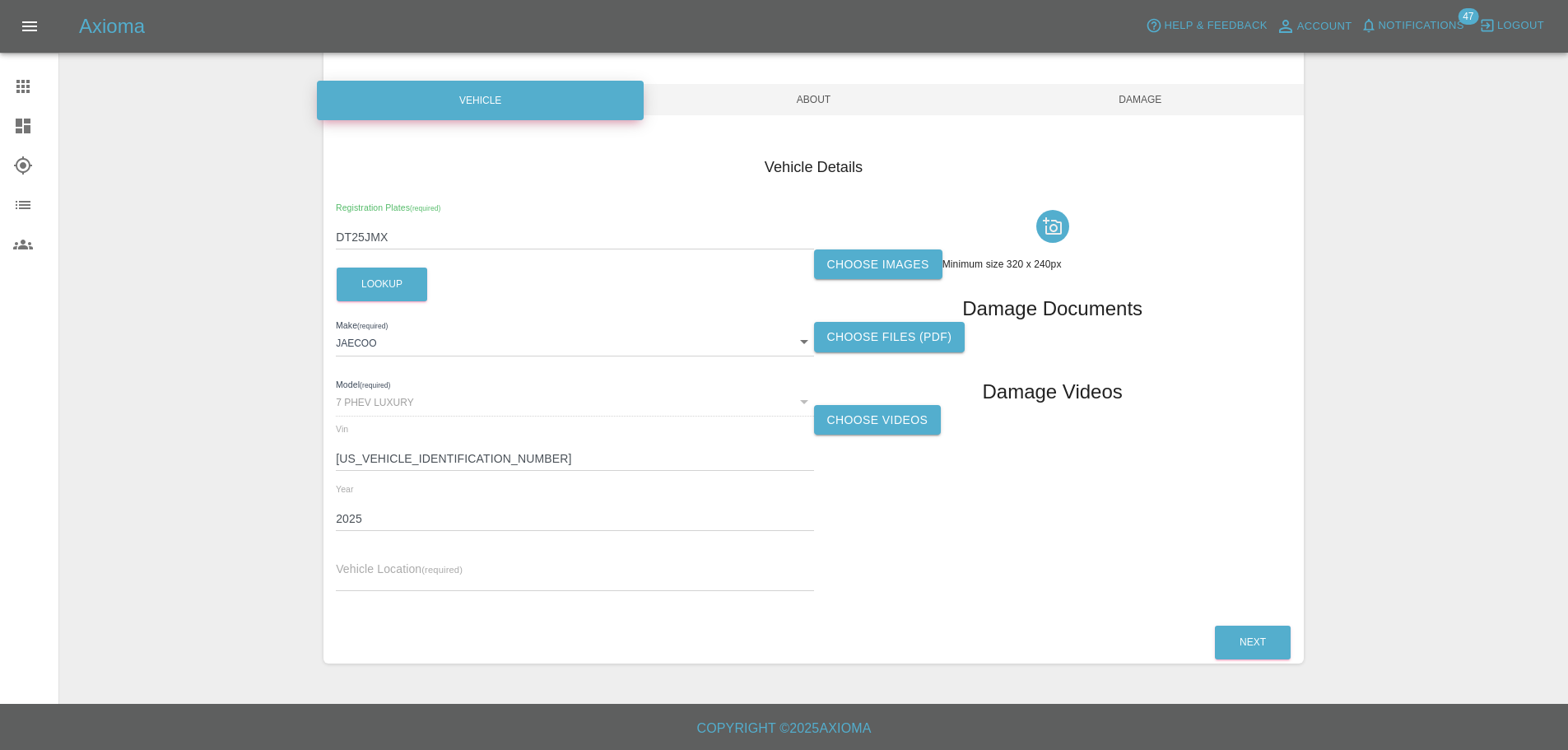
click at [0, 0] on input "Choose images" at bounding box center [0, 0] width 0 height 0
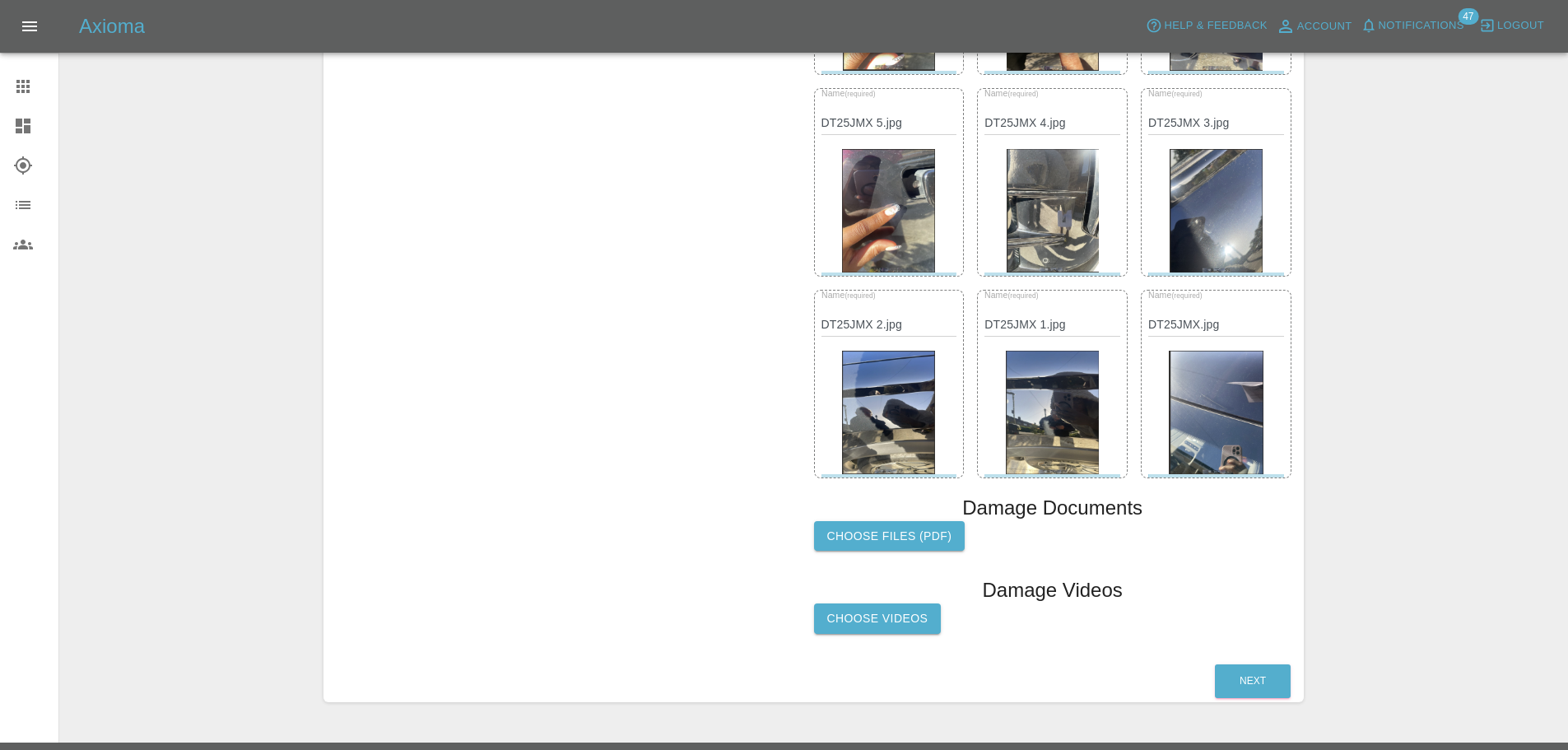
scroll to position [766, 0]
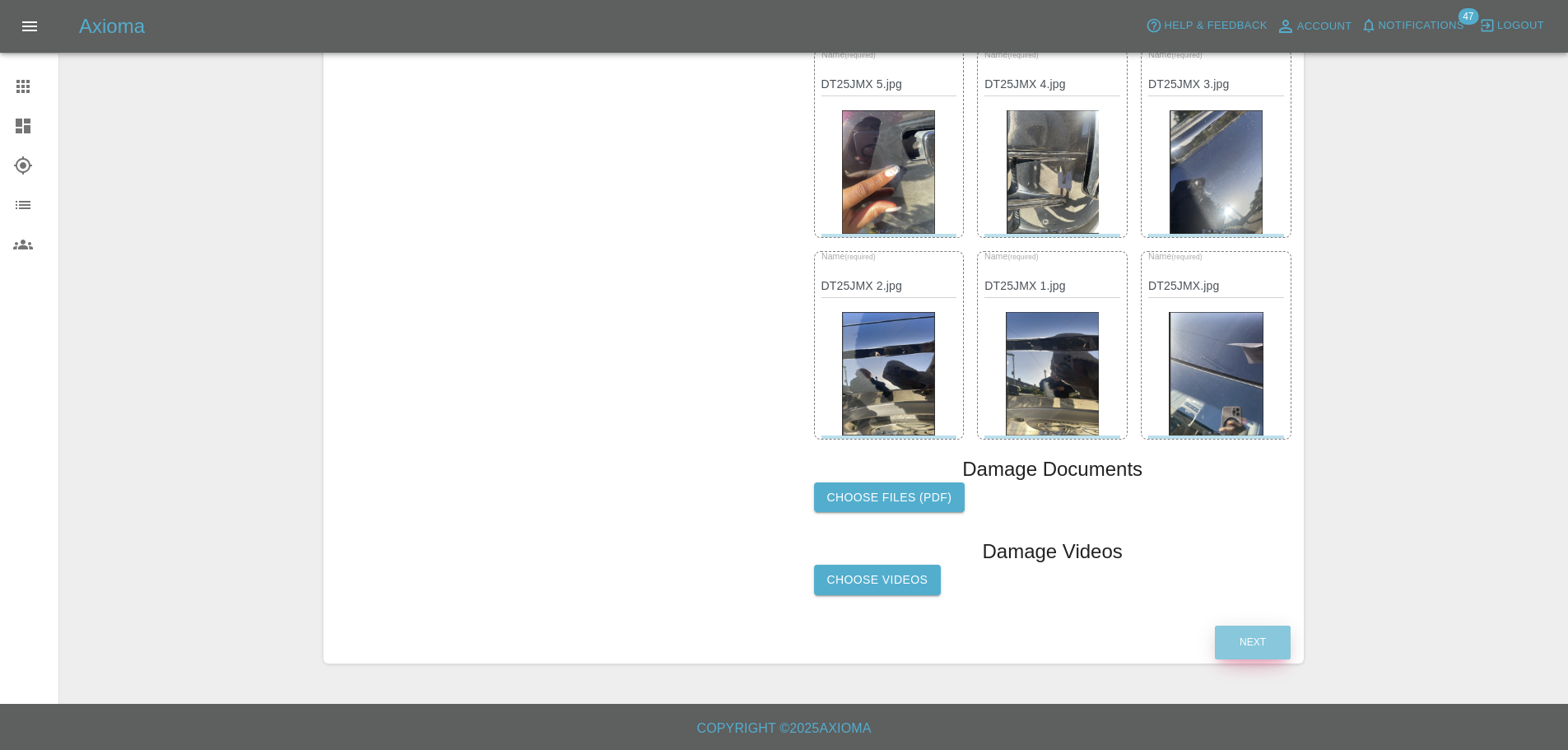
click at [1246, 640] on button "Next" at bounding box center [1253, 642] width 76 height 33
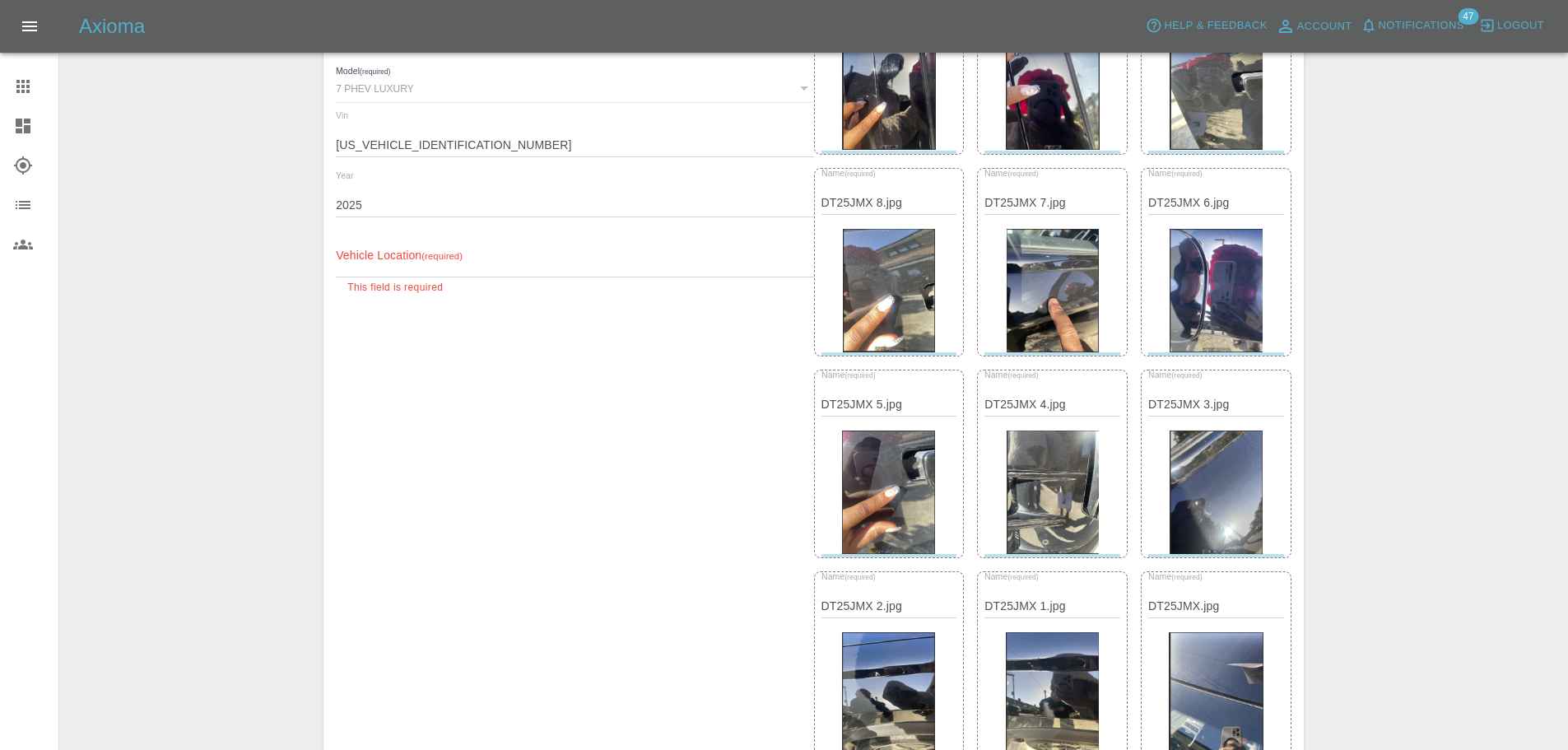
scroll to position [417, 0]
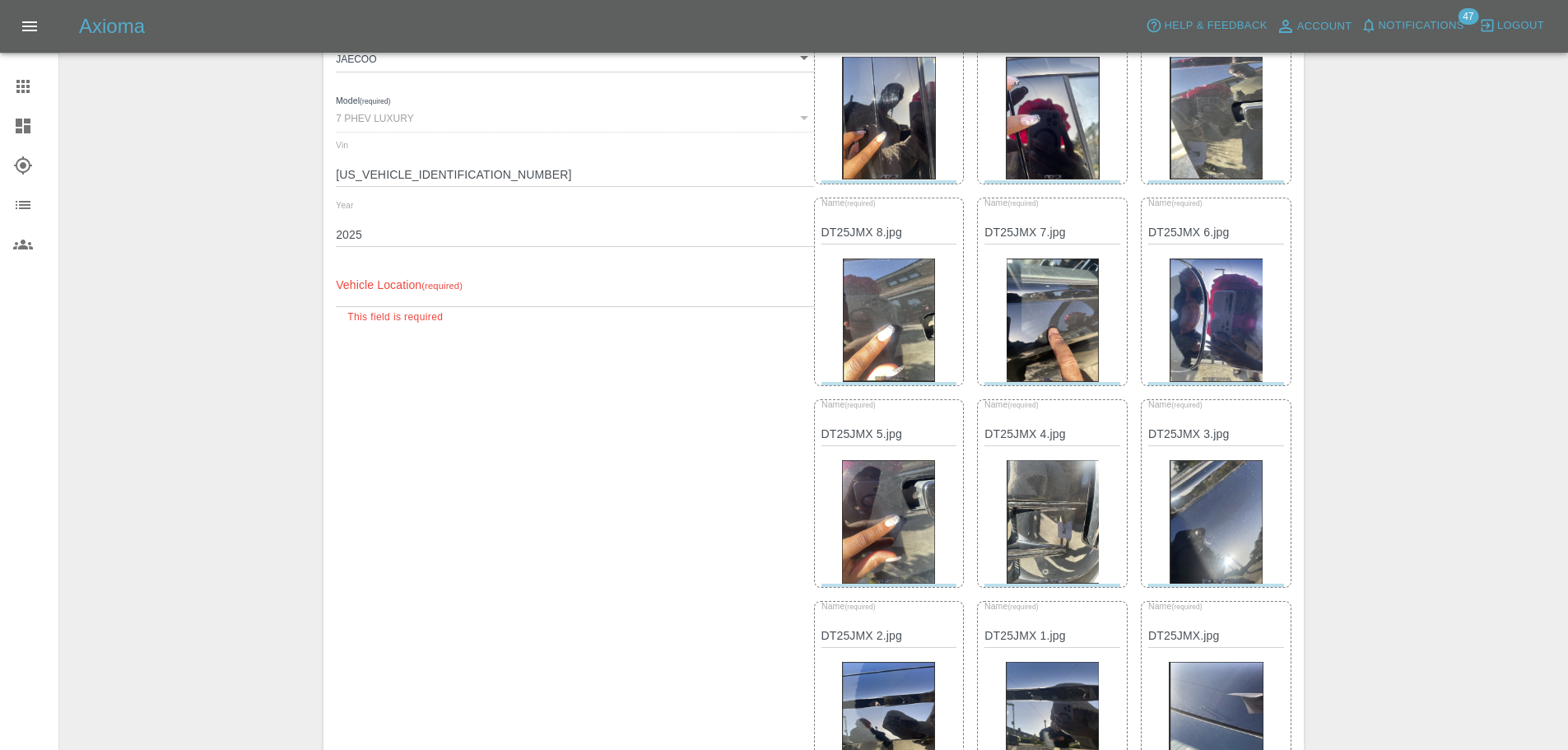
click at [412, 296] on input "text" at bounding box center [574, 295] width 478 height 23
paste input "[PERSON_NAME], [STREET_ADDRESS][PERSON_NAME]"
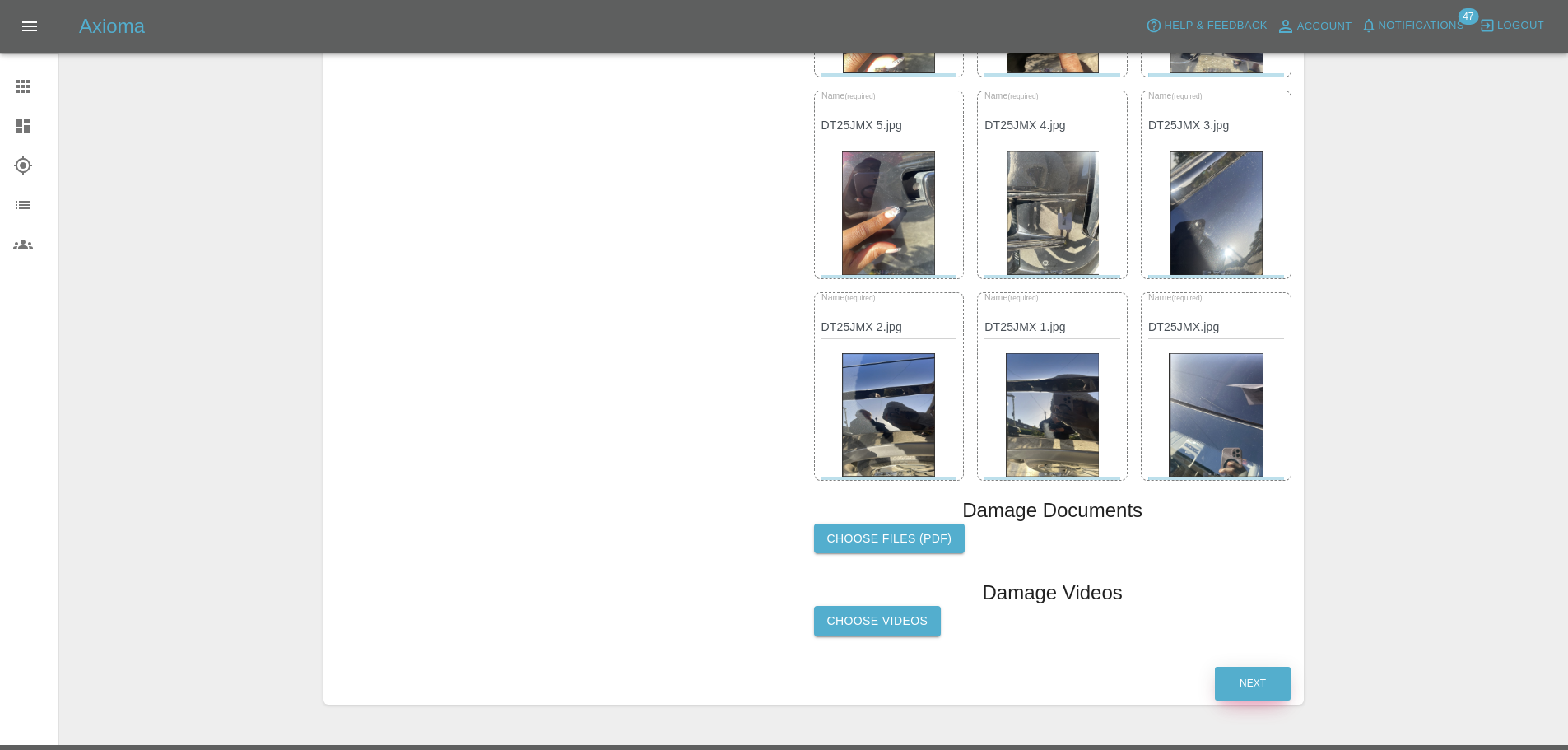
type input "[PERSON_NAME], [STREET_ADDRESS][PERSON_NAME]"
drag, startPoint x: 1253, startPoint y: 670, endPoint x: 1238, endPoint y: 663, distance: 16.6
click at [1253, 670] on button "Next" at bounding box center [1253, 683] width 76 height 33
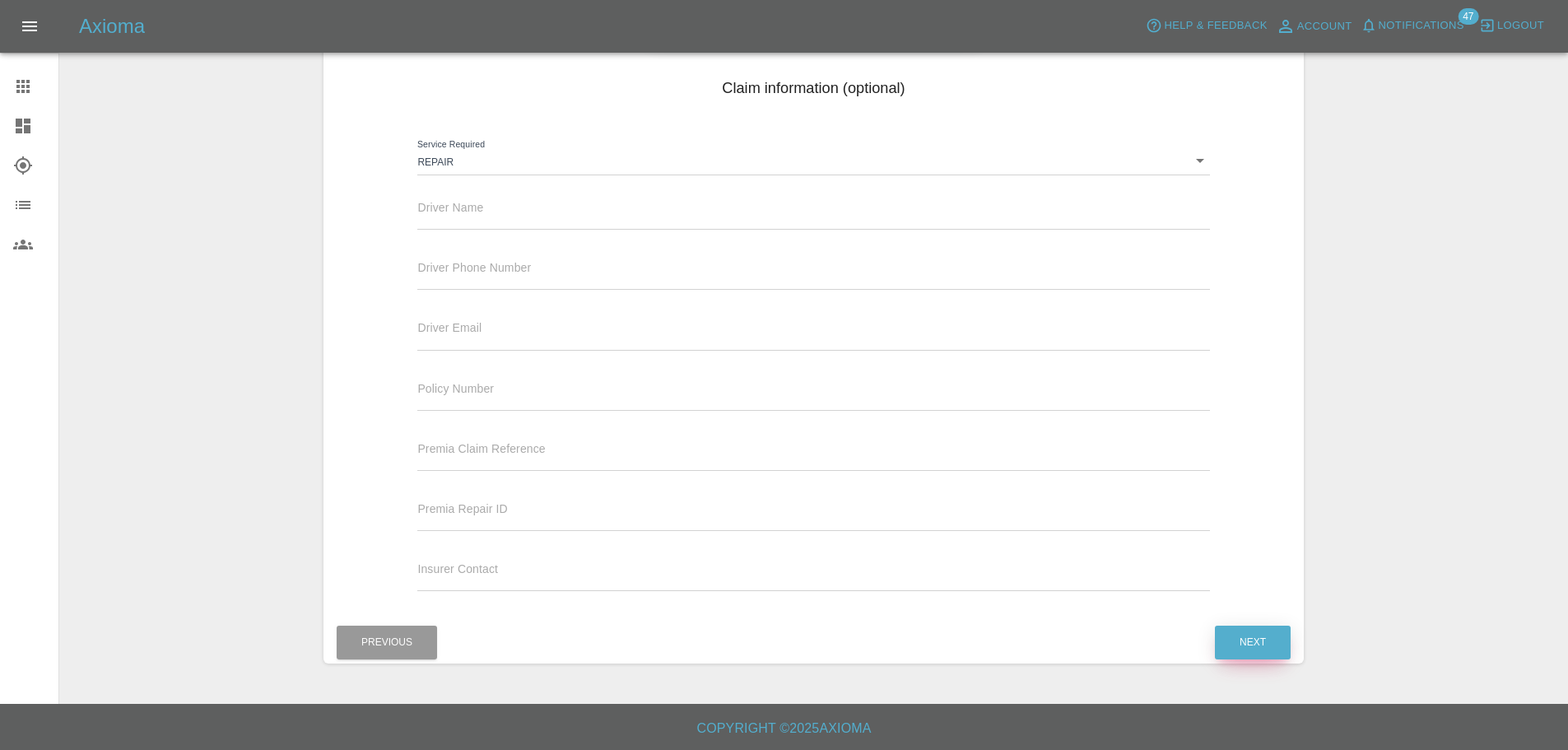
scroll to position [211, 0]
click at [487, 218] on input "text" at bounding box center [813, 218] width 792 height 23
paste input "[PERSON_NAME], [STREET_ADDRESS][PERSON_NAME]"
drag, startPoint x: 772, startPoint y: 221, endPoint x: 515, endPoint y: 243, distance: 257.9
click at [515, 243] on div "Driver Name [PERSON_NAME], [STREET_ADDRESS][PERSON_NAME]" at bounding box center [813, 213] width 817 height 61
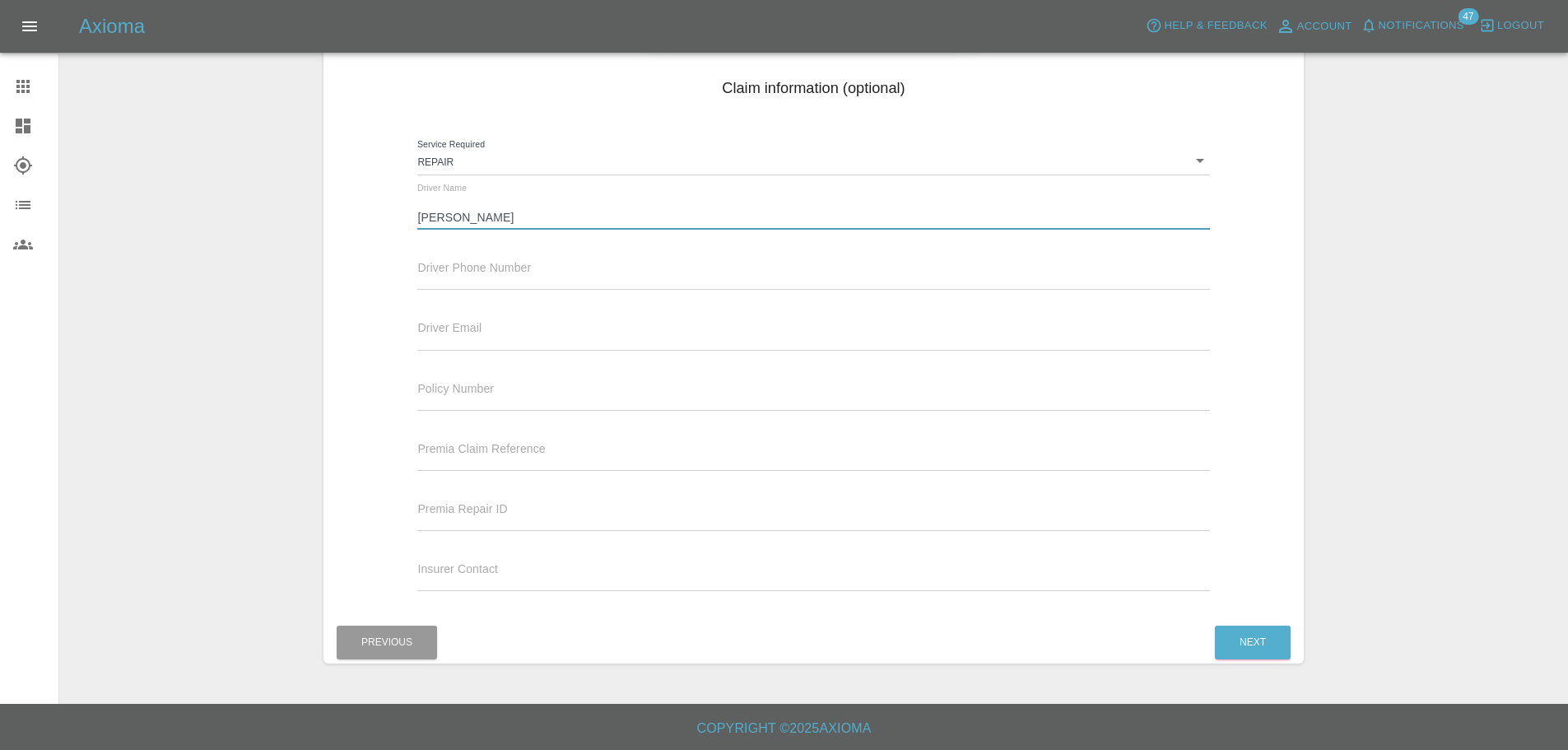
type input "[PERSON_NAME]"
click at [478, 278] on input "text" at bounding box center [813, 277] width 792 height 23
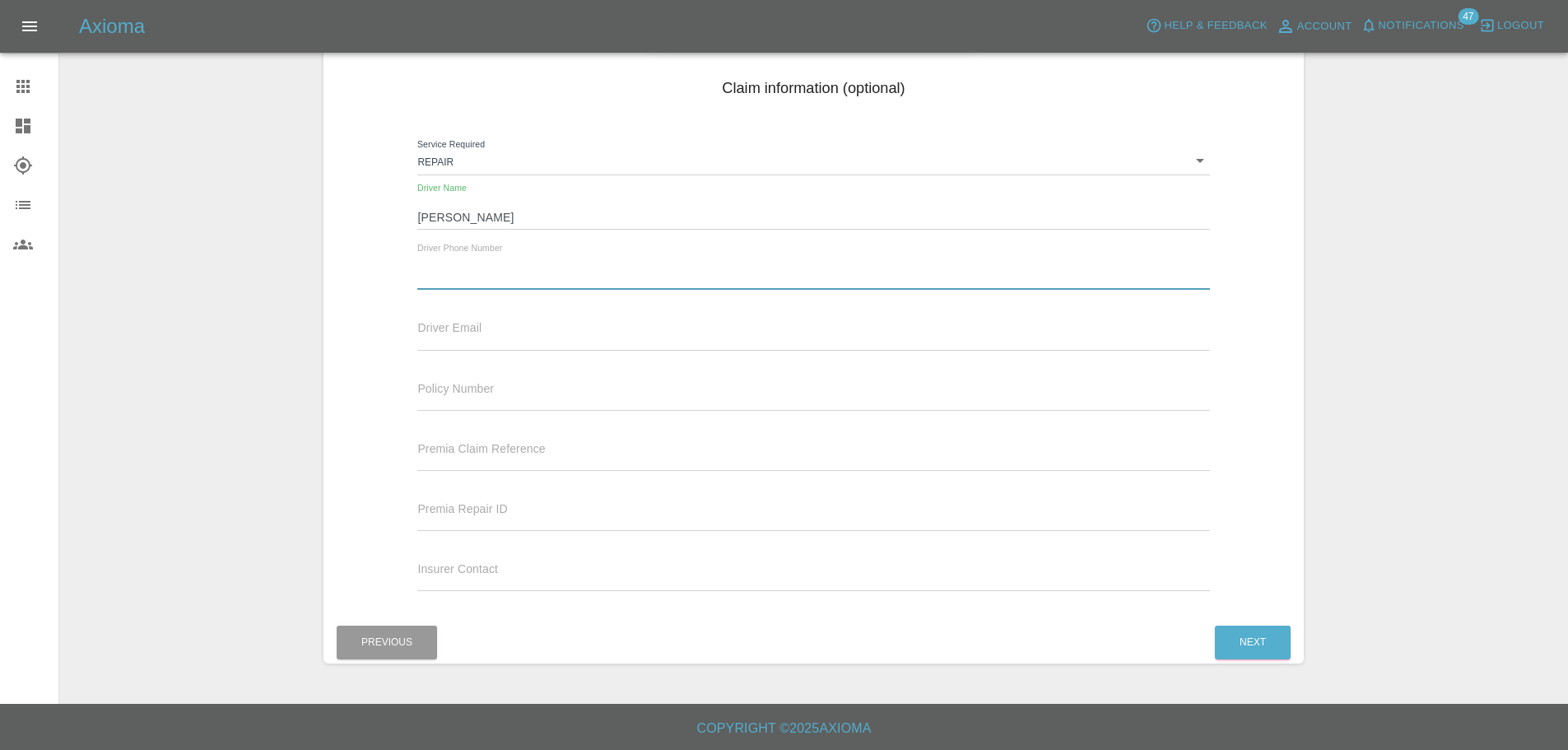
paste input "07734722279"
type input "07734722279"
click at [1249, 643] on button "Next" at bounding box center [1253, 642] width 76 height 33
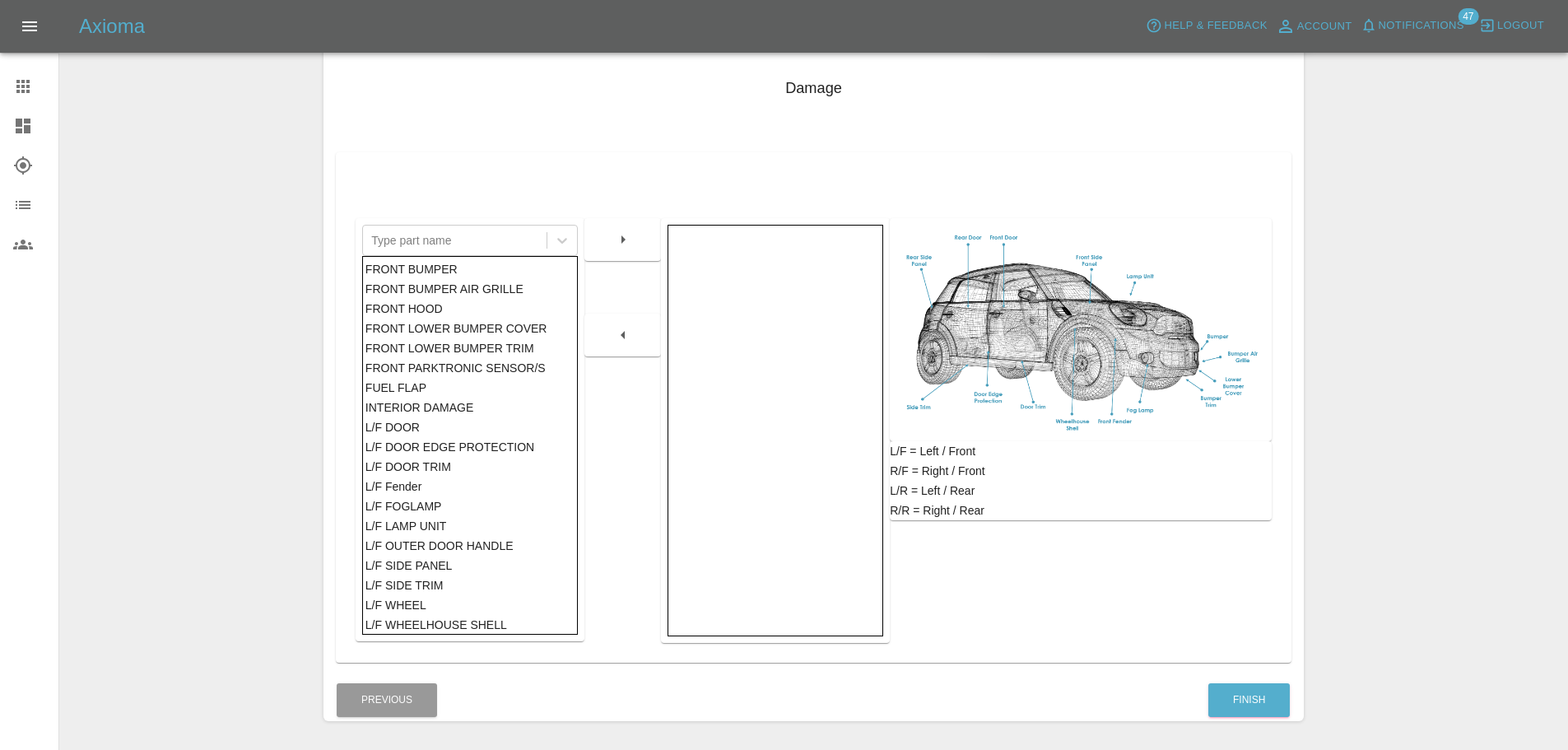
click at [425, 311] on div "FRONT HOOD" at bounding box center [471, 309] width 210 height 20
click at [627, 244] on icon "button" at bounding box center [623, 239] width 20 height 20
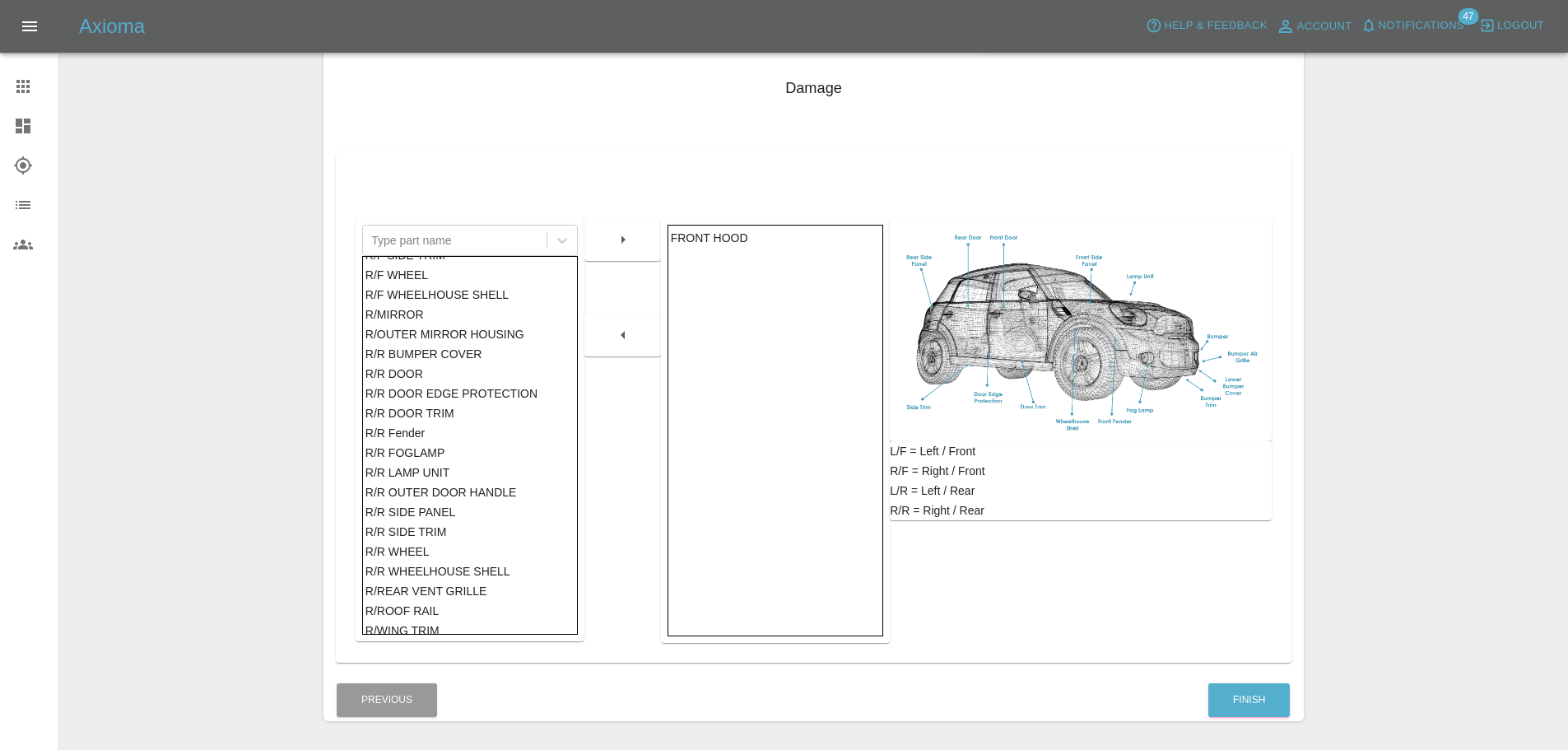
scroll to position [905, 0]
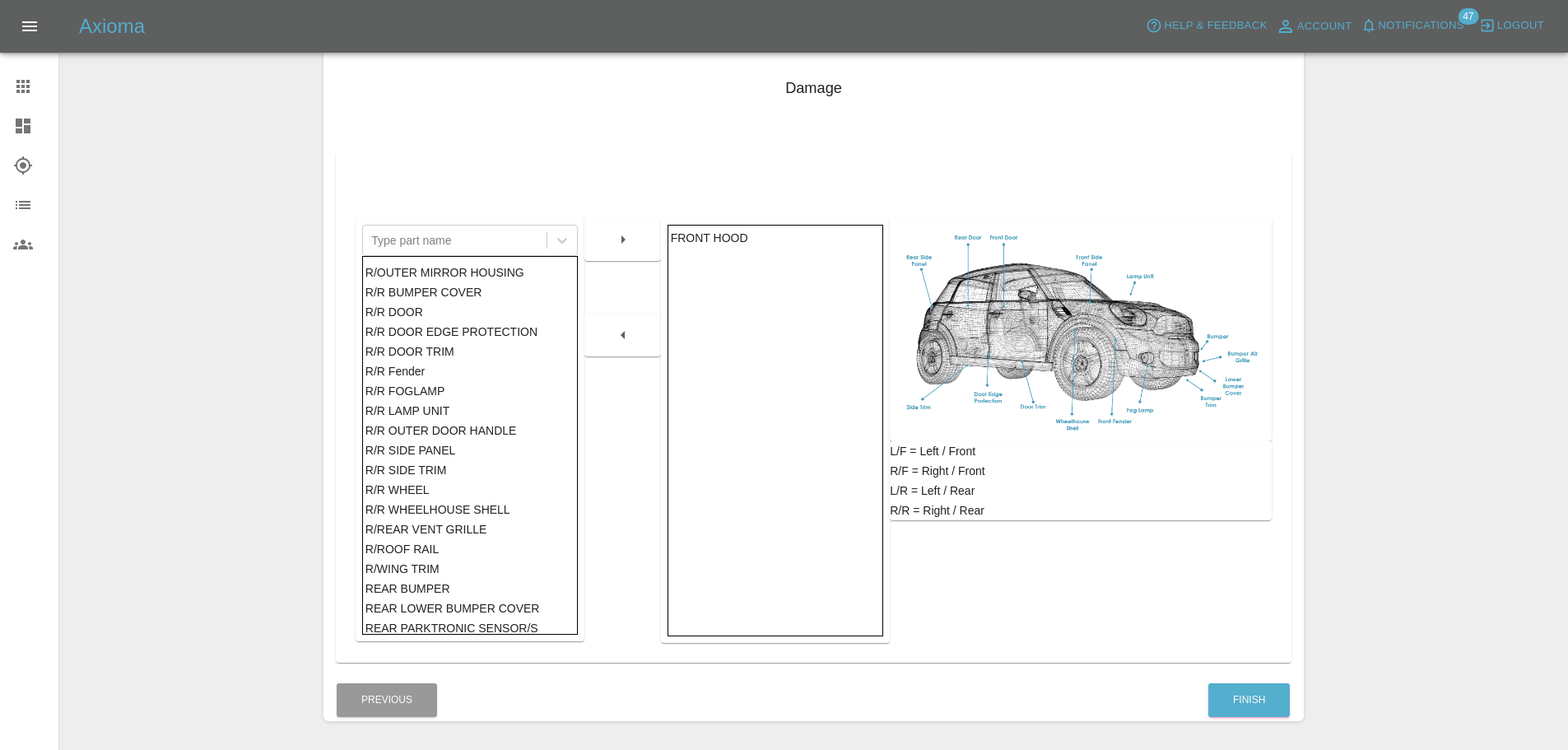
click at [399, 454] on div "R/R SIDE PANEL" at bounding box center [471, 451] width 210 height 20
click at [638, 238] on button "button" at bounding box center [623, 239] width 52 height 30
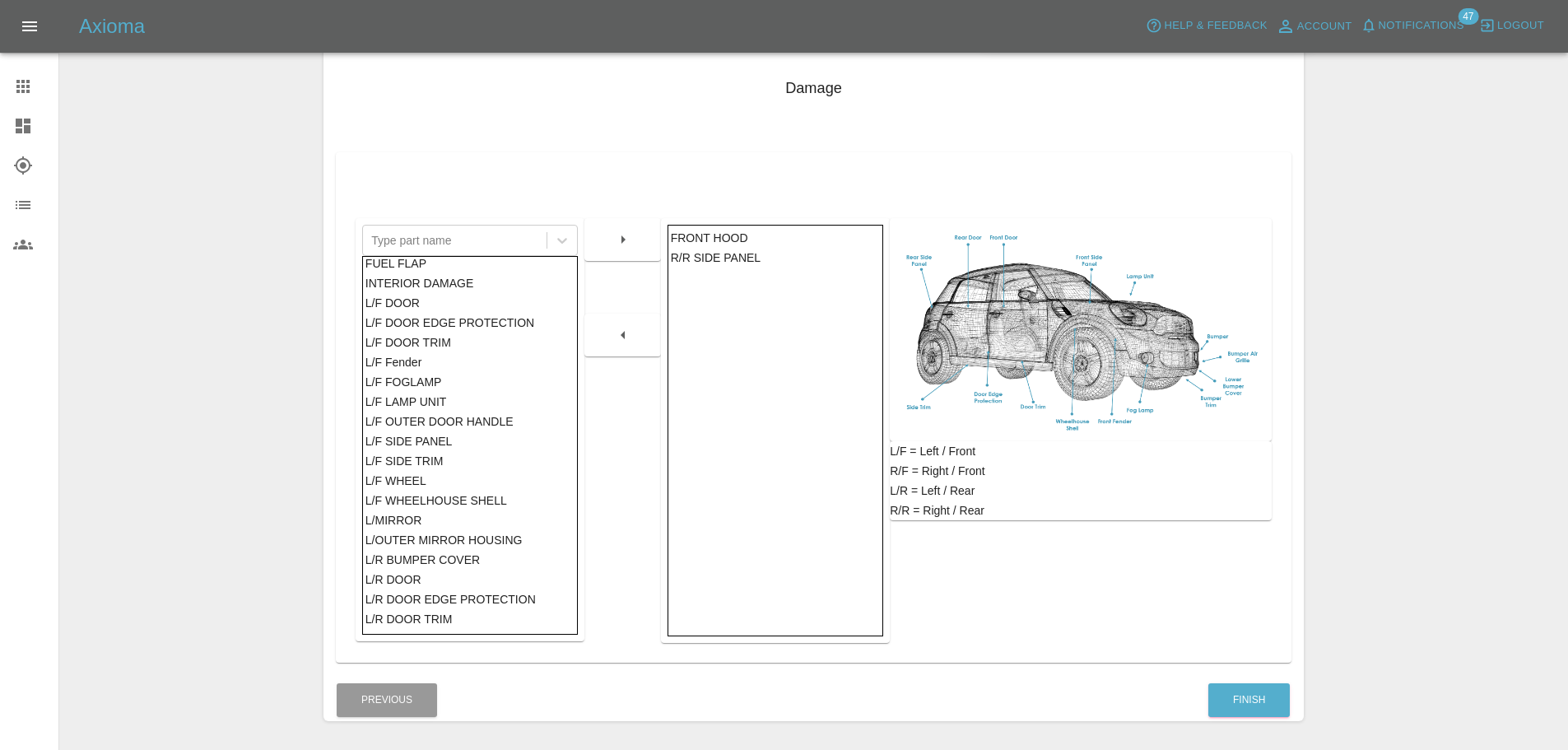
scroll to position [0, 0]
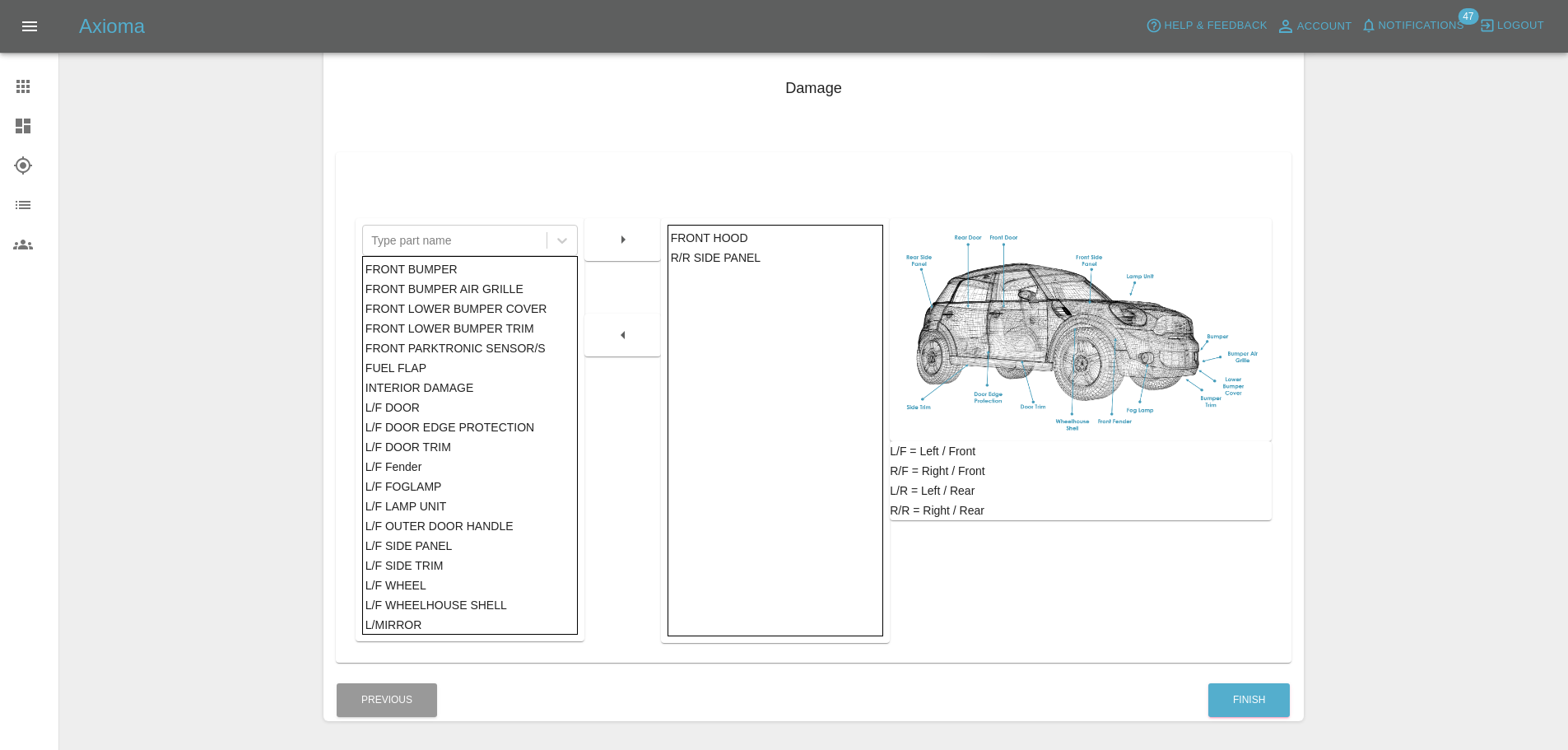
click at [409, 262] on div "FRONT BUMPER" at bounding box center [471, 269] width 210 height 20
click at [621, 245] on icon "button" at bounding box center [623, 239] width 20 height 20
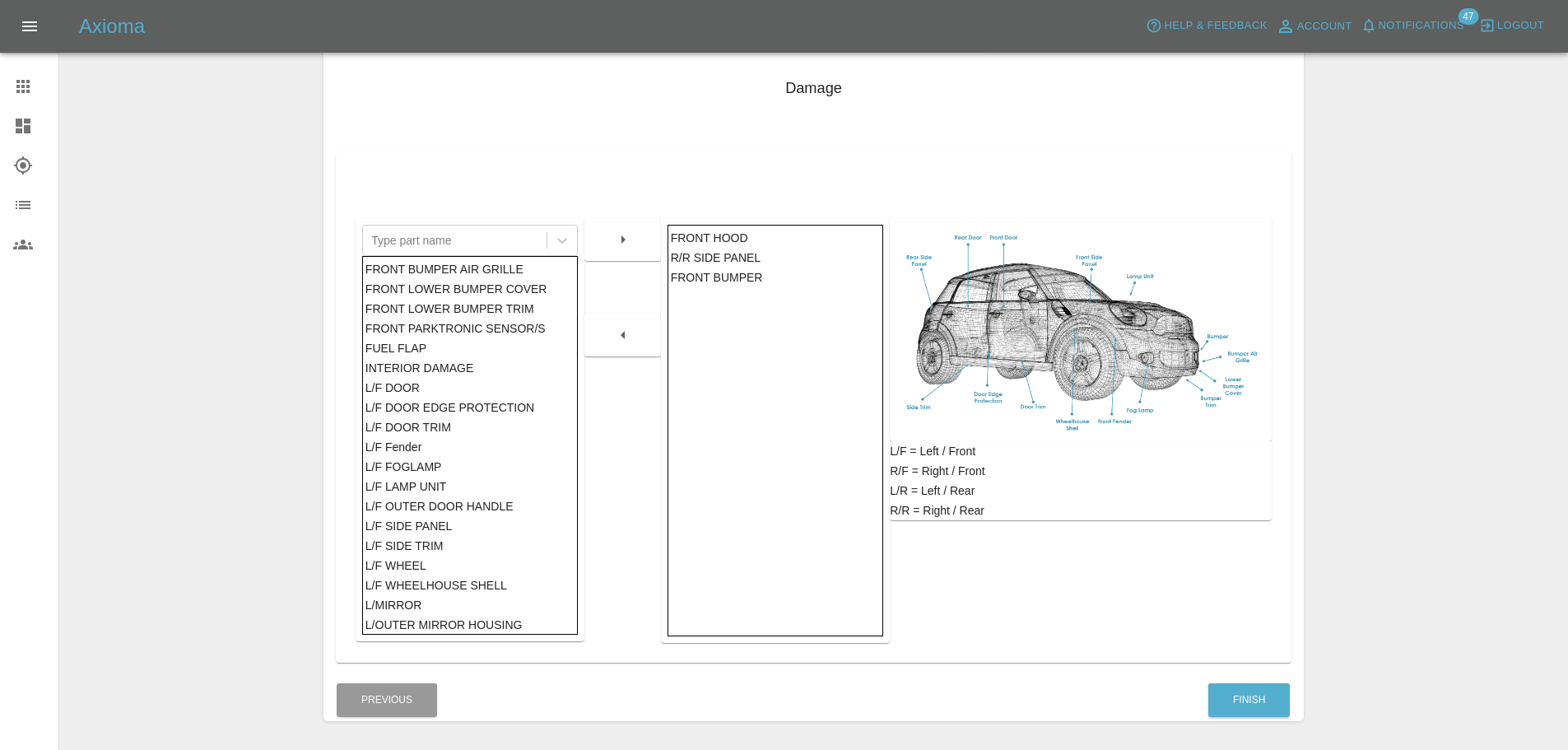
click at [431, 387] on div "L/F DOOR" at bounding box center [471, 388] width 210 height 20
click at [637, 239] on button "button" at bounding box center [623, 239] width 52 height 30
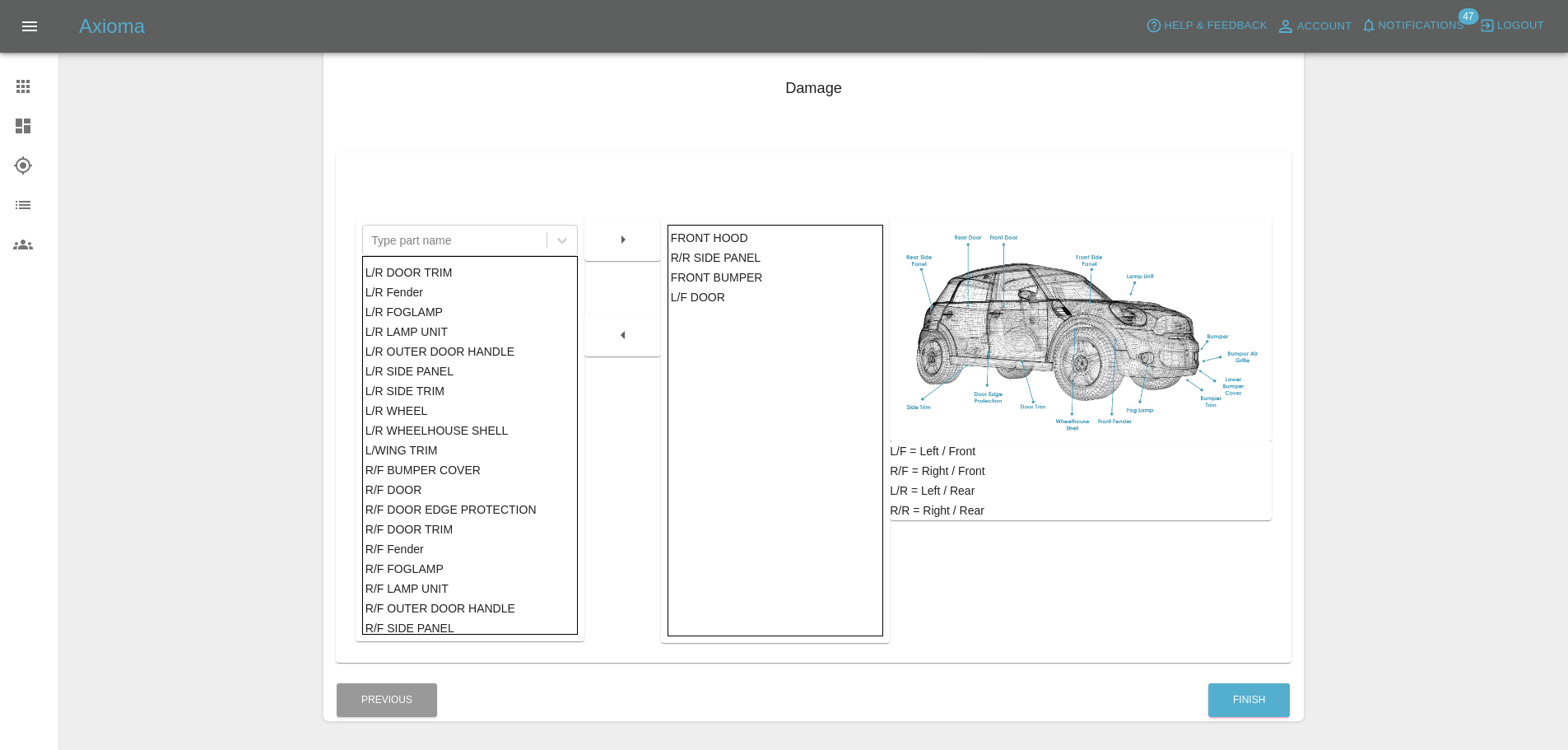
scroll to position [453, 0]
click at [423, 449] on div "R/F DOOR" at bounding box center [471, 449] width 210 height 20
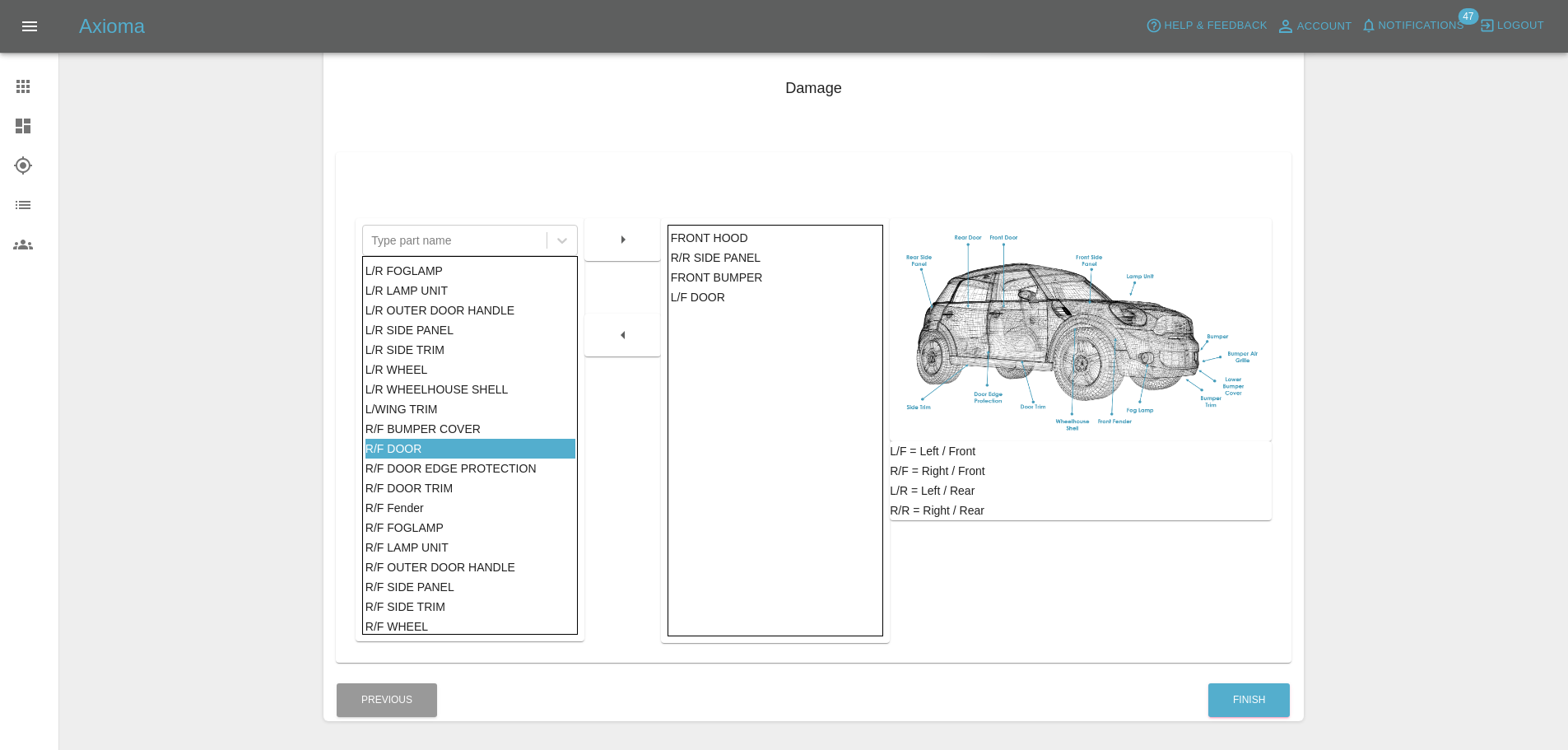
click at [618, 232] on icon "button" at bounding box center [623, 239] width 20 height 20
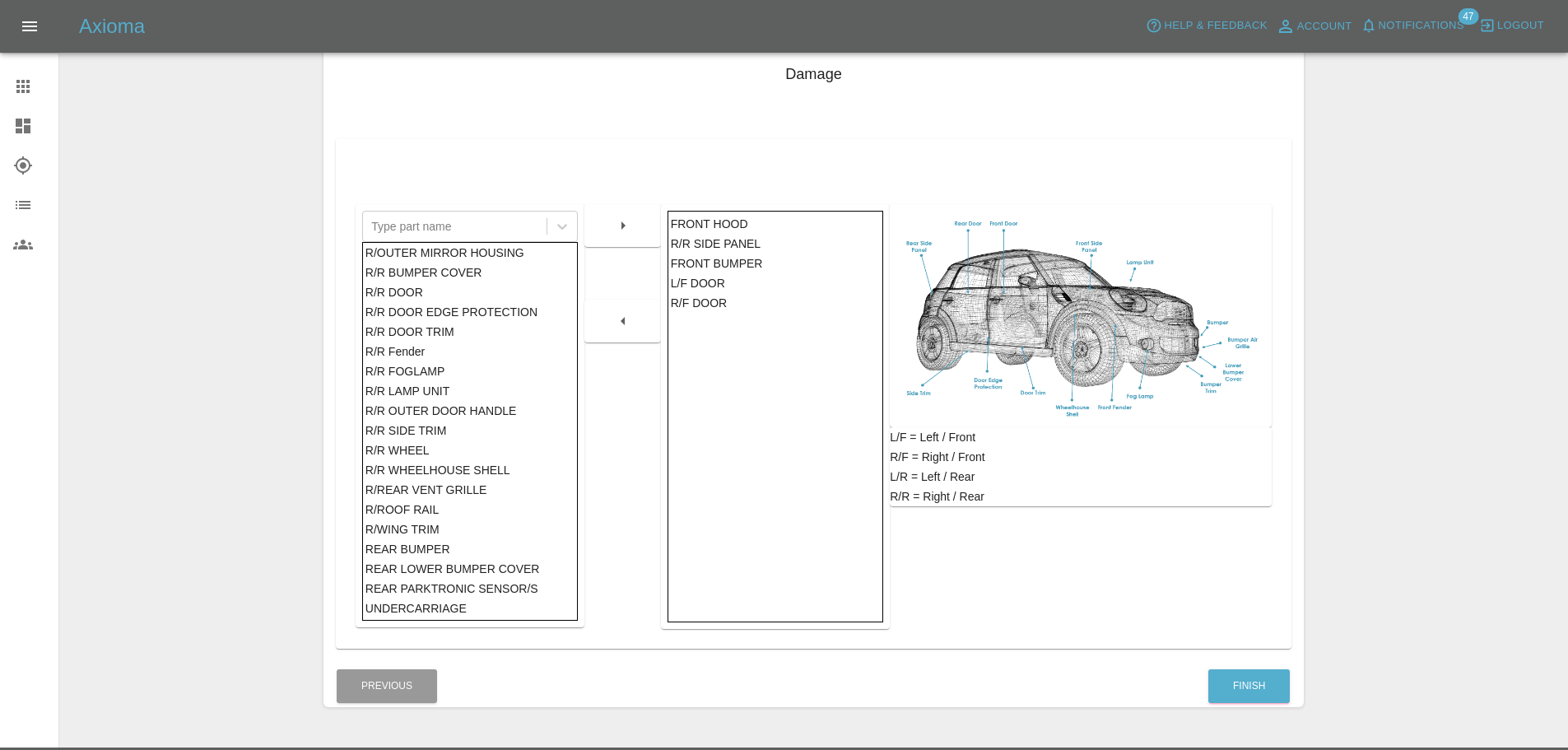
scroll to position [267, 0]
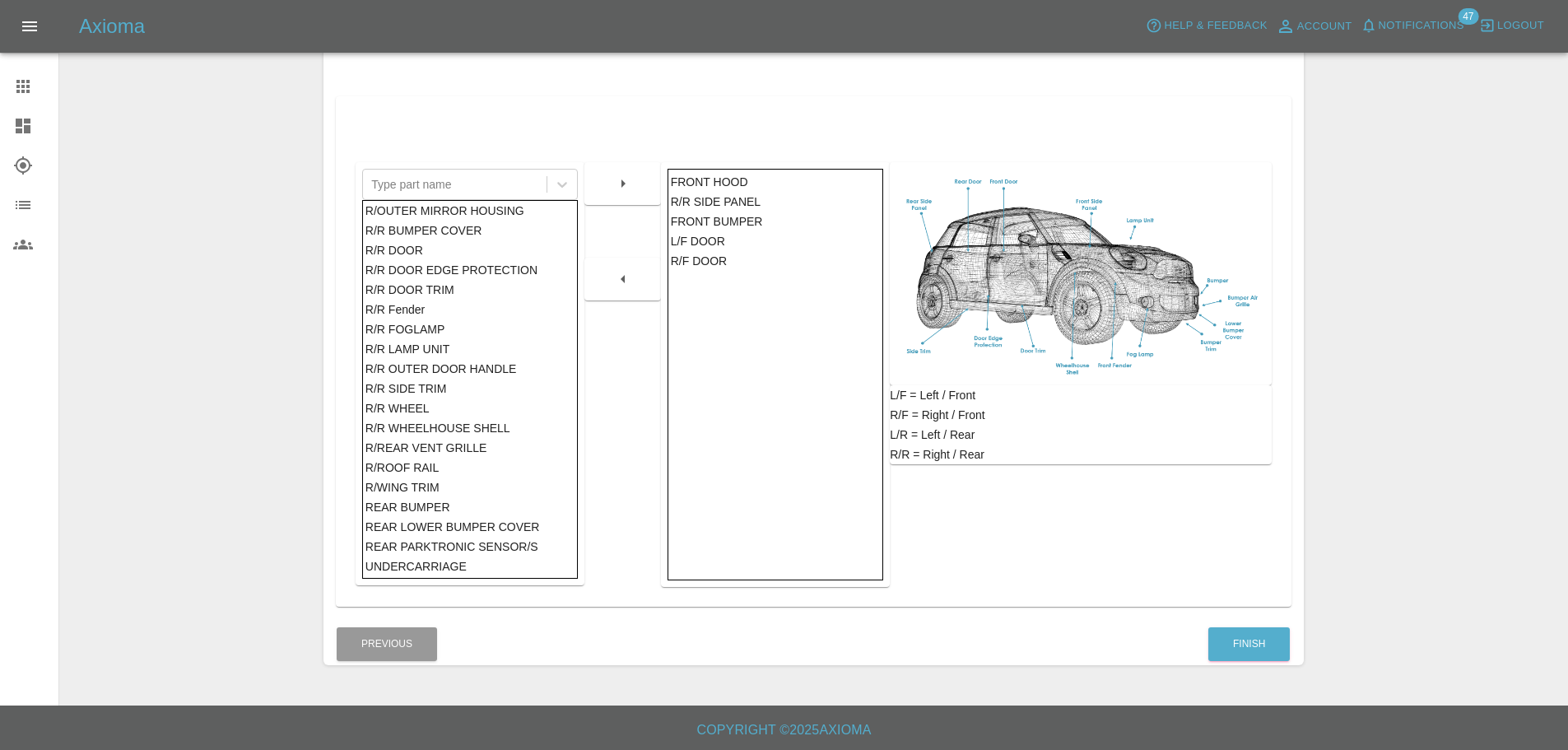
click at [616, 427] on div at bounding box center [622, 348] width 77 height 478
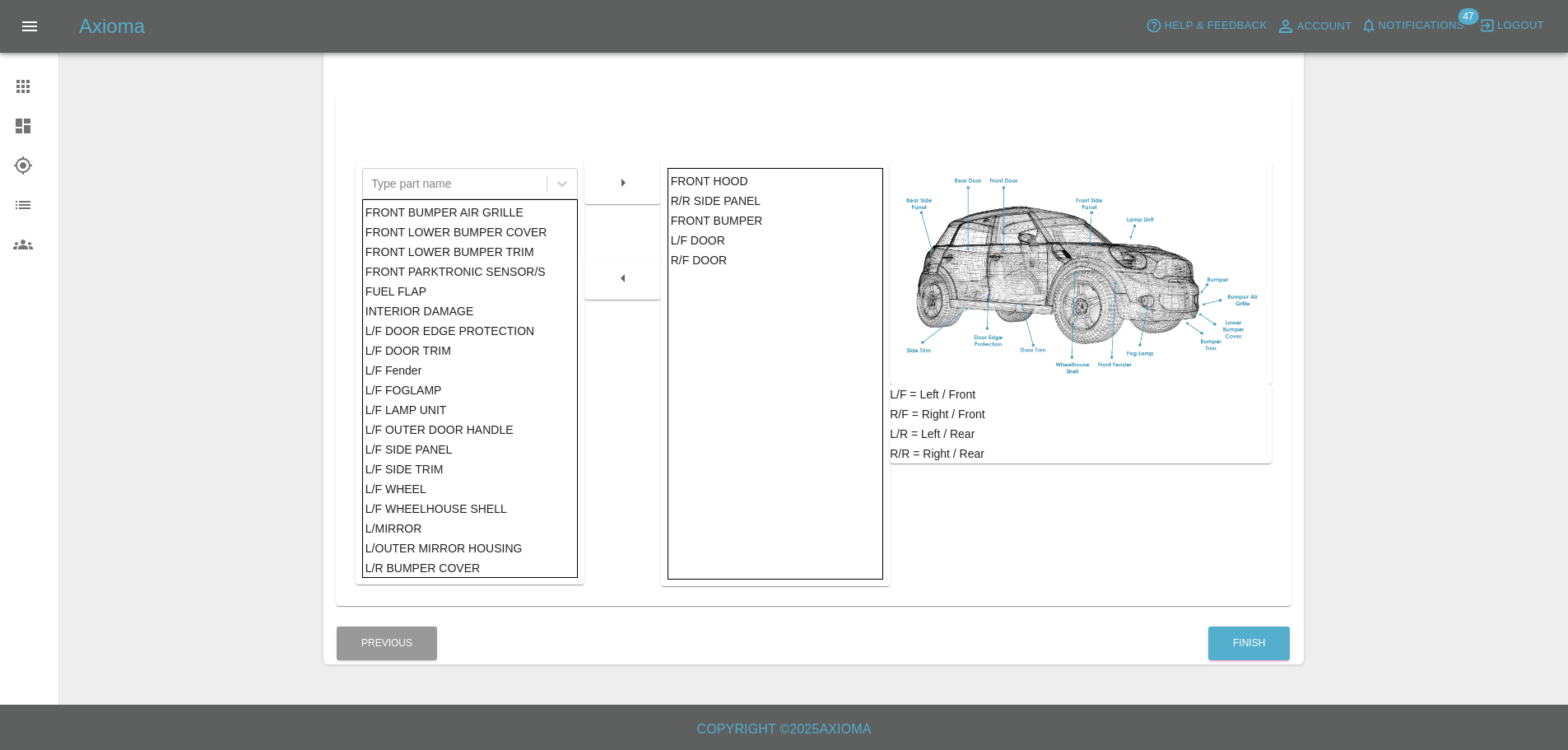
scroll to position [269, 0]
click at [1239, 635] on button "Finish" at bounding box center [1249, 642] width 81 height 33
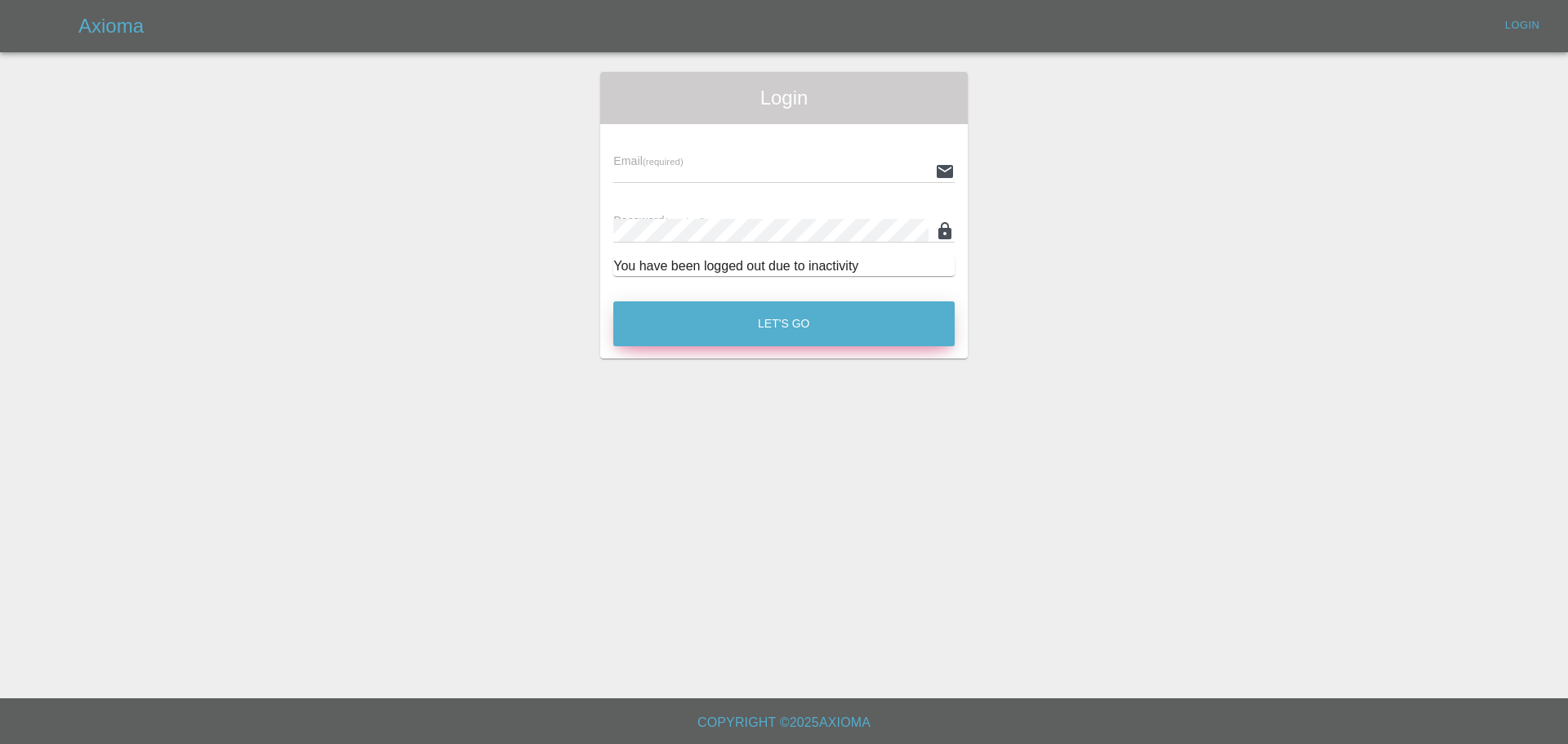
type input "[EMAIL_ADDRESS][PERSON_NAME][DOMAIN_NAME]"
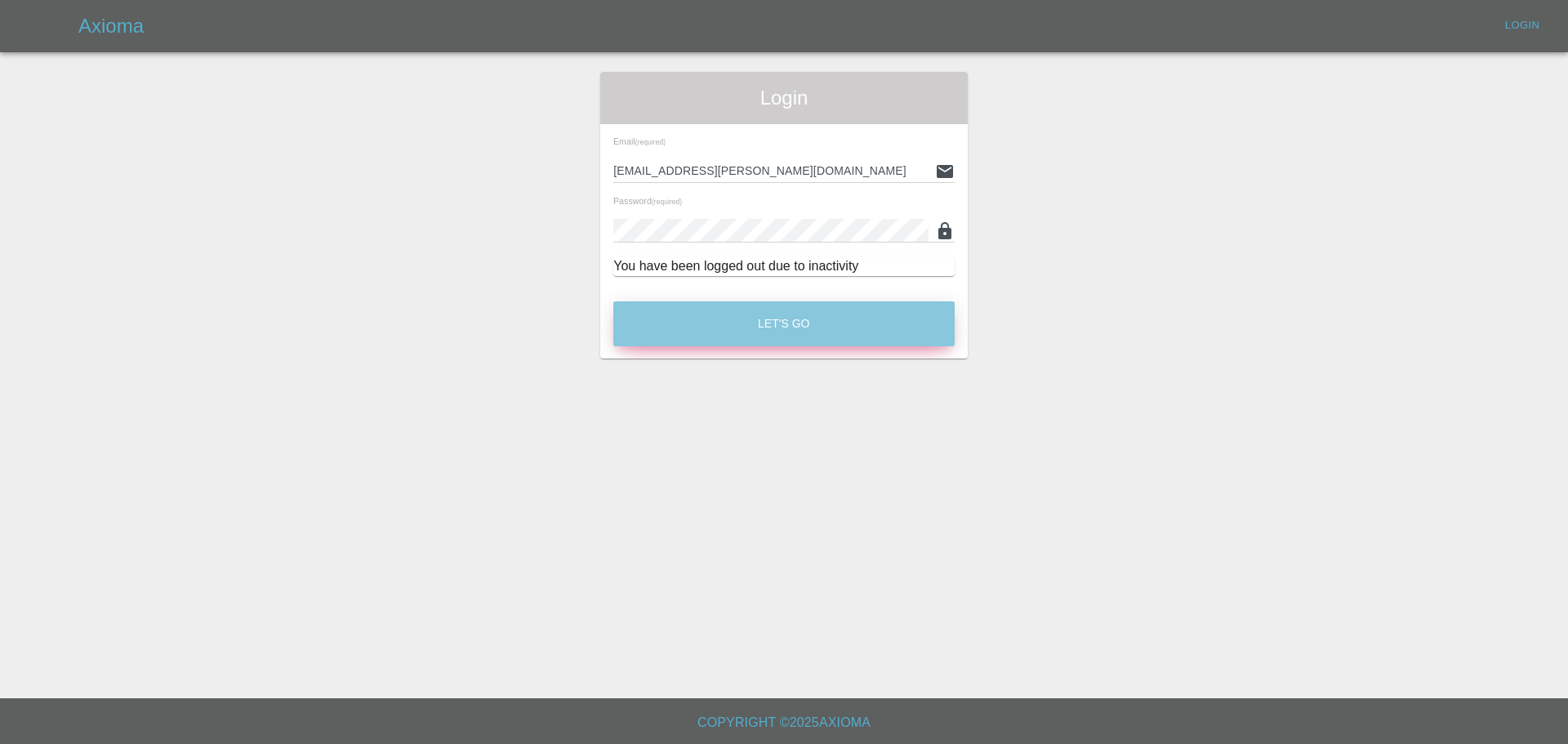
click at [761, 321] on button "Let's Go" at bounding box center [783, 324] width 341 height 45
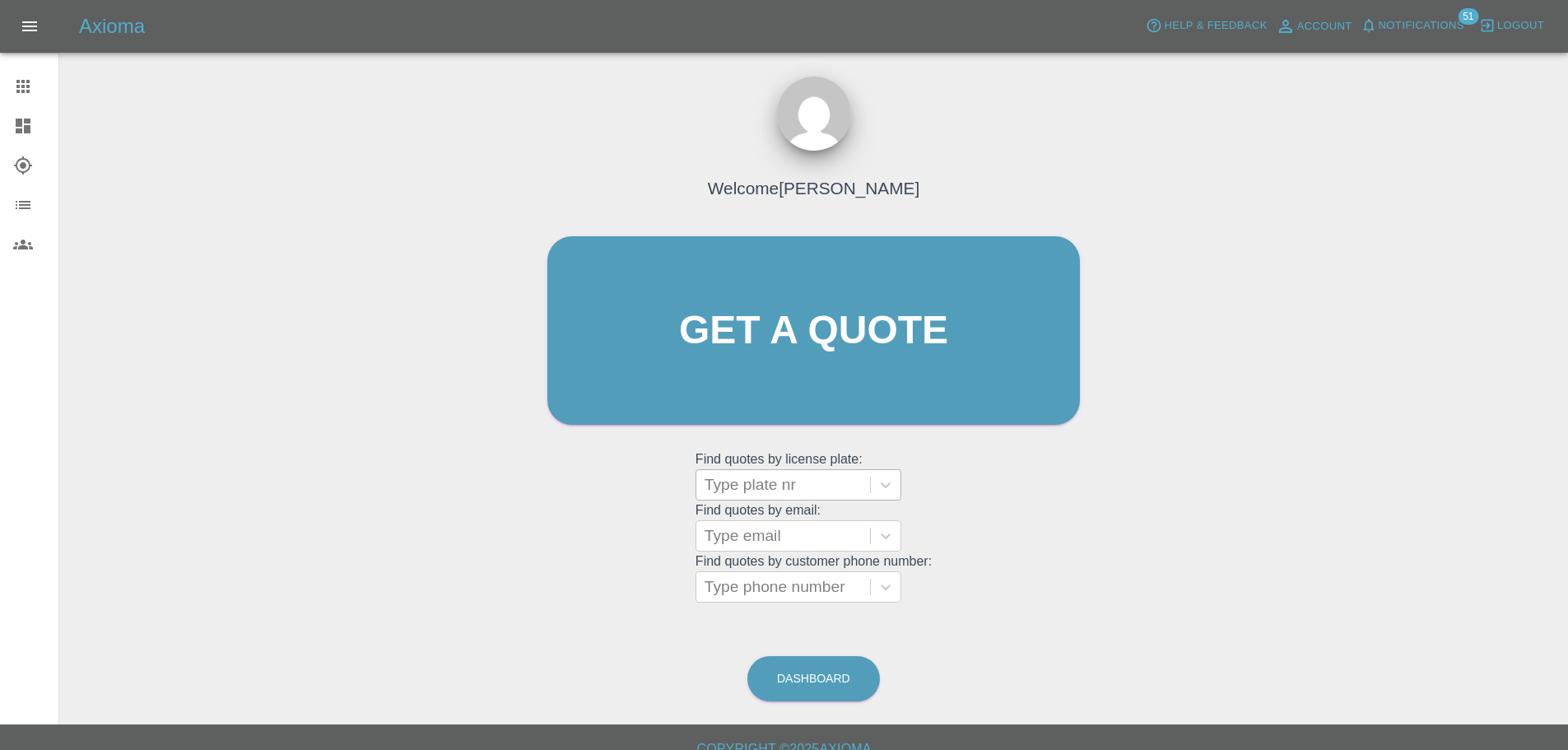
click at [784, 489] on div at bounding box center [783, 485] width 157 height 23
paste input "DT25JMX"
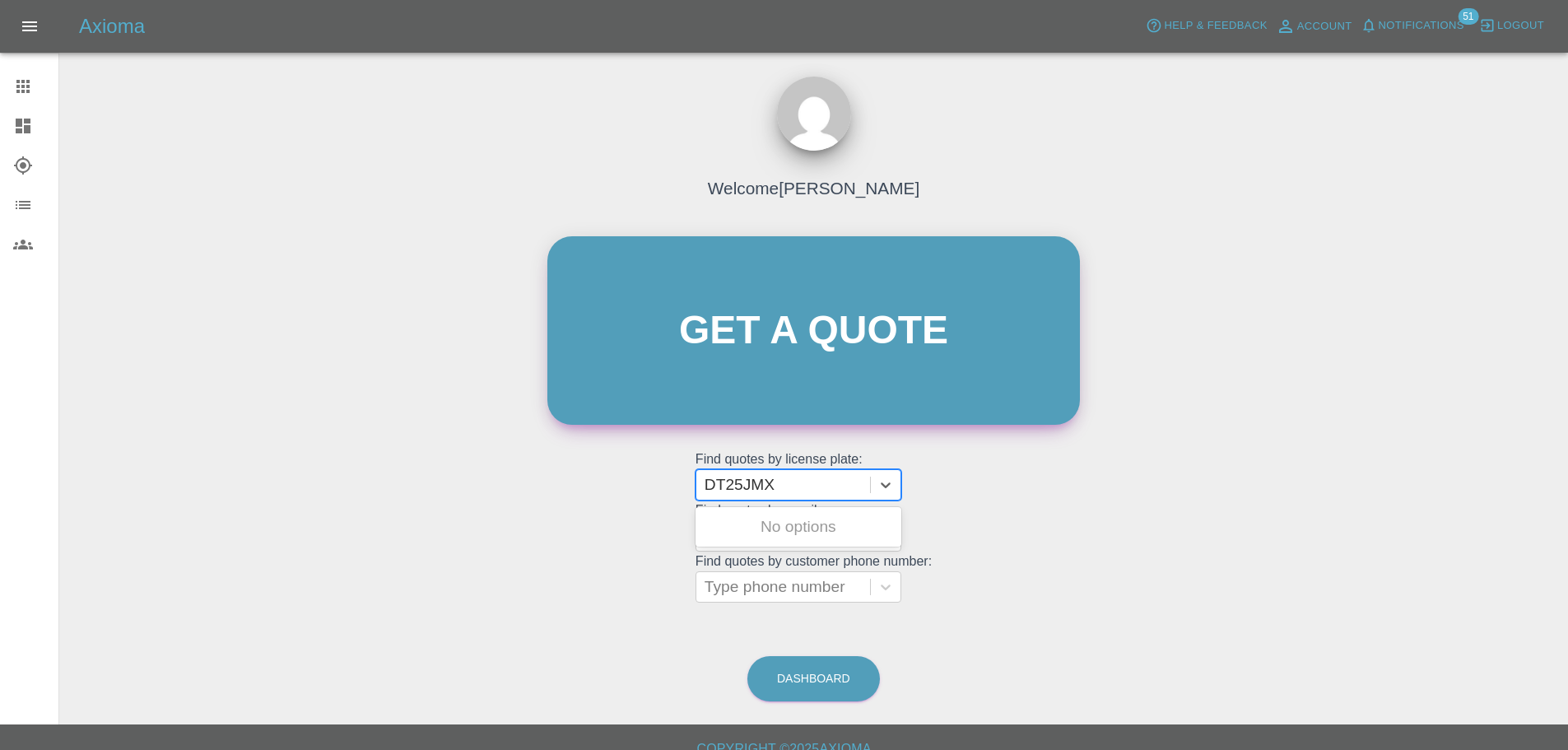
type input "DT25JMX"
click at [772, 320] on link "Get a quote" at bounding box center [814, 331] width 533 height 189
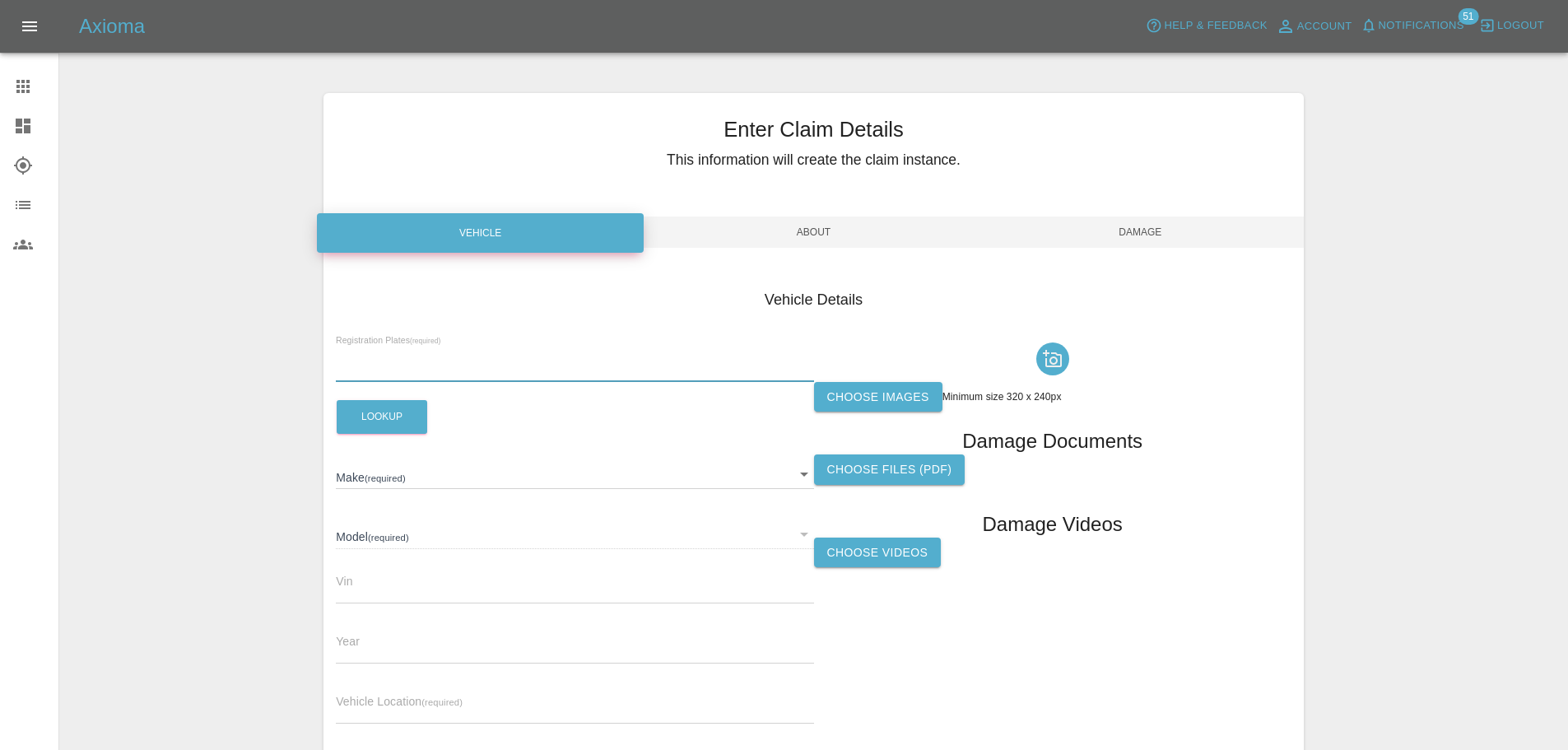
click at [384, 361] on input "text" at bounding box center [574, 370] width 478 height 23
paste input "DT25JMX"
click at [387, 408] on button "Lookup" at bounding box center [382, 417] width 90 height 33
click at [430, 370] on input "DT25JMX" at bounding box center [574, 370] width 478 height 23
type input "DT25JMX"
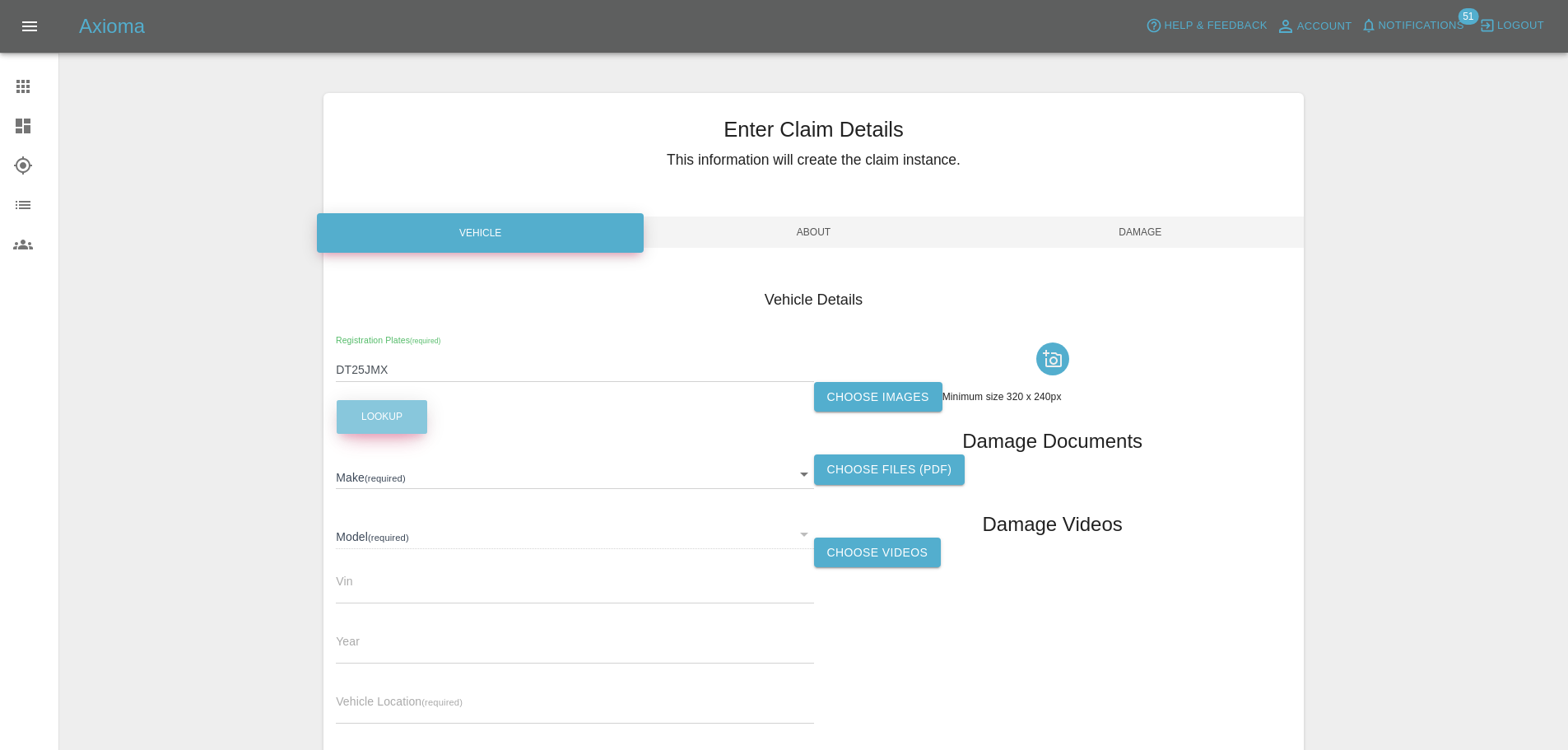
click at [369, 418] on button "Lookup" at bounding box center [382, 417] width 90 height 33
type input "N/A"
type input "0"
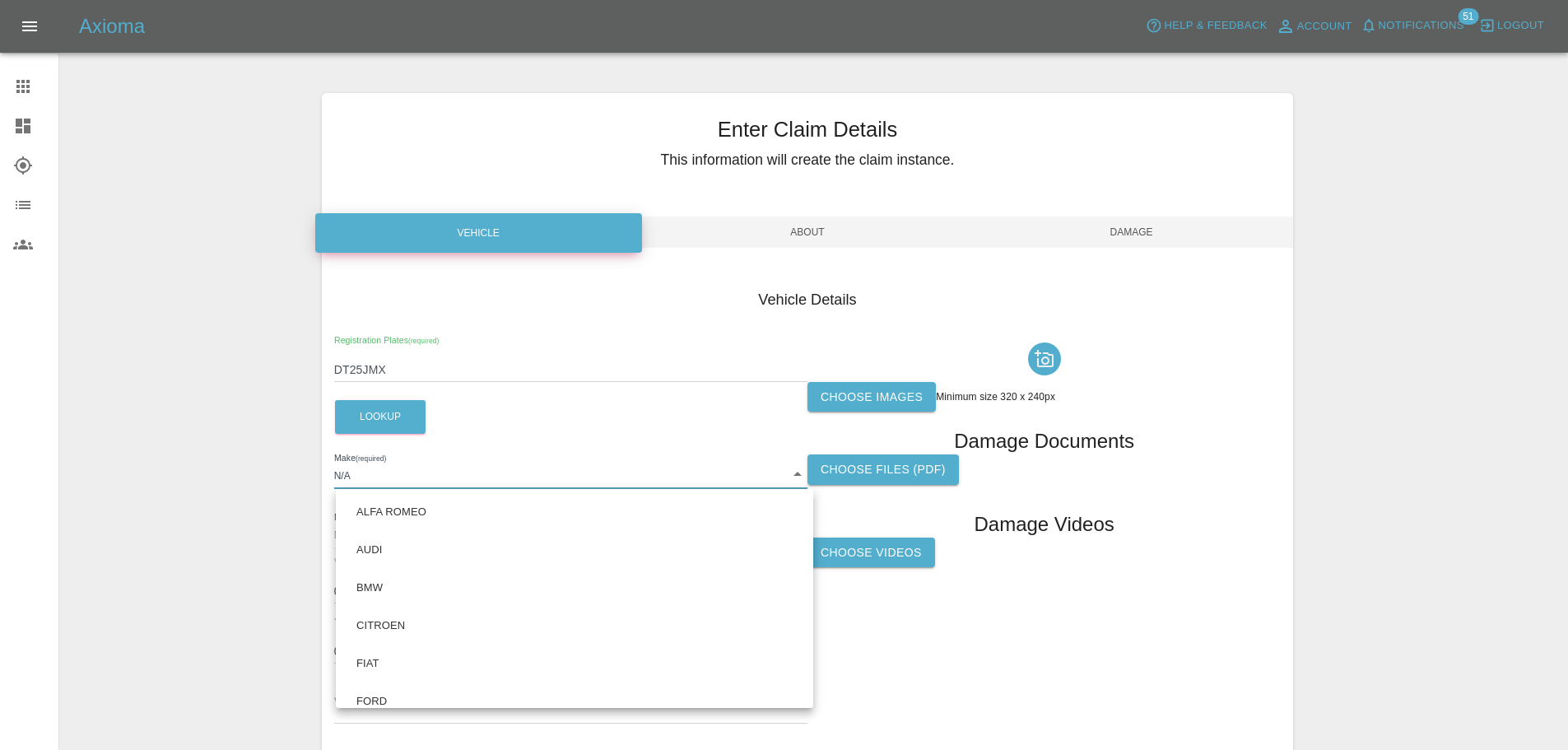
click at [371, 473] on body "Axioma Help & Feedback Account Notifications 51 Logout Claims Dashboard Explore…" at bounding box center [784, 441] width 1568 height 883
click at [371, 473] on div at bounding box center [790, 375] width 1581 height 750
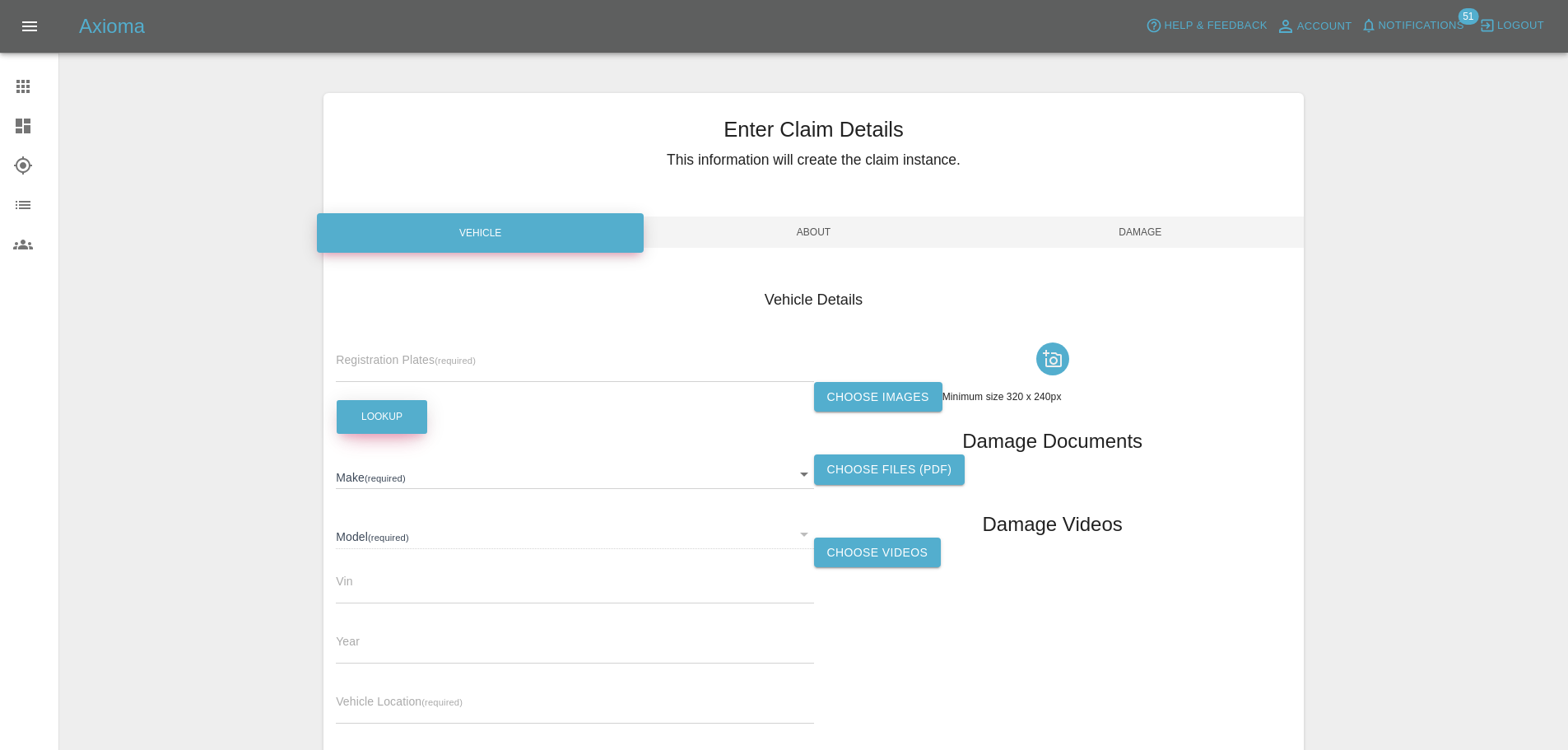
click at [369, 410] on button "Lookup" at bounding box center [382, 417] width 90 height 33
click at [380, 363] on input "text" at bounding box center [574, 370] width 478 height 23
paste input "DT25JMX"
type input "DT25JMX"
click at [397, 421] on button "Lookup" at bounding box center [382, 417] width 90 height 33
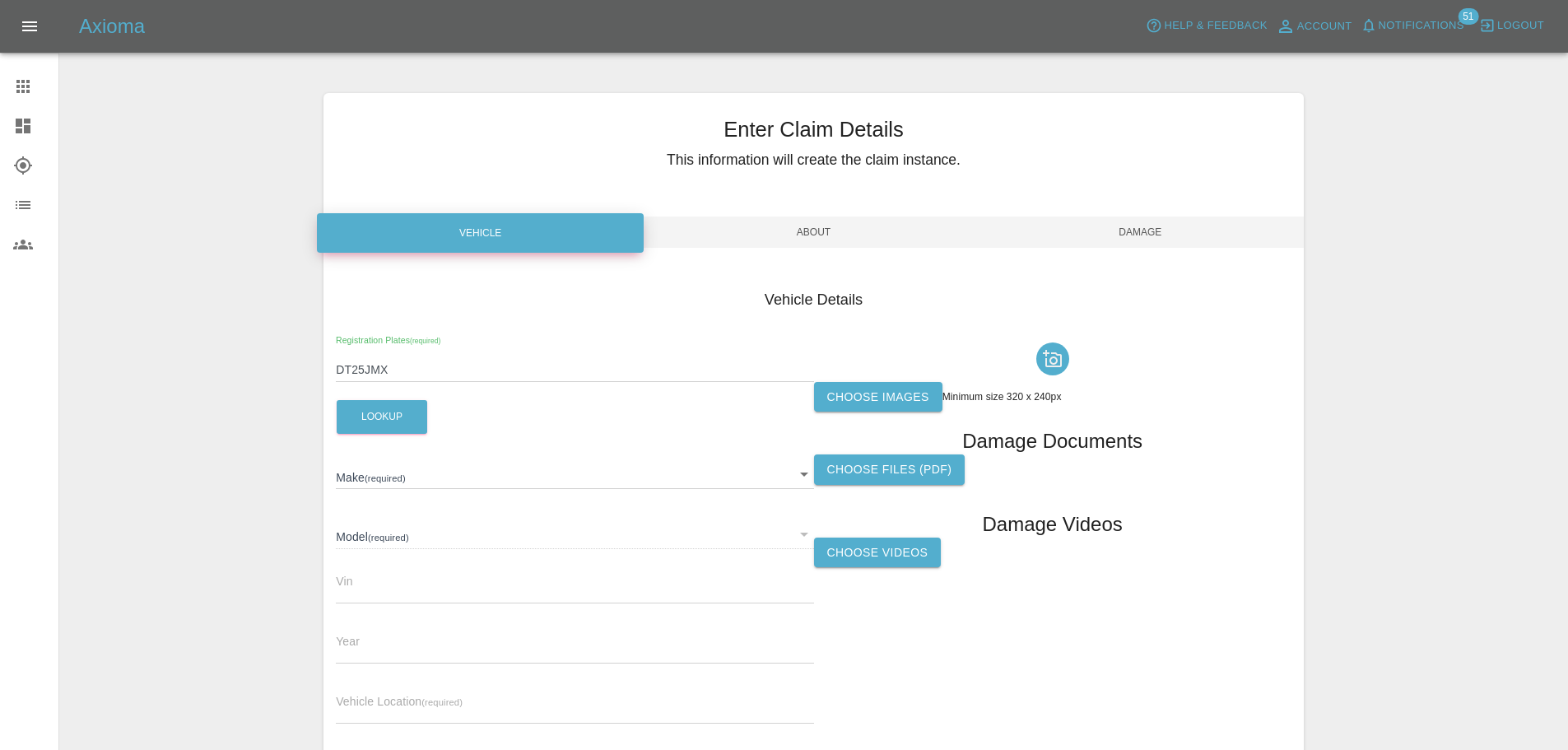
type input "N/A"
type input "0"
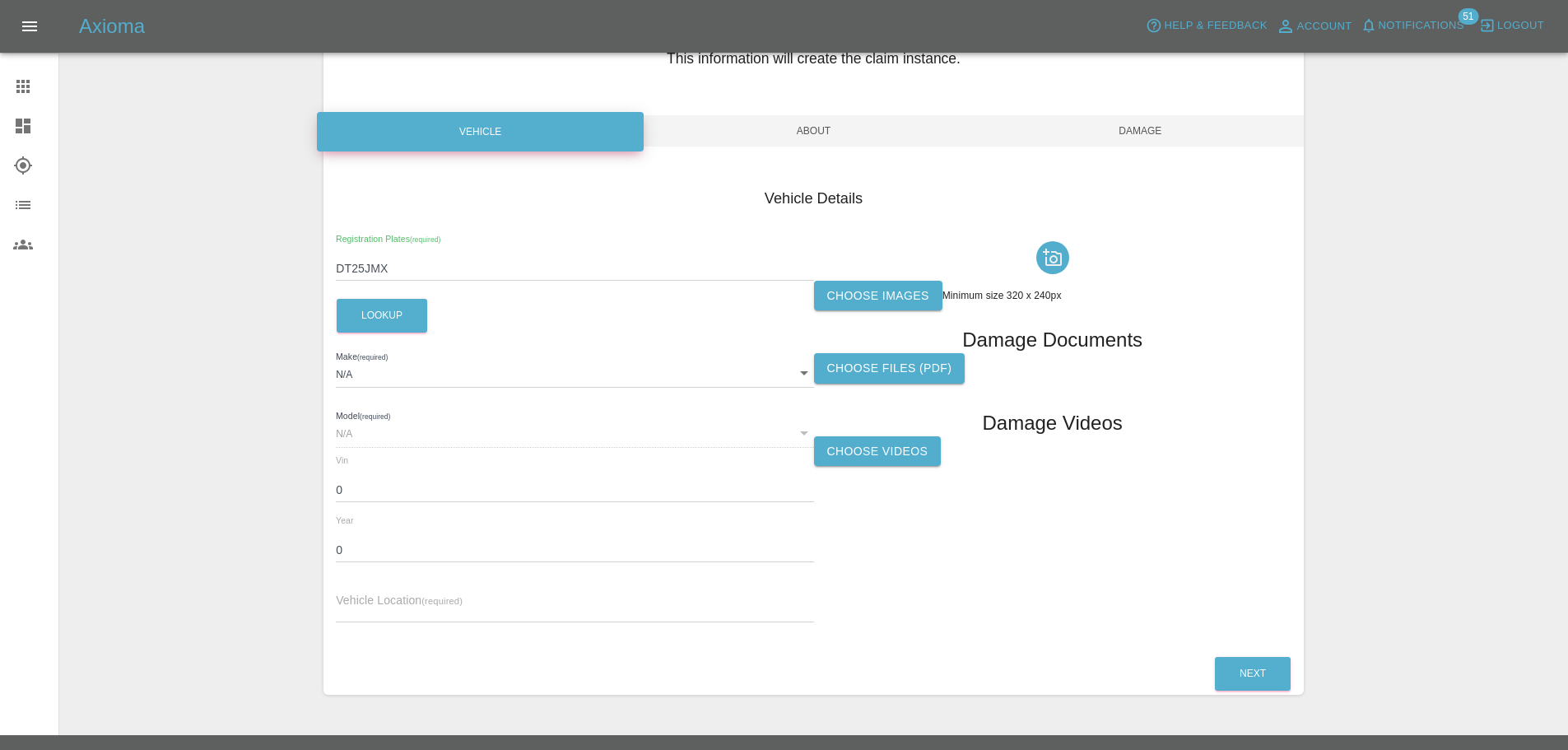
scroll to position [103, 0]
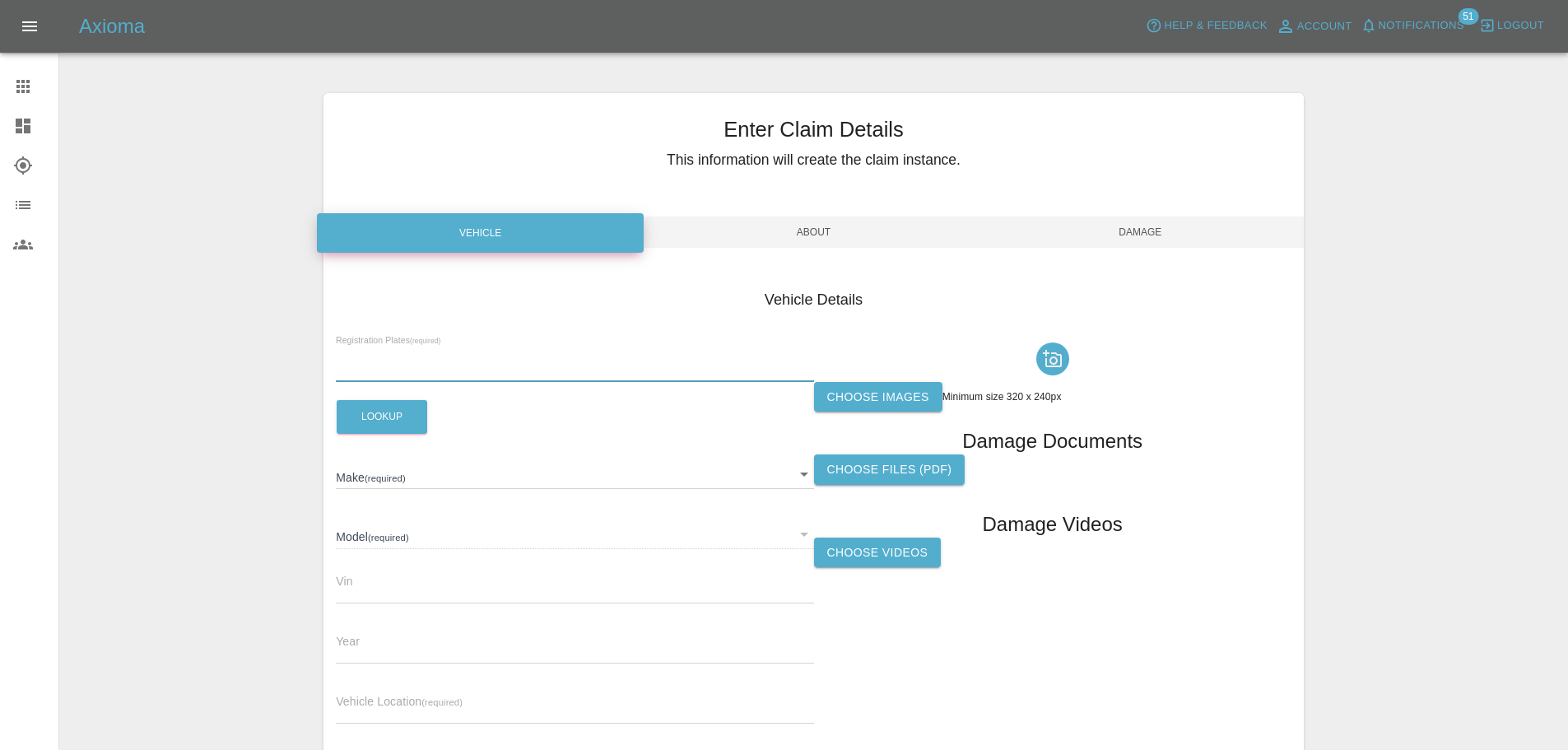
click at [415, 365] on input "text" at bounding box center [574, 370] width 478 height 23
paste input "Mike C & Neil - Plate line then 17a for Wash/Skid"
type input "Mike C & Neil - Plate line then 17a for Wash/Skid"
click at [460, 370] on input "Mike C & Neil - Plate line then 17a for Wash/Skid" at bounding box center [574, 370] width 478 height 23
click at [459, 361] on input "Mike C & Neil - Plate line then 17a for Wash/Skid" at bounding box center [574, 370] width 478 height 23
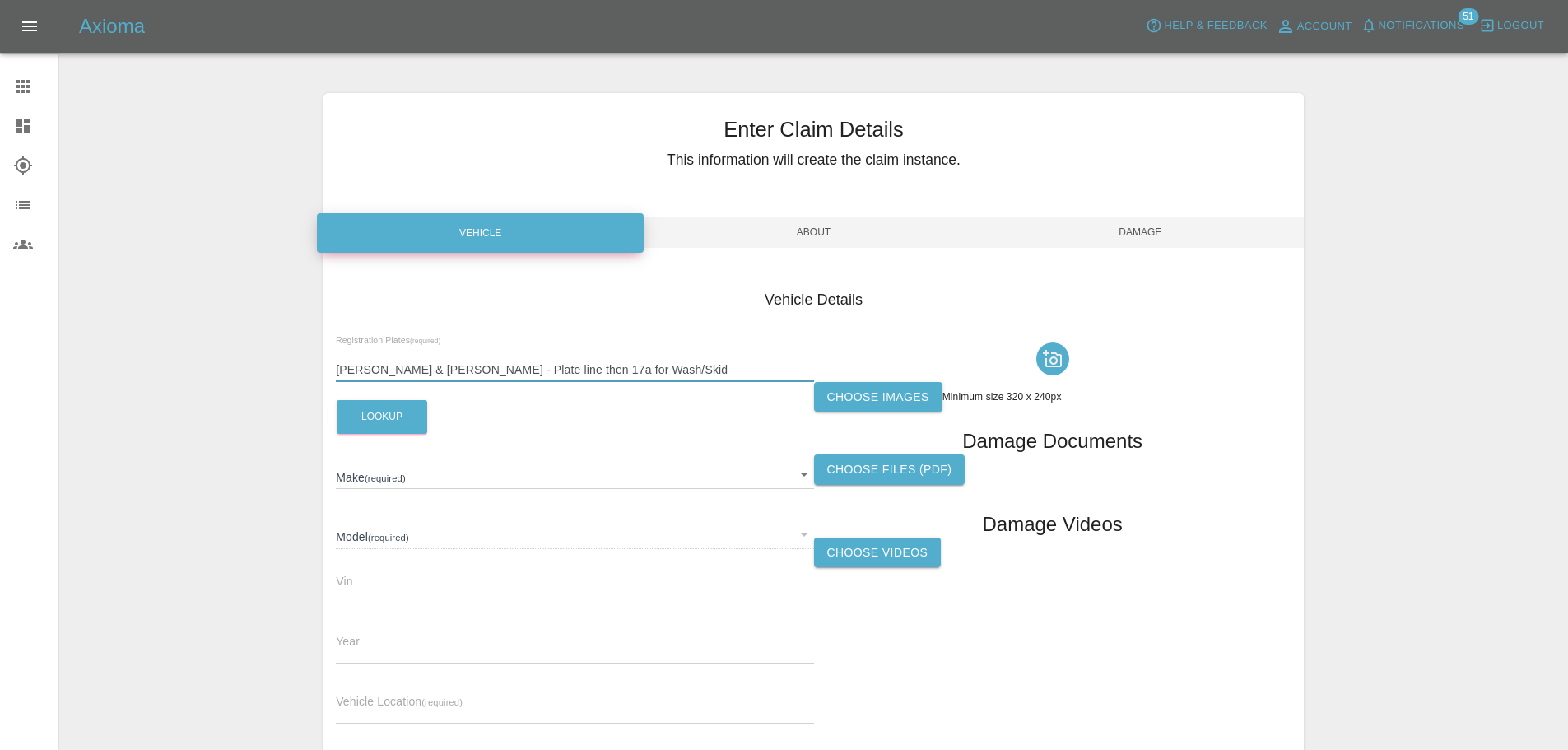
click at [459, 361] on input "Mike C & Neil - Plate line then 17a for Wash/Skid" at bounding box center [574, 370] width 478 height 23
click at [414, 376] on input "text" at bounding box center [574, 370] width 478 height 23
paste input "DT25JMX"
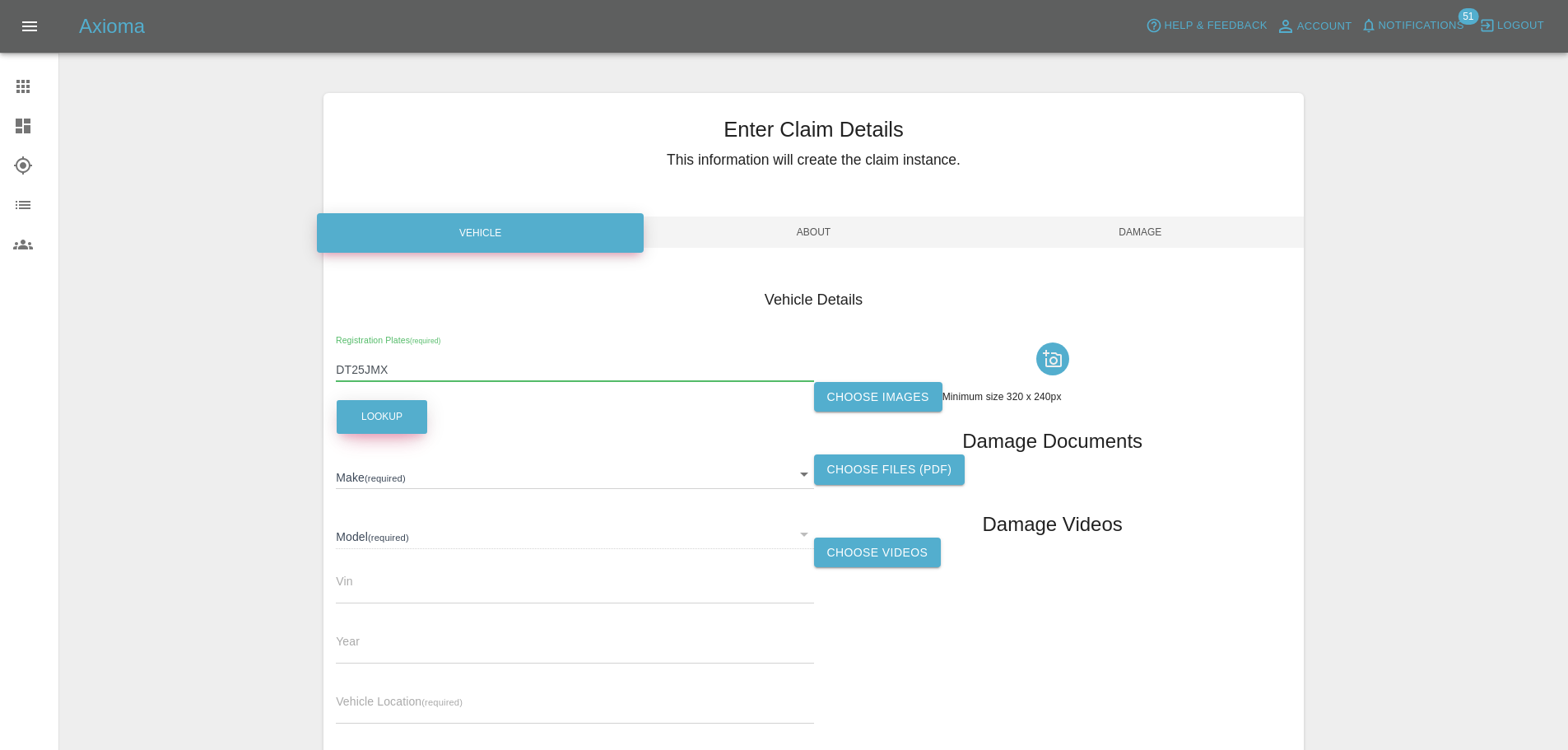
type input "DT25JMX"
click at [378, 416] on button "Lookup" at bounding box center [382, 417] width 90 height 33
type input "JAECOO"
type input "7 PHEV LUXURY"
type input "[US_VEHICLE_IDENTIFICATION_NUMBER]"
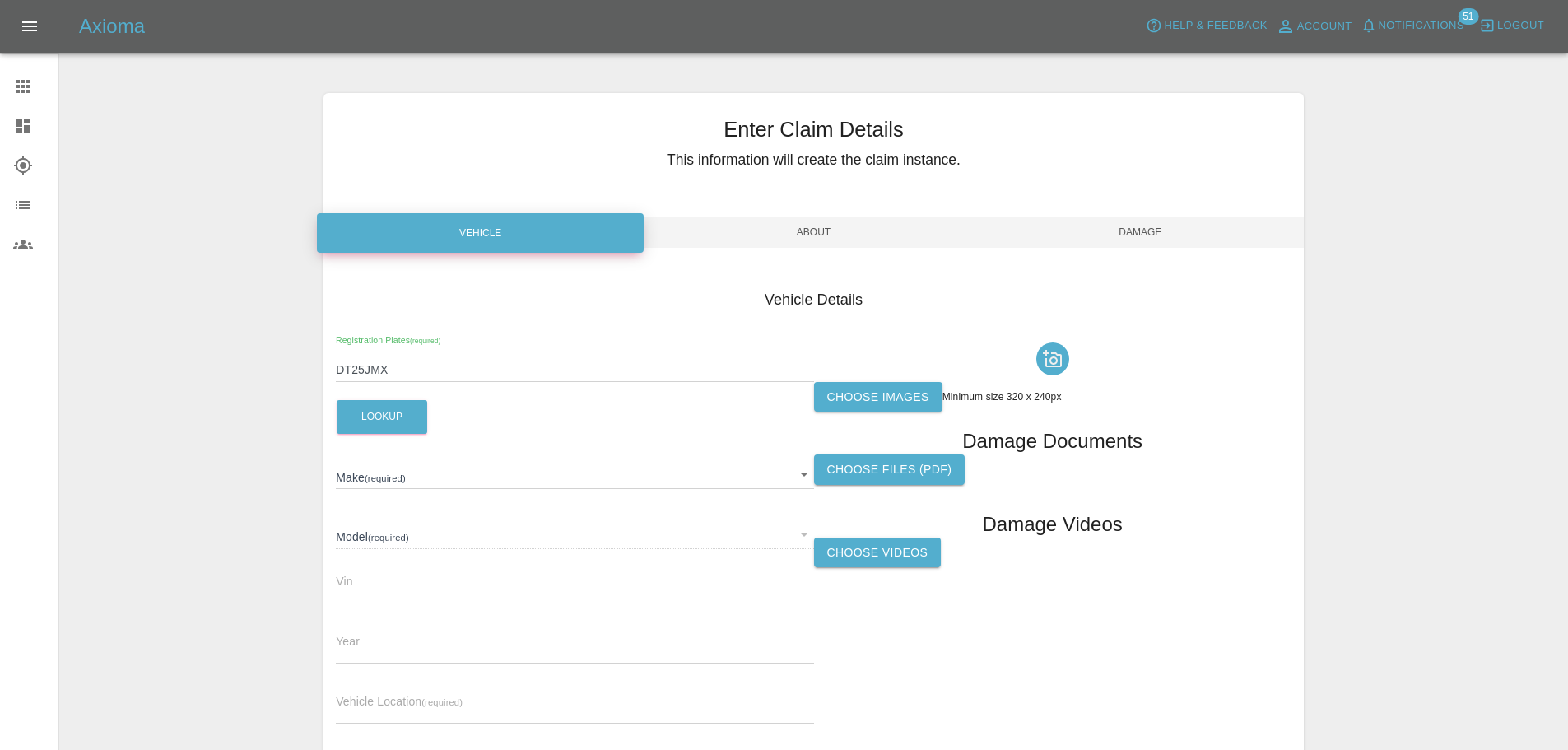
type input "2025"
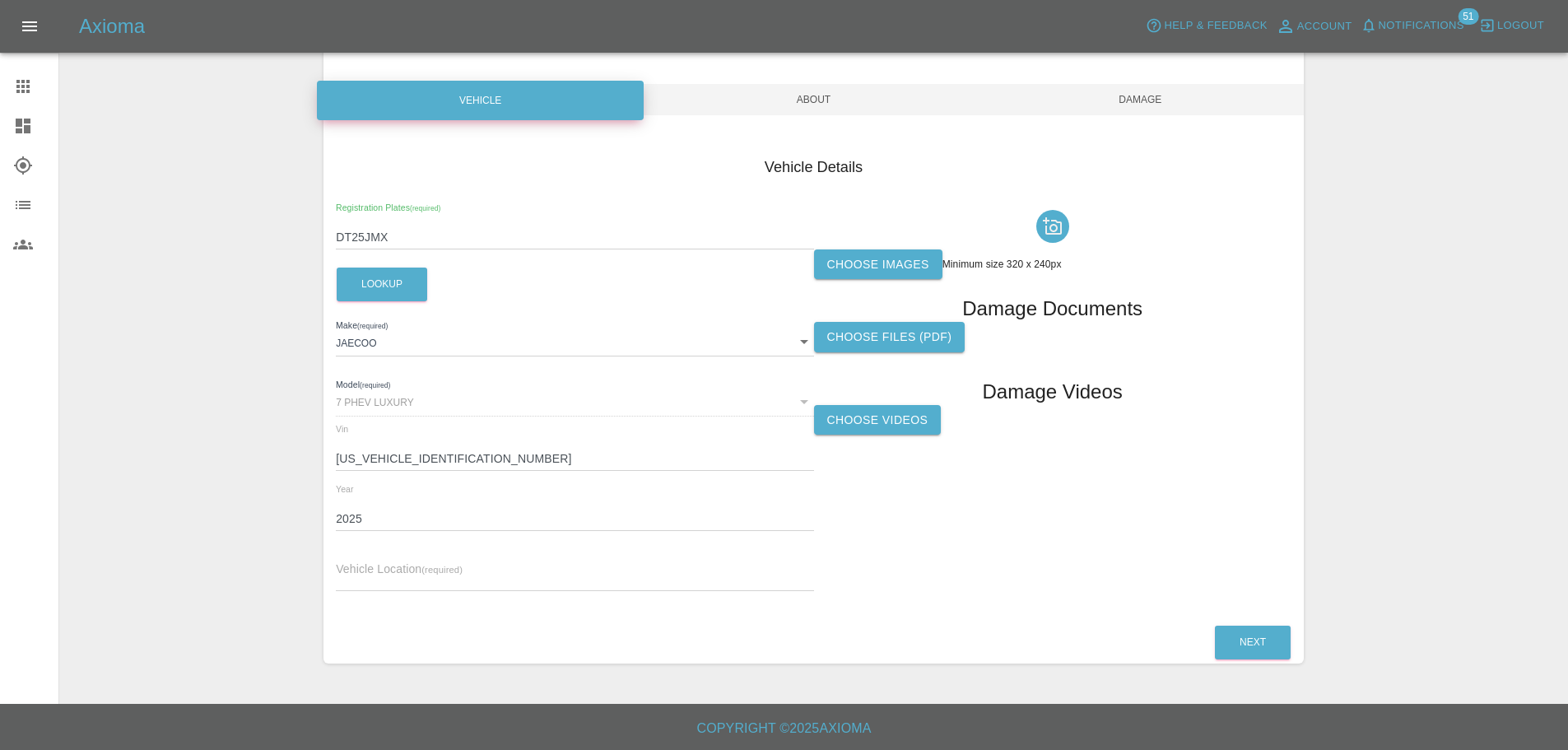
click at [884, 255] on label "Choose images" at bounding box center [878, 265] width 128 height 31
click at [0, 0] on input "Choose images" at bounding box center [0, 0] width 0 height 0
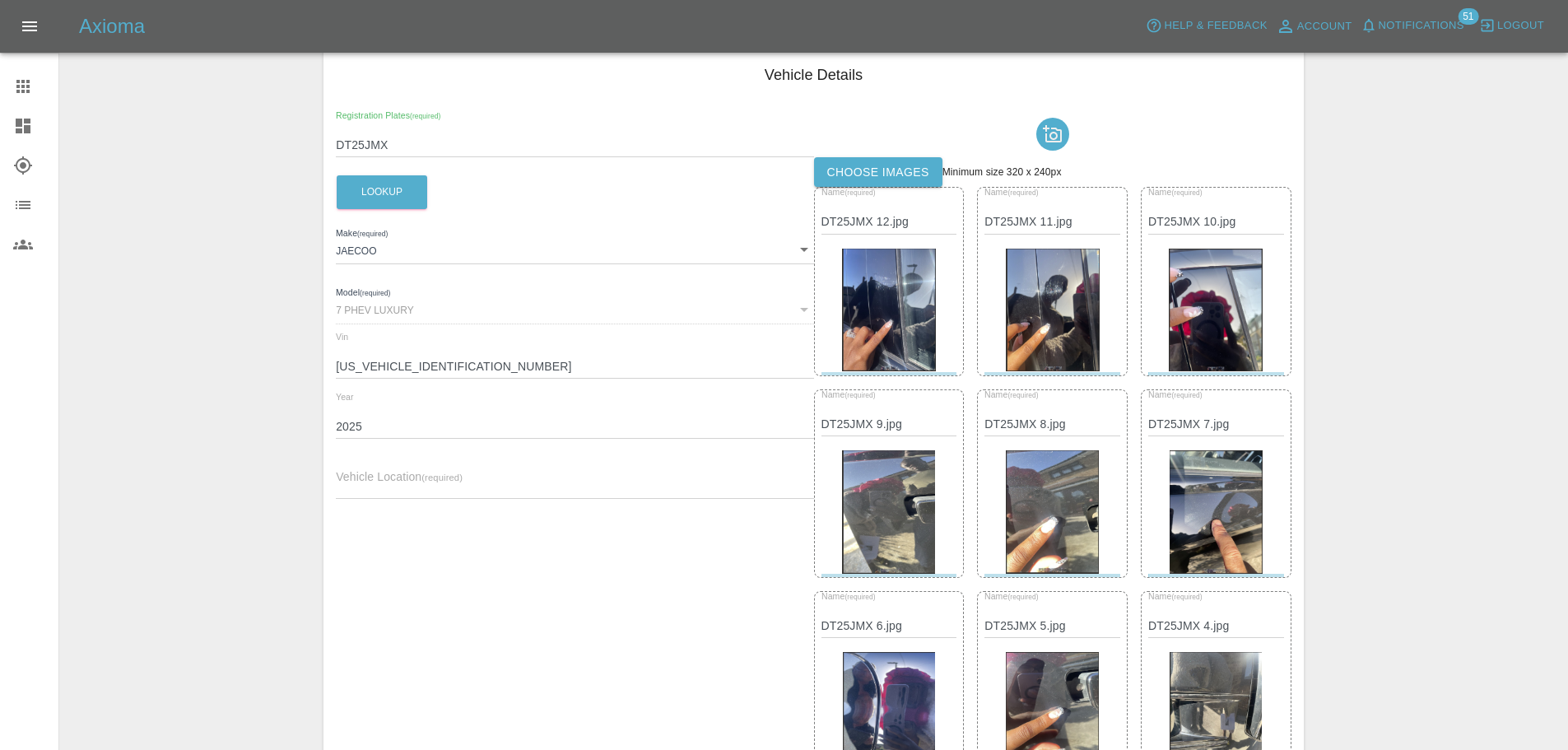
scroll to position [0, 0]
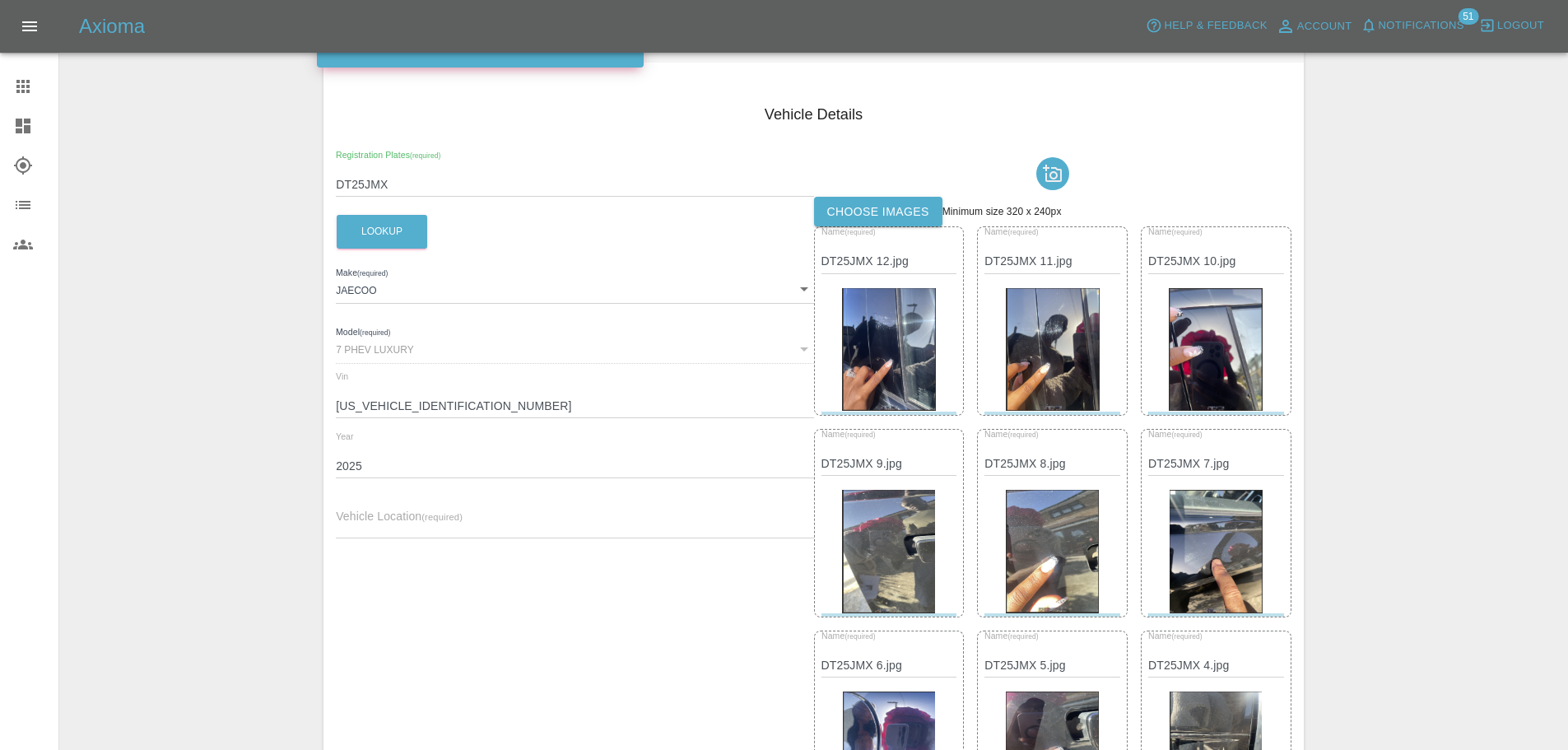
click at [445, 520] on input "text" at bounding box center [574, 527] width 478 height 23
paste input "[PERSON_NAME], [STREET_ADDRESS][PERSON_NAME]"
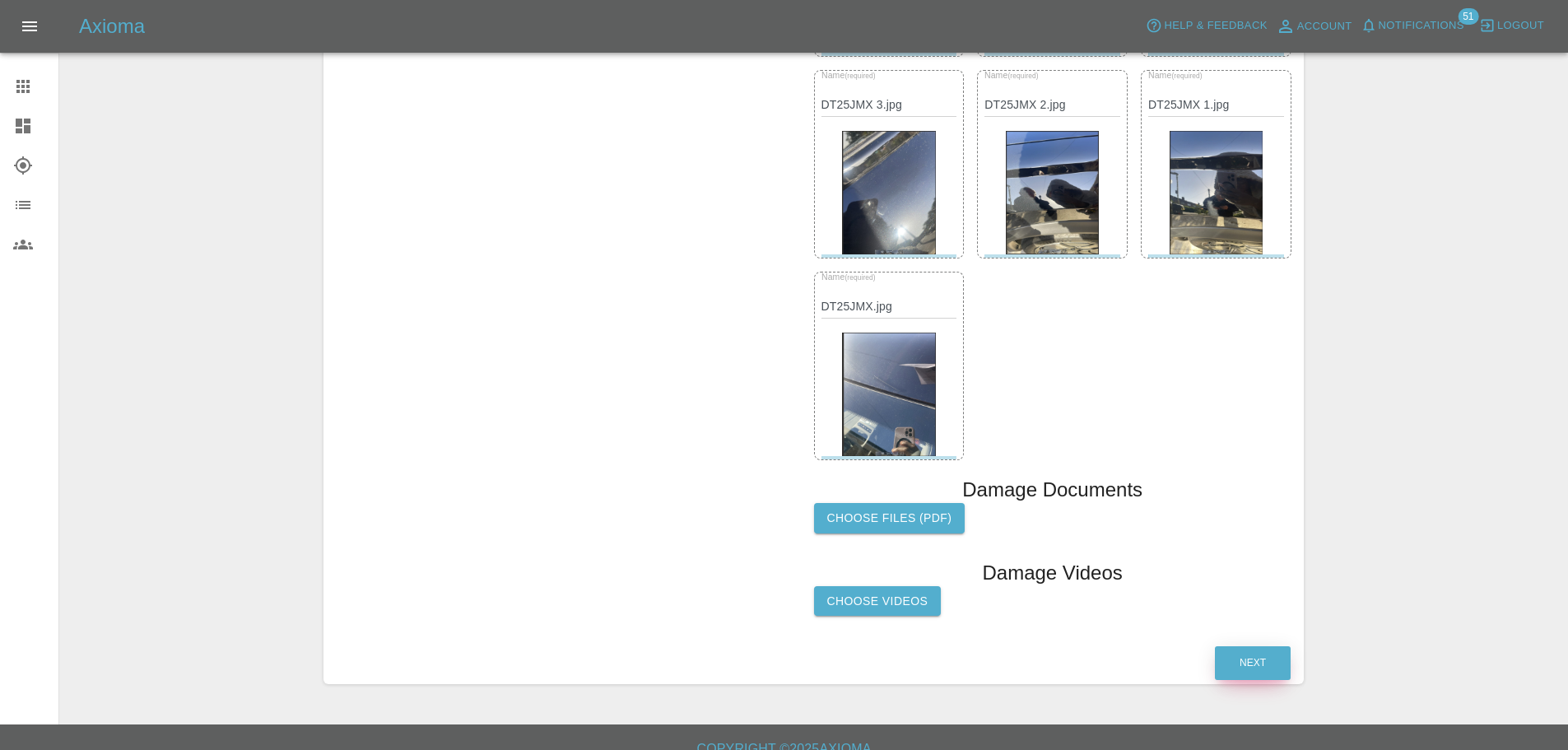
type input "[PERSON_NAME], [STREET_ADDRESS][PERSON_NAME]"
click at [1246, 651] on button "Next" at bounding box center [1253, 662] width 76 height 33
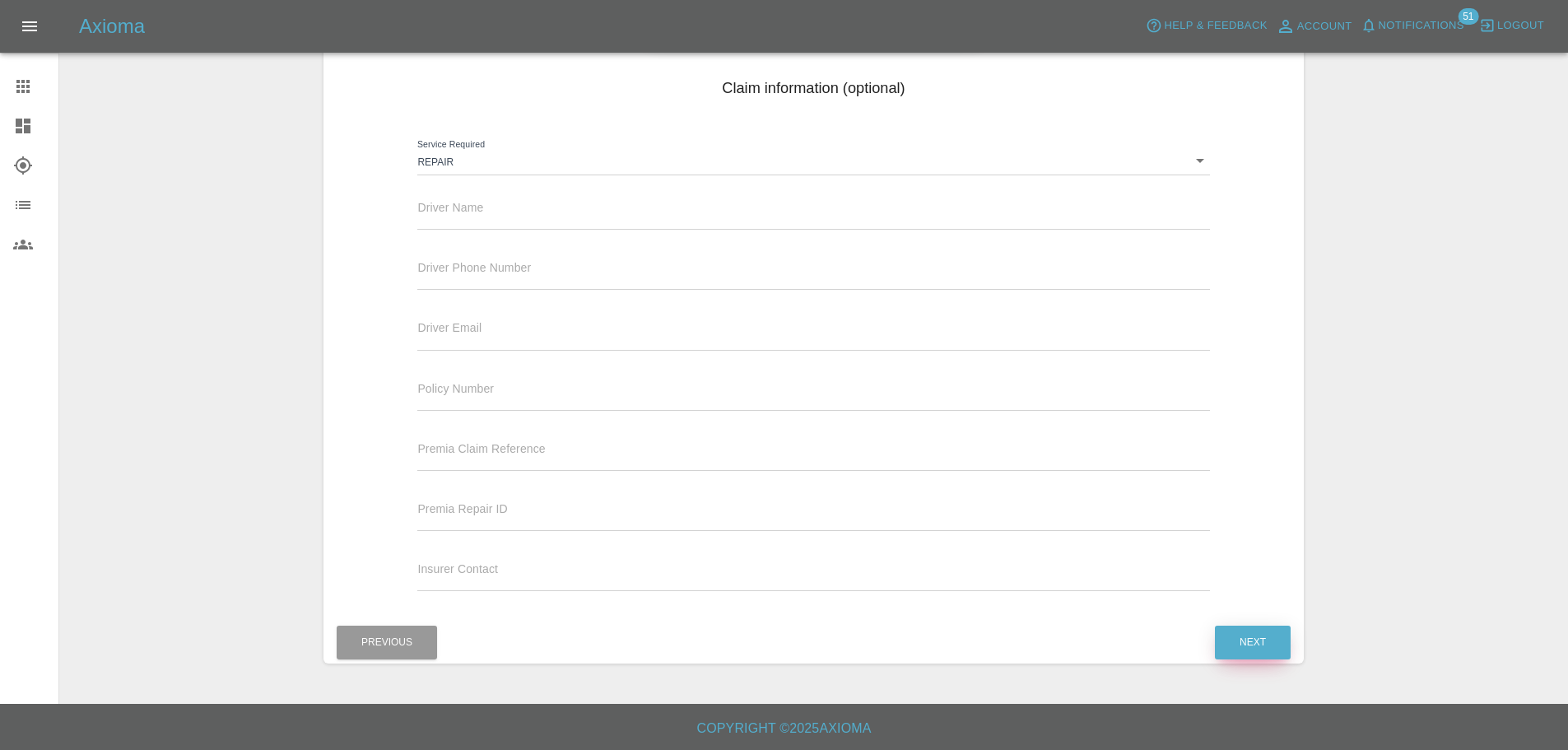
scroll to position [129, 0]
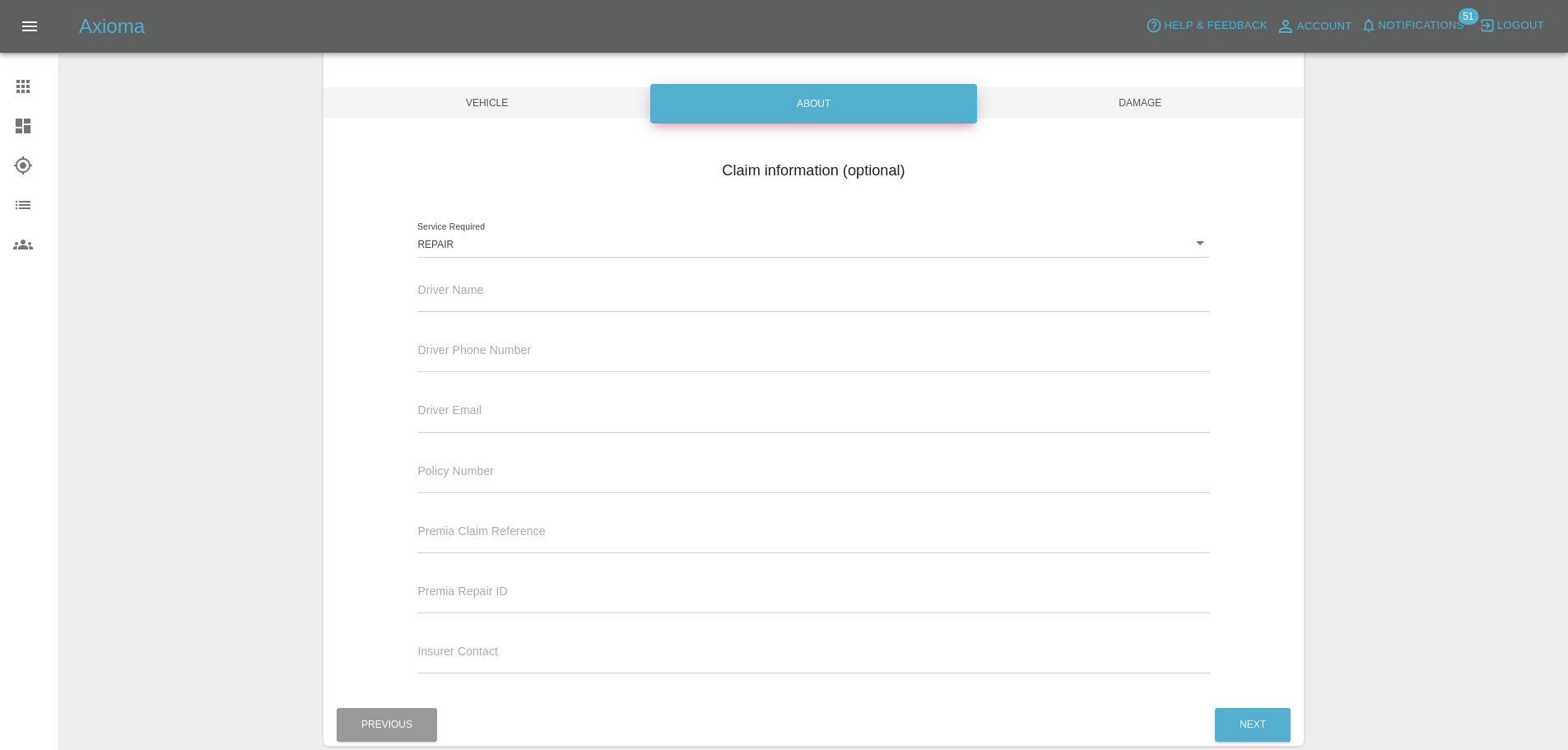
click at [472, 294] on input "text" at bounding box center [813, 300] width 792 height 23
paste input "MONIQUE JOHNSON"
type input "MONIQUE JOHNSON"
click at [471, 348] on input "text" at bounding box center [813, 360] width 792 height 23
paste input "07734722279"
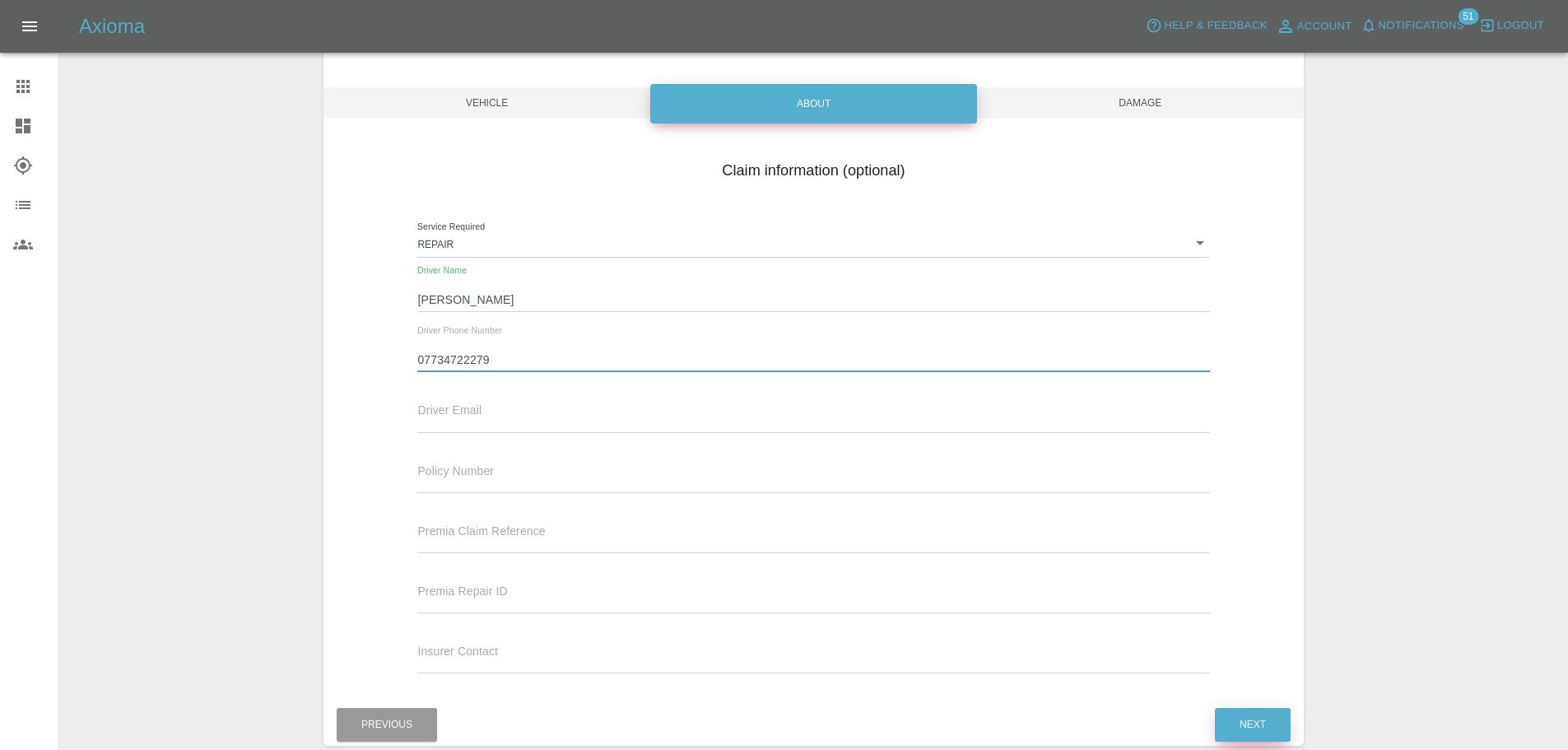
type input "07734722279"
click at [1266, 733] on button "Next" at bounding box center [1253, 725] width 76 height 33
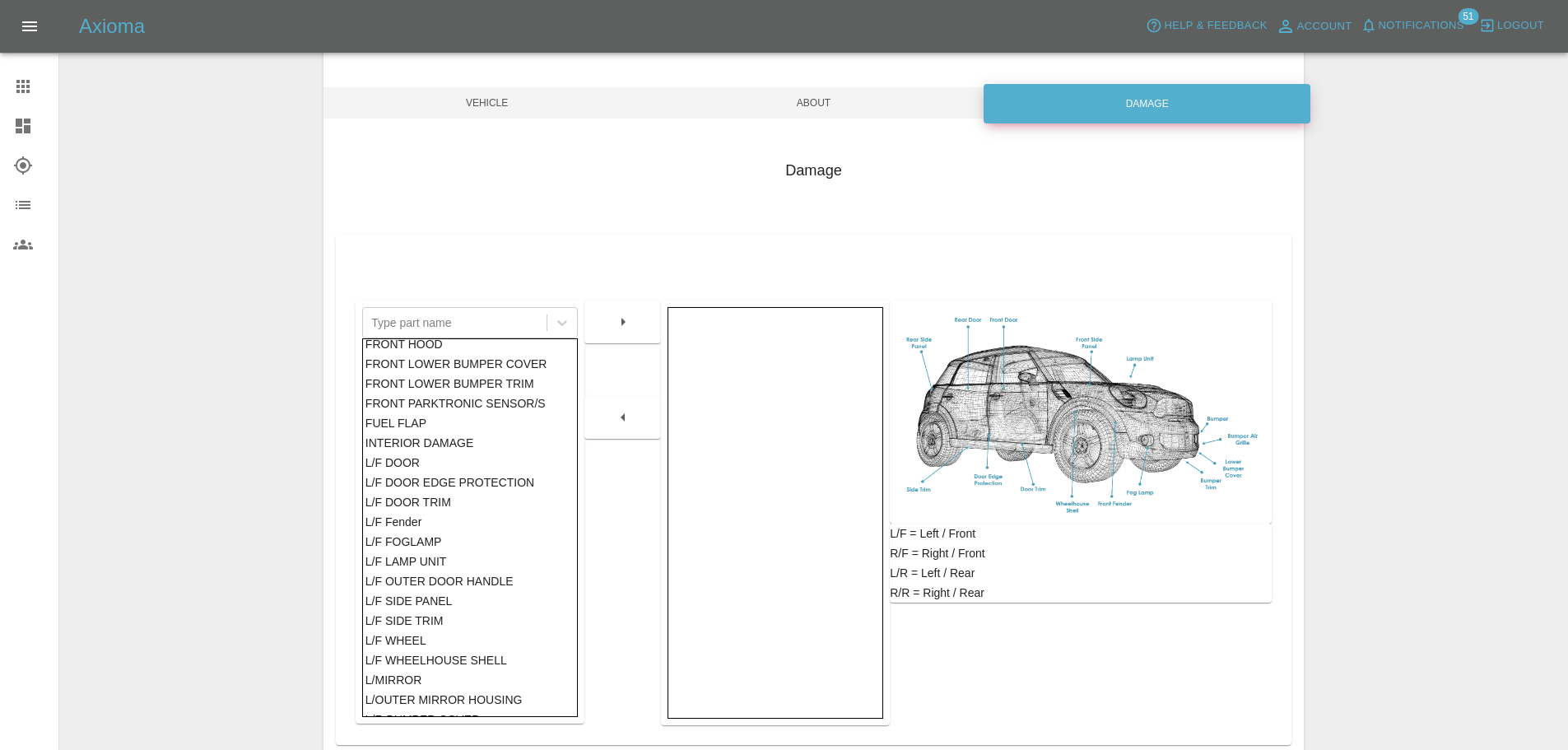
scroll to position [0, 0]
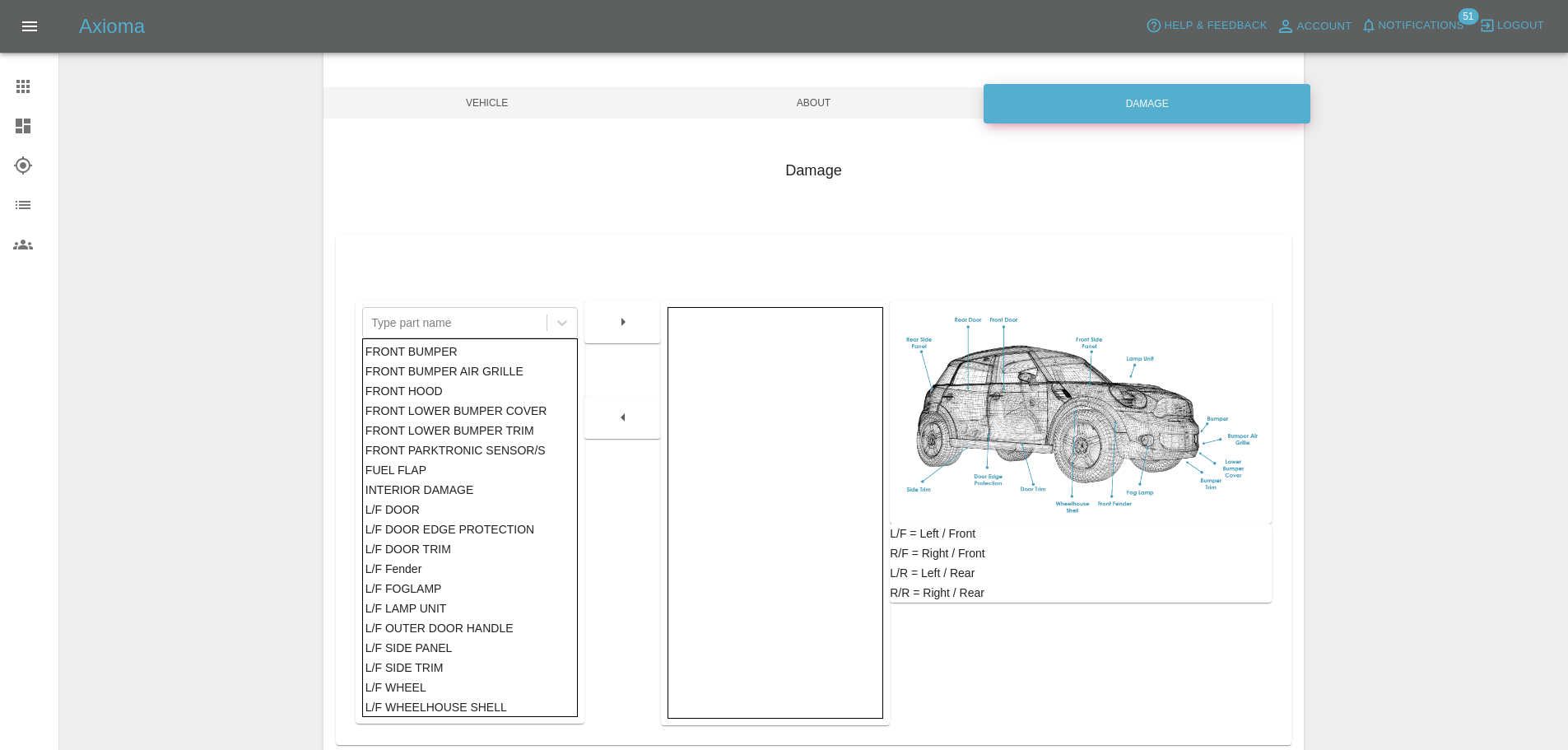
click at [429, 351] on div "FRONT BUMPER" at bounding box center [471, 352] width 210 height 20
click at [616, 324] on icon "button" at bounding box center [623, 322] width 20 height 20
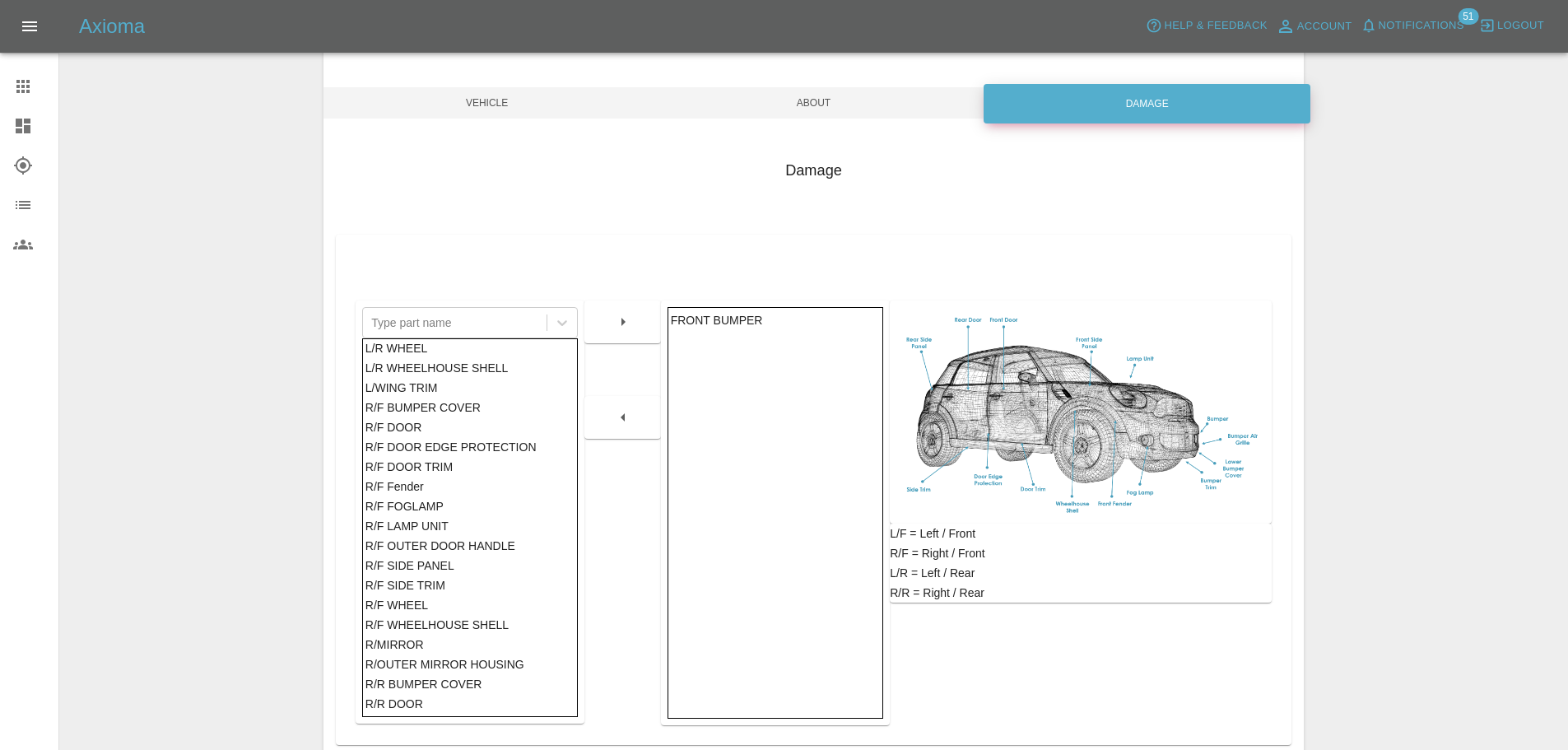
scroll to position [597, 0]
click at [408, 422] on div "R/F DOOR" at bounding box center [471, 427] width 210 height 20
click at [614, 320] on icon "button" at bounding box center [623, 322] width 20 height 20
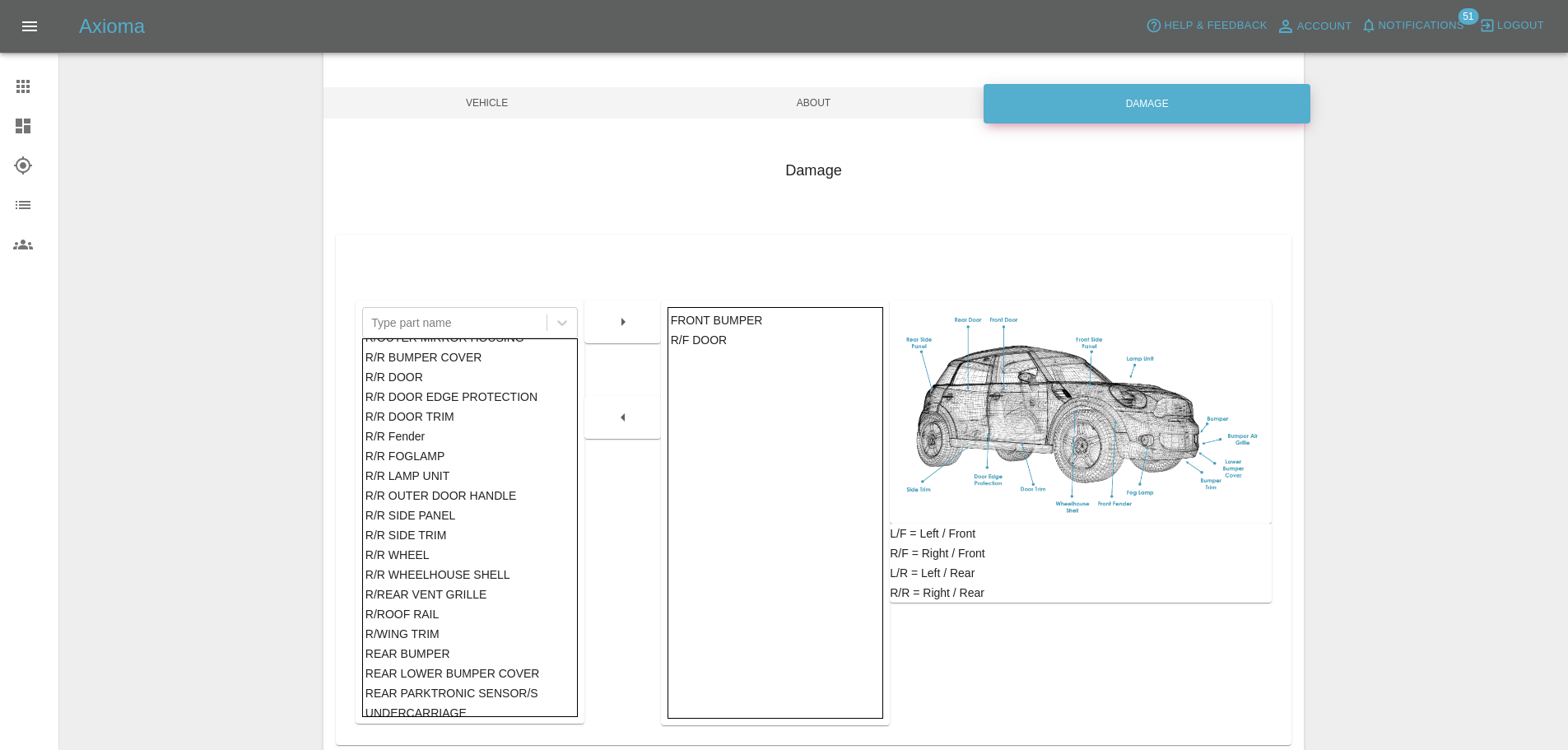
scroll to position [912, 0]
click at [428, 507] on div "R/R SIDE PANEL" at bounding box center [471, 507] width 210 height 20
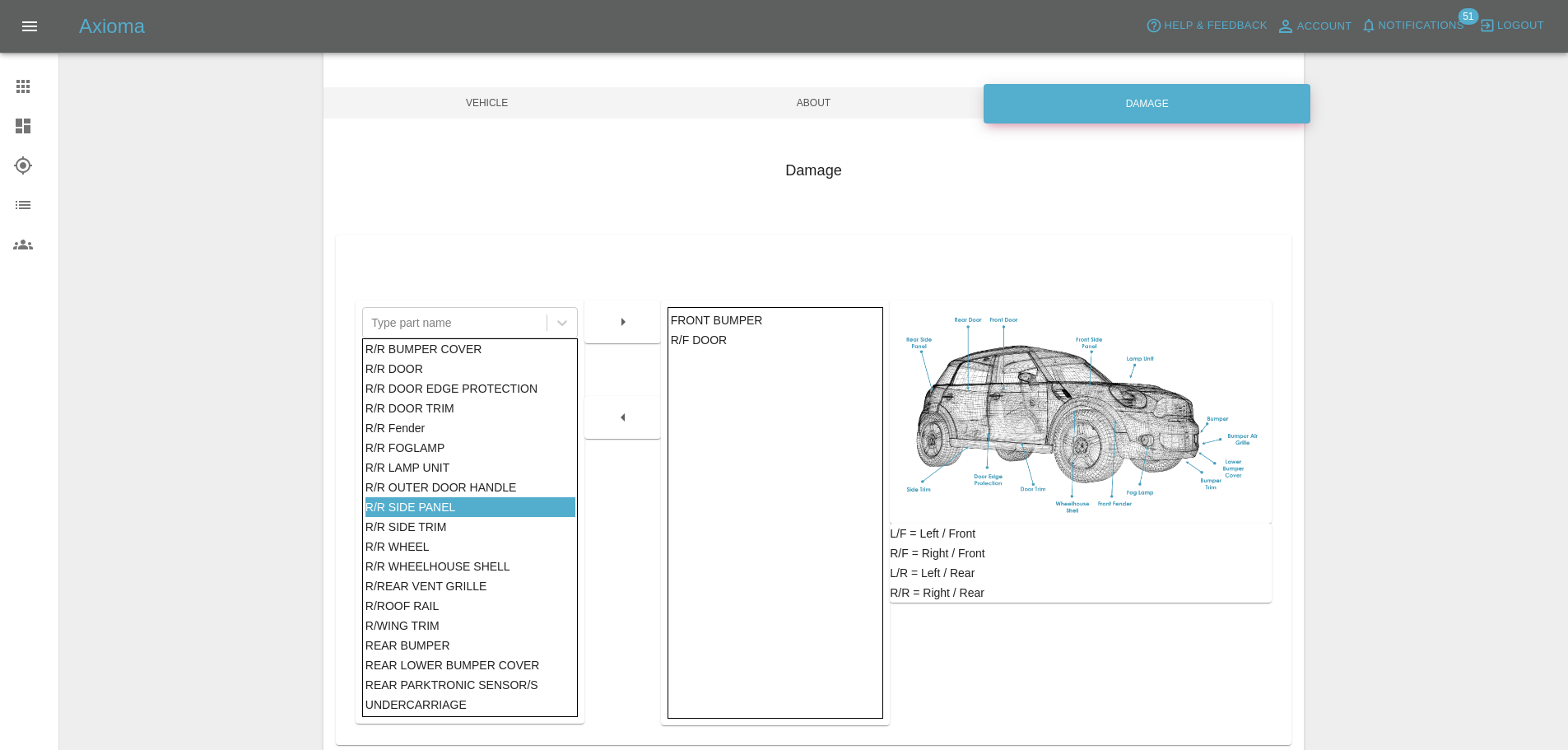
click at [602, 320] on button "button" at bounding box center [623, 322] width 52 height 30
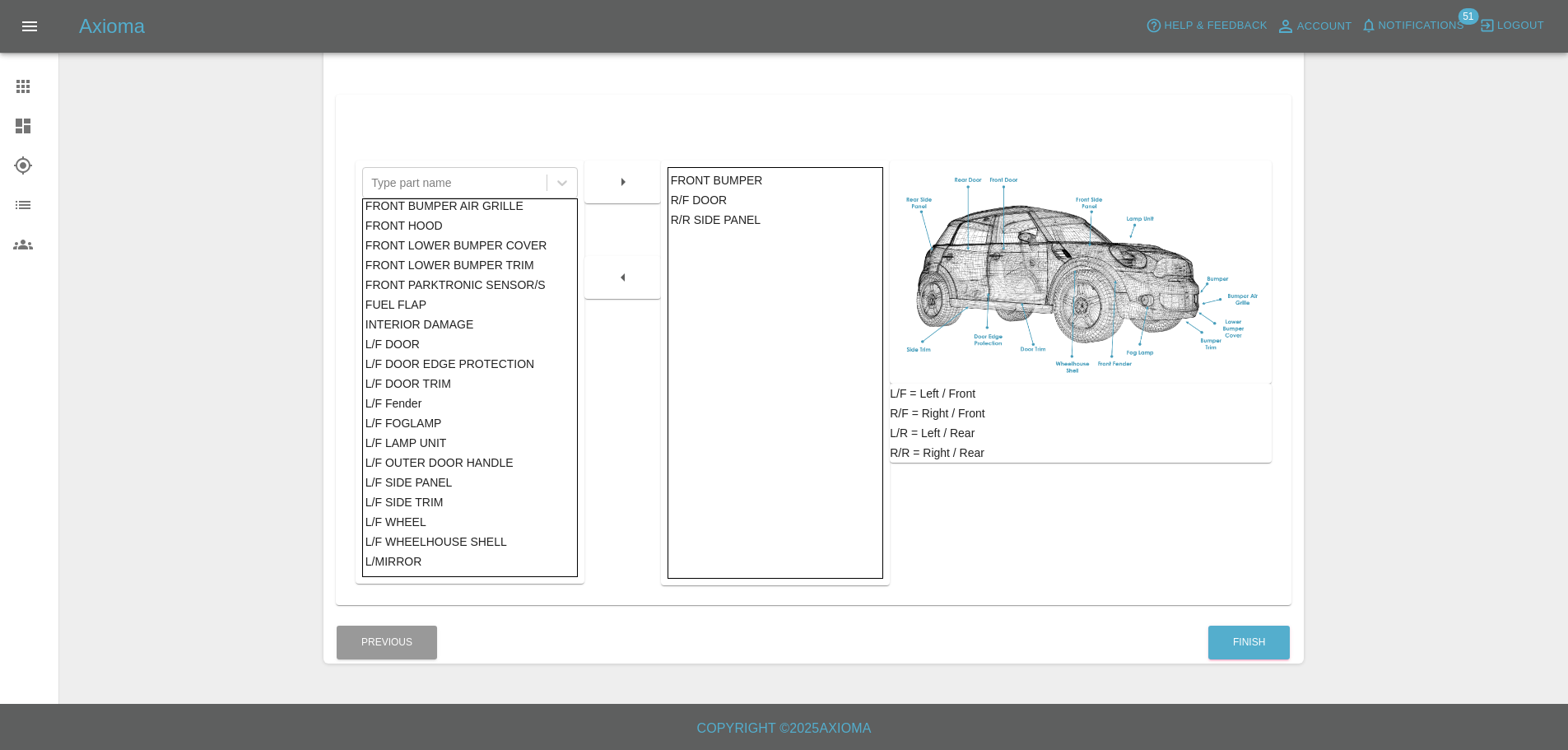
scroll to position [0, 0]
click at [411, 310] on div "FUEL FLAP" at bounding box center [471, 311] width 210 height 20
click at [615, 185] on icon "button" at bounding box center [623, 182] width 20 height 20
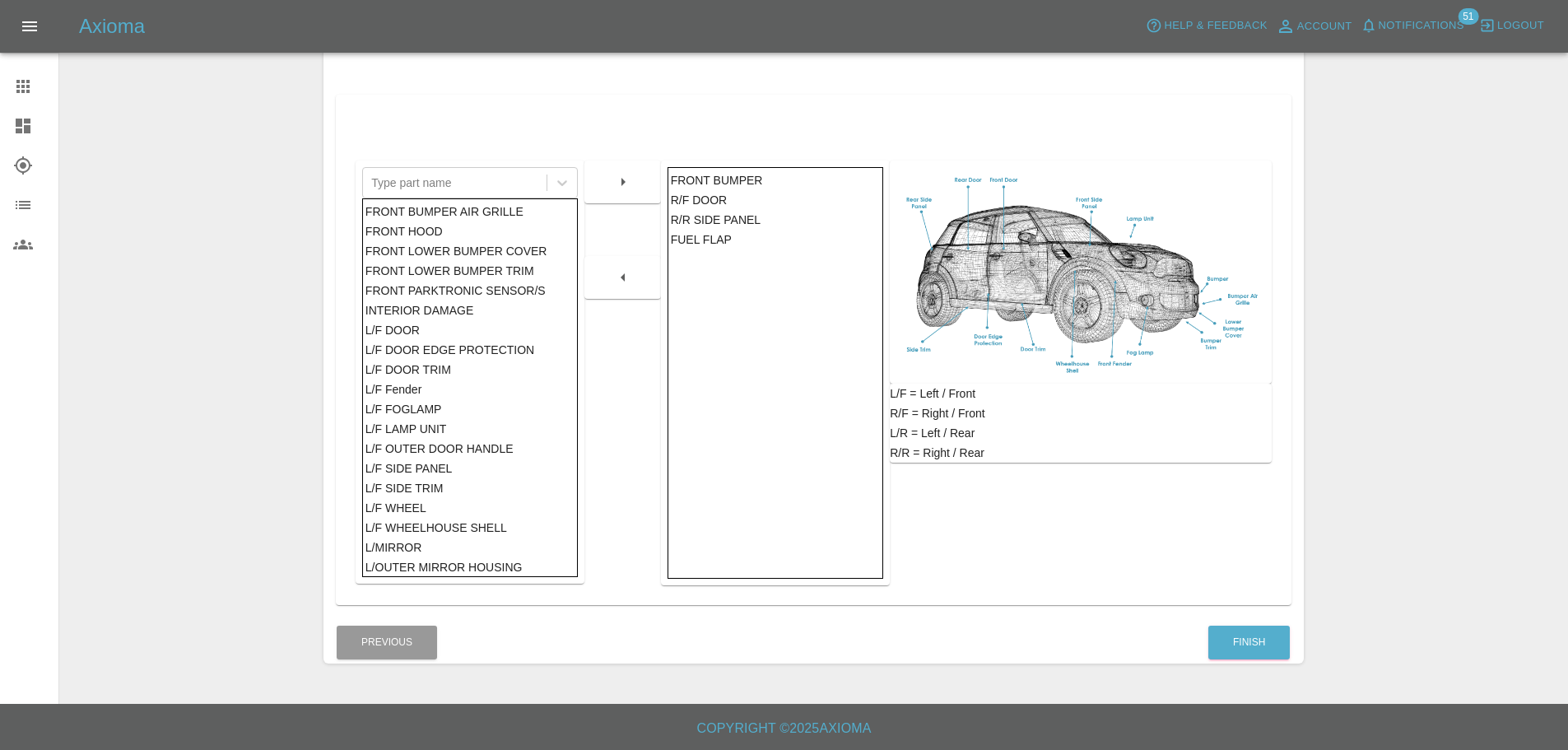
click at [407, 228] on div "FRONT HOOD" at bounding box center [471, 231] width 210 height 20
click at [610, 183] on button "button" at bounding box center [623, 182] width 52 height 30
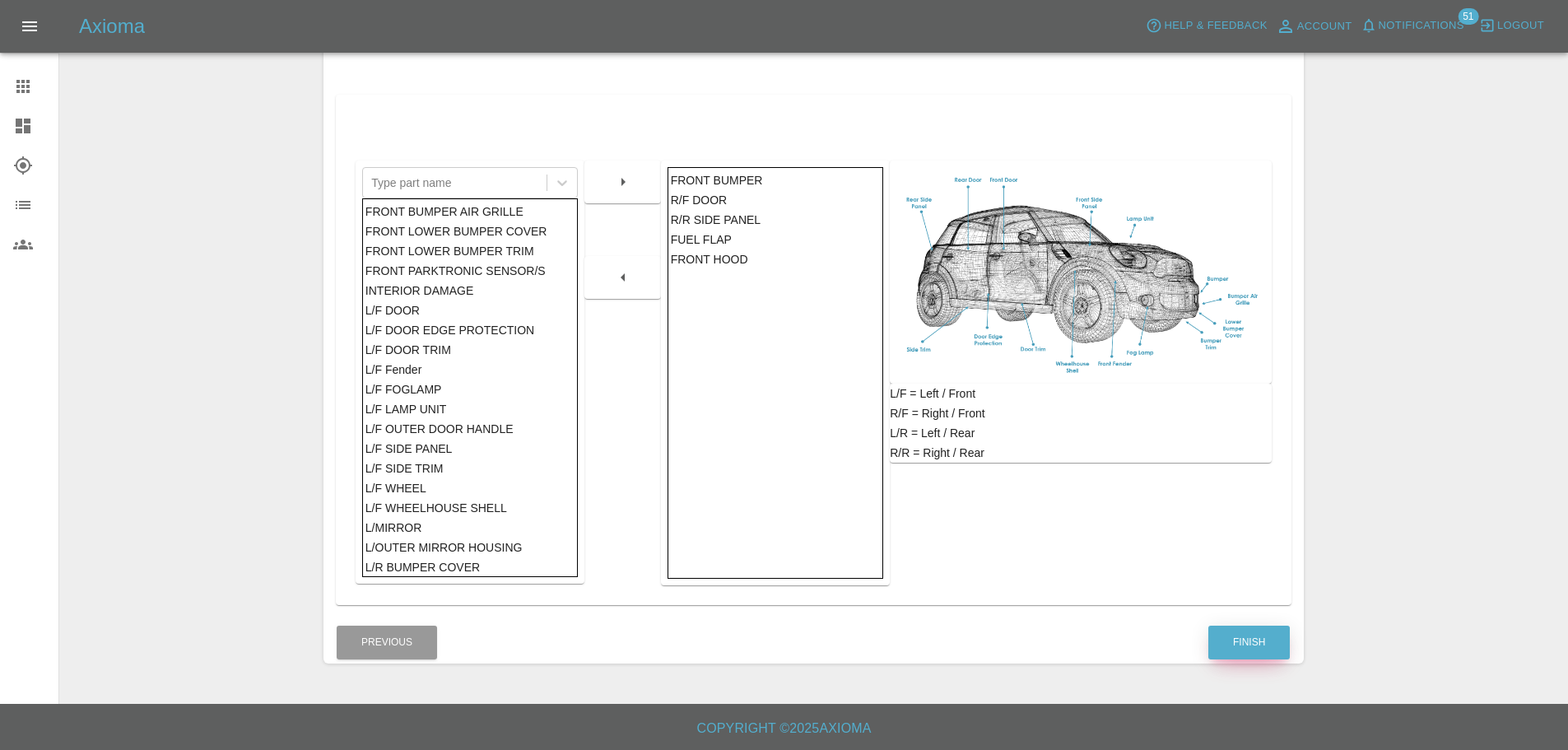
click at [1265, 649] on button "Finish" at bounding box center [1249, 642] width 81 height 33
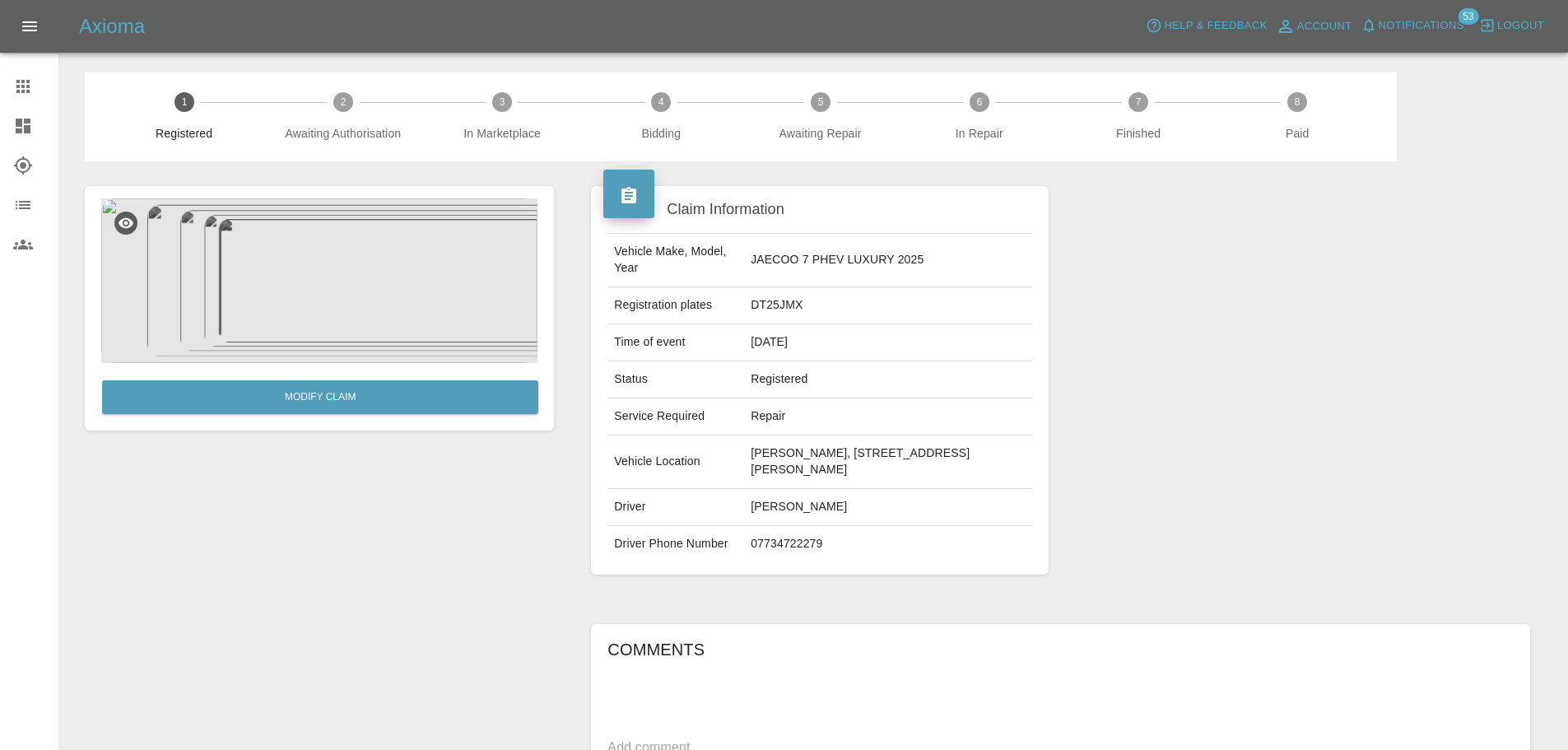
click at [15, 135] on icon at bounding box center [23, 126] width 20 height 20
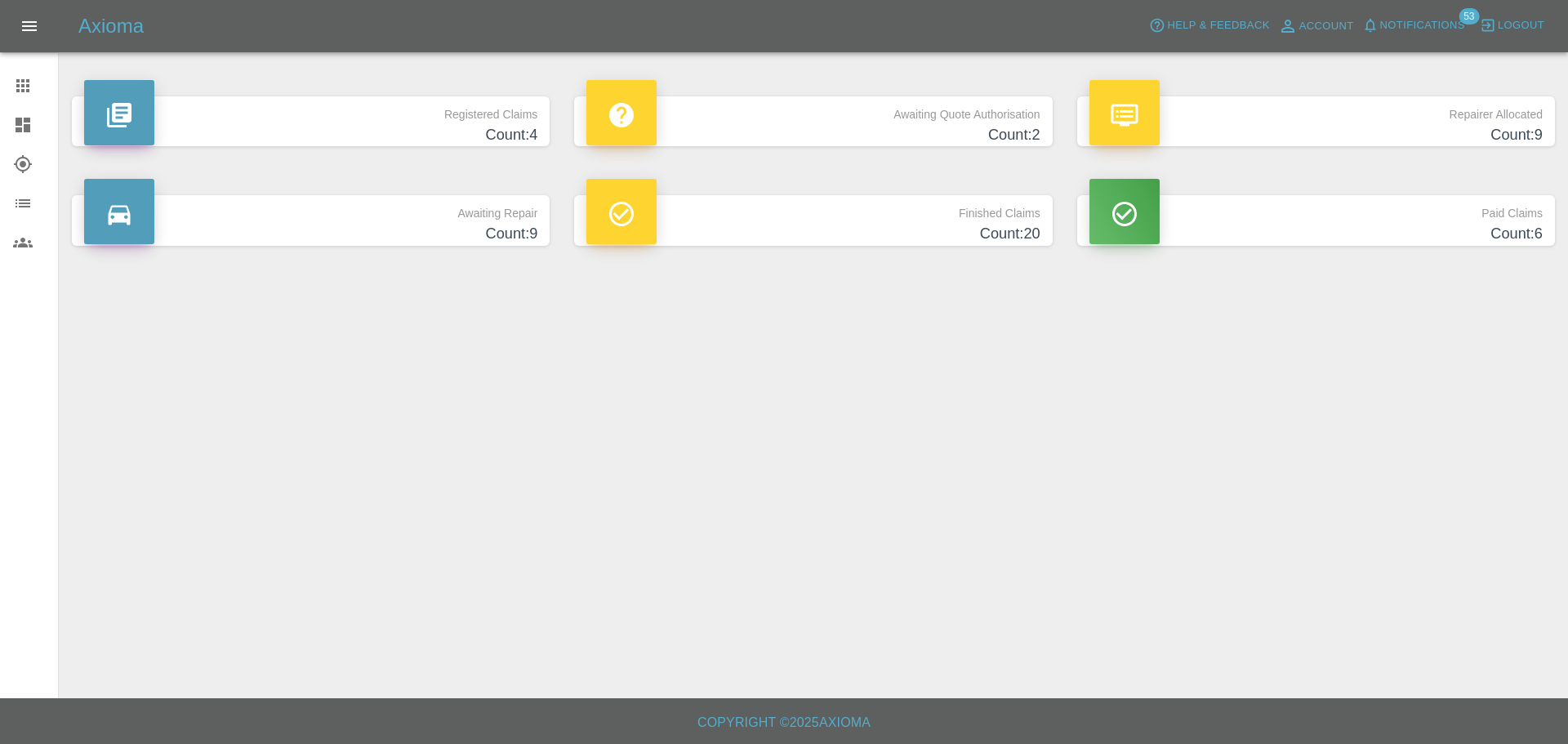
click at [870, 136] on h4 "Count: 2" at bounding box center [813, 135] width 453 height 22
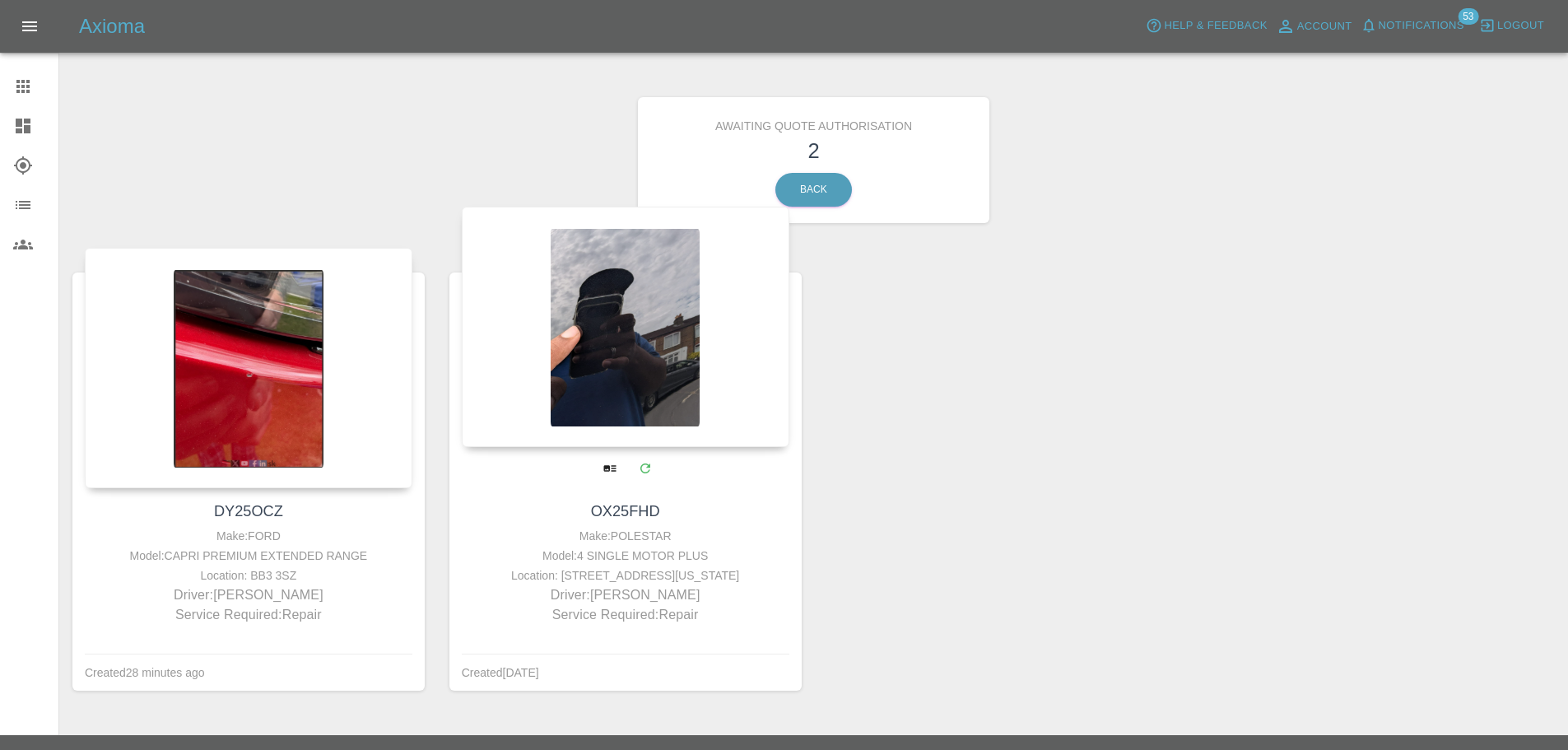
click at [733, 427] on div at bounding box center [625, 327] width 328 height 240
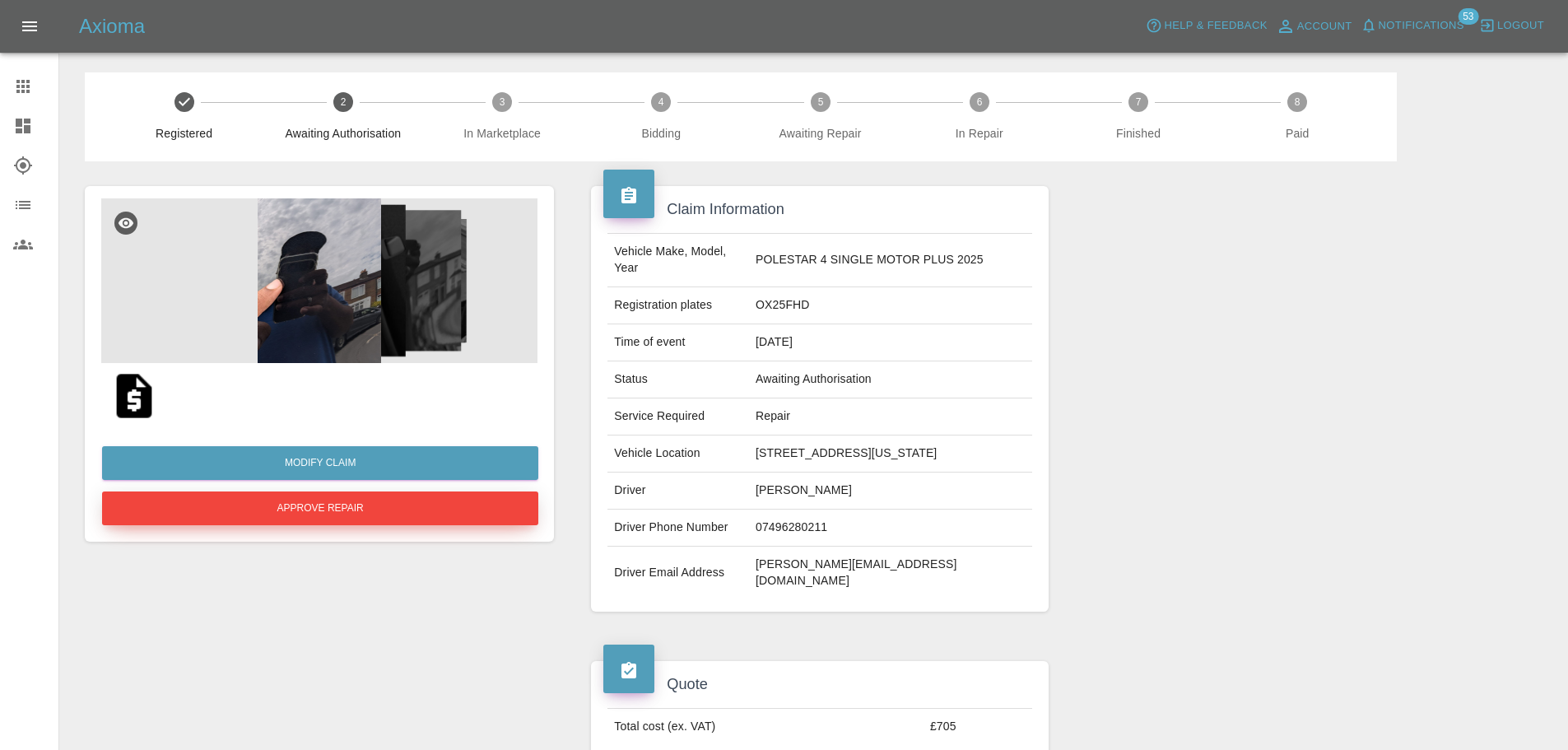
click at [400, 504] on button "Approve Repair" at bounding box center [320, 508] width 436 height 33
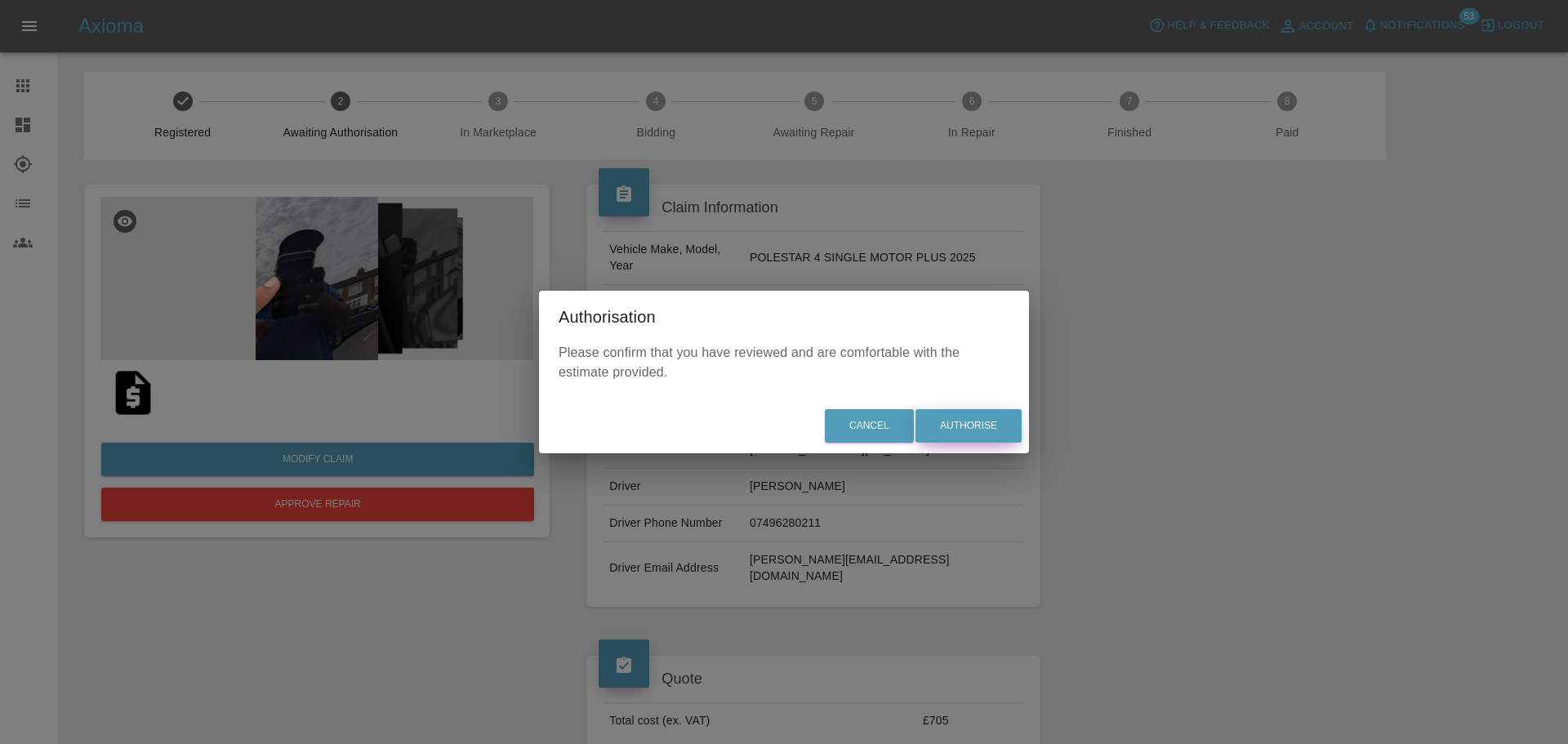
click at [959, 427] on button "Authorise" at bounding box center [969, 426] width 106 height 33
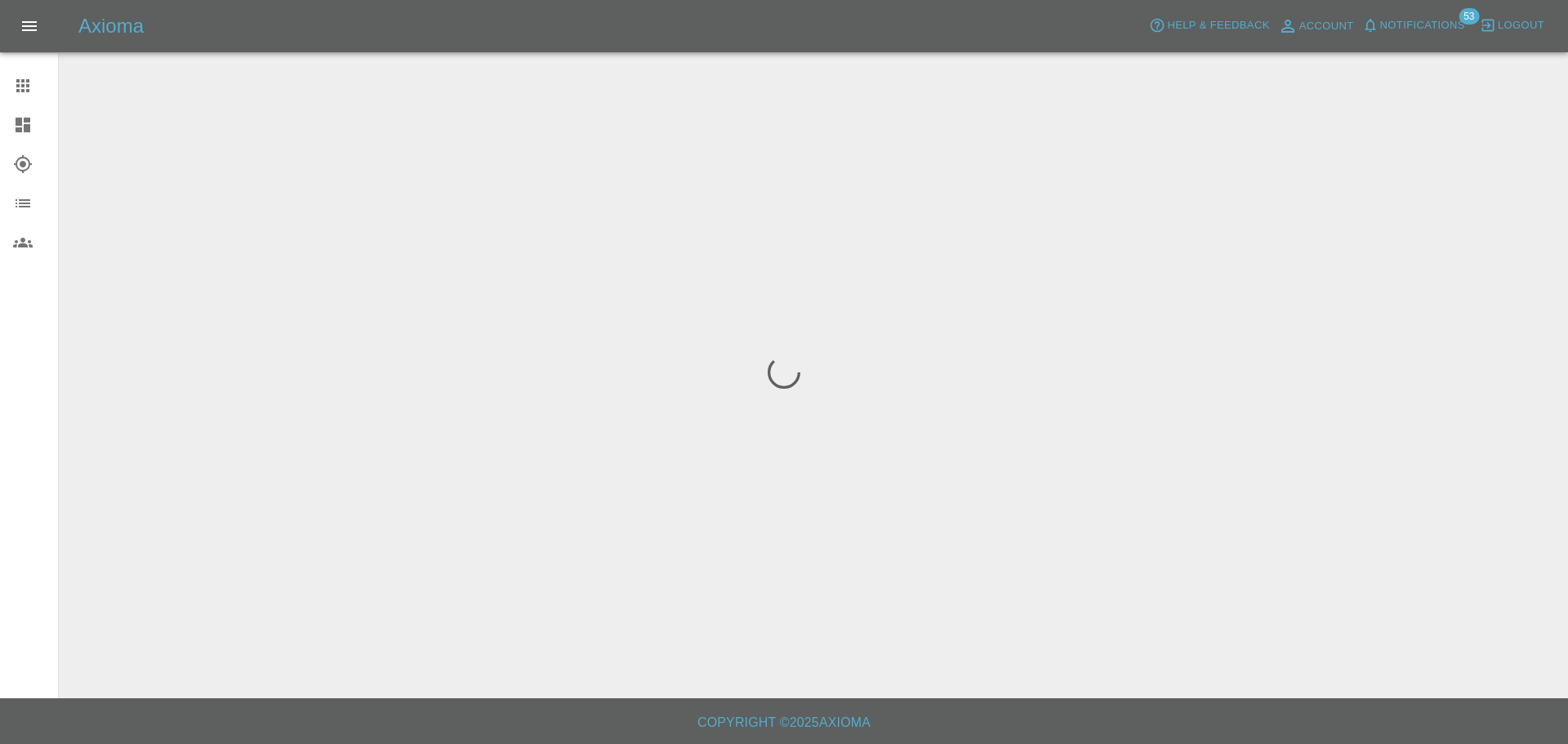
click at [32, 125] on div at bounding box center [36, 125] width 46 height 20
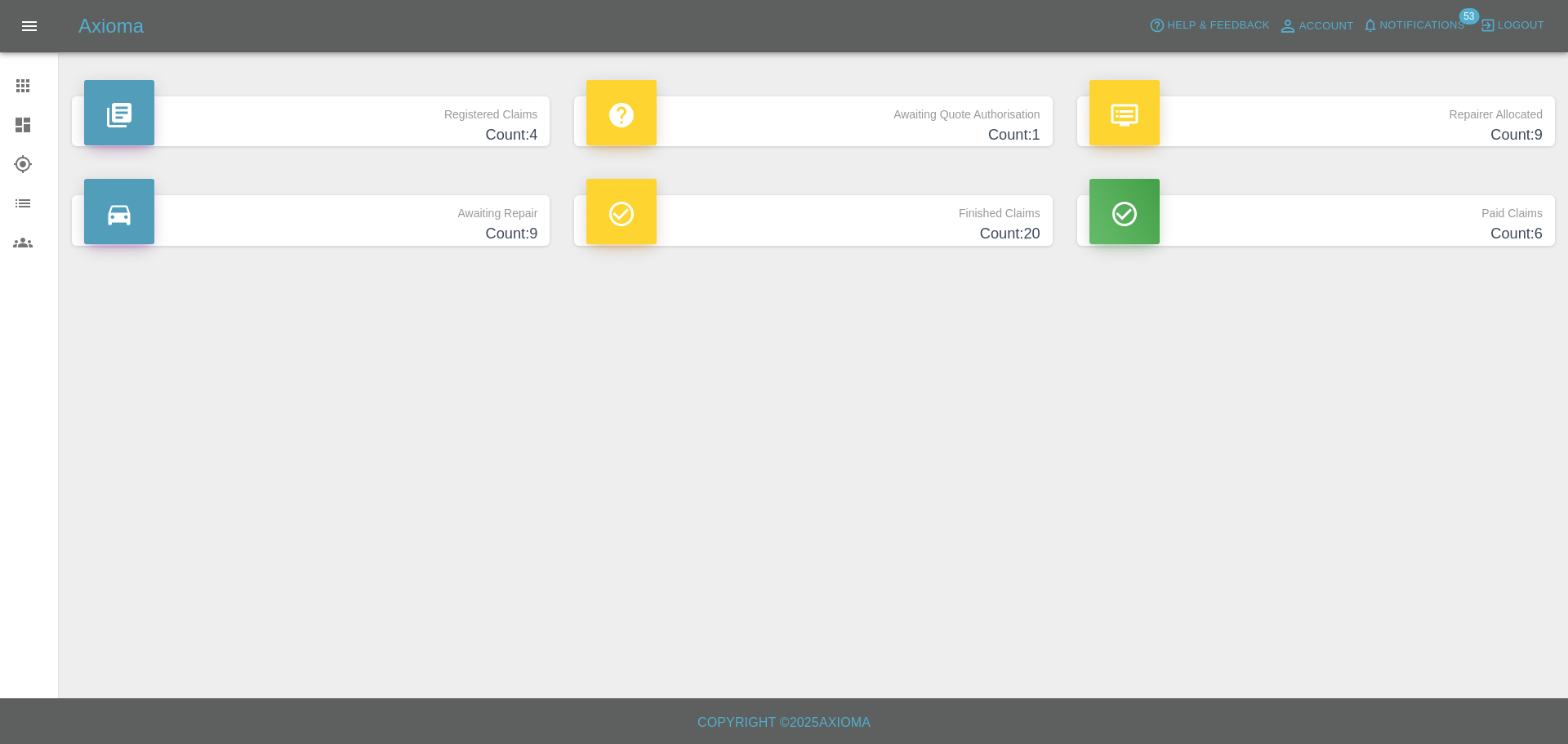
click at [798, 124] on p "Awaiting Quote Authorisation" at bounding box center [813, 110] width 453 height 28
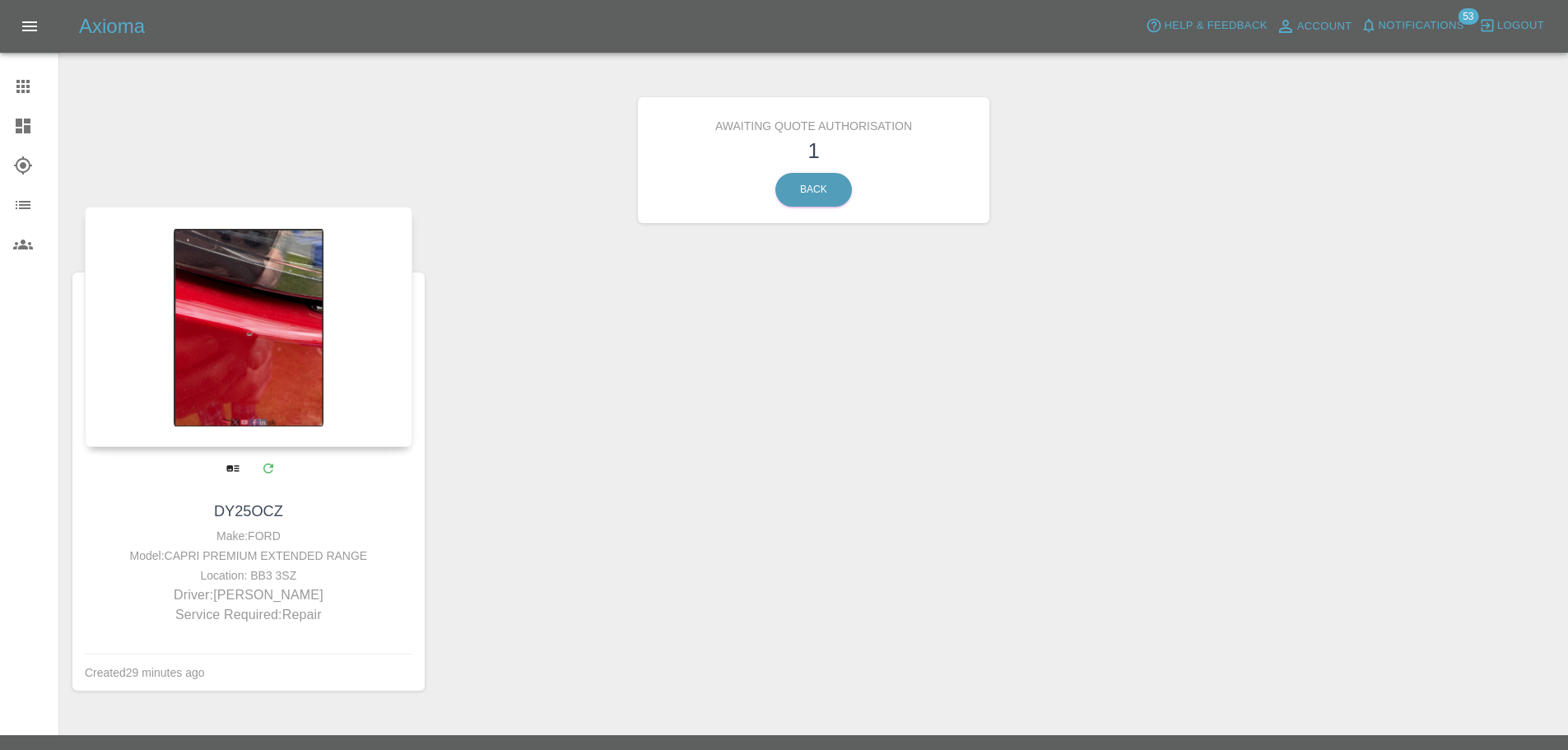
click at [303, 405] on div at bounding box center [248, 327] width 328 height 240
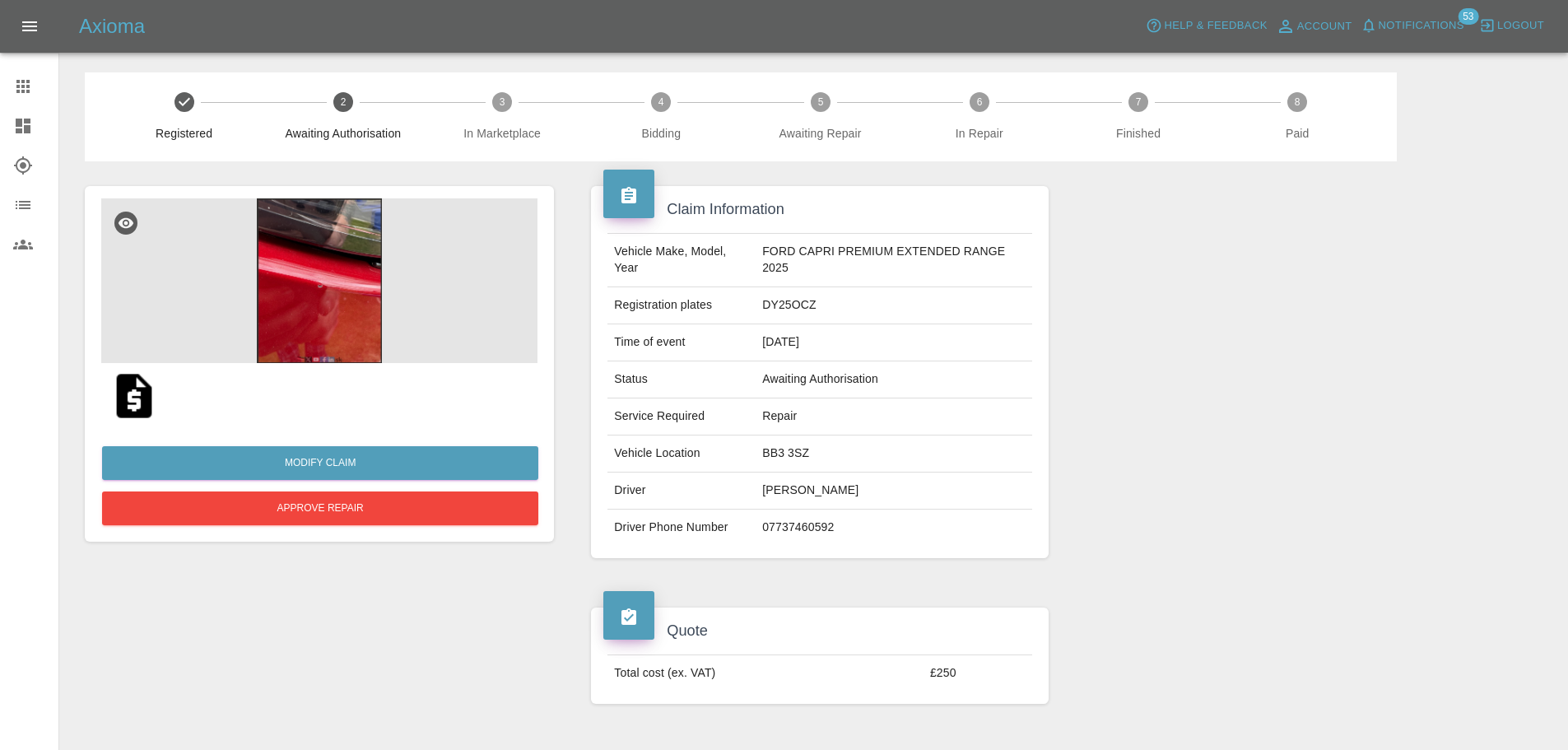
click at [376, 293] on img at bounding box center [319, 281] width 436 height 164
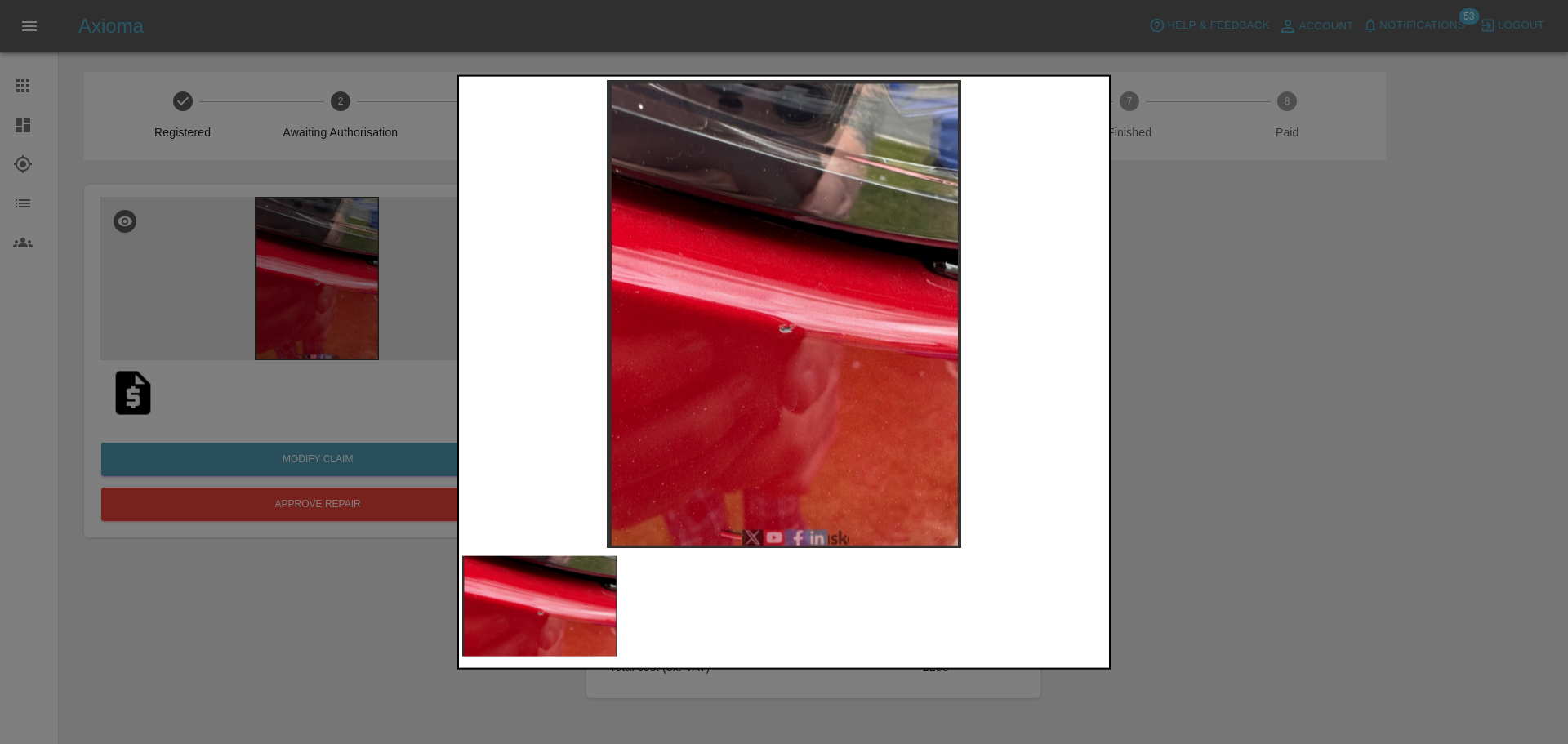
click at [1224, 400] on div at bounding box center [784, 372] width 1568 height 744
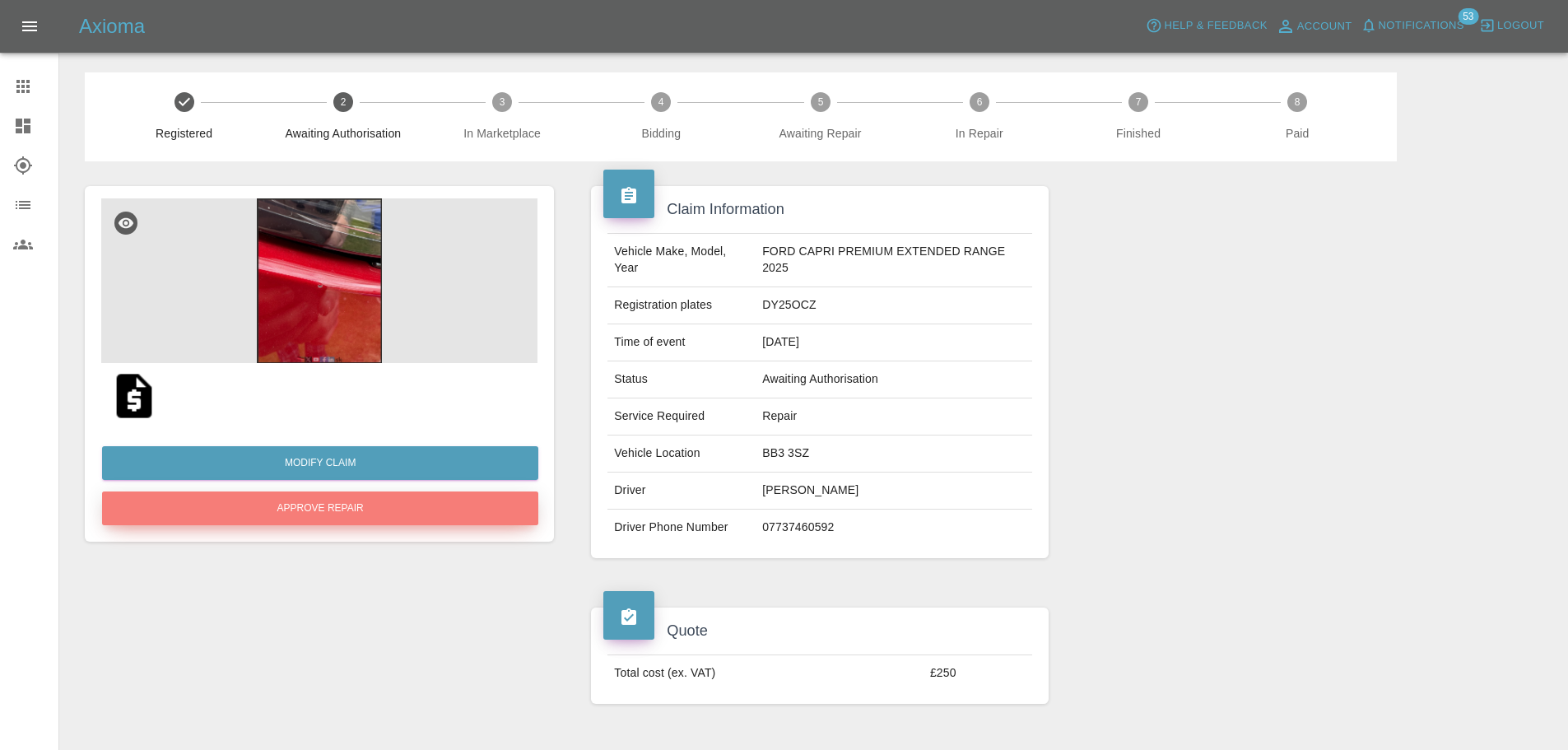
click at [313, 506] on button "Approve Repair" at bounding box center [320, 508] width 436 height 33
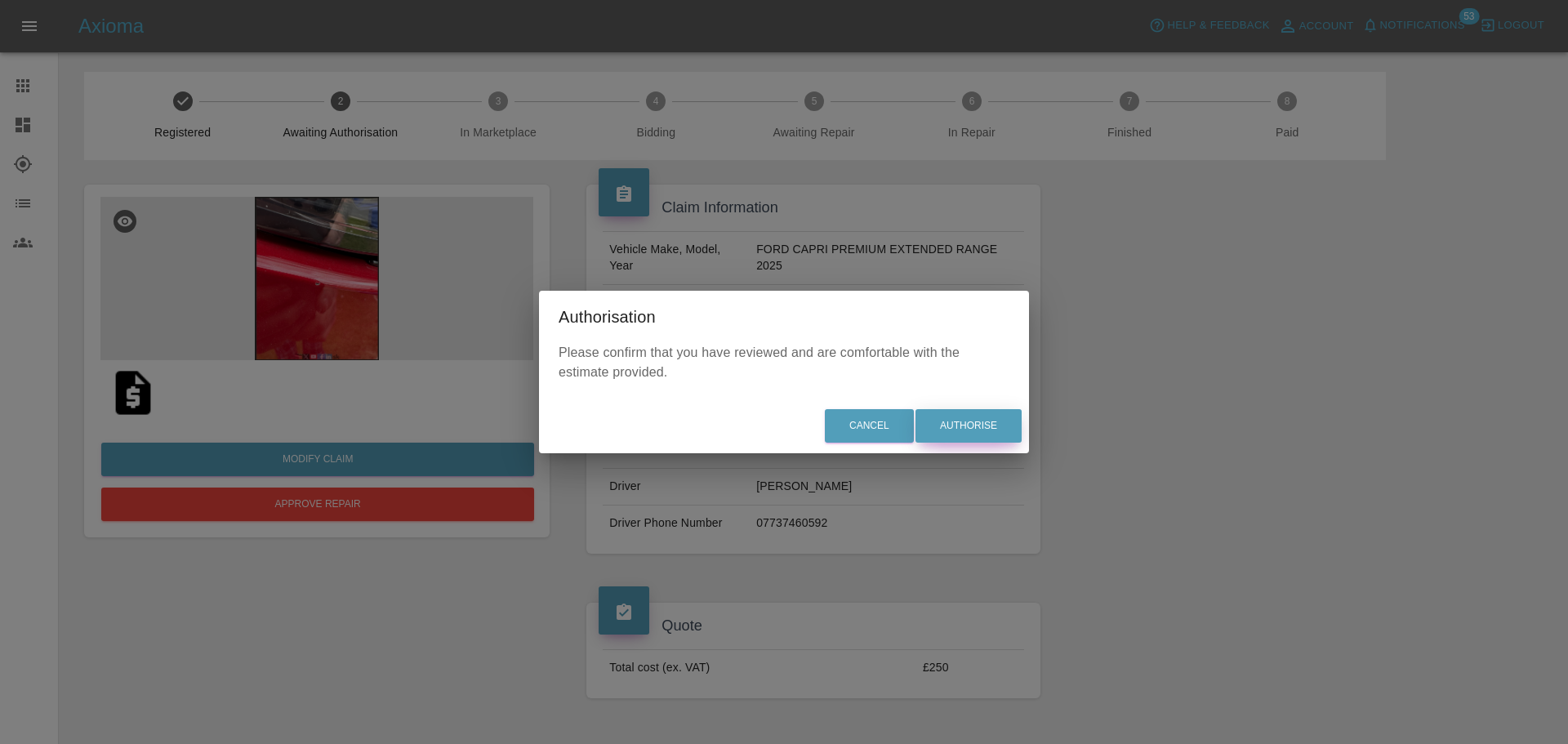
click at [1001, 422] on button "Authorise" at bounding box center [969, 426] width 106 height 33
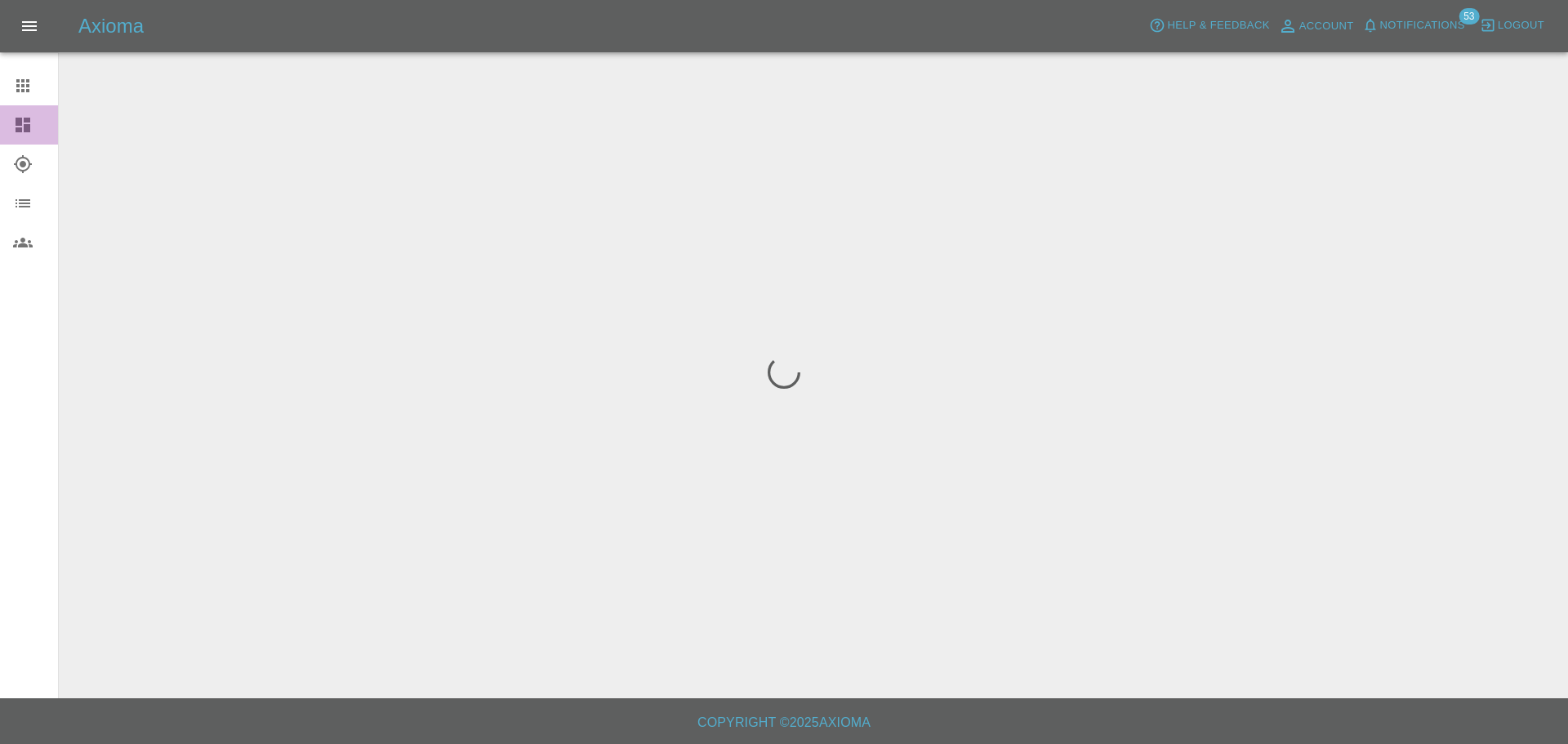
click at [2, 125] on link "Dashboard" at bounding box center [29, 125] width 58 height 39
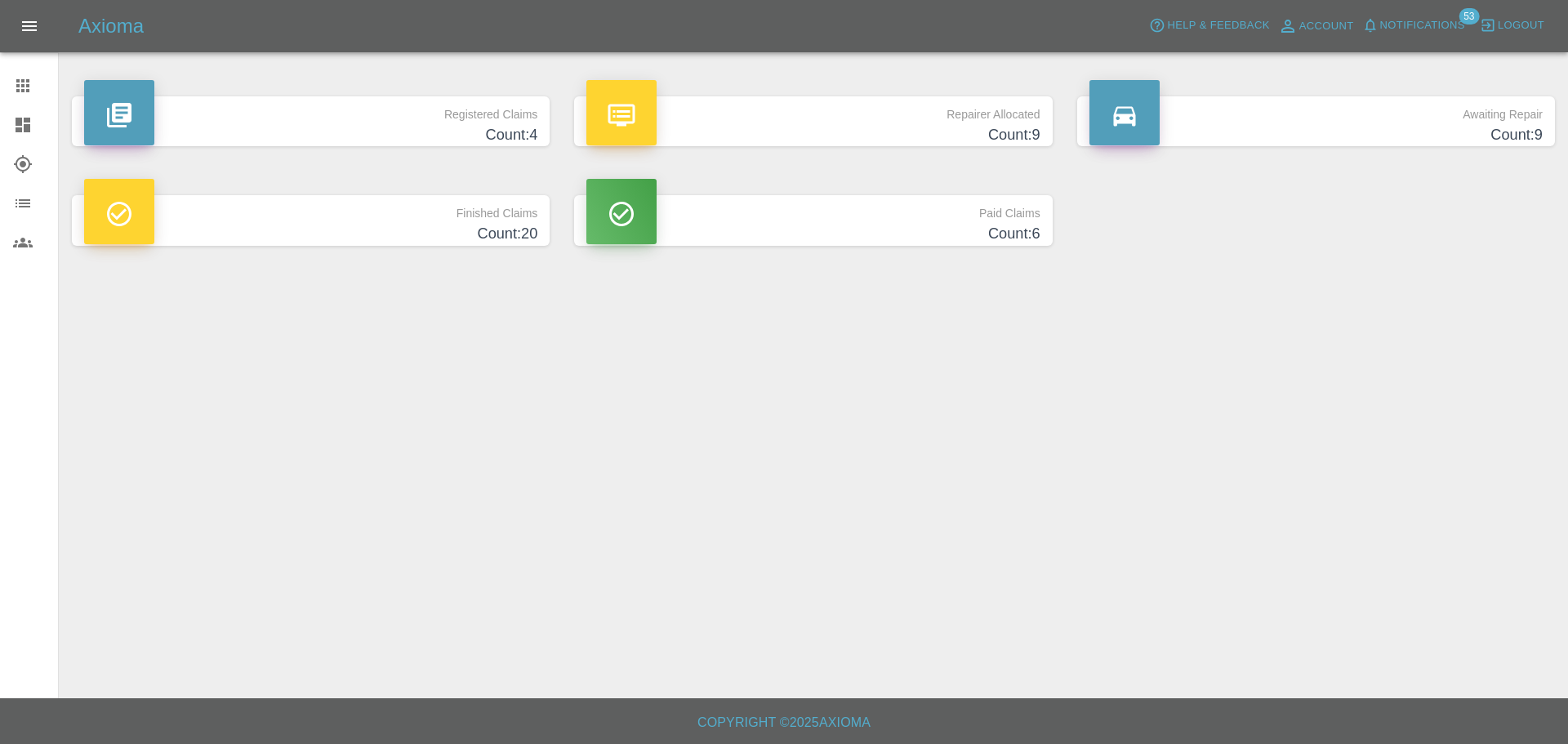
click at [461, 421] on main "Registered Claims Count: 4 Repairer Allocated Count: 9 Awaiting Repair Count: 9…" at bounding box center [784, 349] width 1568 height 698
click at [840, 433] on main "Registered Claims Count: 4 Repairer Allocated Count: 9 Awaiting Repair Count: 9…" at bounding box center [784, 349] width 1568 height 698
click at [21, 127] on icon at bounding box center [22, 125] width 14 height 14
click at [31, 125] on icon at bounding box center [23, 125] width 20 height 20
click at [23, 82] on icon at bounding box center [22, 85] width 13 height 13
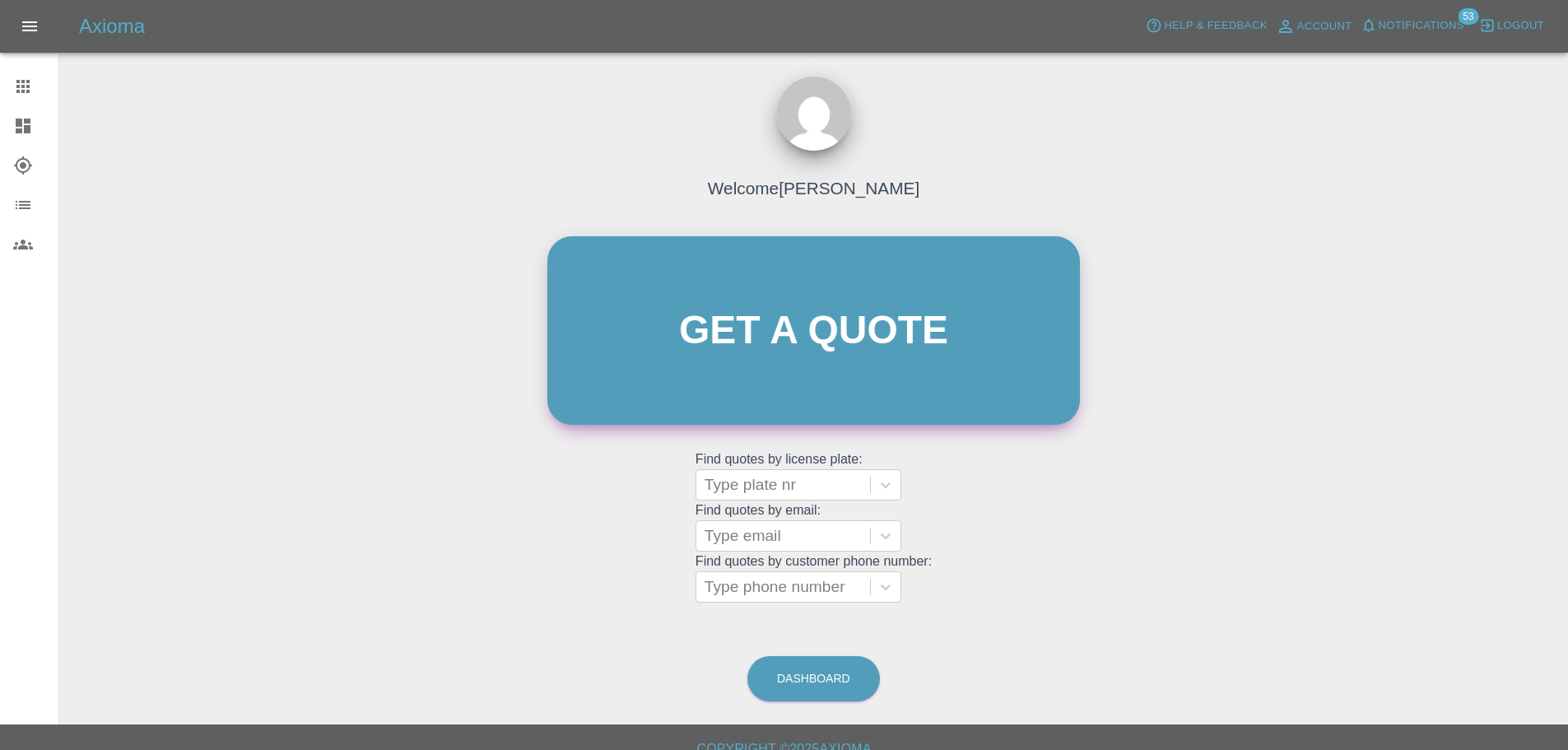
click at [784, 352] on link "Get a quote" at bounding box center [814, 331] width 533 height 189
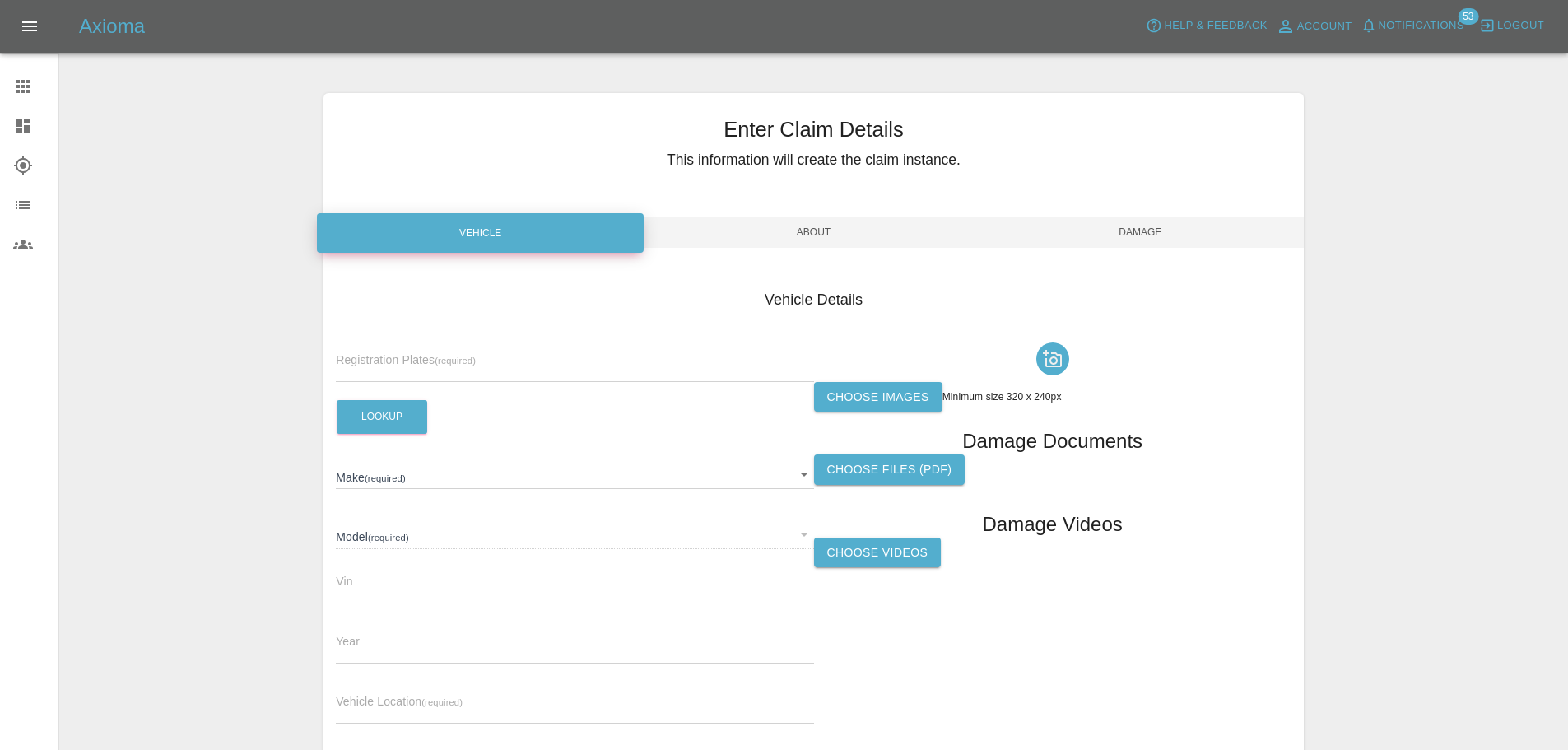
click at [428, 359] on input "text" at bounding box center [574, 370] width 478 height 23
paste input "DL25EEV"
type input "DL25EEV"
click at [377, 425] on button "Lookup" at bounding box center [382, 417] width 90 height 33
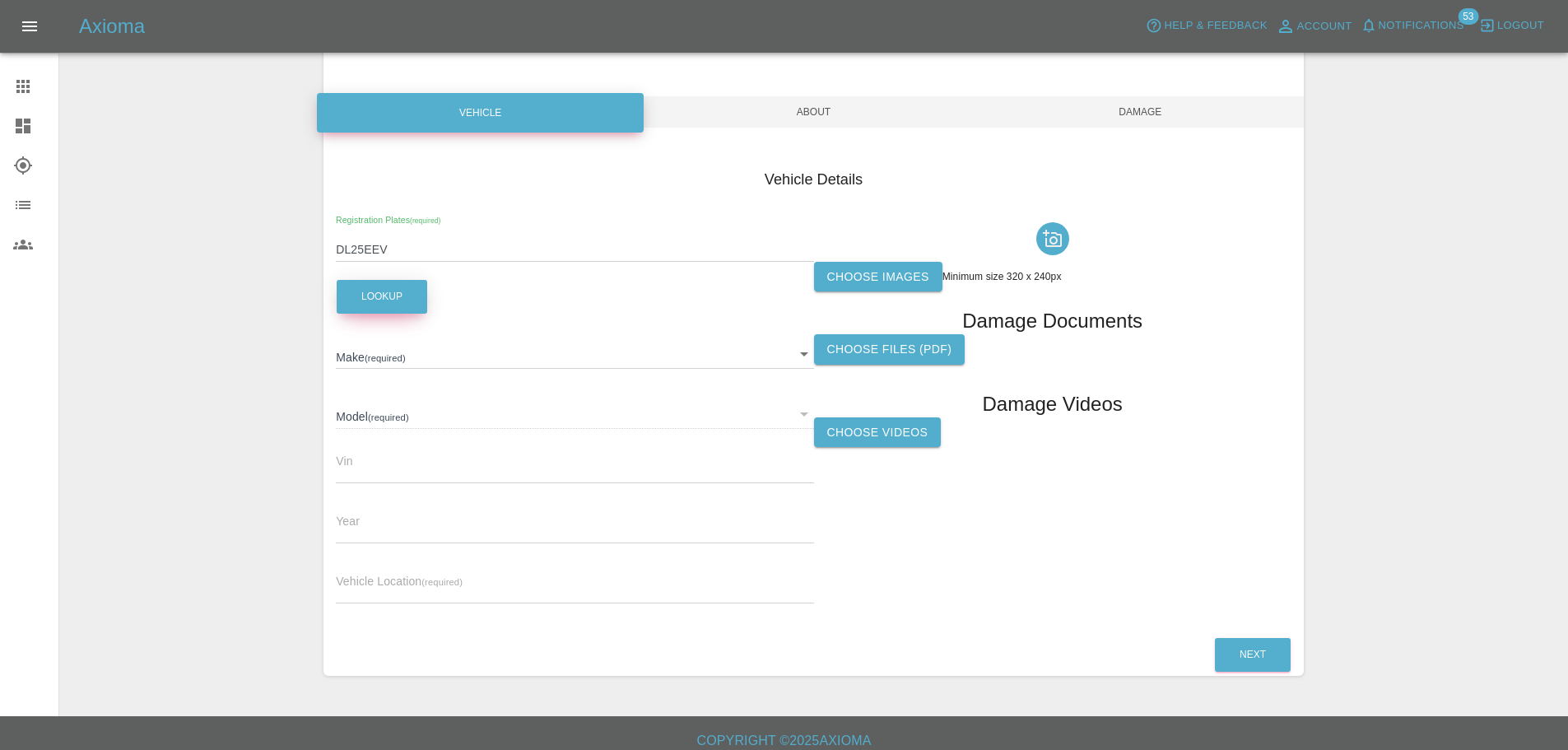
scroll to position [124, 0]
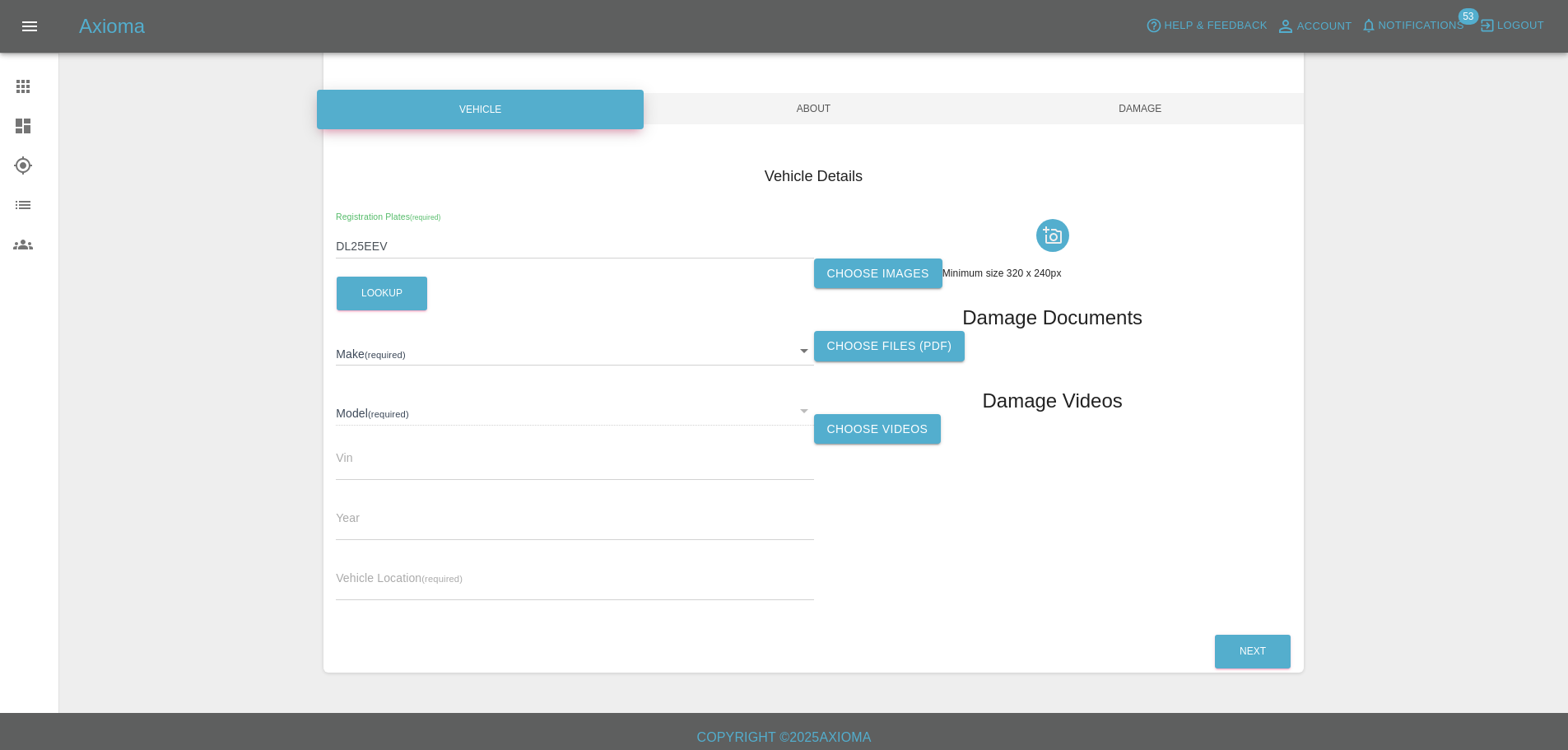
type input "NISSAN"
type input "QASHQAI N-DESIGN 140 MHEV"
type input "SJNTAAJ12U2078890"
type input "2025"
click at [405, 247] on input "DL25EEV" at bounding box center [574, 247] width 478 height 23
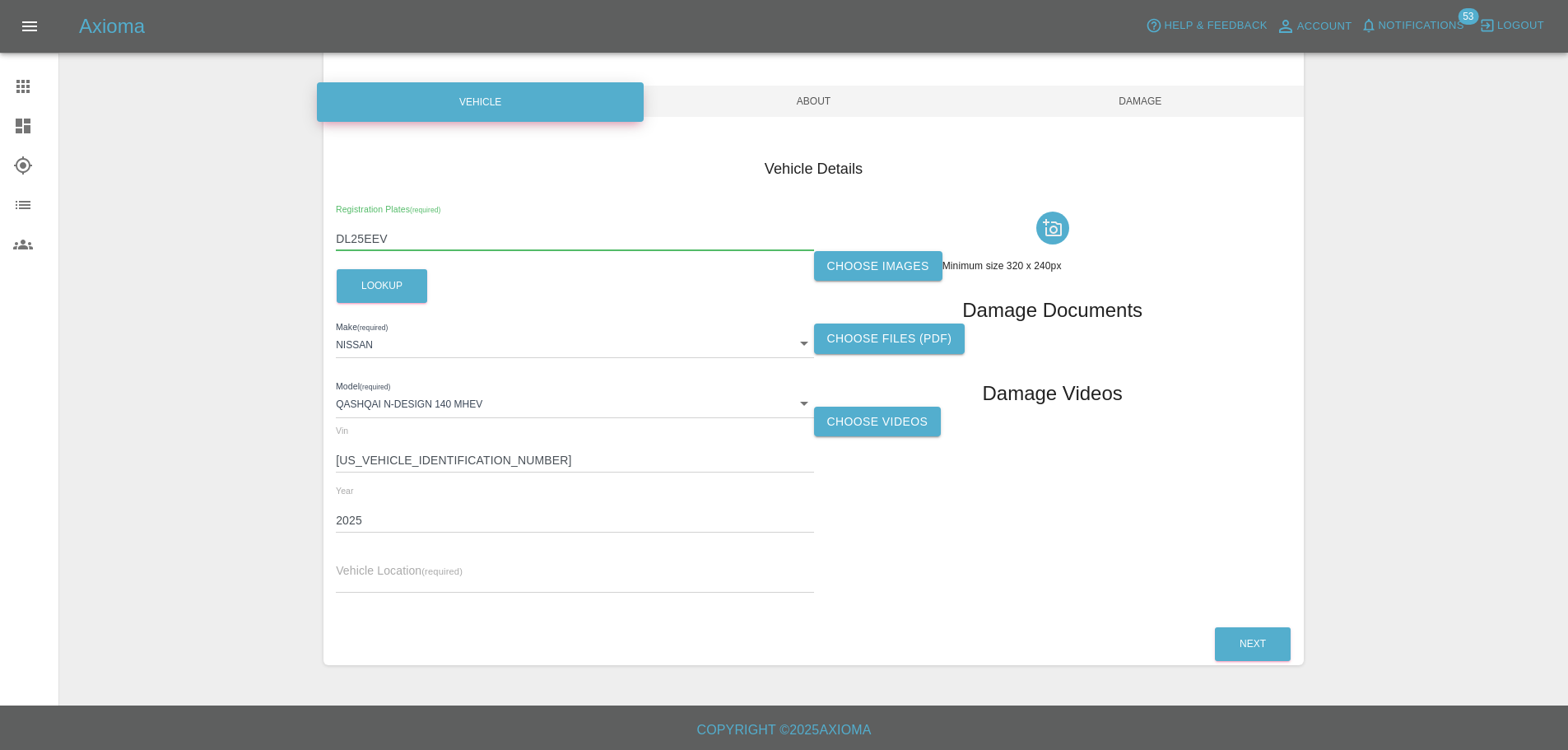
scroll to position [133, 0]
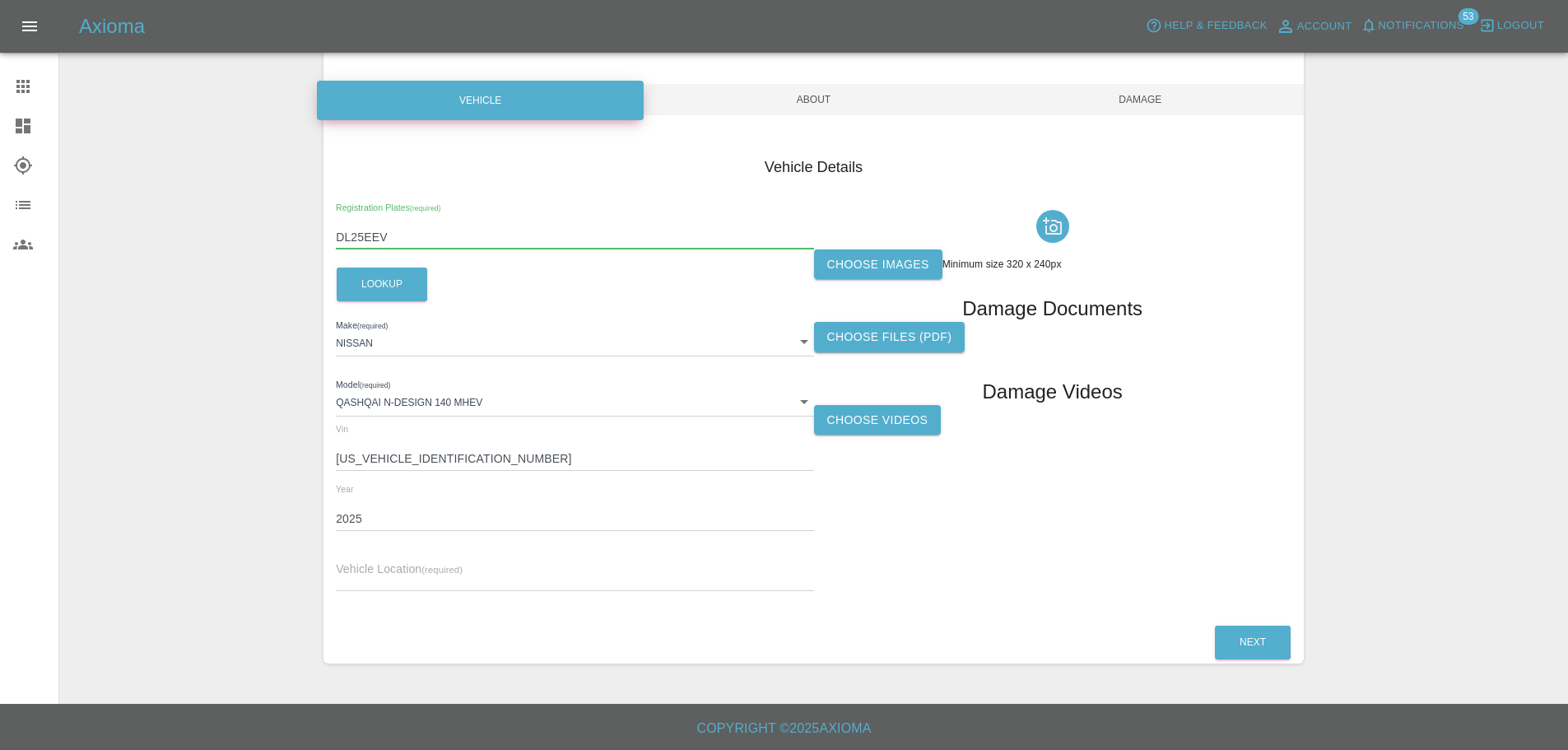
click at [909, 267] on label "Choose images" at bounding box center [878, 265] width 128 height 31
click at [0, 0] on input "Choose images" at bounding box center [0, 0] width 0 height 0
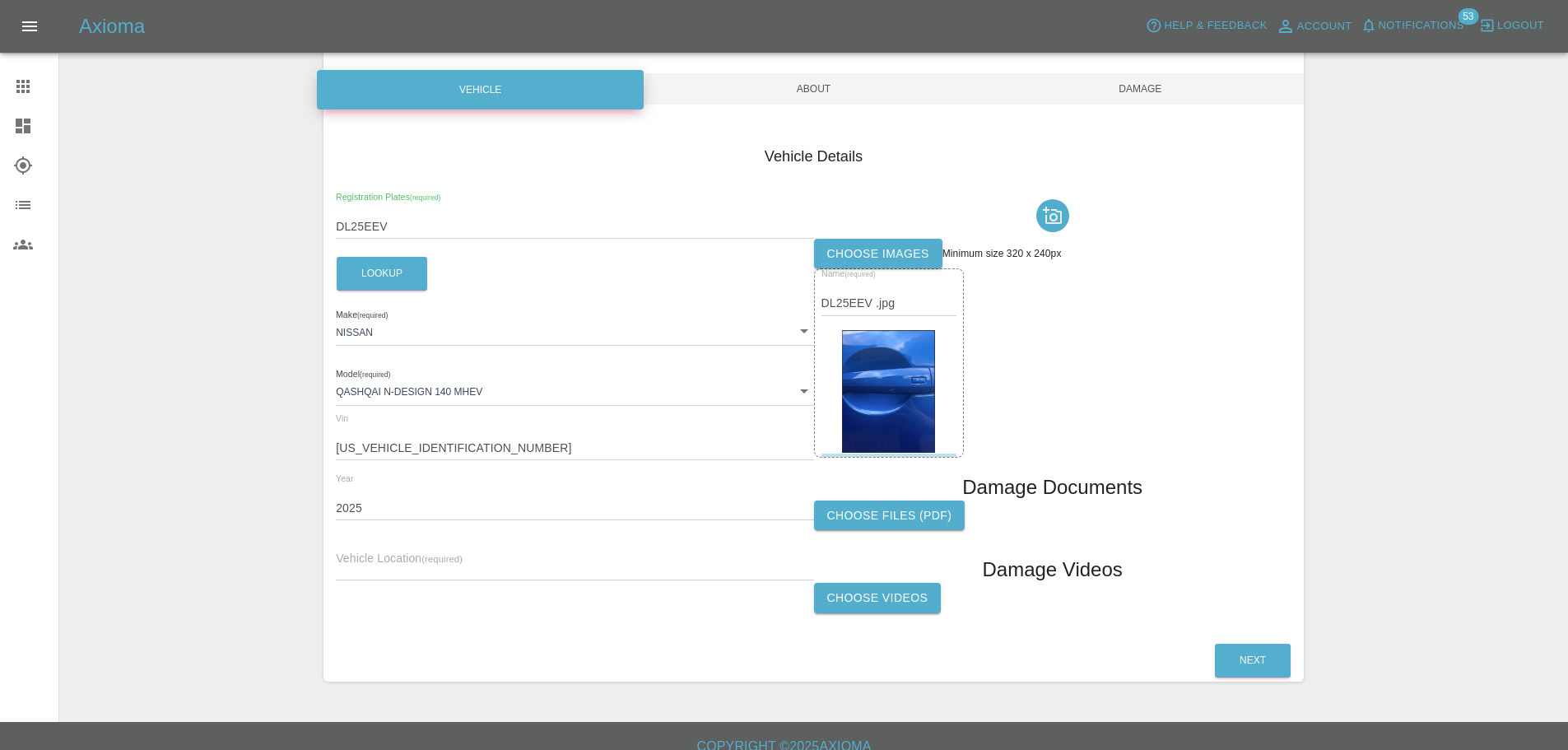
scroll to position [162, 0]
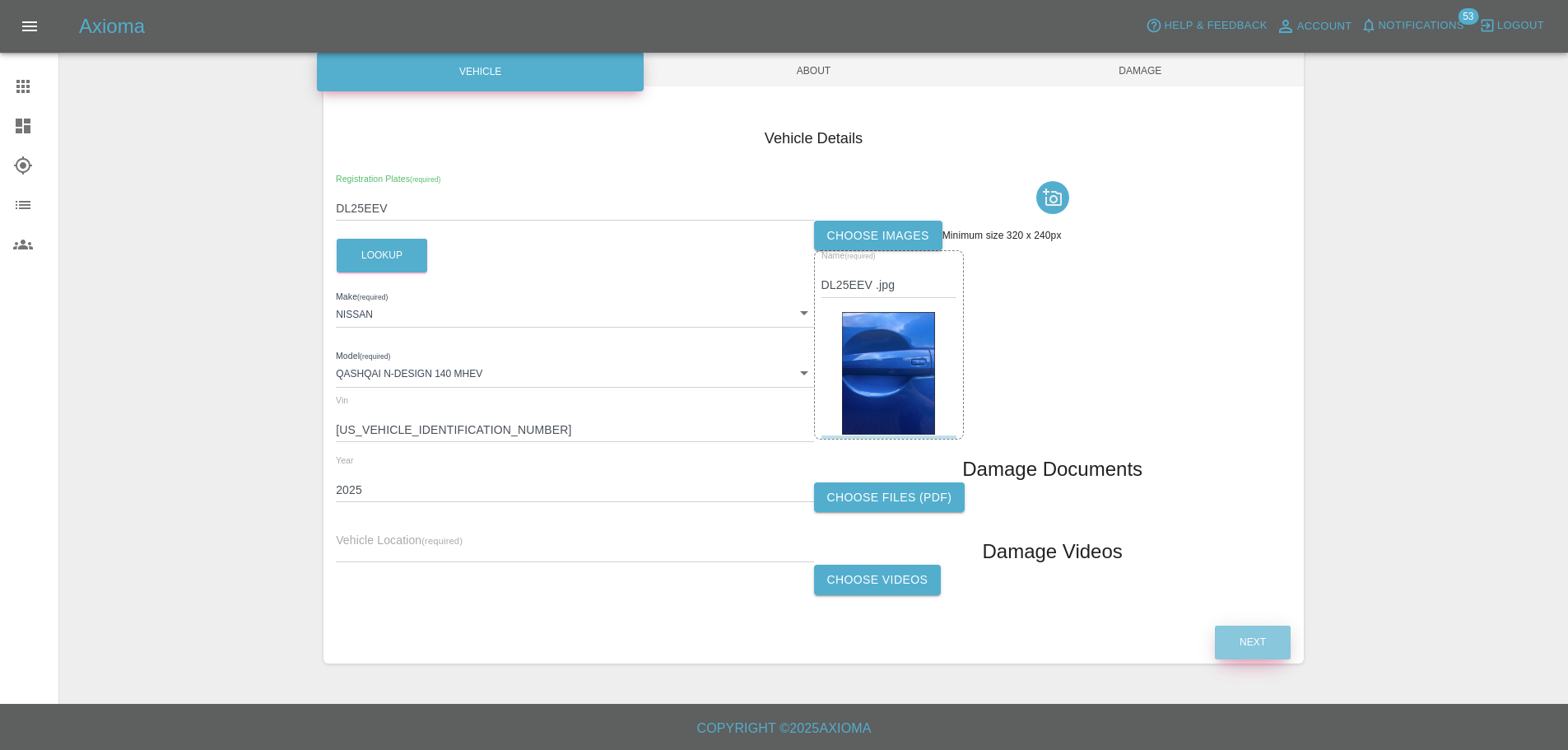
click at [1226, 649] on button "Next" at bounding box center [1253, 642] width 76 height 33
click at [499, 542] on input "text" at bounding box center [574, 550] width 478 height 23
paste input "JEMMA FELSTEAD, 94 The Ashway, Brixworth, Northampton, Northamptonshire, NN6 9UZ"
type input "JEMMA FELSTEAD, 94 The Ashway, Brixworth, Northampton, Northamptonshire, NN6 9UZ"
click at [1249, 651] on button "Next" at bounding box center [1253, 642] width 76 height 33
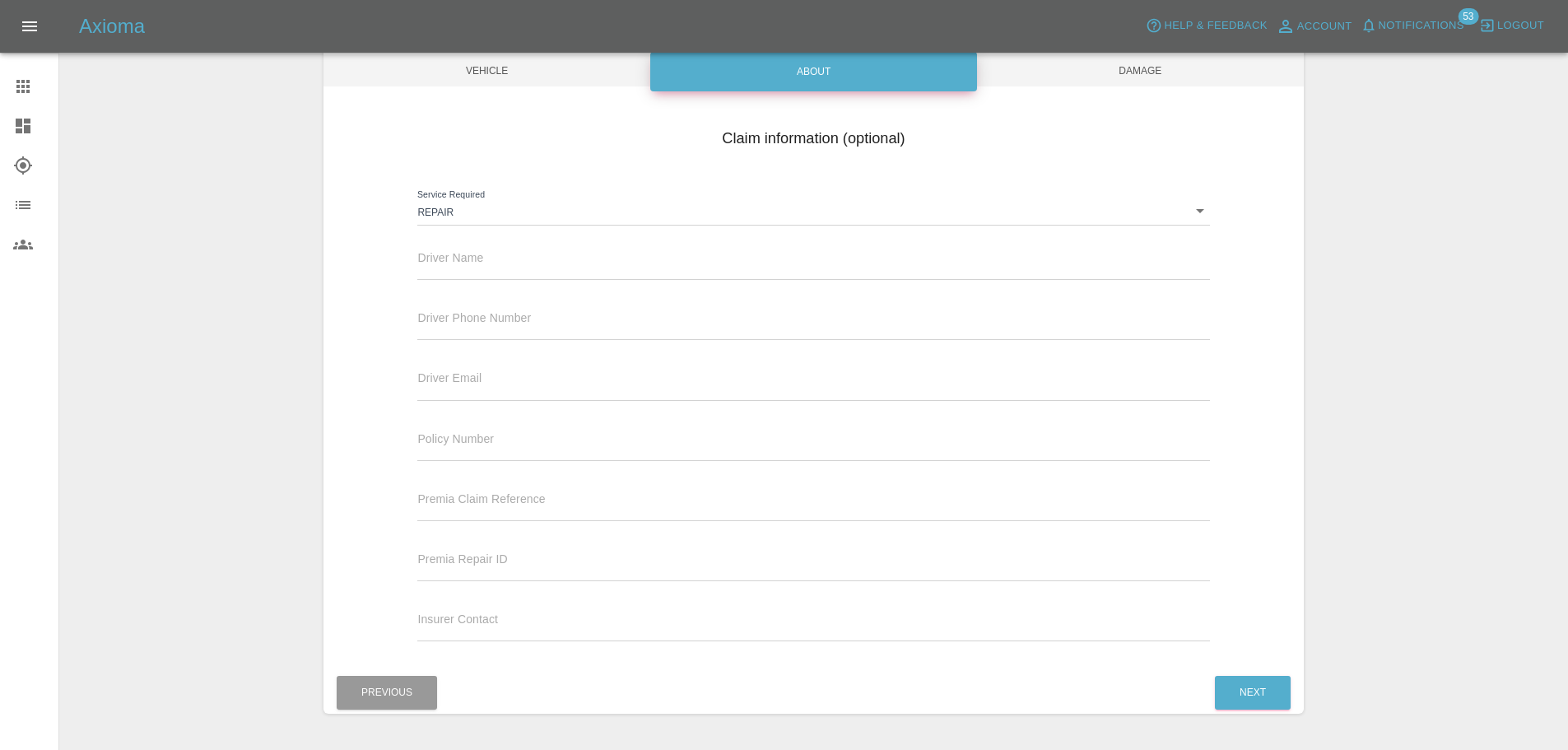
click at [466, 274] on input "text" at bounding box center [813, 267] width 792 height 23
paste input "JEMMA FELSTEAD, 94 The Ashway, Brixworth, Northampton, Northamptonshire, NN6 9UZ"
drag, startPoint x: 916, startPoint y: 273, endPoint x: 527, endPoint y: 296, distance: 389.7
click at [527, 296] on div "Claim information (optional) Service Required Repair repair Driver Name JEMMA F…" at bounding box center [813, 387] width 980 height 536
type input "JEMMA FELSTEAD"
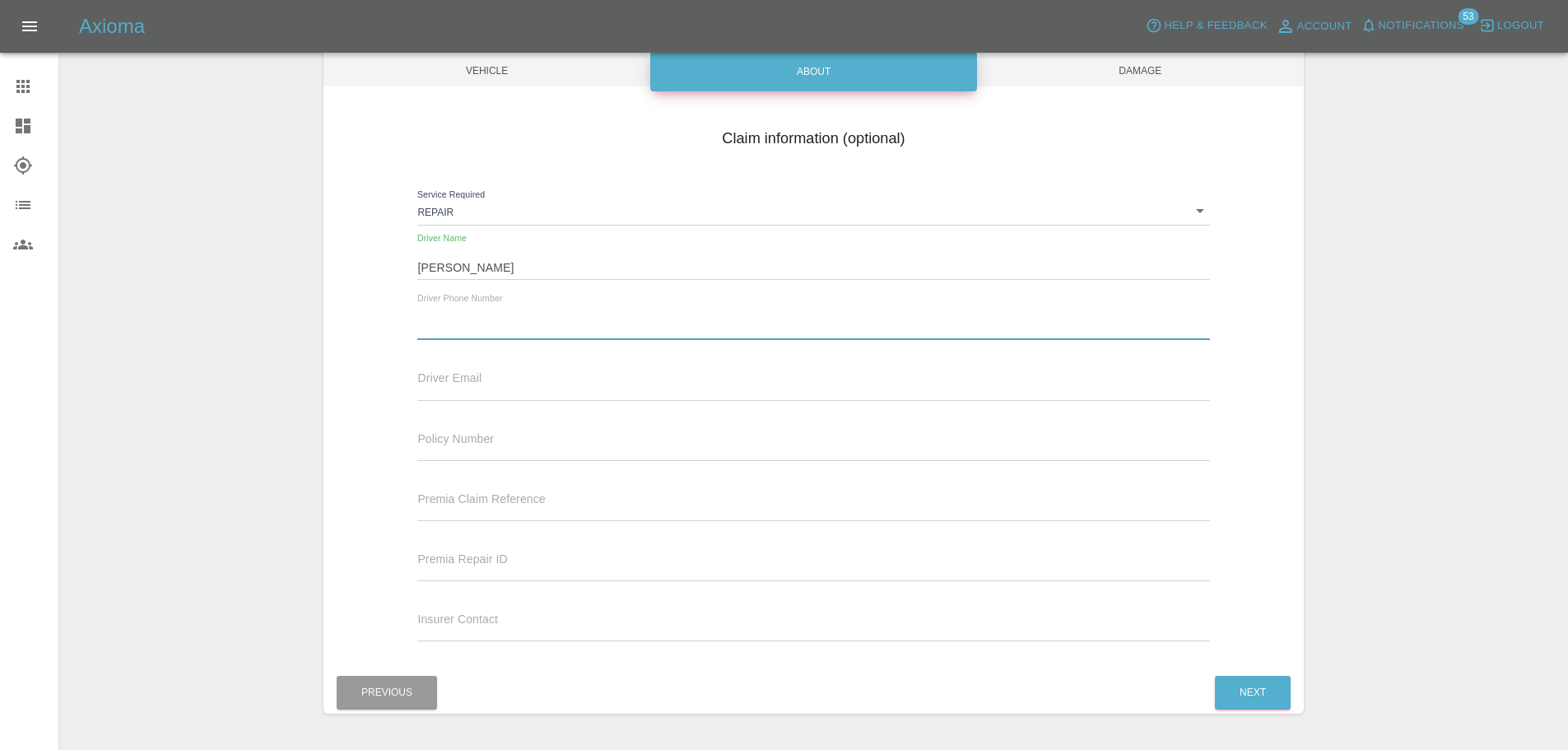
click at [512, 321] on input "text" at bounding box center [813, 328] width 792 height 23
click at [500, 315] on span "Driver Phone Number" at bounding box center [474, 317] width 114 height 14
click at [504, 319] on input "text" at bounding box center [813, 328] width 792 height 23
paste input "07387169066"
type input "07387169066"
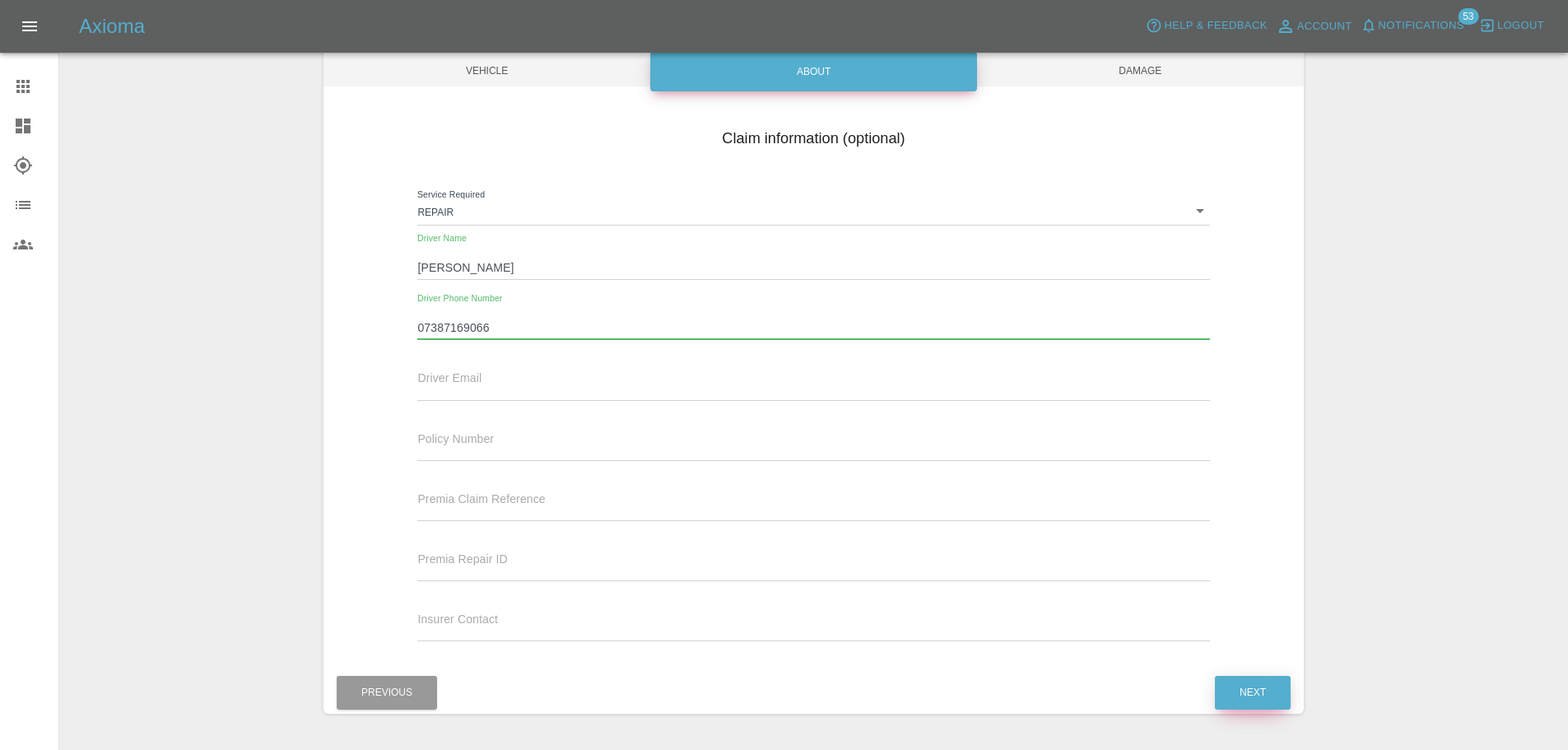
click at [1239, 703] on button "Next" at bounding box center [1253, 692] width 76 height 33
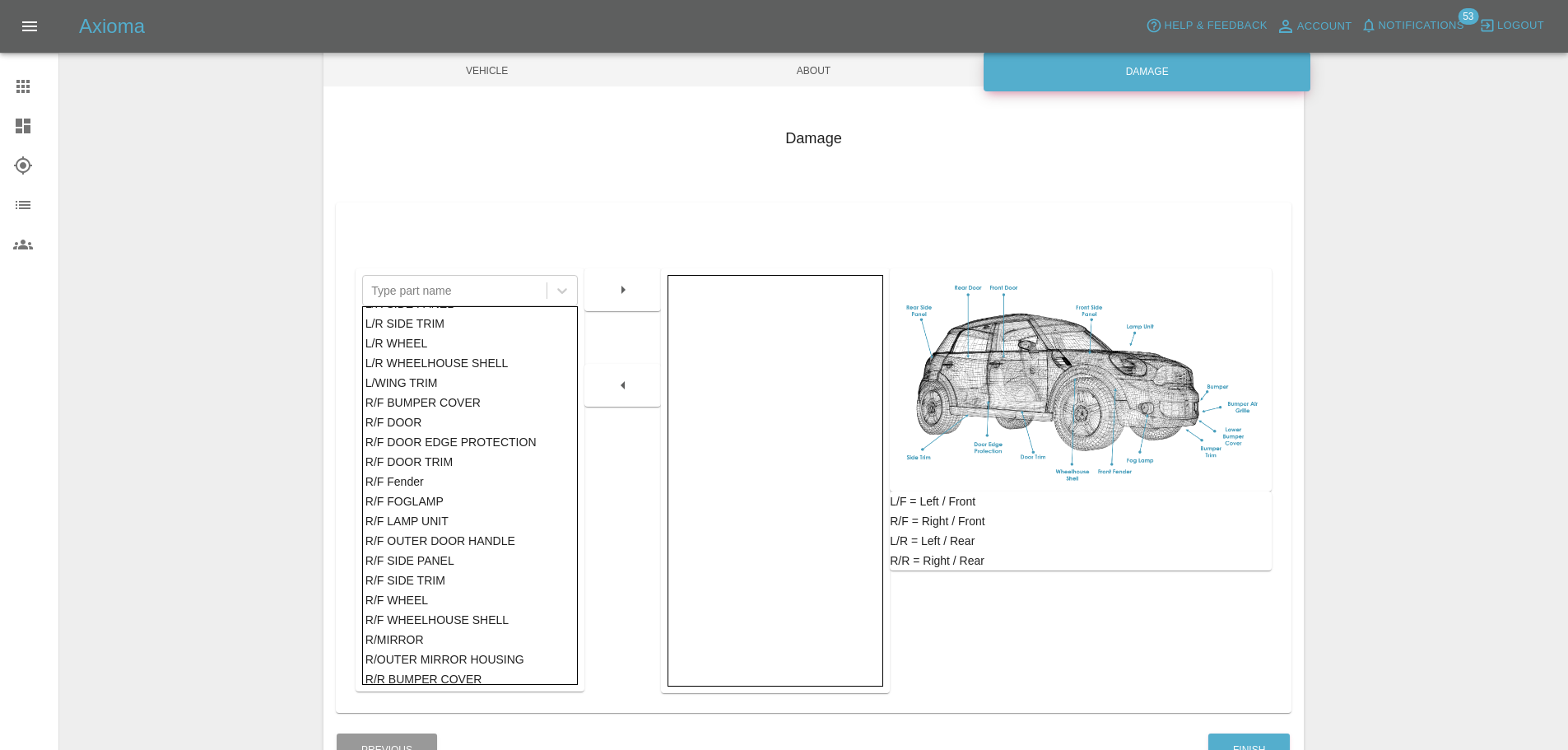
scroll to position [617, 0]
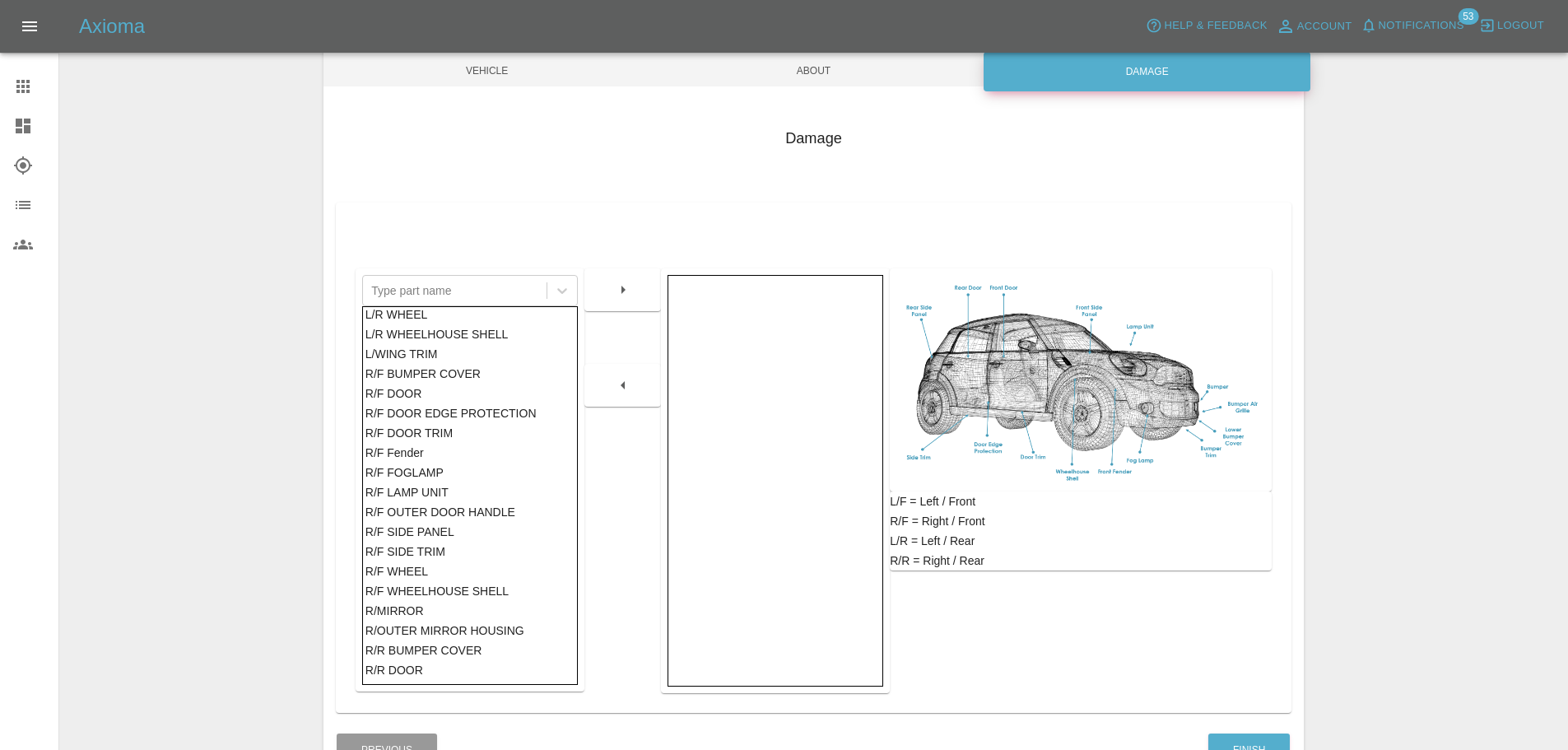
click at [407, 391] on div "R/F DOOR" at bounding box center [471, 394] width 210 height 20
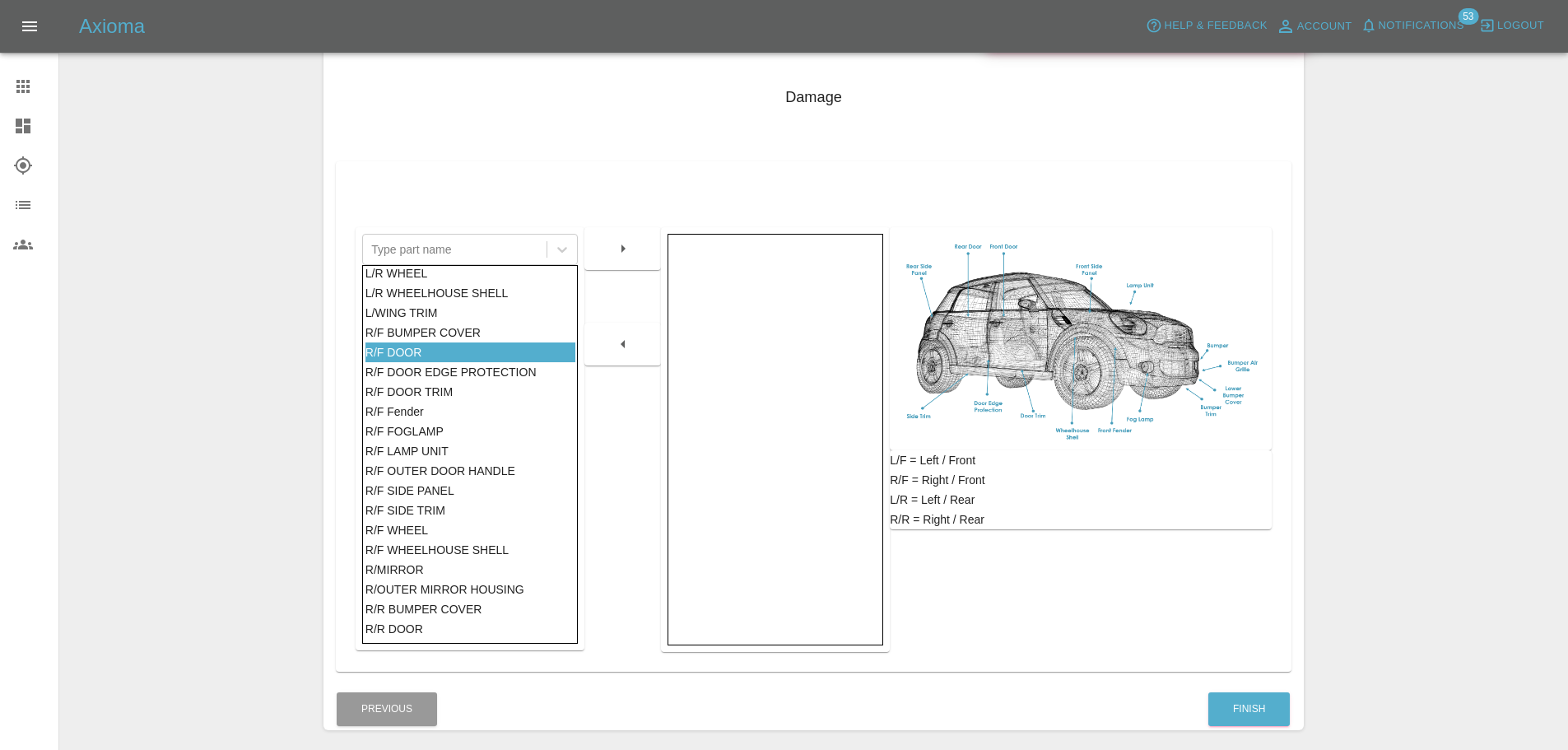
click at [616, 237] on button "button" at bounding box center [623, 248] width 52 height 30
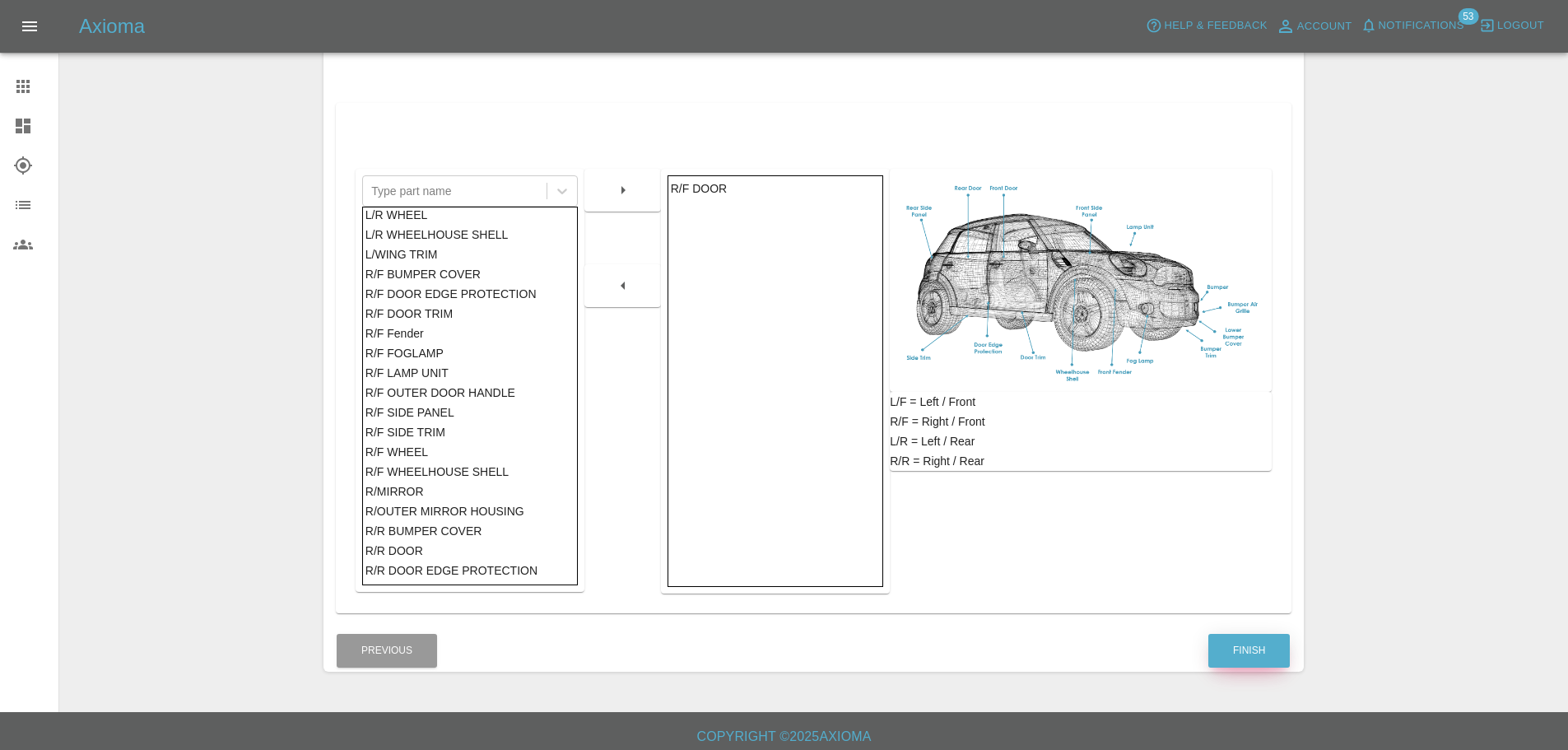
scroll to position [269, 0]
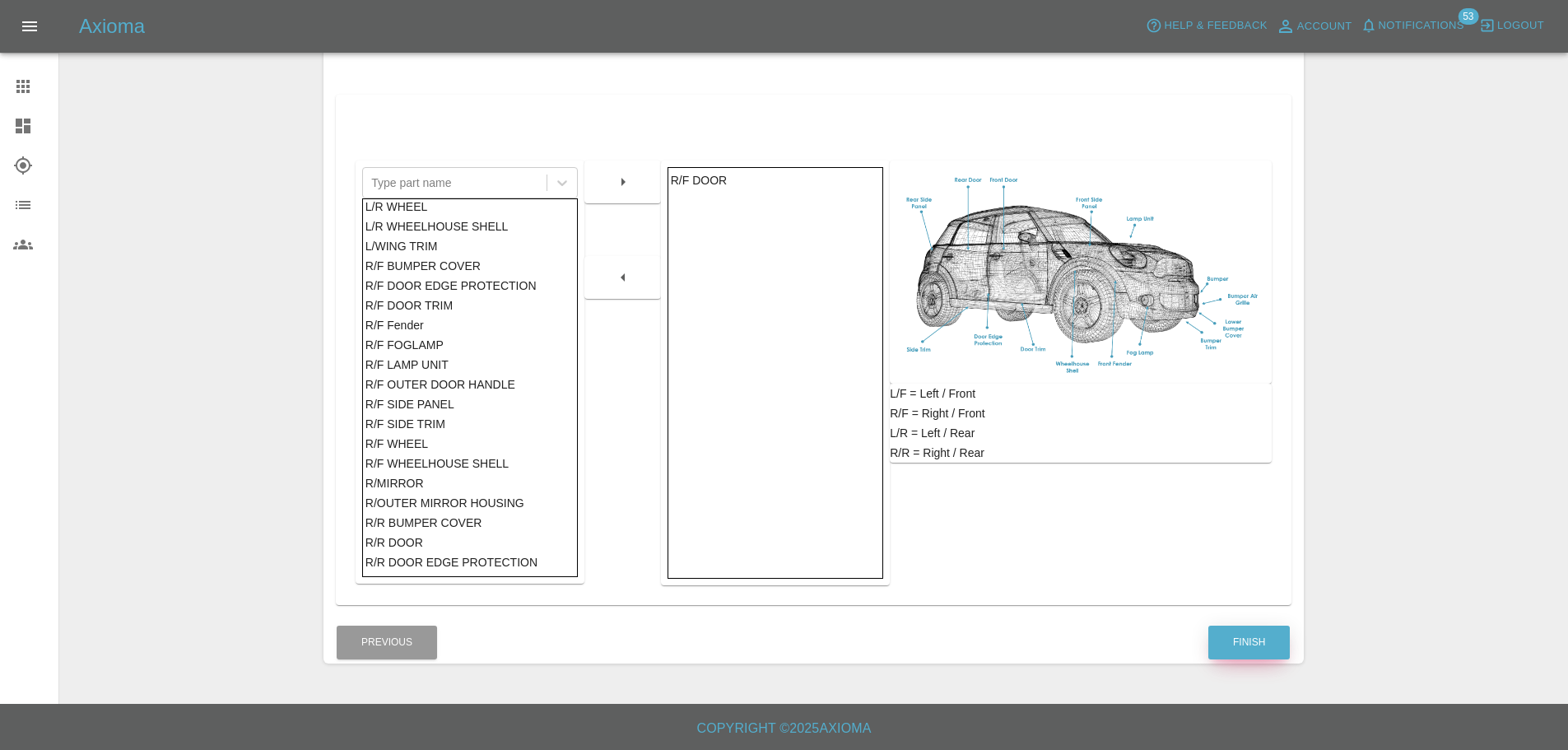
click at [1266, 648] on button "Finish" at bounding box center [1249, 642] width 81 height 33
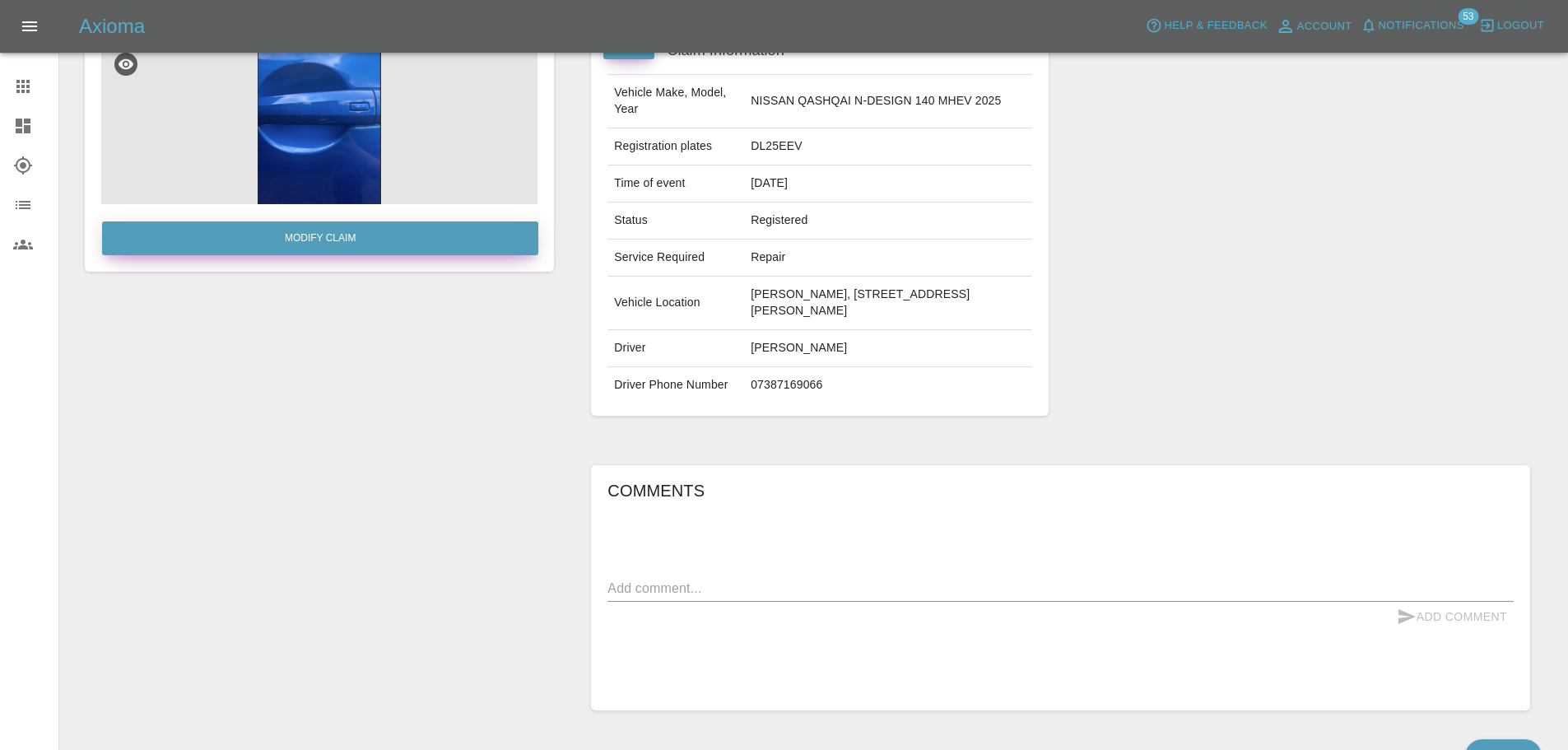
scroll to position [1, 0]
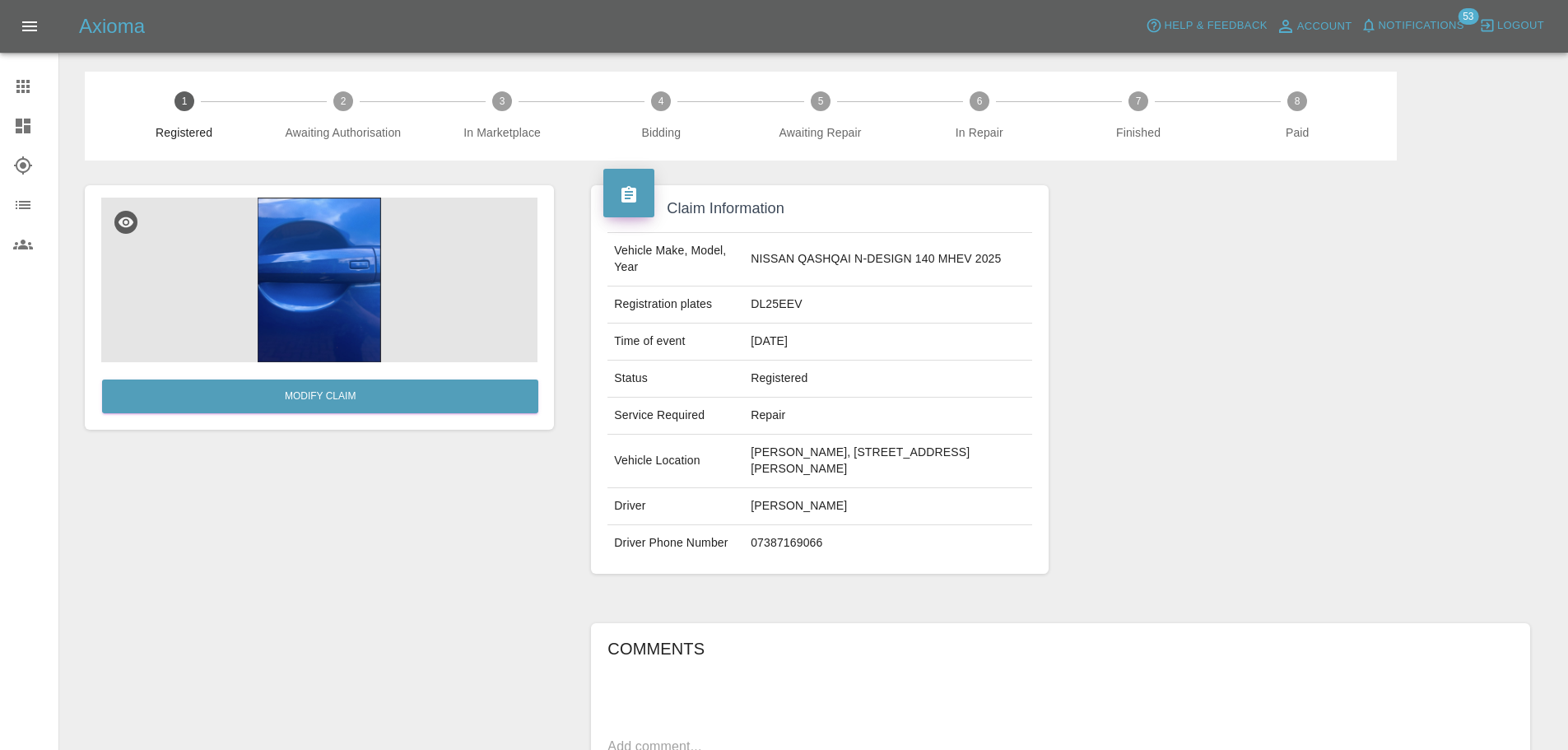
click at [25, 116] on icon at bounding box center [23, 126] width 20 height 20
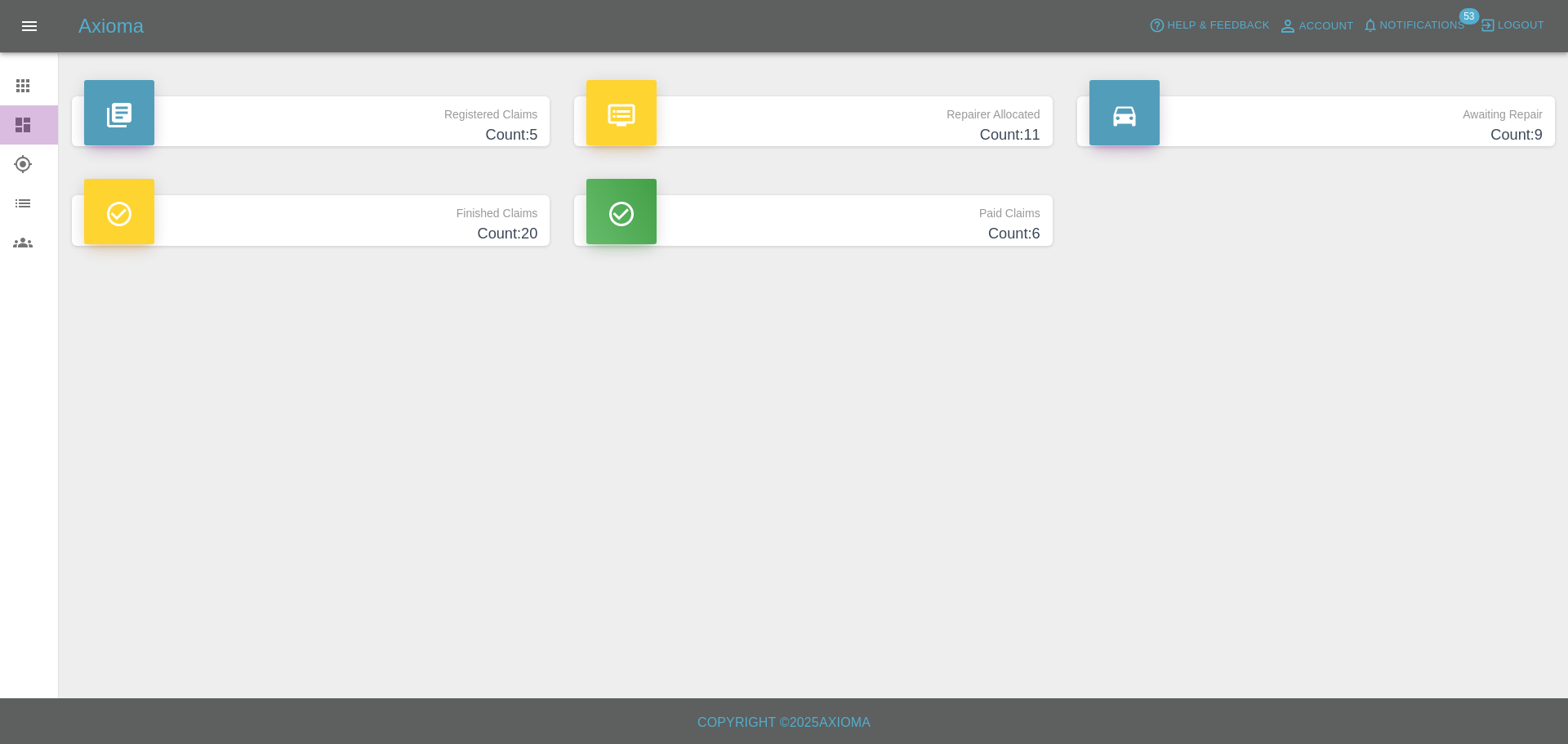
click at [35, 120] on div at bounding box center [36, 125] width 46 height 20
click at [19, 125] on icon at bounding box center [22, 125] width 14 height 14
click at [23, 93] on icon at bounding box center [23, 86] width 20 height 20
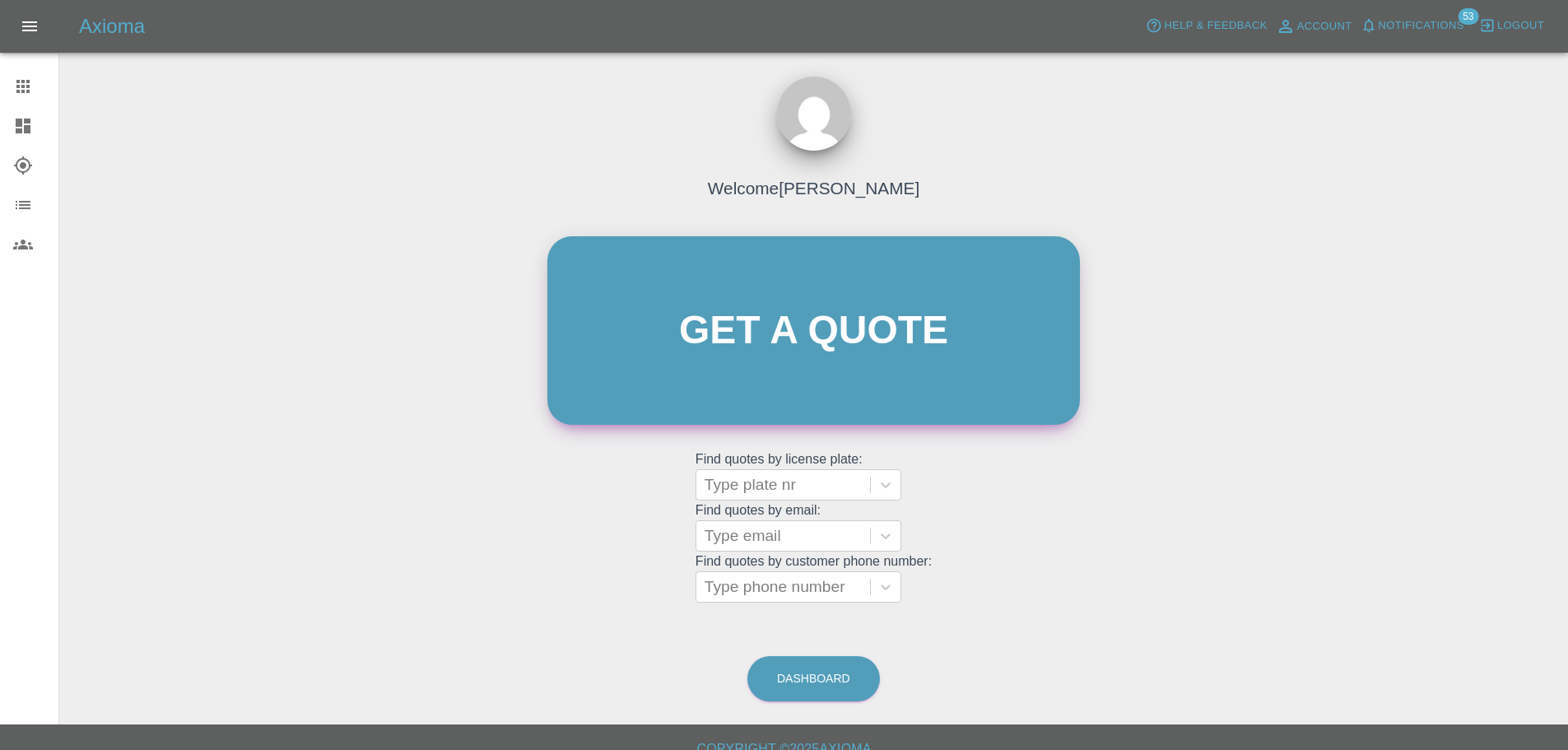
click at [780, 349] on link "Get a quote" at bounding box center [814, 331] width 533 height 189
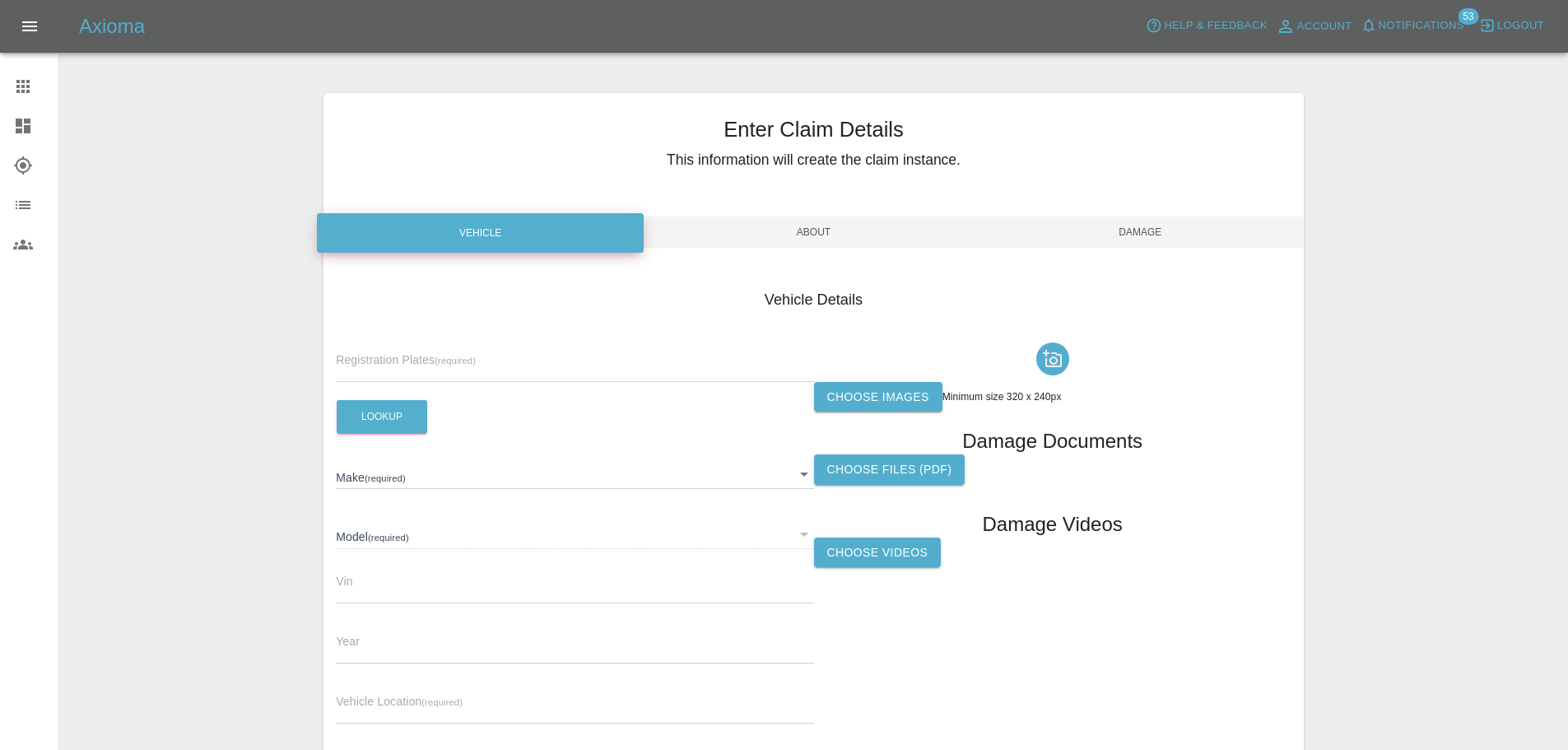
click at [23, 80] on icon at bounding box center [23, 86] width 14 height 14
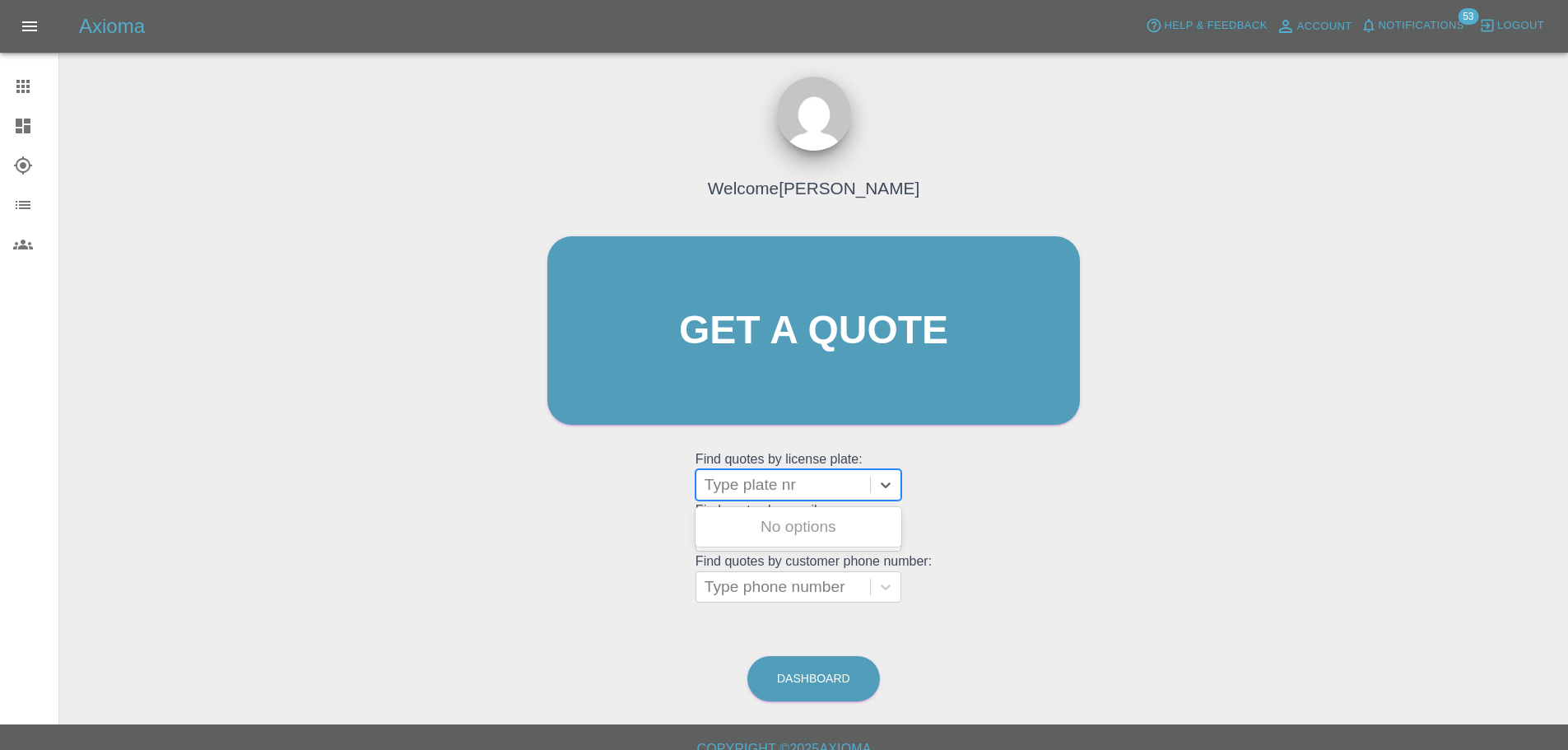
click at [760, 477] on div at bounding box center [783, 485] width 157 height 23
paste input "DL25OHF"
type input "DL25OHF"
click at [800, 525] on div "DL25OHF, Awaiting Repair" at bounding box center [798, 537] width 206 height 52
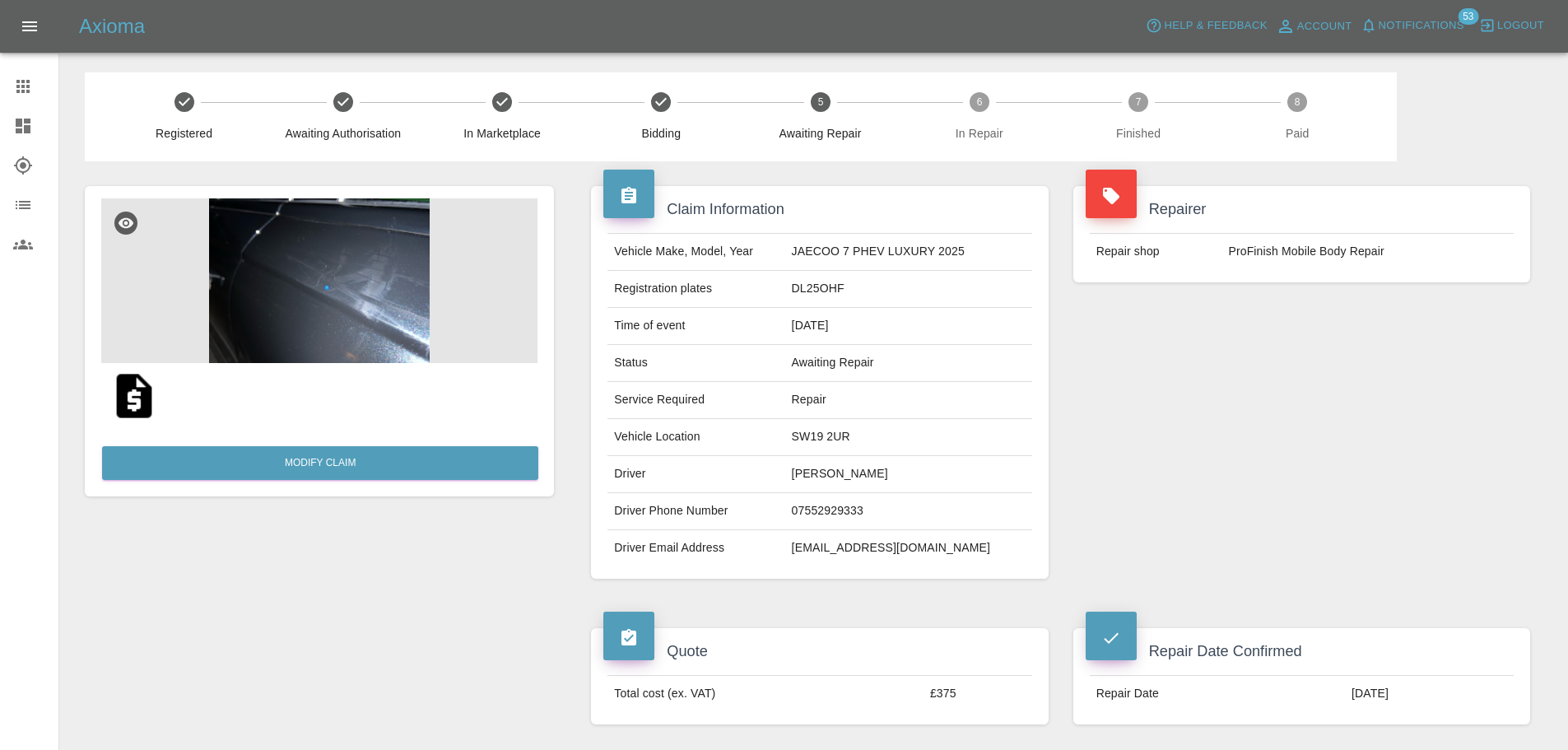
click at [1258, 404] on div "Repairer Repair shop ProFinish Mobile Body Repair" at bounding box center [1302, 382] width 481 height 442
click at [23, 124] on icon at bounding box center [23, 126] width 20 height 20
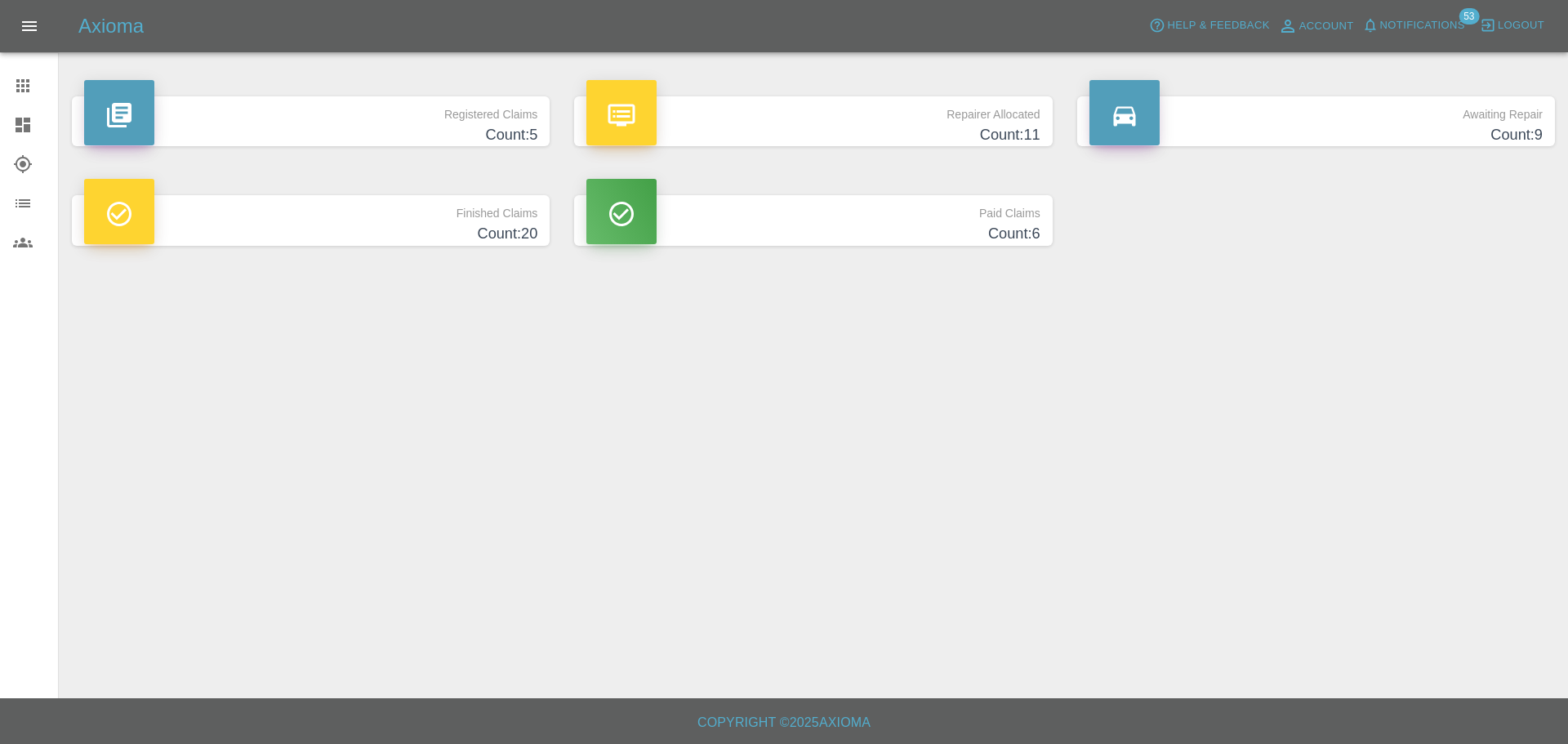
click at [35, 90] on div at bounding box center [36, 86] width 46 height 20
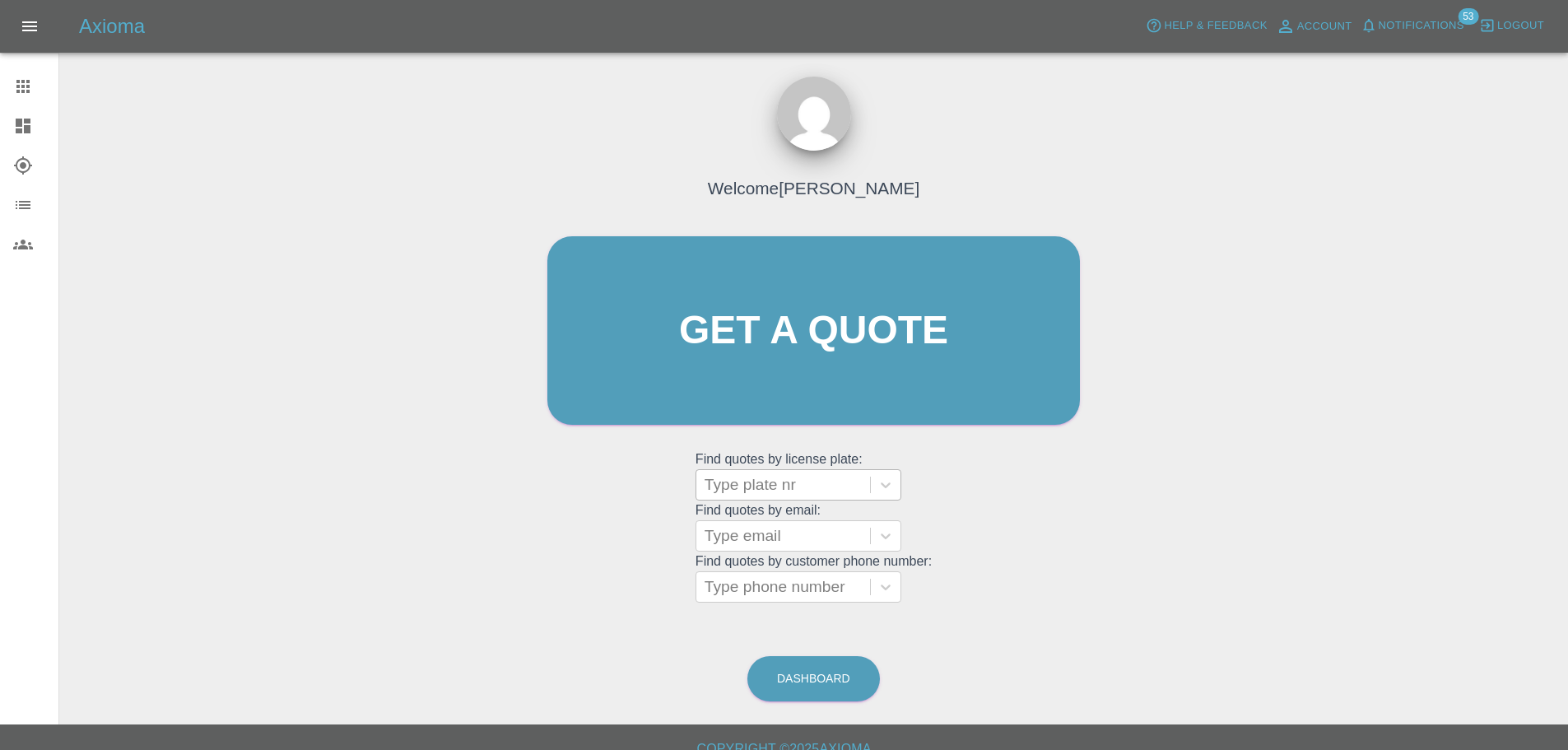
click at [764, 490] on div at bounding box center [783, 485] width 157 height 23
paste input "DW25RUH"
type input "DW25RUH"
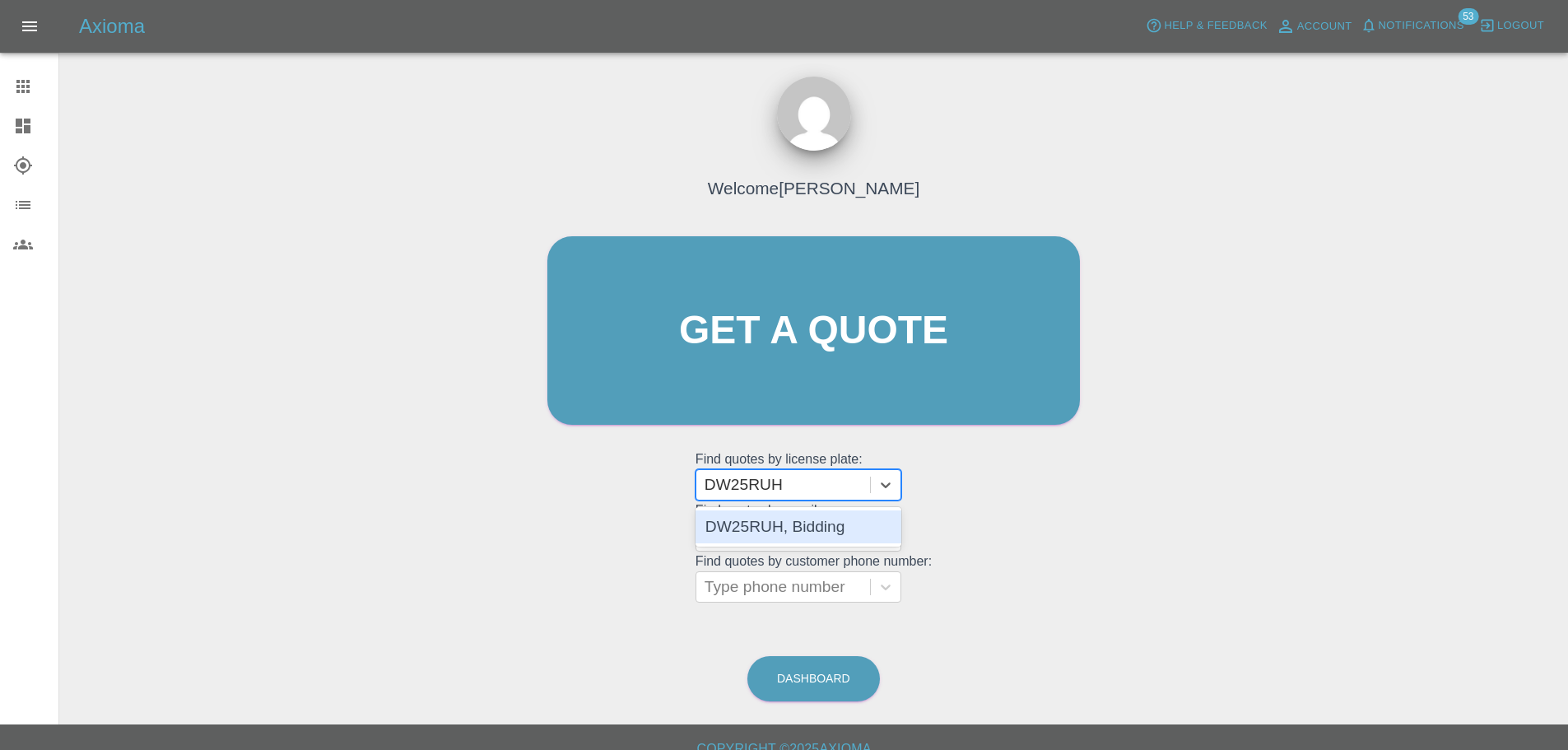
click at [794, 528] on div "DW25RUH, Bidding" at bounding box center [798, 527] width 206 height 33
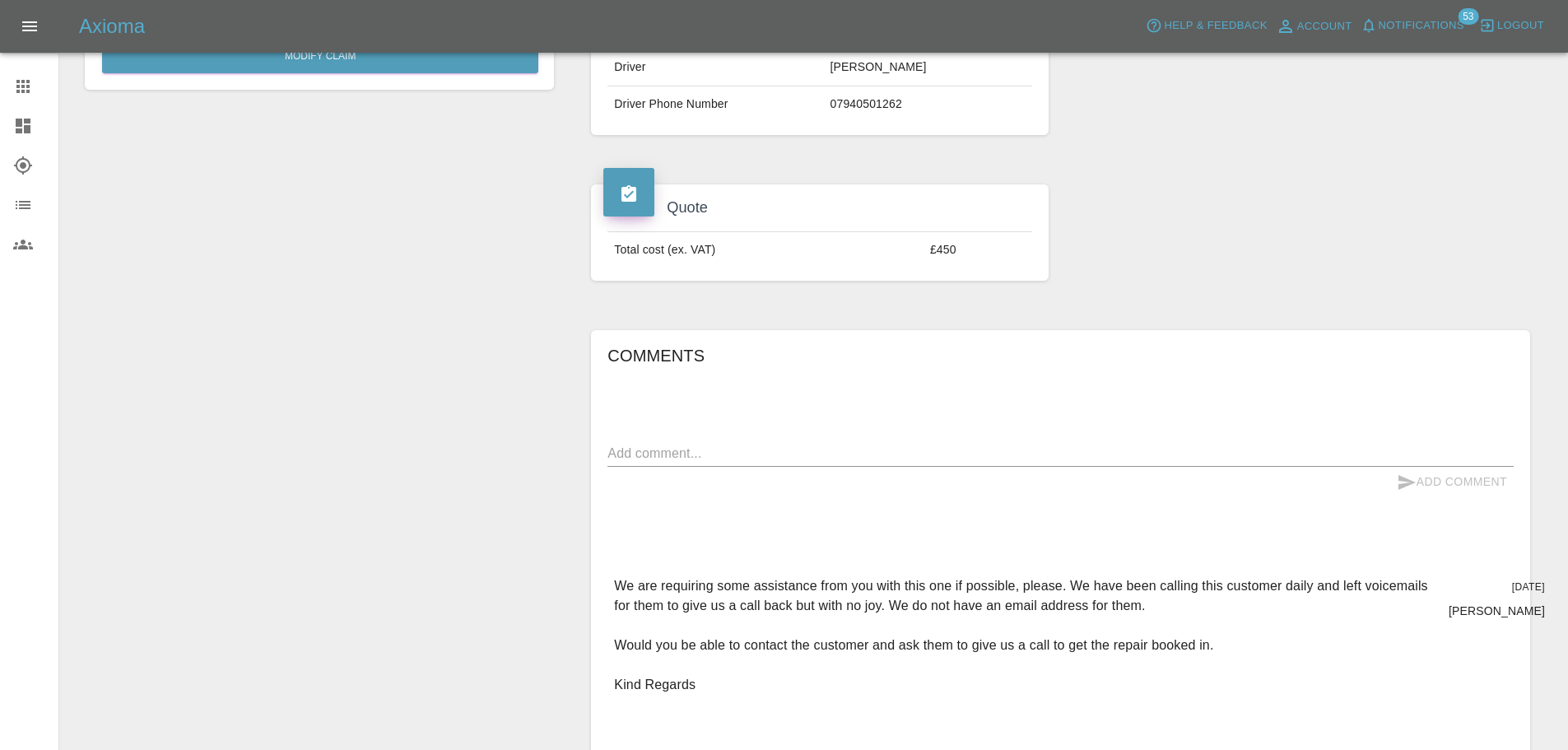
scroll to position [515, 0]
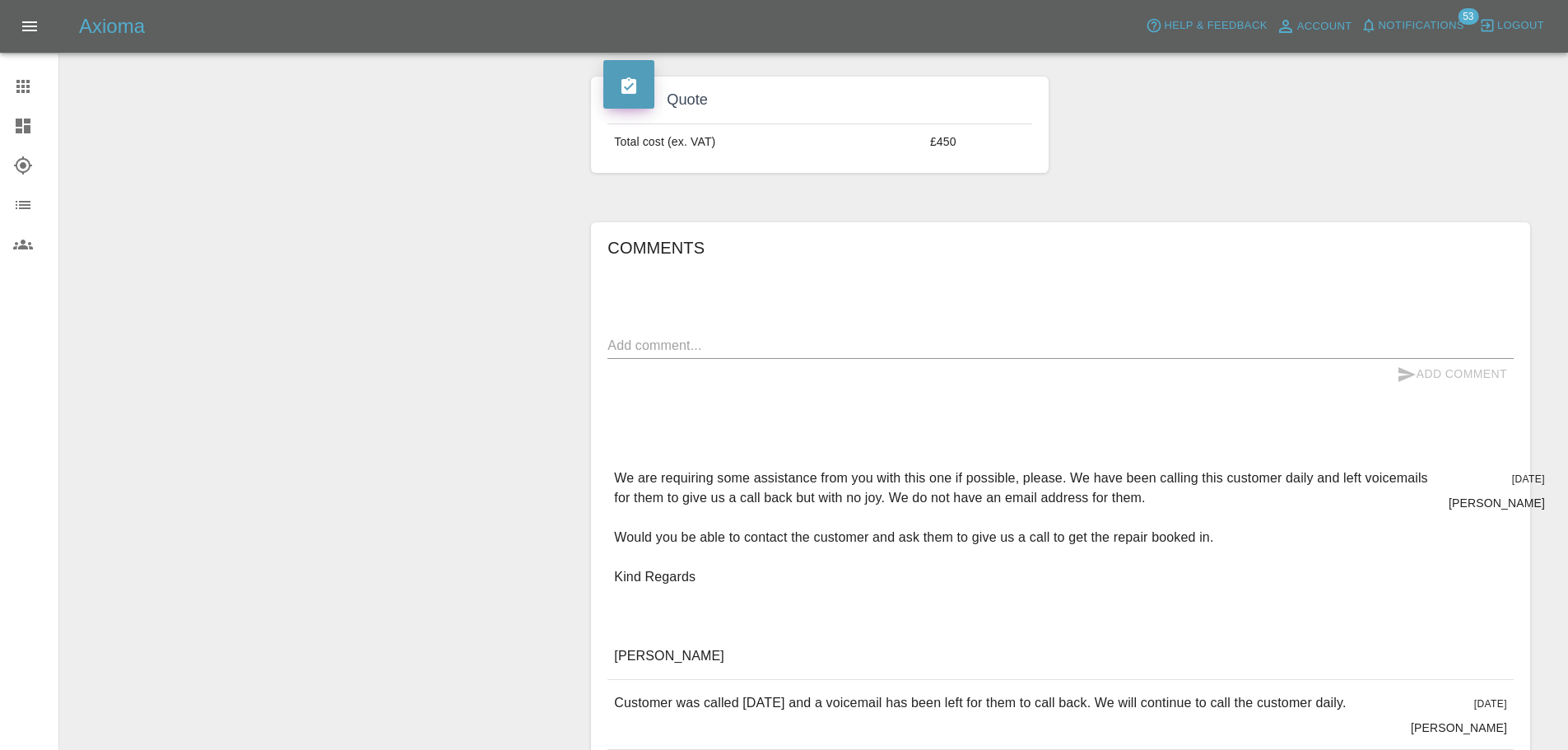
click at [658, 346] on textarea at bounding box center [1060, 345] width 906 height 19
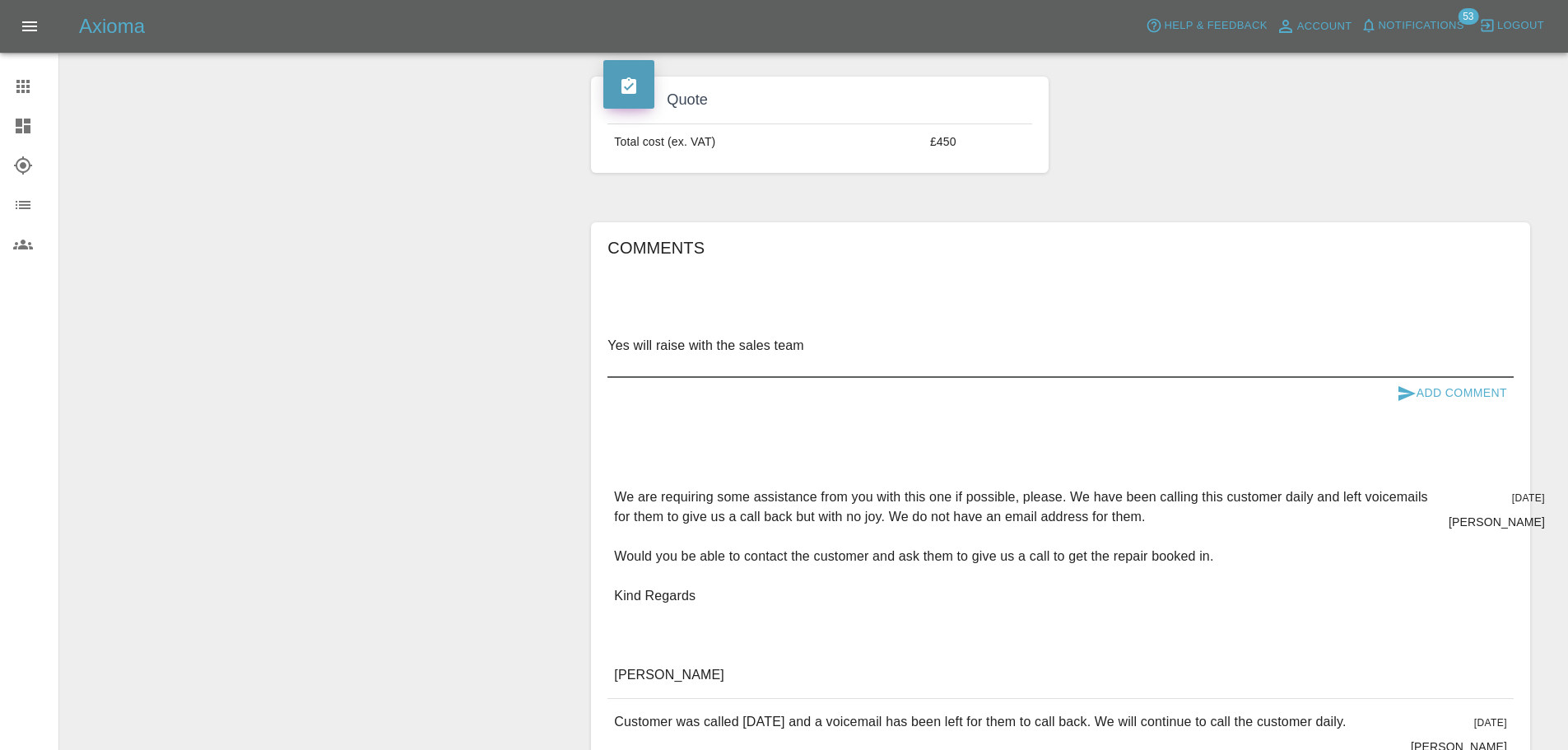
type textarea "Yes will raise with the sales team"
click at [1439, 385] on button "Add Comment" at bounding box center [1451, 393] width 124 height 31
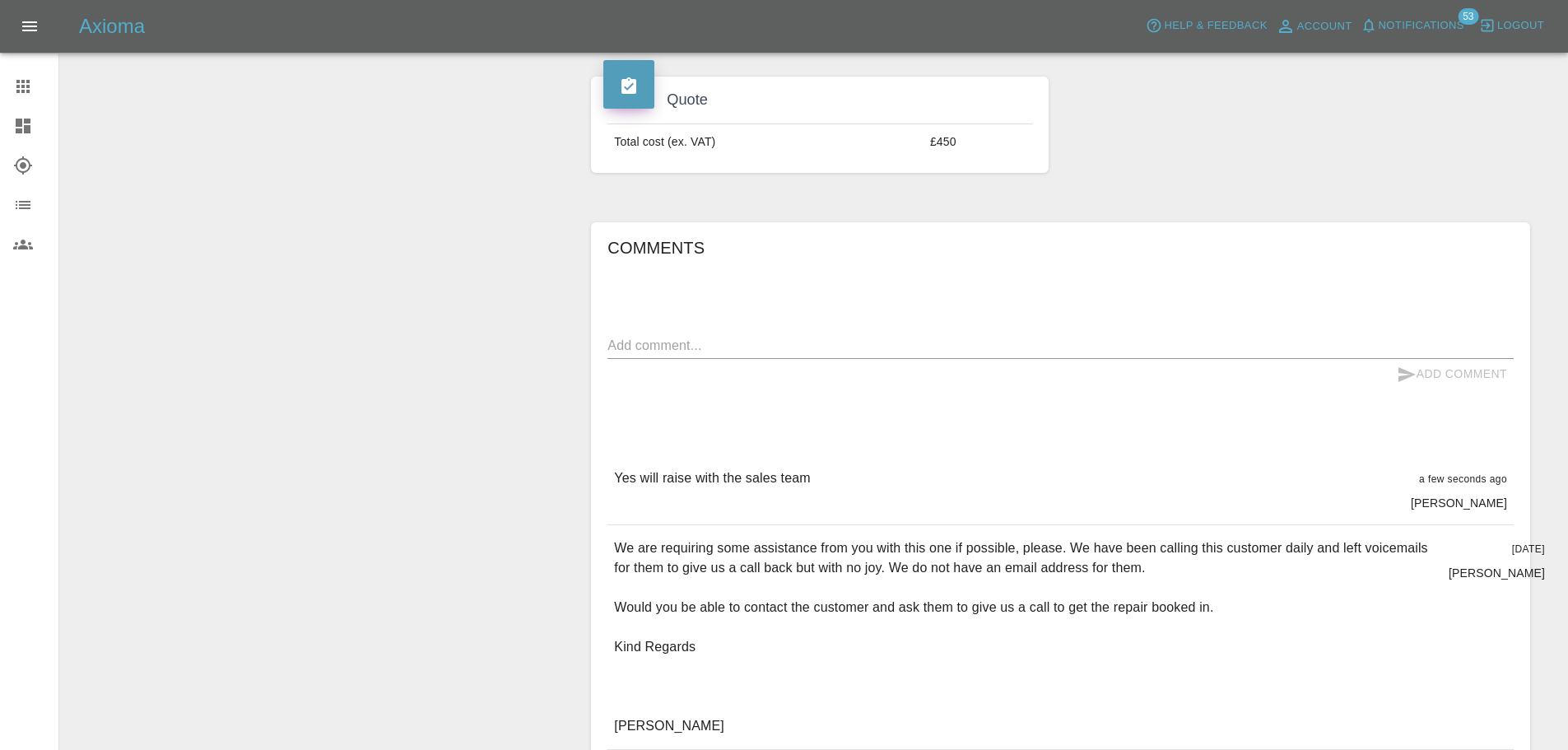
drag, startPoint x: 1108, startPoint y: 499, endPoint x: 1150, endPoint y: 562, distance: 75.7
click at [1108, 502] on div "Yes will raise with the sales team a few seconds ago Ben Coates" at bounding box center [1060, 490] width 906 height 70
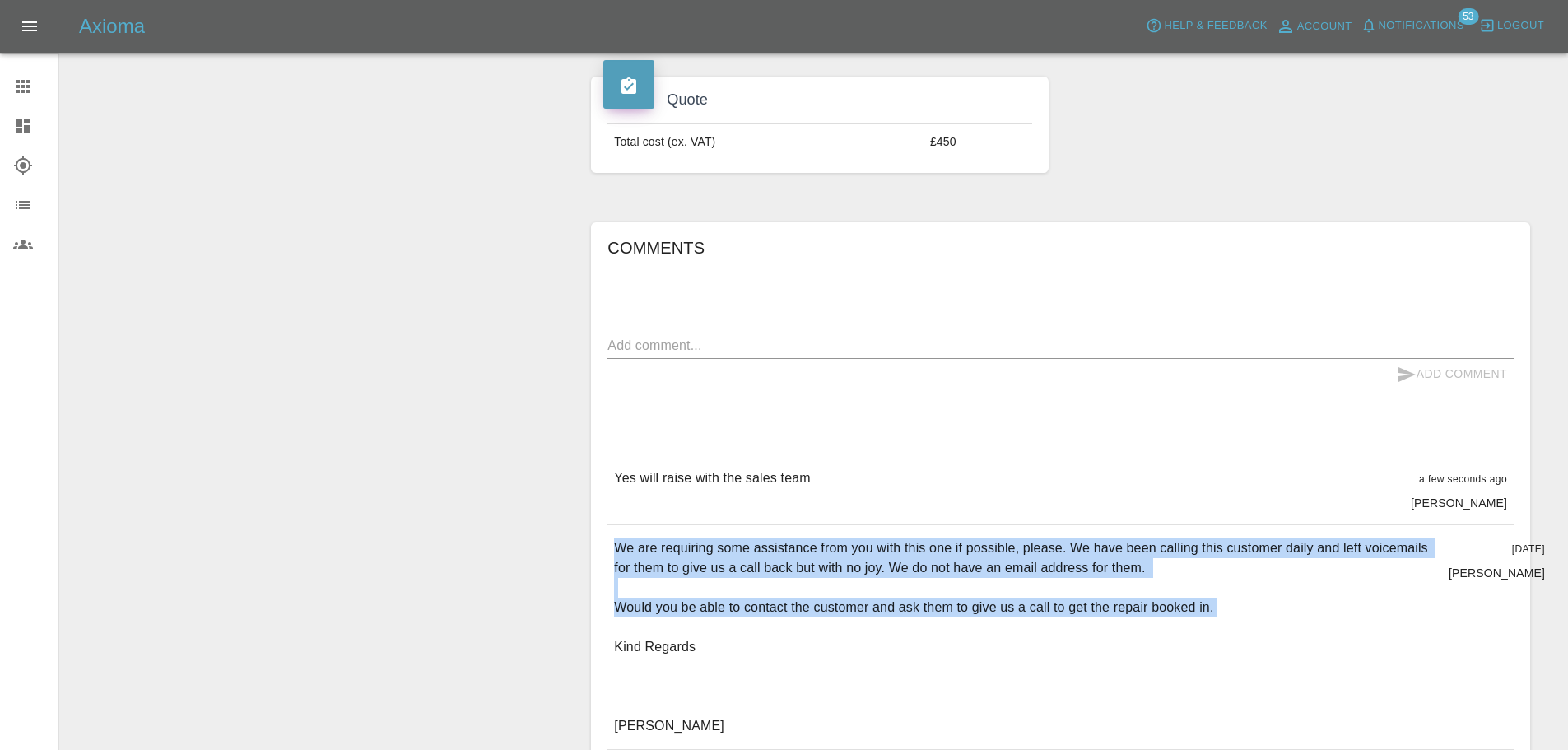
drag, startPoint x: 1223, startPoint y: 609, endPoint x: 611, endPoint y: 554, distance: 614.5
click at [611, 554] on div "We are requiring some assistance from you with this one if possible, please. We…" at bounding box center [1060, 637] width 906 height 224
copy p "We are requiring some assistance from you with this one if possible, please. We…"
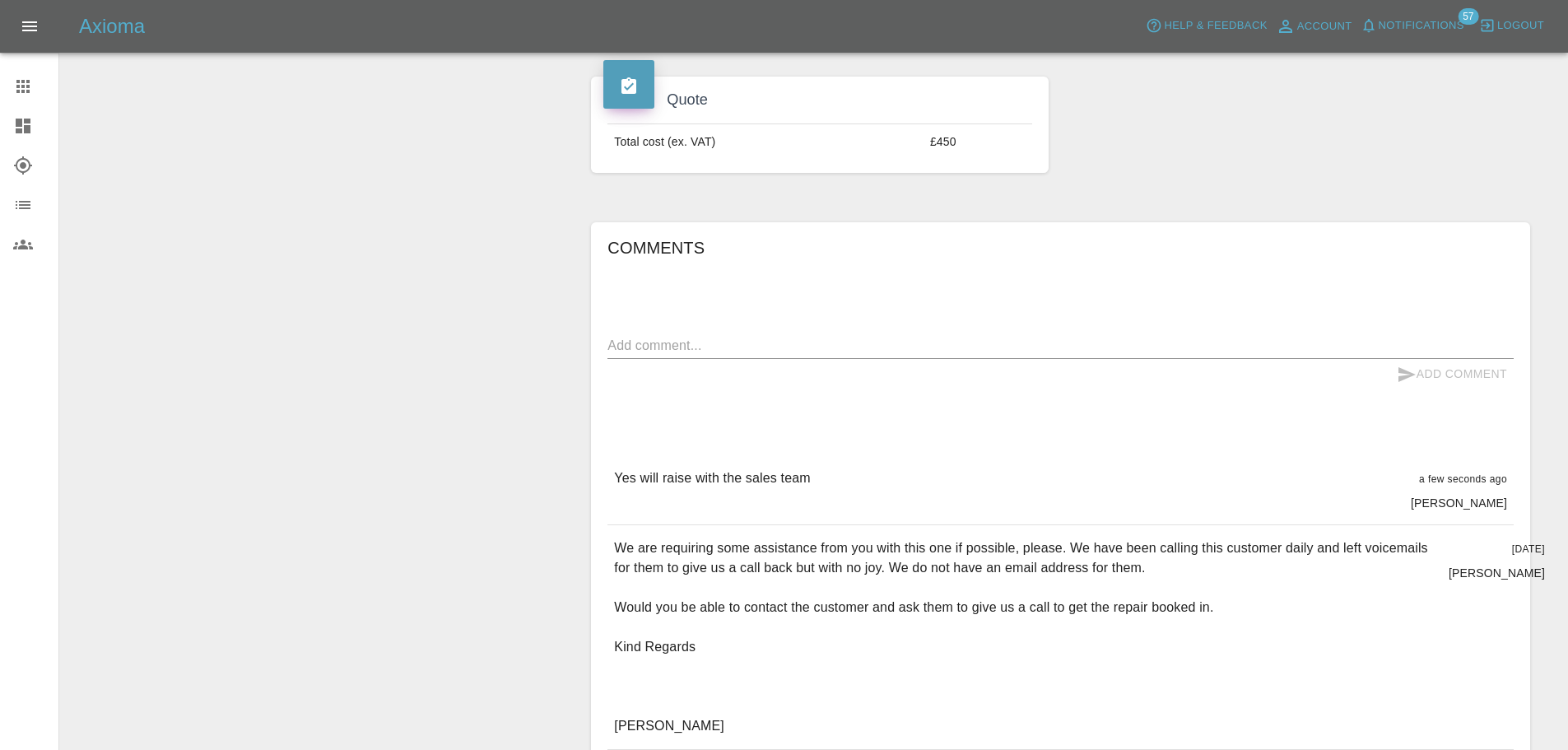
click at [330, 336] on div "Modify Claim" at bounding box center [319, 475] width 494 height 1657
